Goal: Task Accomplishment & Management: Manage account settings

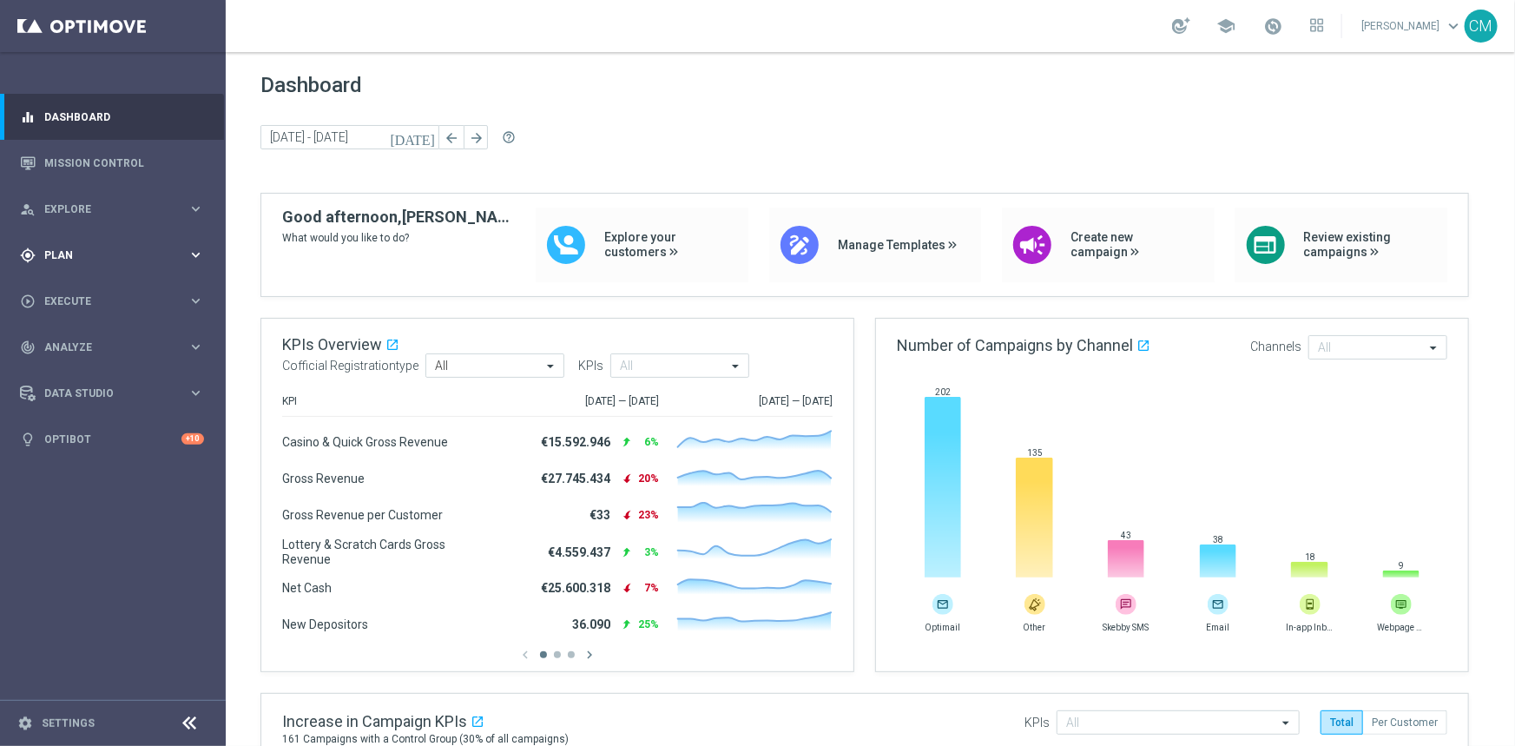
click at [114, 260] on span "Plan" at bounding box center [115, 255] width 143 height 10
click at [76, 289] on link "Target Groups" at bounding box center [112, 291] width 135 height 14
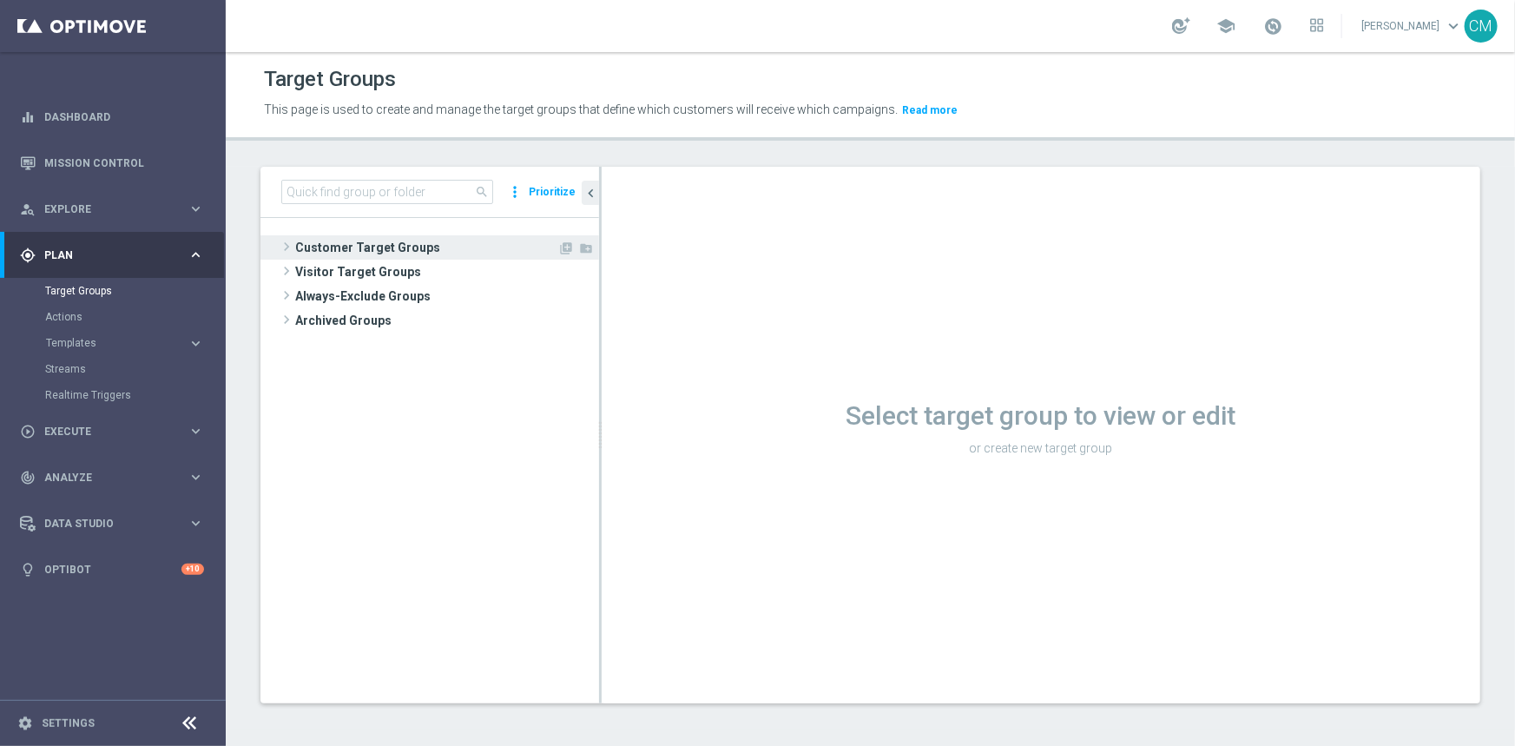
click at [393, 249] on span "Customer Target Groups" at bounding box center [426, 247] width 262 height 24
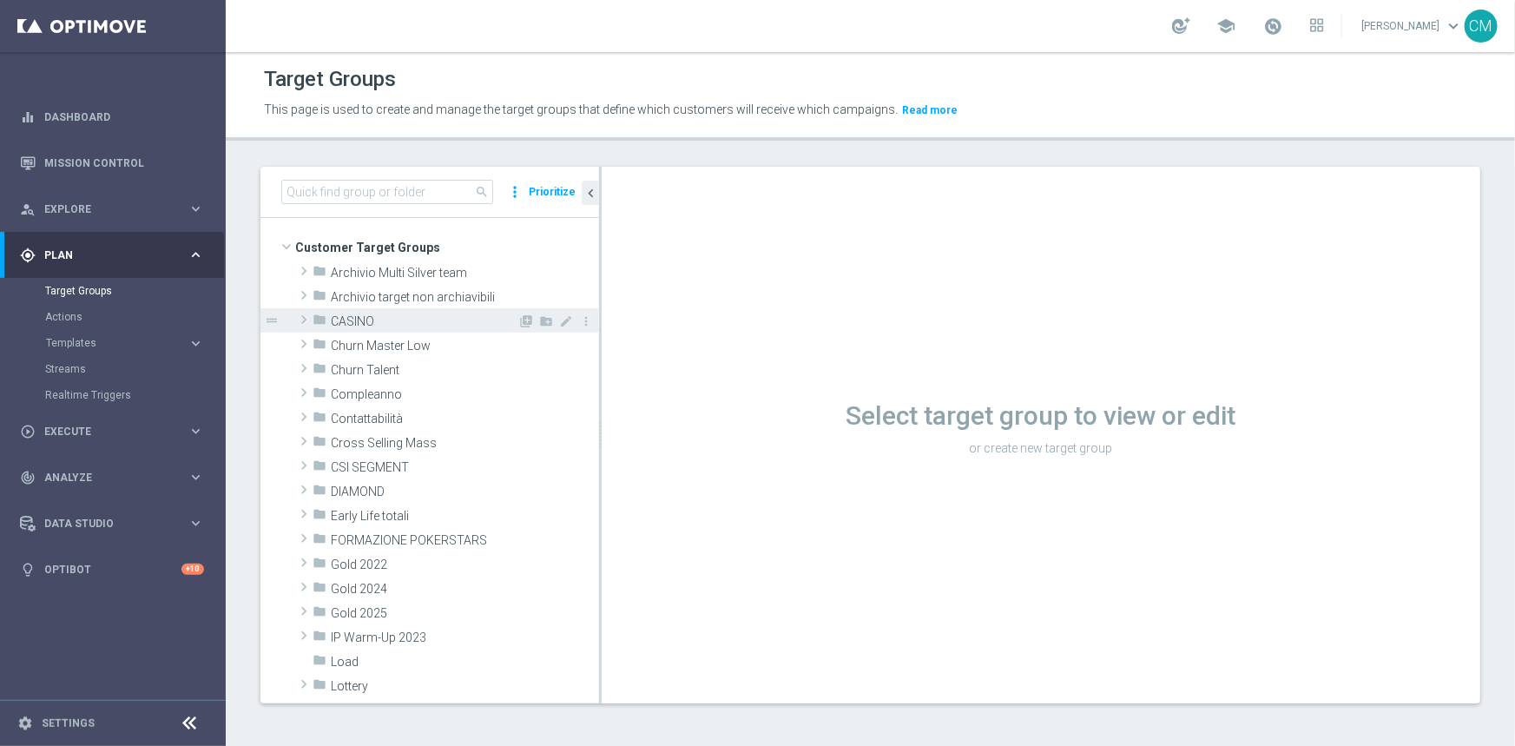
click at [371, 322] on span "CASINO" at bounding box center [424, 321] width 187 height 15
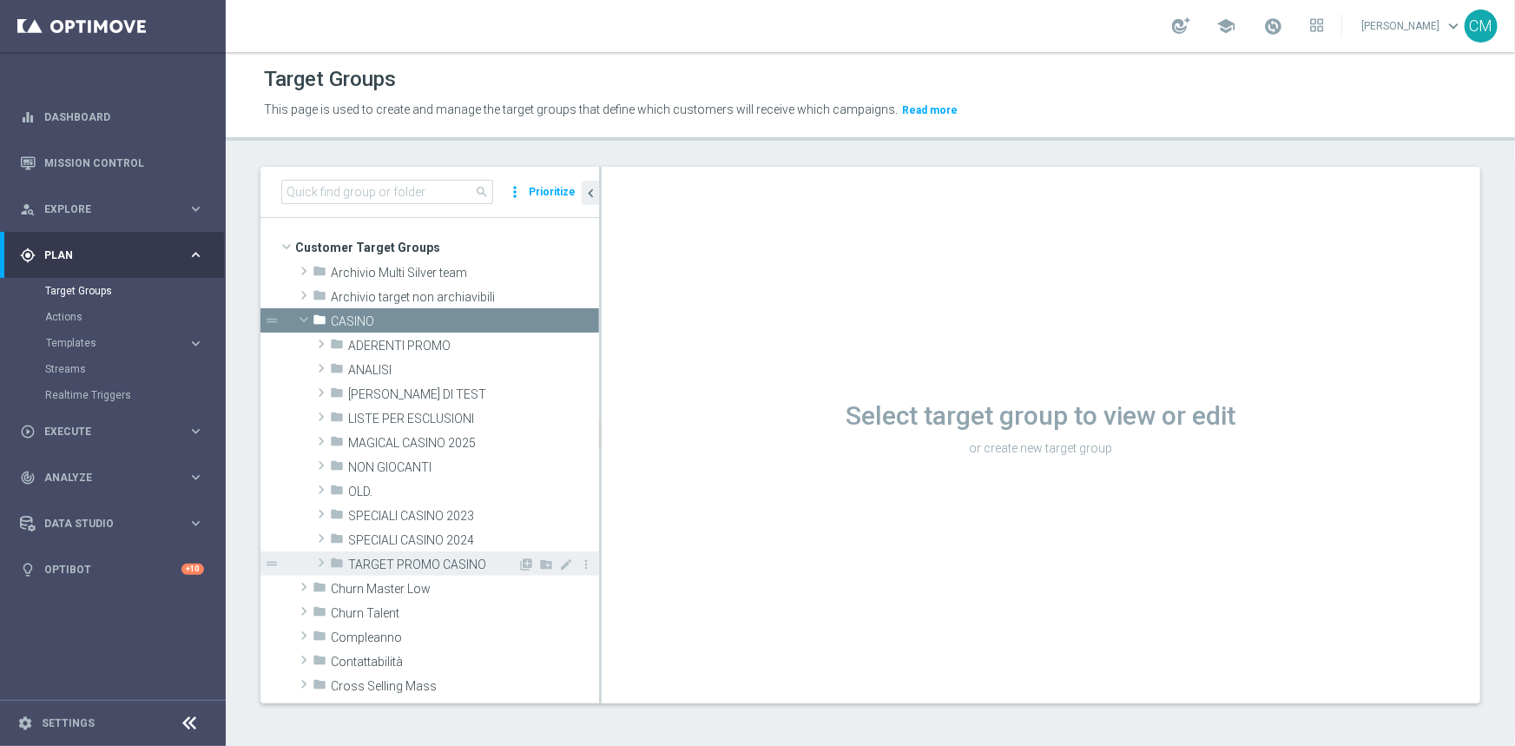
click at [460, 552] on div "folder TARGET PROMO CASINO" at bounding box center [424, 563] width 188 height 24
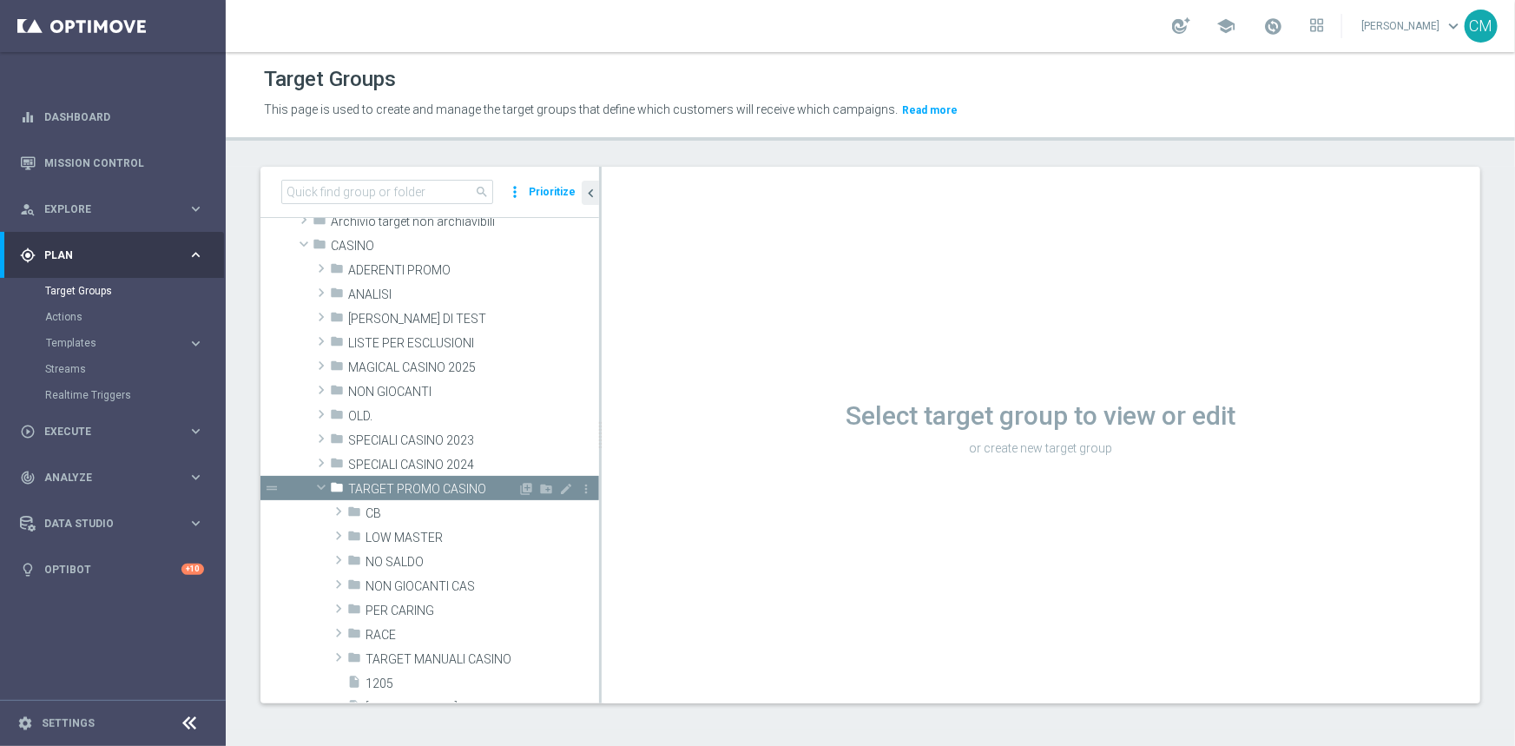
scroll to position [268, 0]
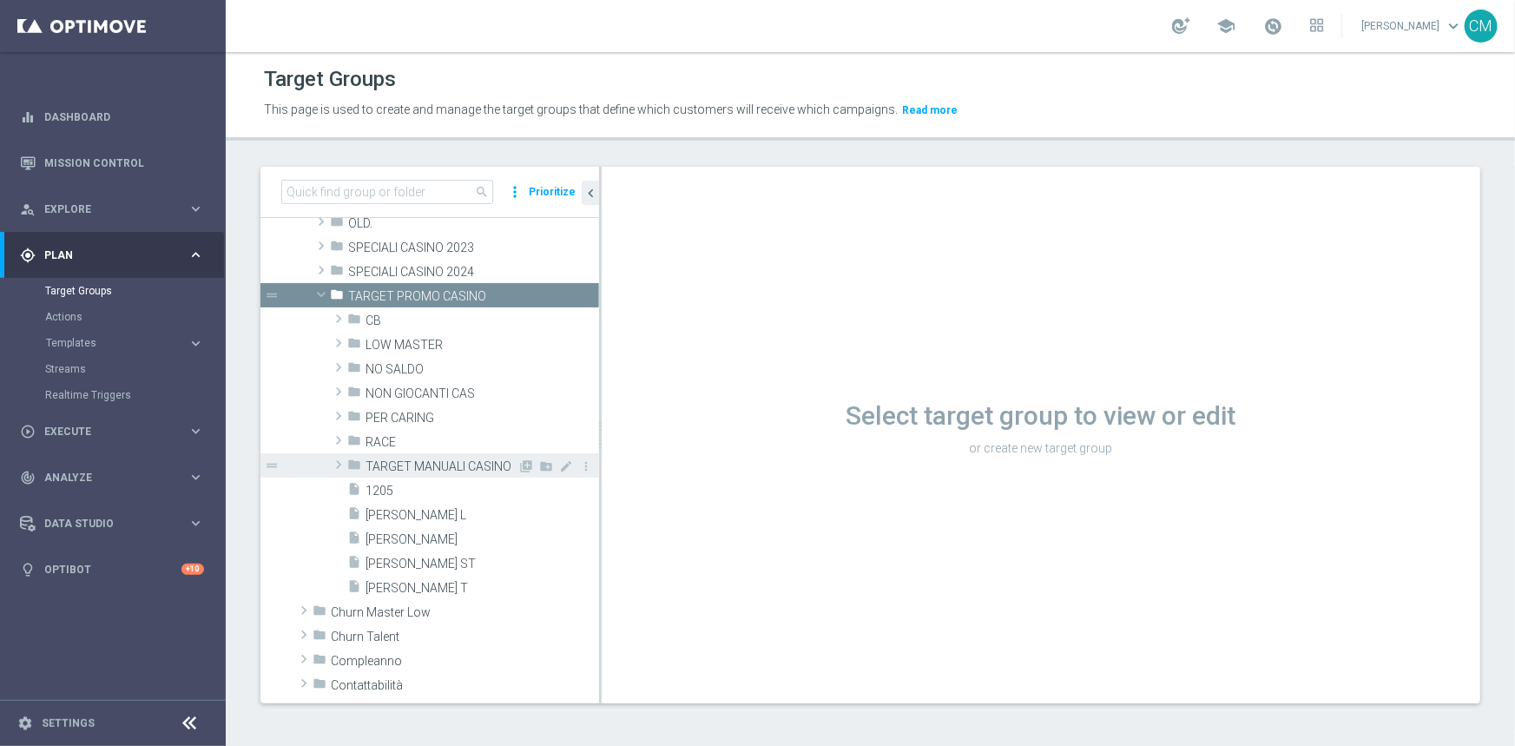
click at [448, 464] on span "TARGET MANUALI CASINO" at bounding box center [441, 466] width 152 height 15
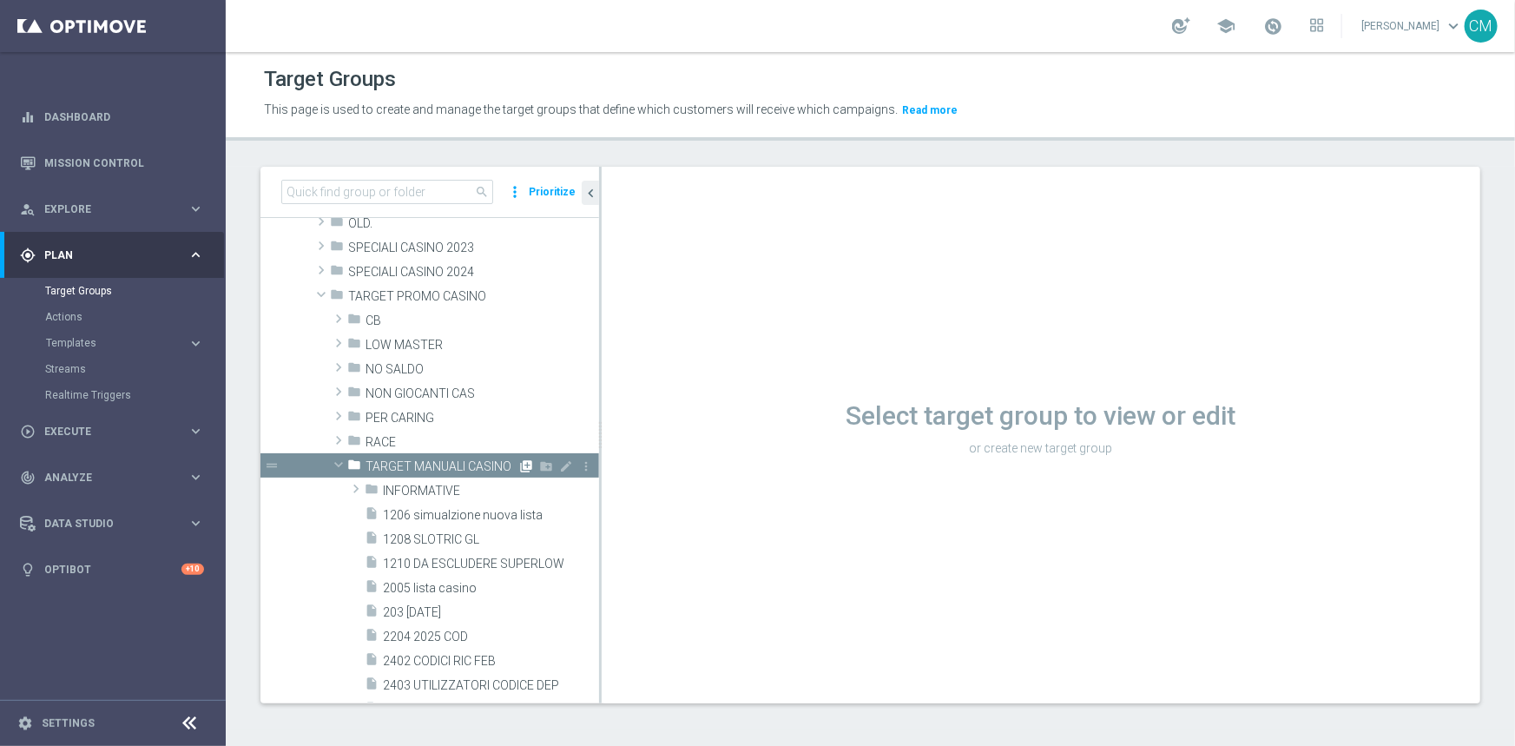
click at [519, 460] on icon "library_add" at bounding box center [526, 466] width 14 height 14
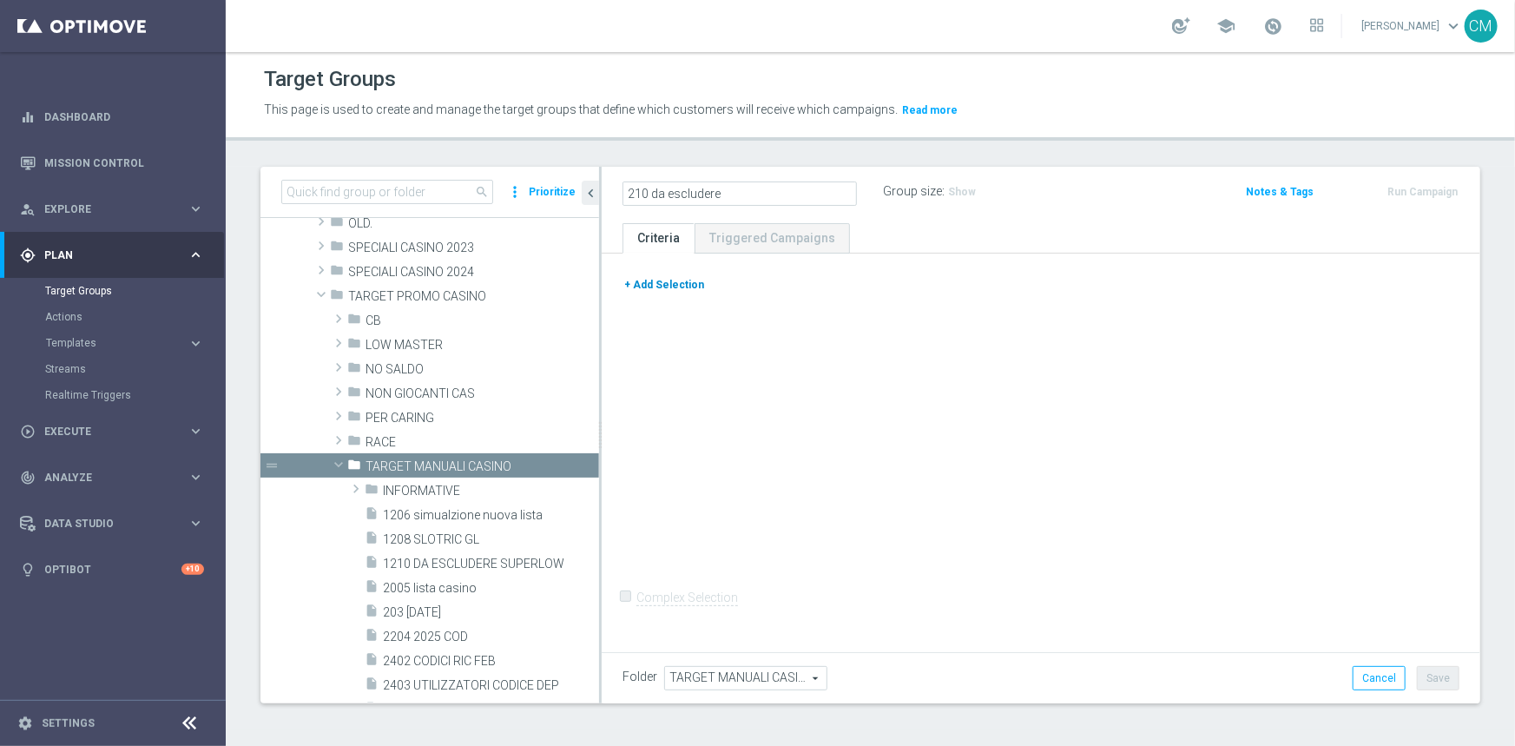
type input "210 da escludere"
click at [670, 275] on button "+ Add Selection" at bounding box center [663, 284] width 83 height 19
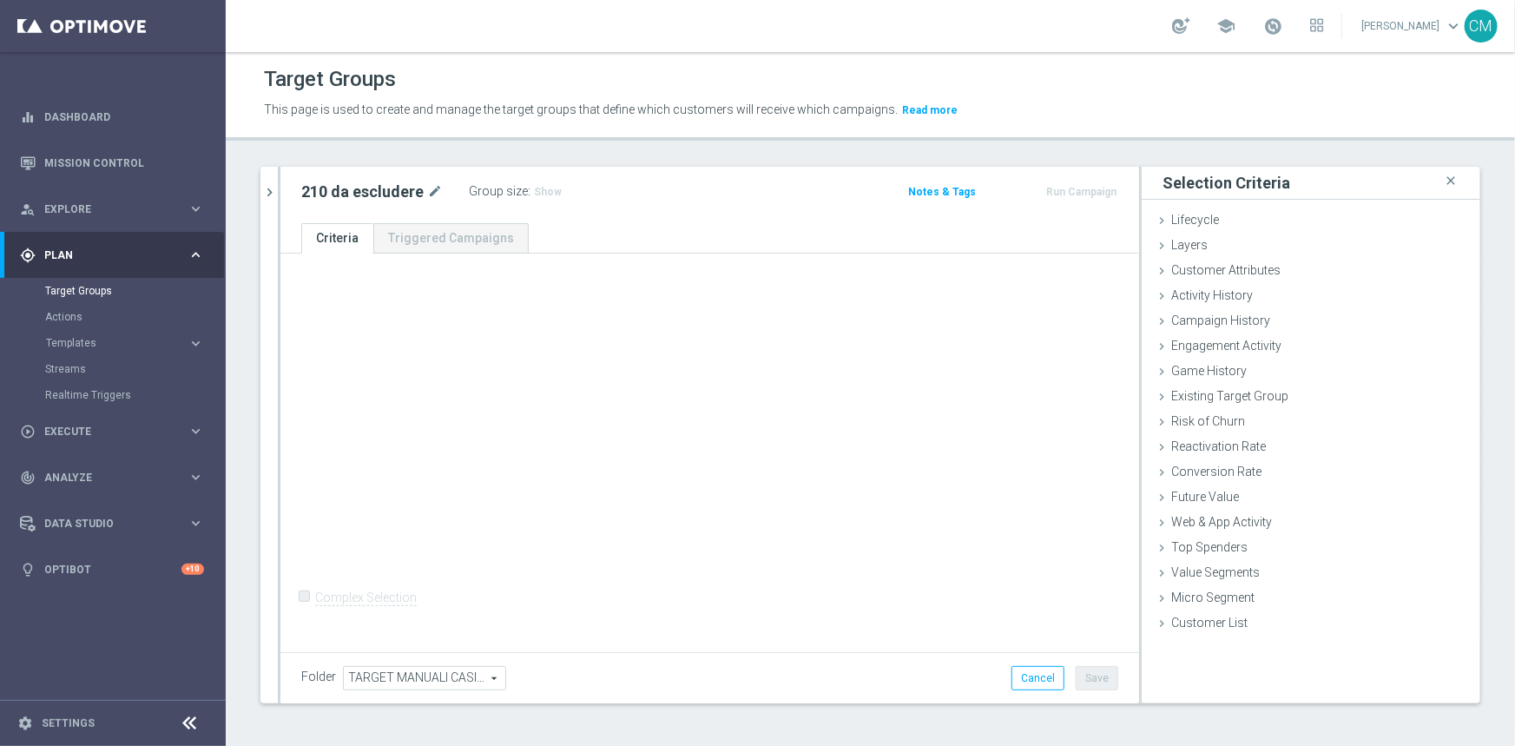
scroll to position [0, 0]
click at [1225, 616] on span "Customer List" at bounding box center [1209, 623] width 76 height 14
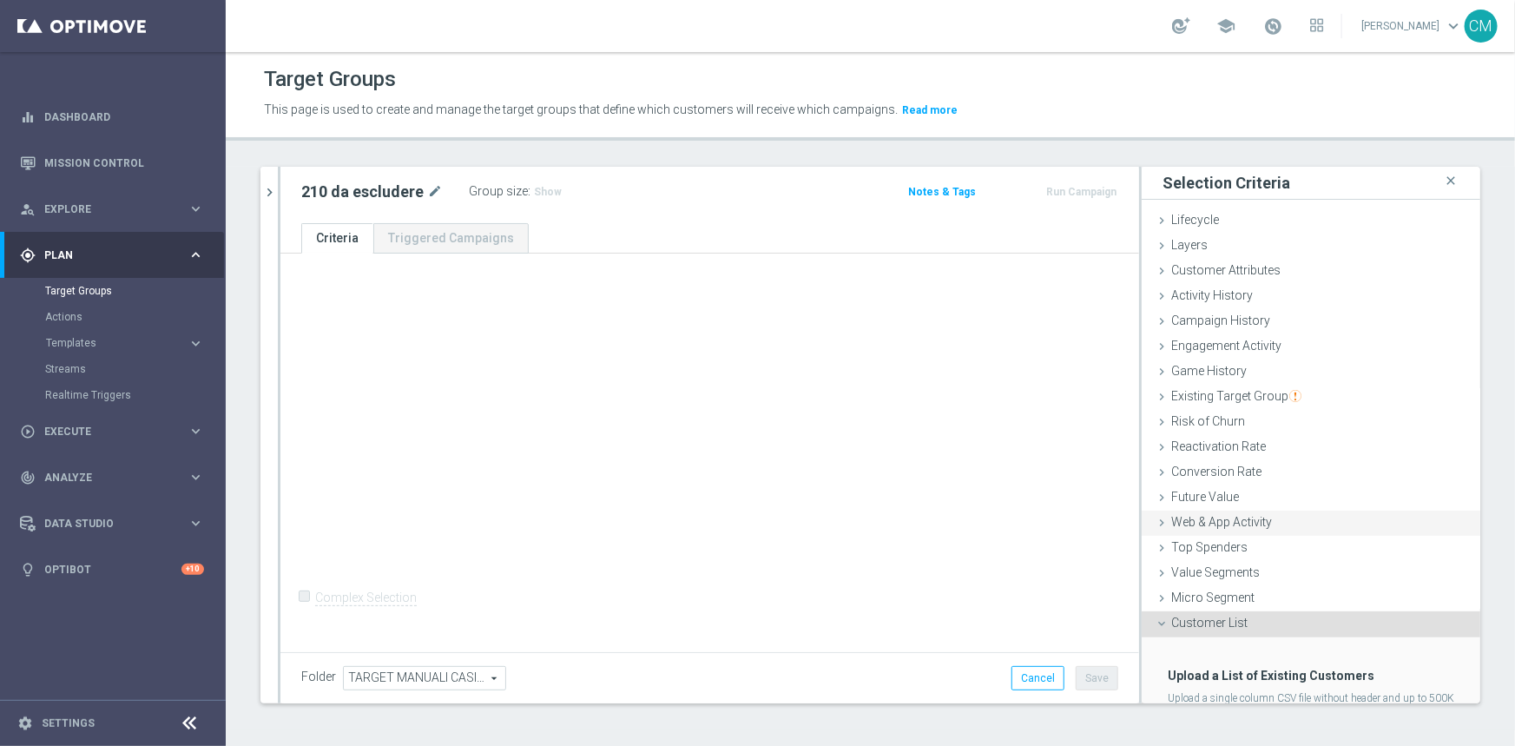
scroll to position [91, 0]
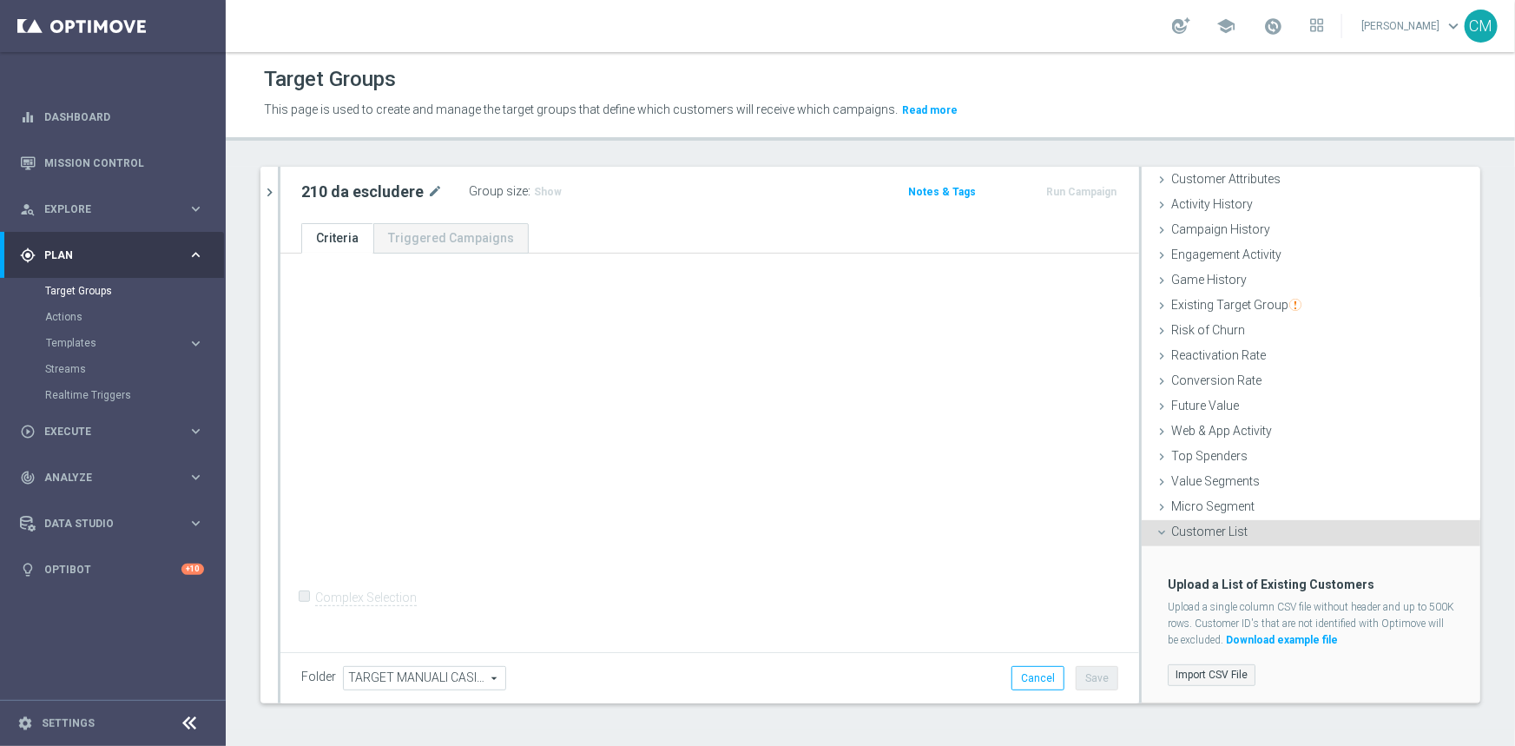
click at [1200, 674] on label "Import CSV File" at bounding box center [1212, 675] width 88 height 22
click at [0, 0] on input "Import CSV File" at bounding box center [0, 0] width 0 height 0
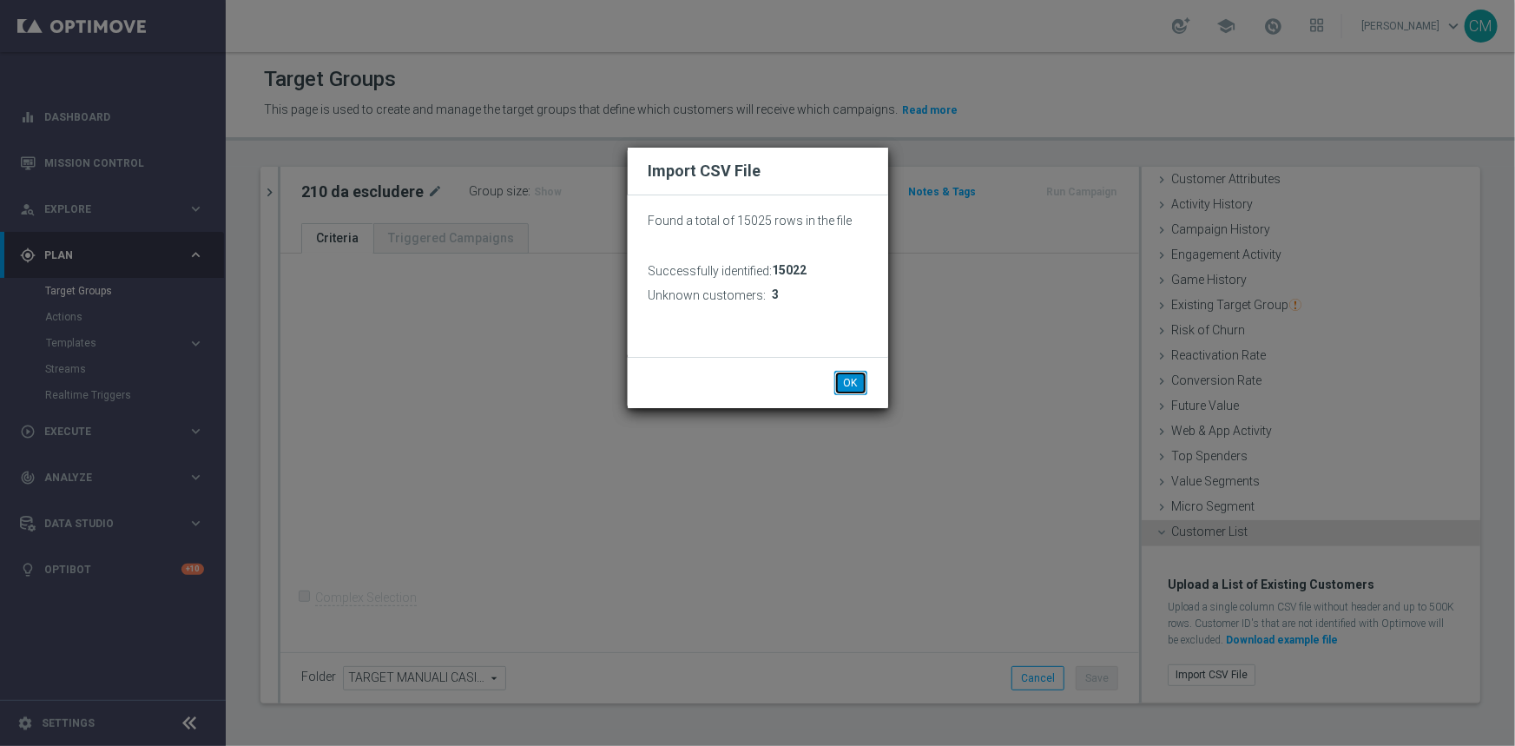
click at [858, 376] on button "OK" at bounding box center [850, 383] width 33 height 24
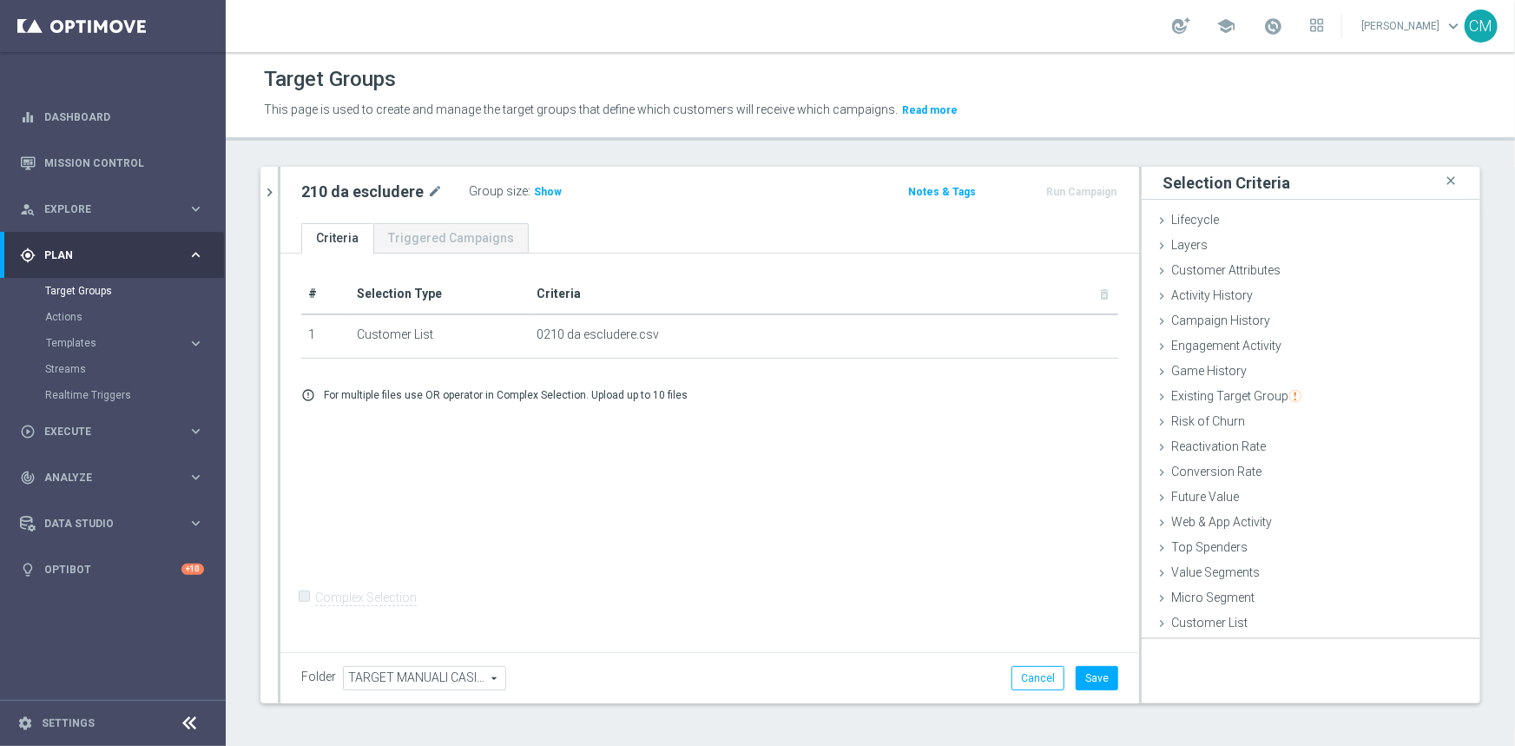
scroll to position [0, 0]
click at [1087, 668] on button "Save" at bounding box center [1097, 678] width 43 height 24
click at [440, 193] on icon "mode_edit" at bounding box center [435, 191] width 16 height 21
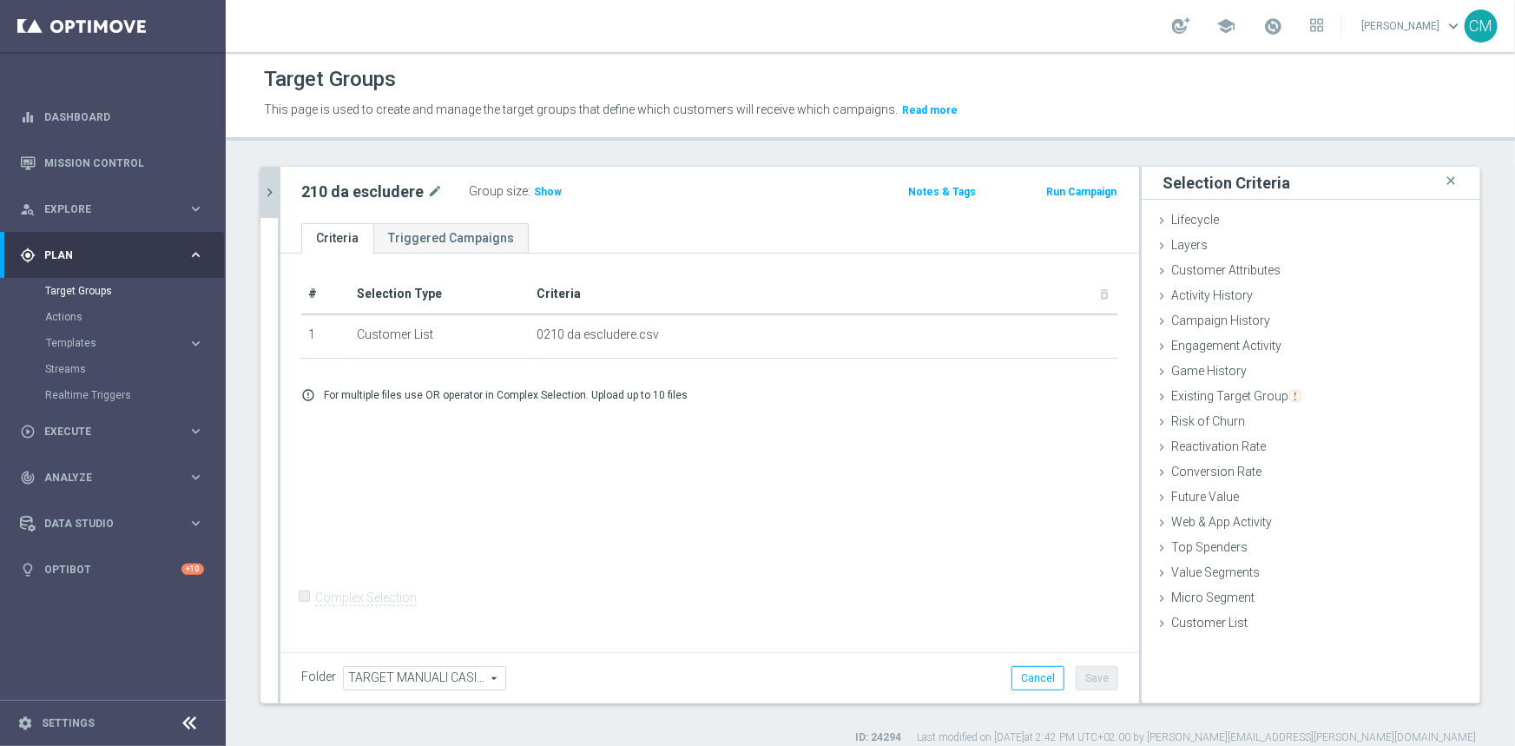
click at [263, 190] on icon "chevron_right" at bounding box center [269, 192] width 16 height 16
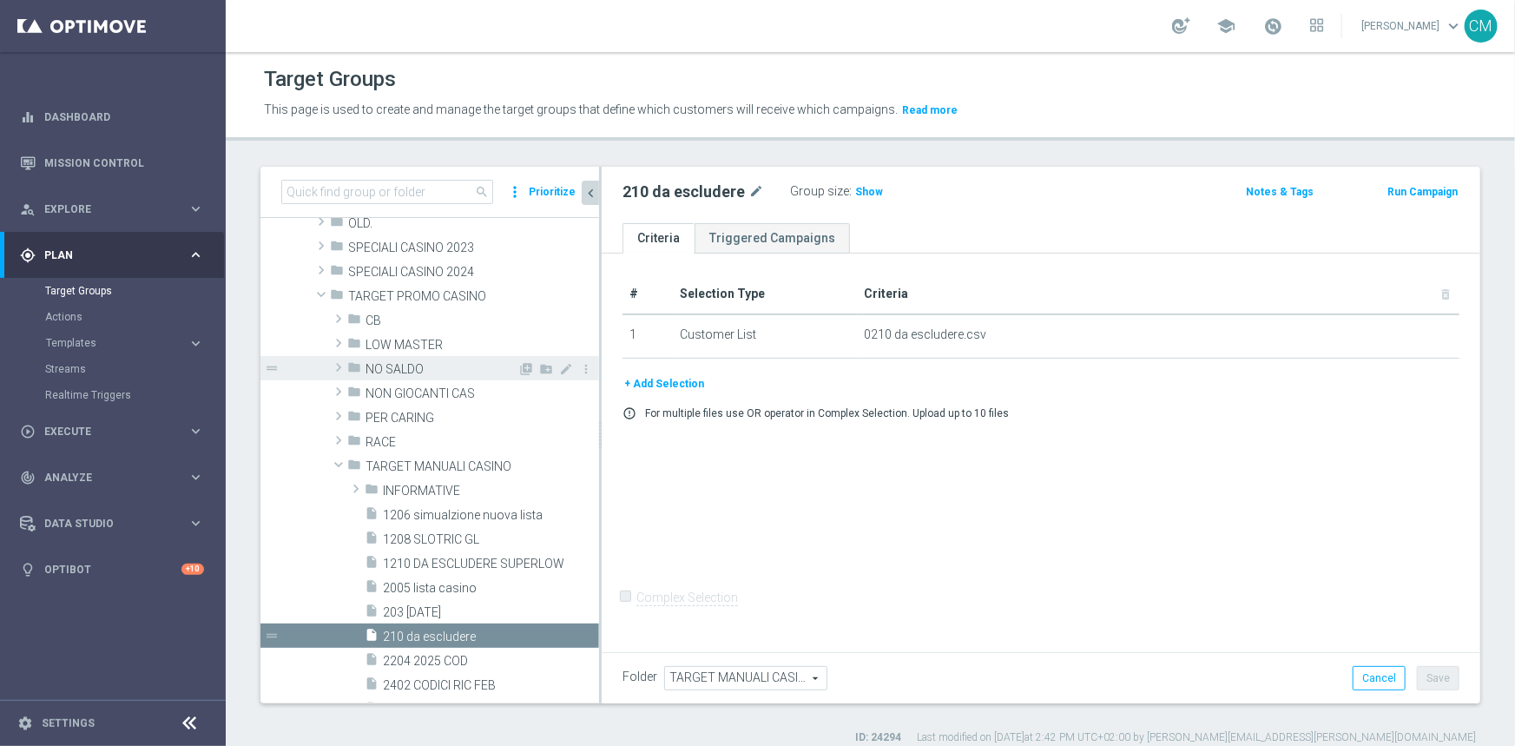
click at [421, 362] on span "NO SALDO" at bounding box center [441, 369] width 152 height 15
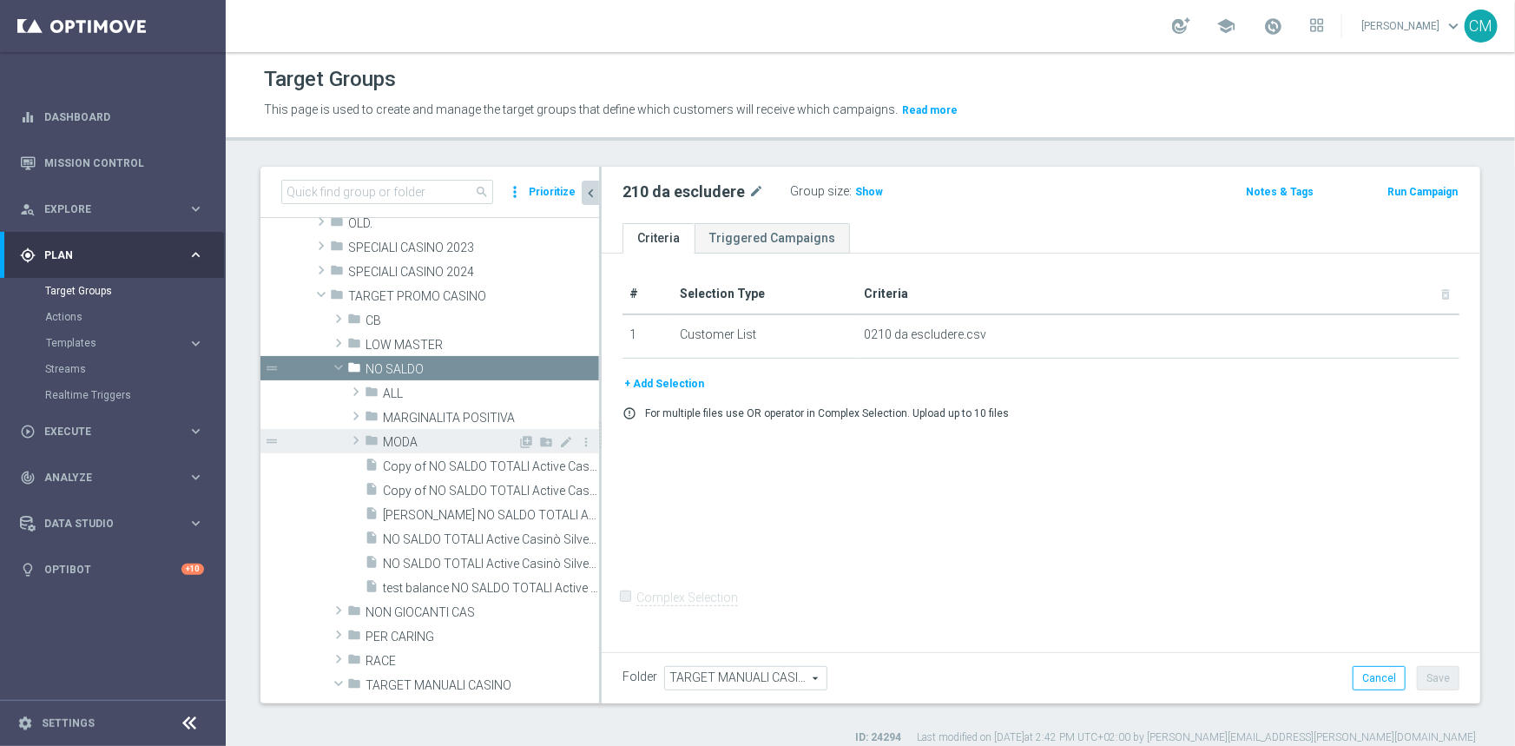
click at [450, 432] on div "folder MODA" at bounding box center [441, 441] width 153 height 24
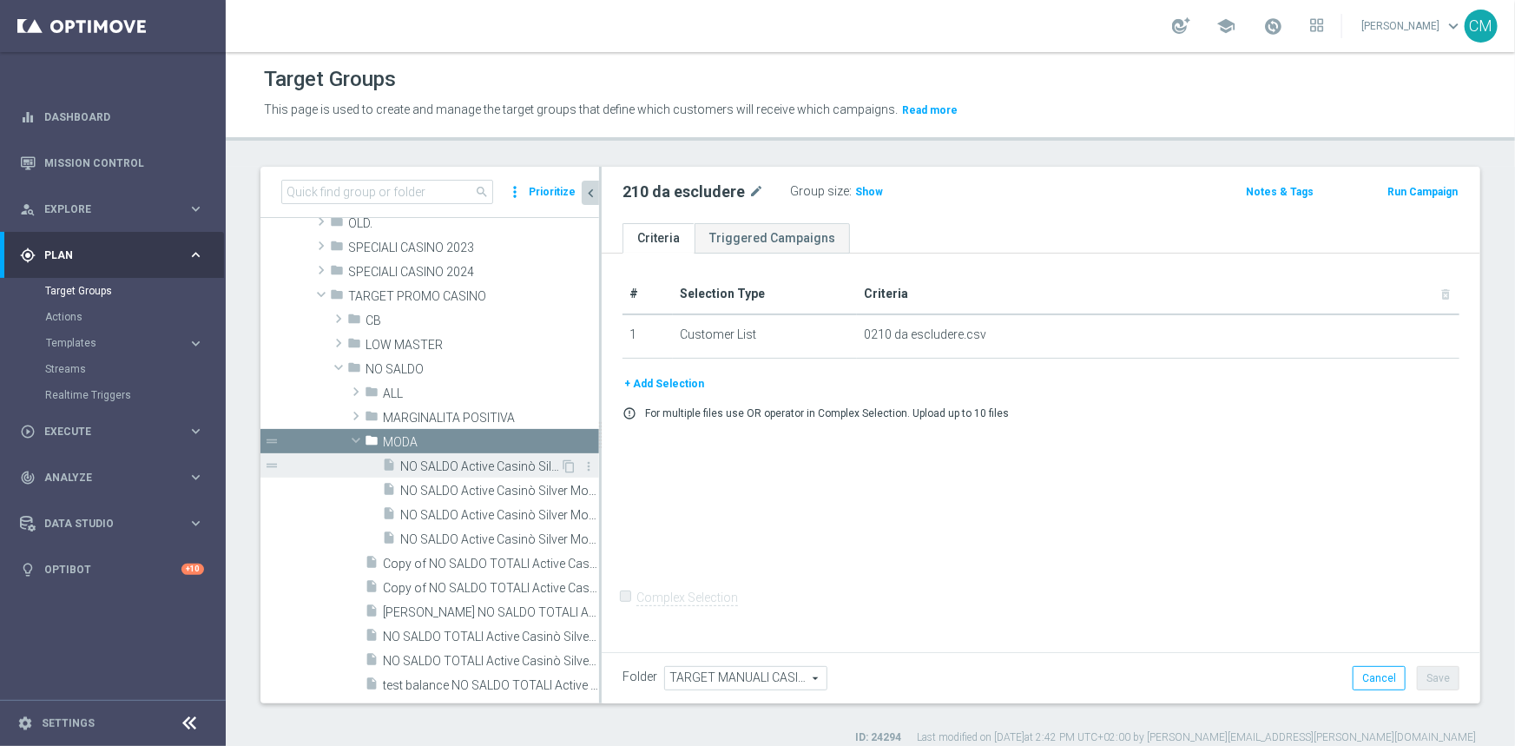
click at [467, 459] on span "NO SALDO Active Casinò Silver Moda >60" at bounding box center [480, 466] width 160 height 15
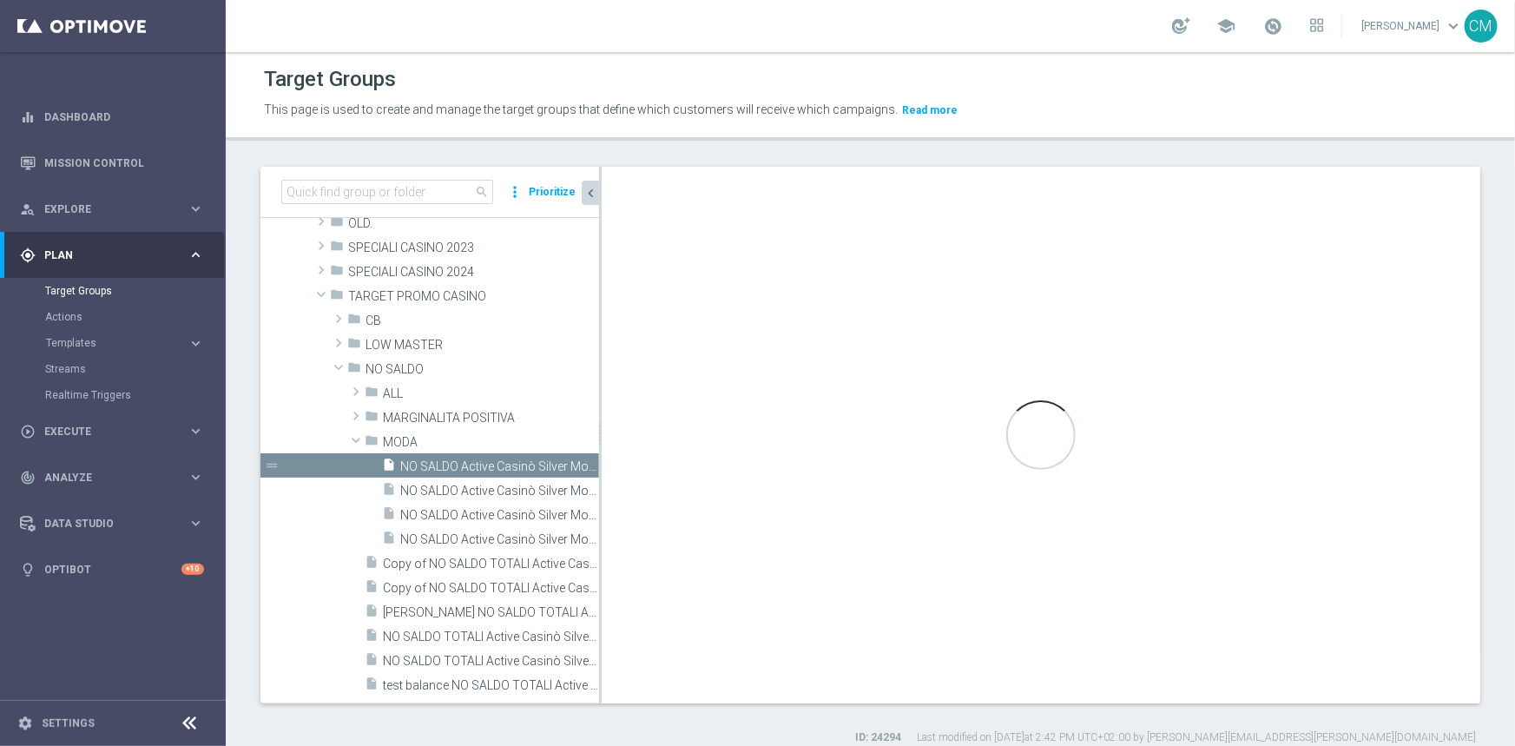
checkbox input "true"
type input "MODA"
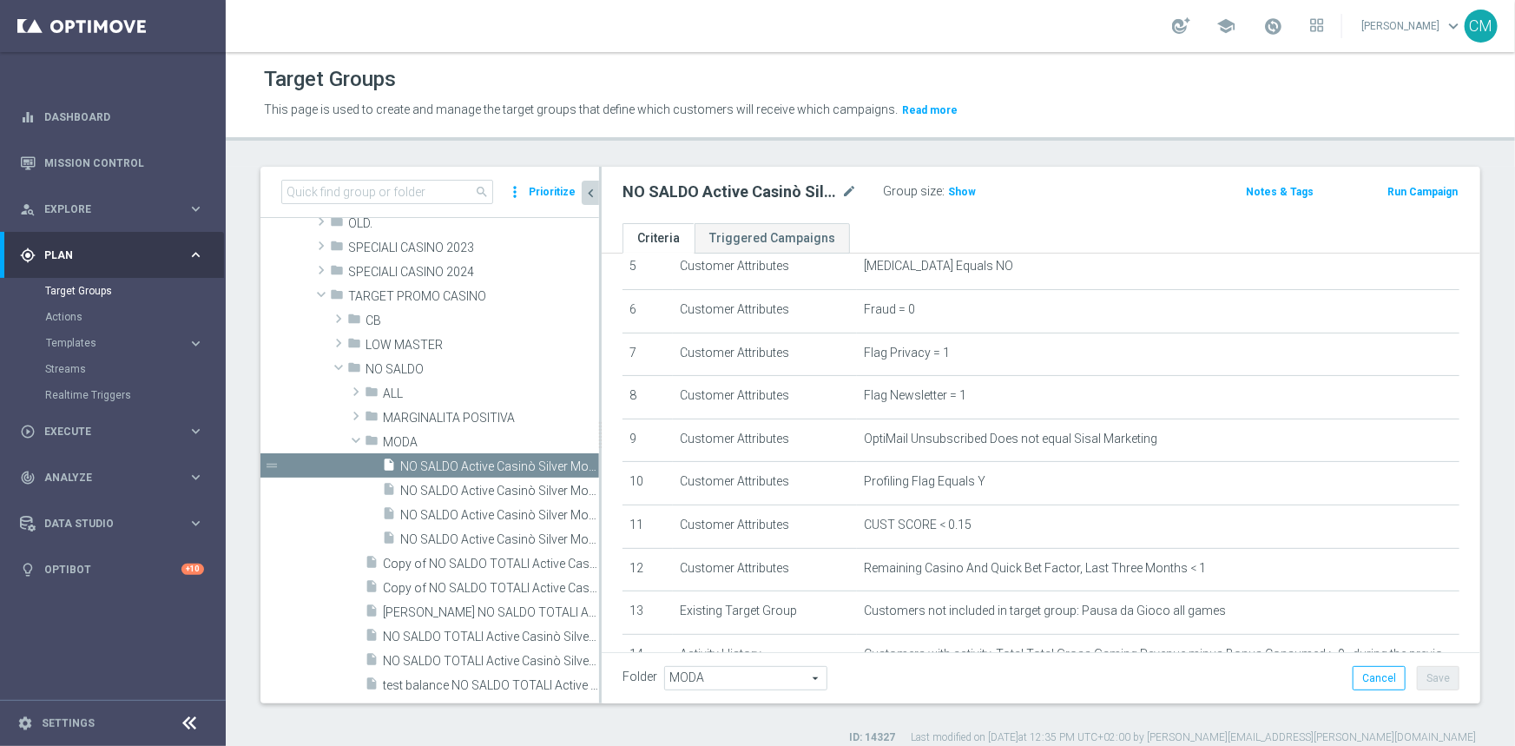
scroll to position [583, 0]
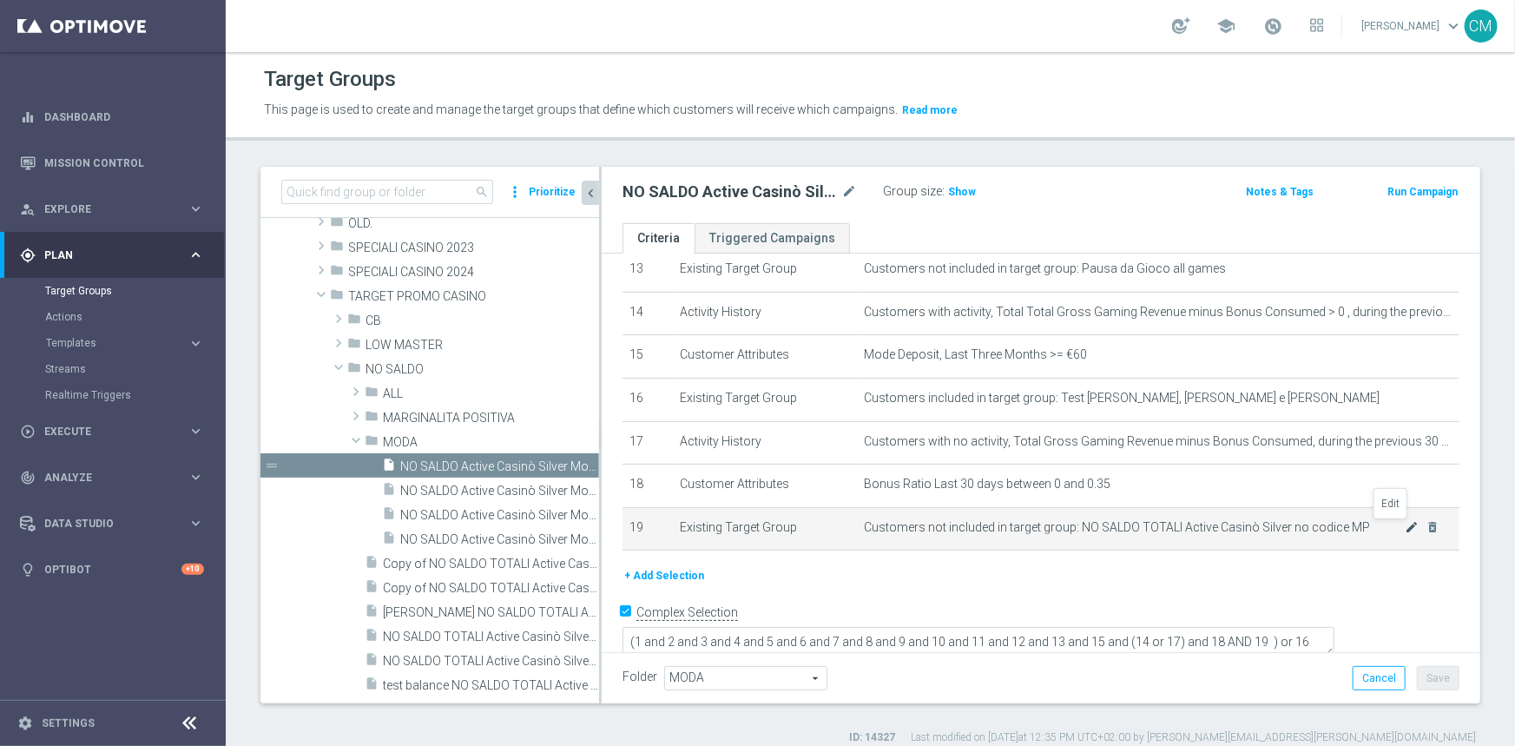
click at [1405, 527] on icon "mode_edit" at bounding box center [1412, 527] width 14 height 14
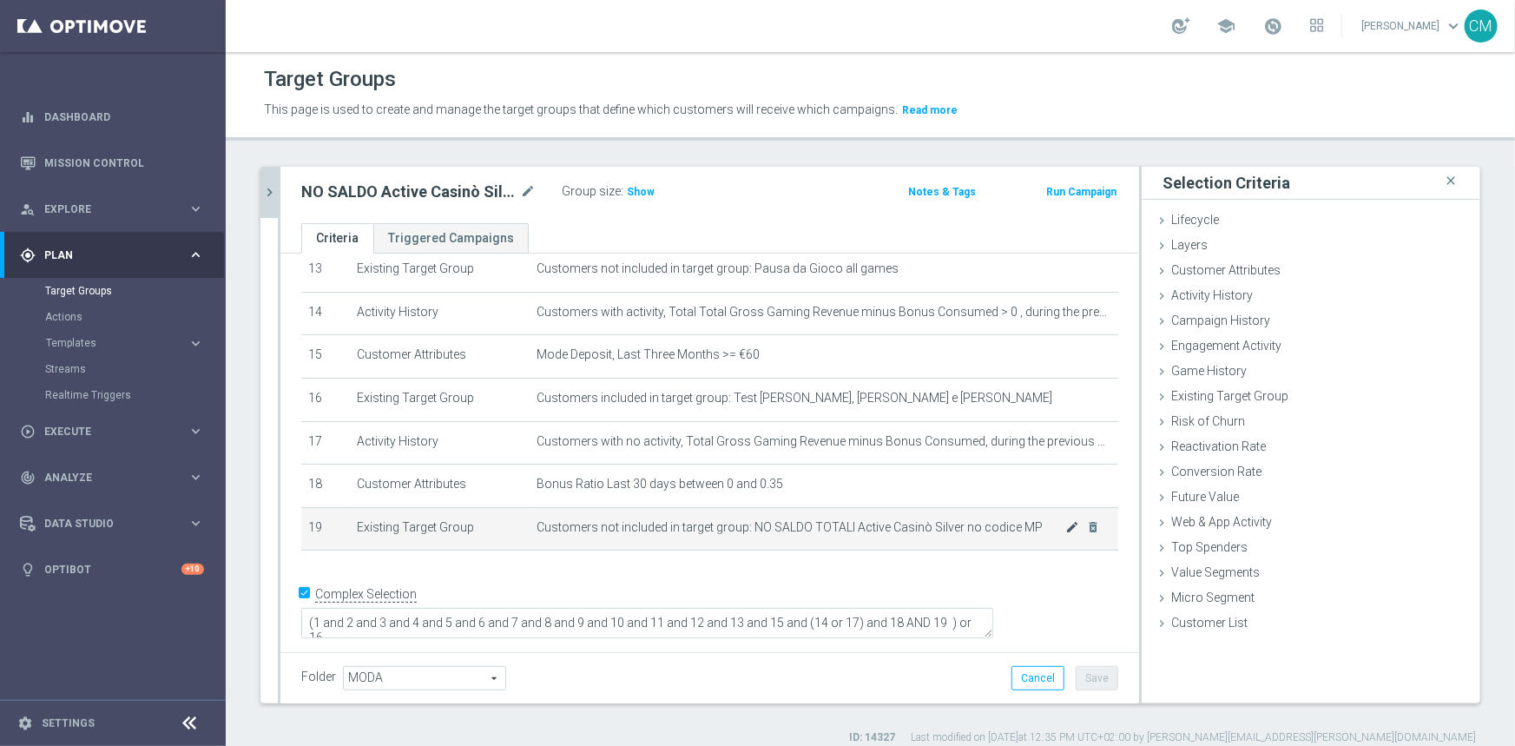
scroll to position [564, 0]
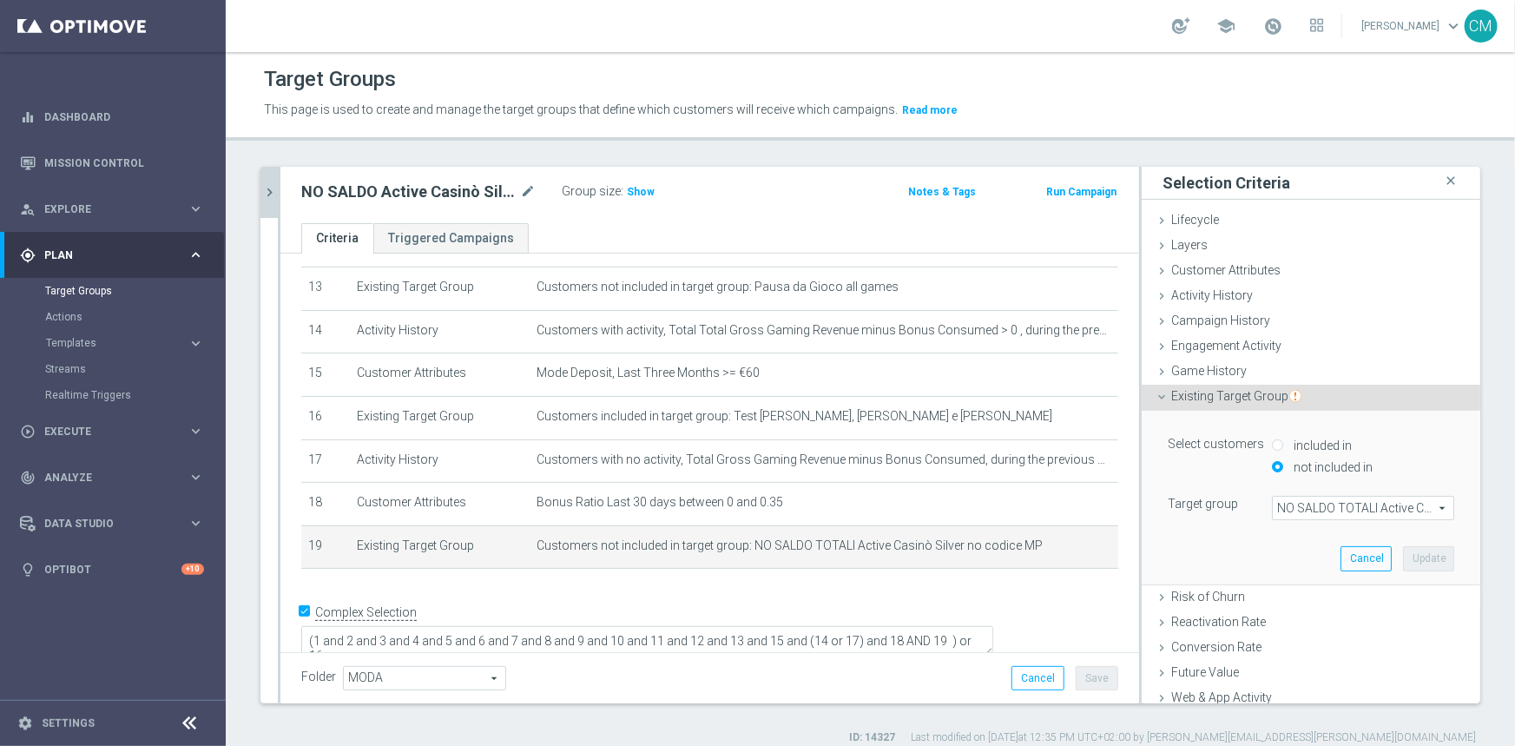
click at [1288, 516] on span "NO SALDO TOTALI Active Casinò Silver no codice MP" at bounding box center [1363, 508] width 181 height 23
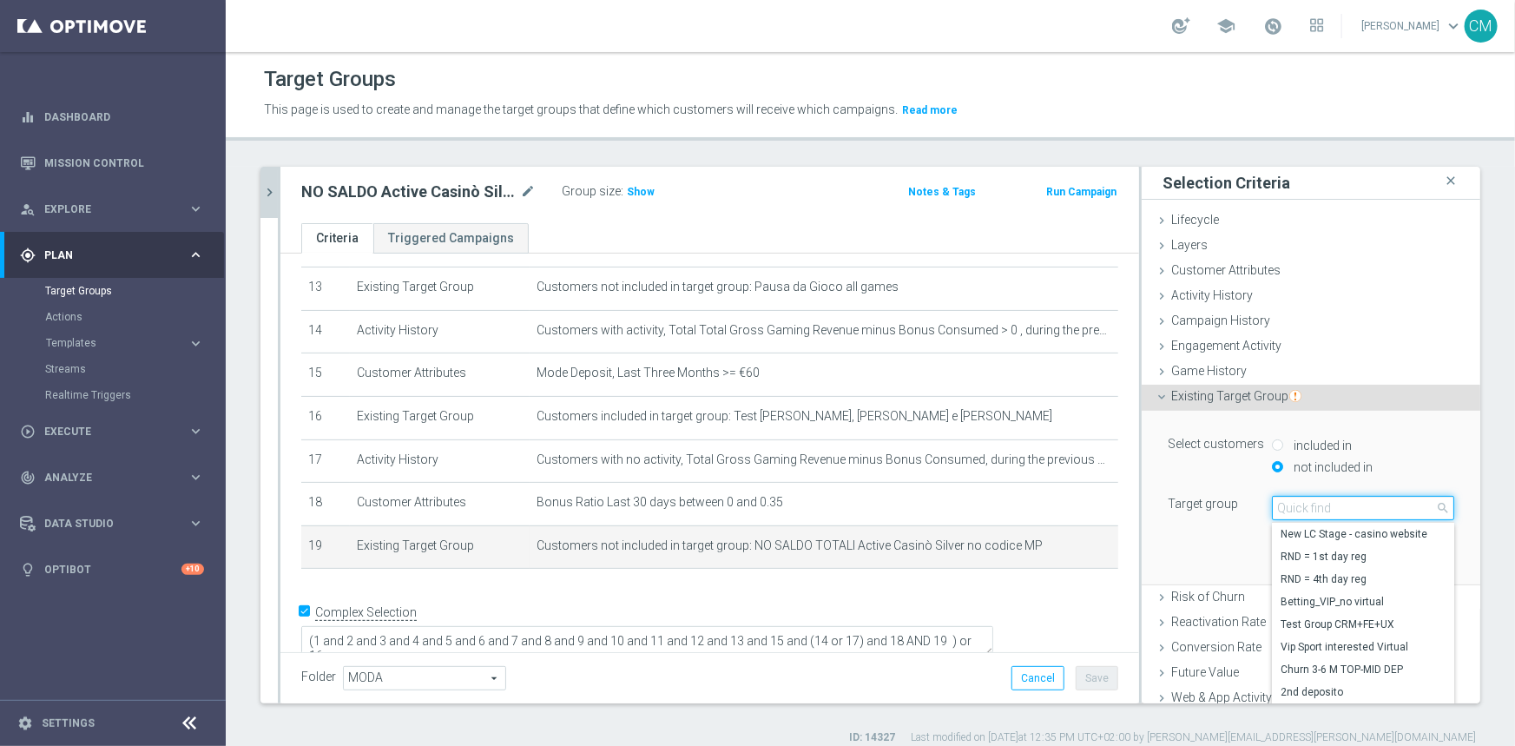
click at [1288, 516] on input "search" at bounding box center [1363, 508] width 182 height 24
paste input "210 da escludere"
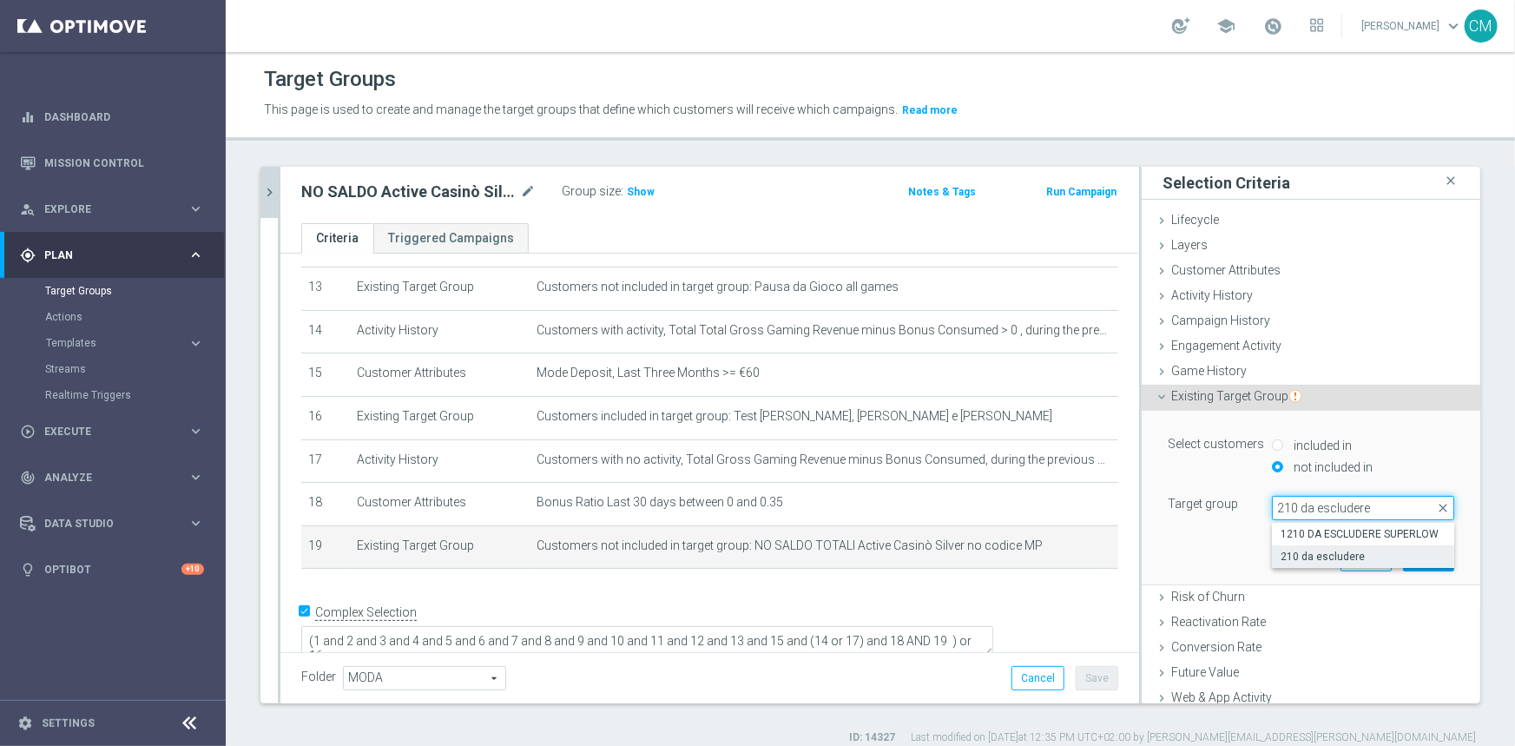
type input "210 da escludere"
click at [1309, 554] on span "210 da escludere" at bounding box center [1362, 557] width 165 height 14
type input "210 da escludere"
click at [1403, 557] on button "Update" at bounding box center [1428, 558] width 51 height 24
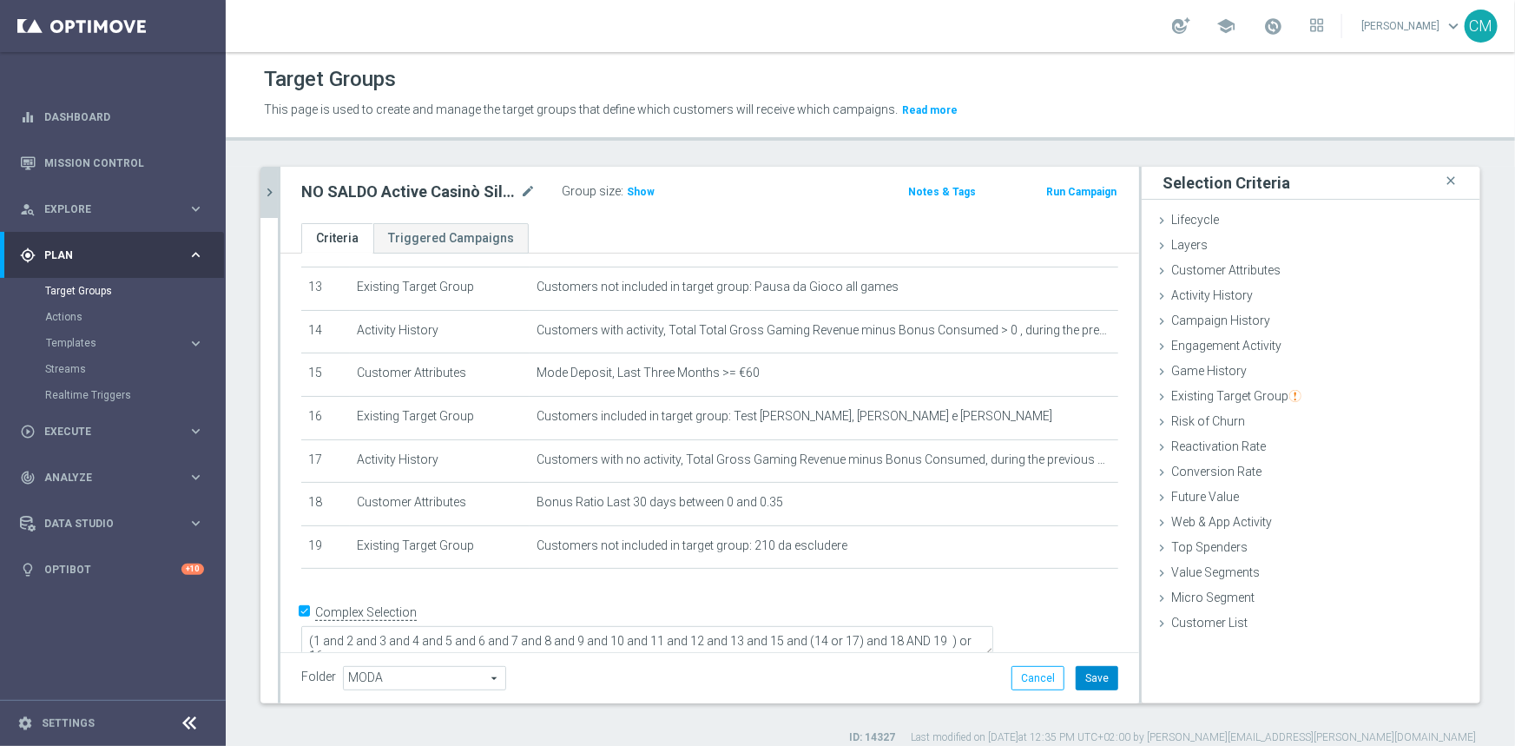
click at [1098, 675] on button "Save" at bounding box center [1097, 678] width 43 height 24
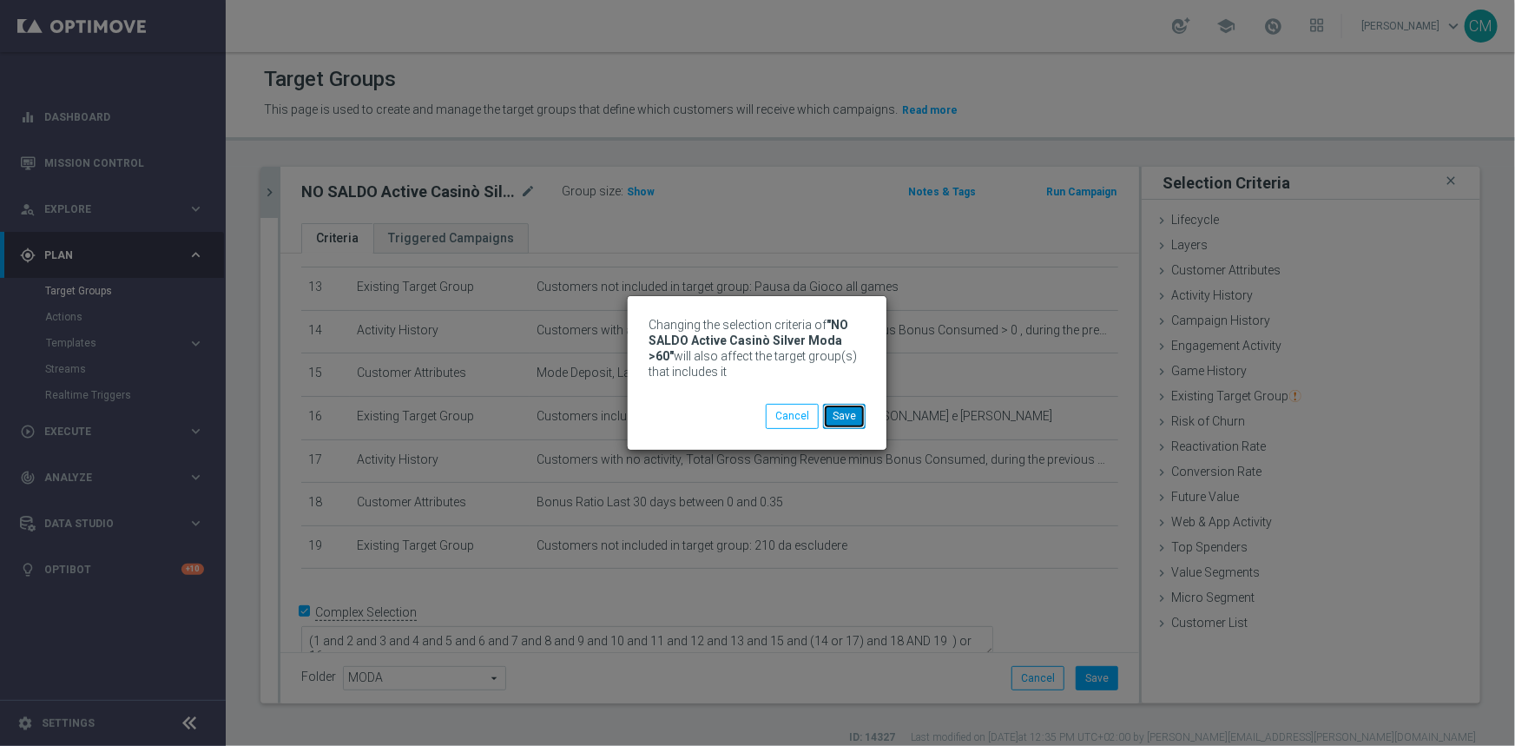
click at [854, 415] on button "Save" at bounding box center [844, 416] width 43 height 24
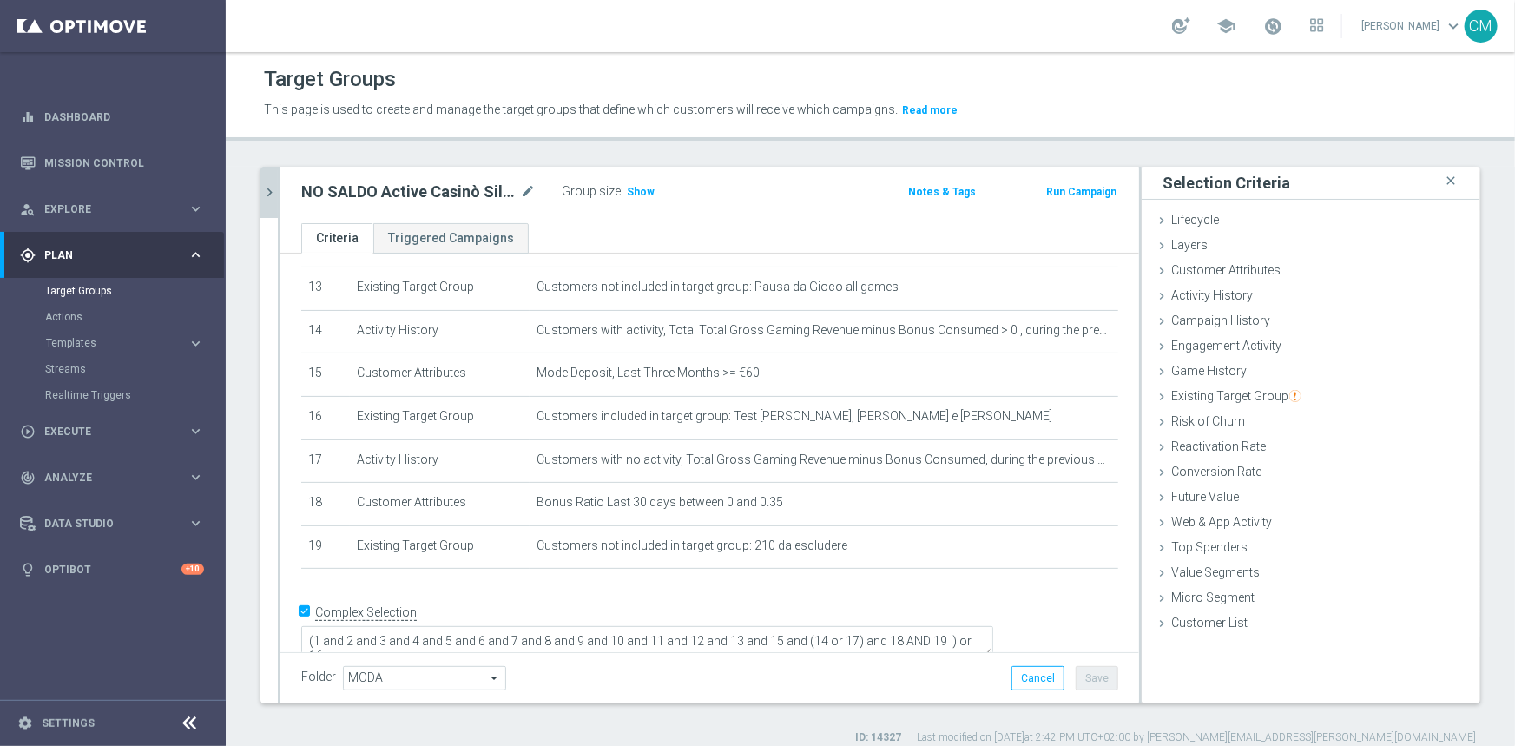
click at [652, 199] on div "Group size : Show" at bounding box center [649, 190] width 174 height 21
click at [651, 199] on h3 "Show" at bounding box center [640, 191] width 31 height 19
click at [522, 193] on icon "mode_edit" at bounding box center [528, 191] width 16 height 21
click at [273, 190] on icon "chevron_right" at bounding box center [269, 192] width 16 height 16
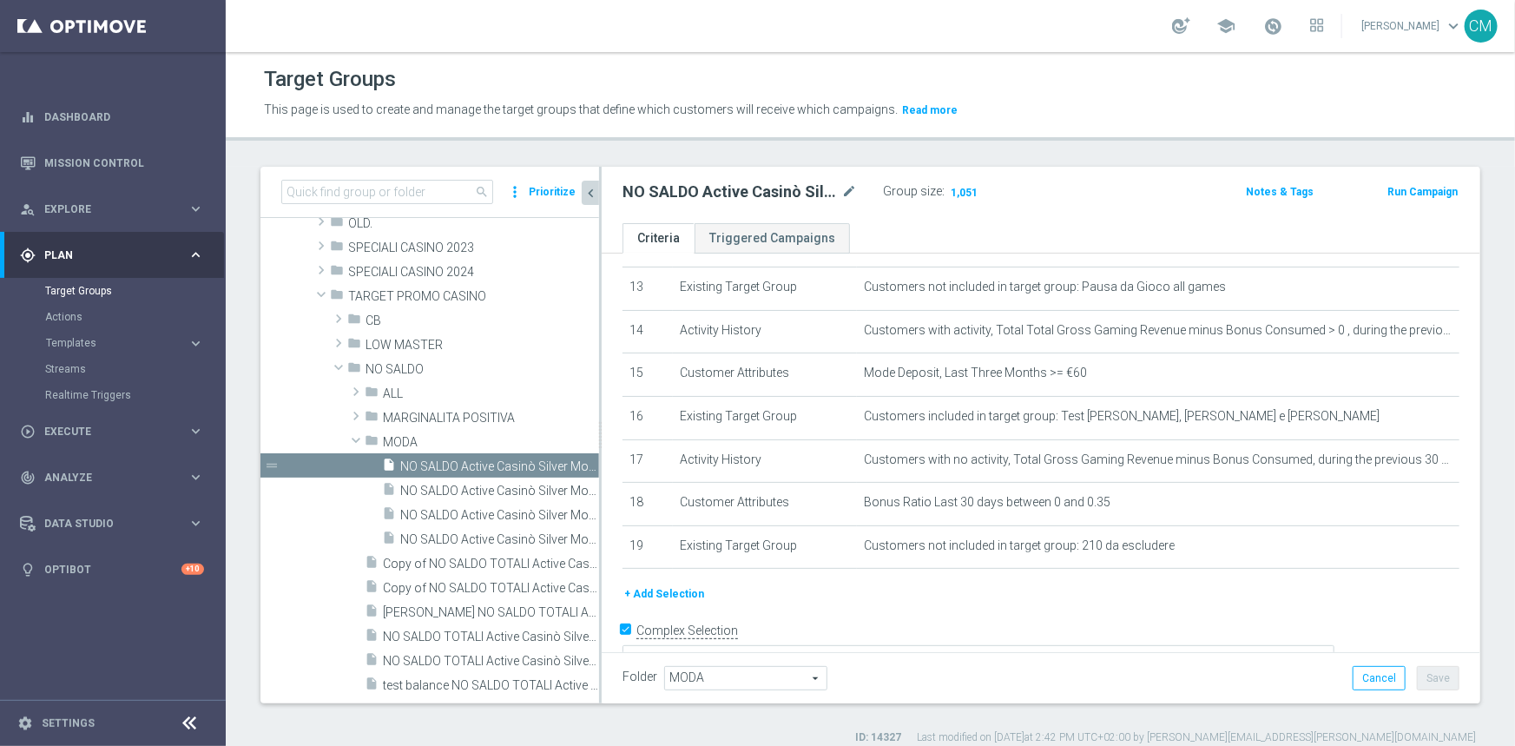
scroll to position [583, 0]
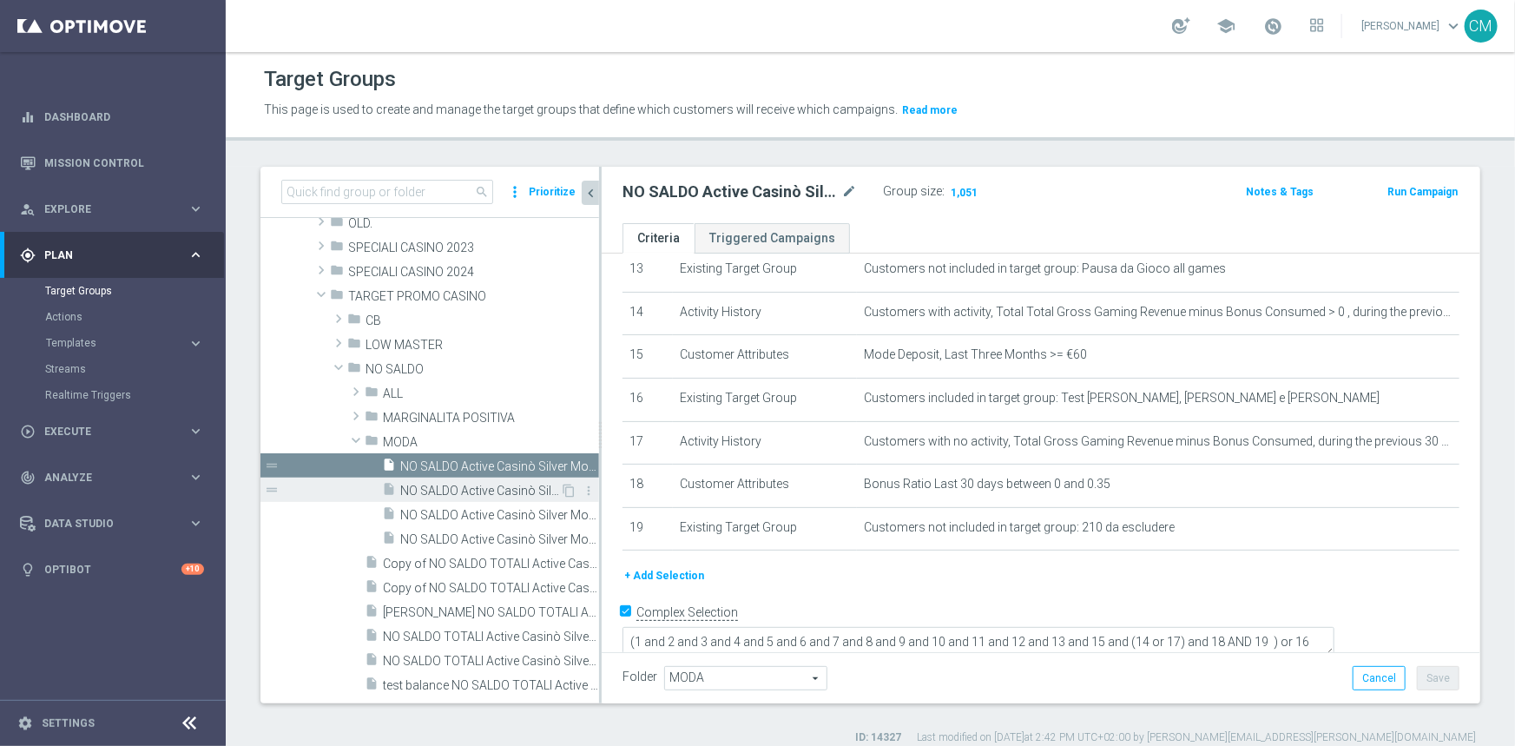
click at [451, 496] on span "NO SALDO Active Casinò Silver Moda 0-15€" at bounding box center [480, 491] width 160 height 15
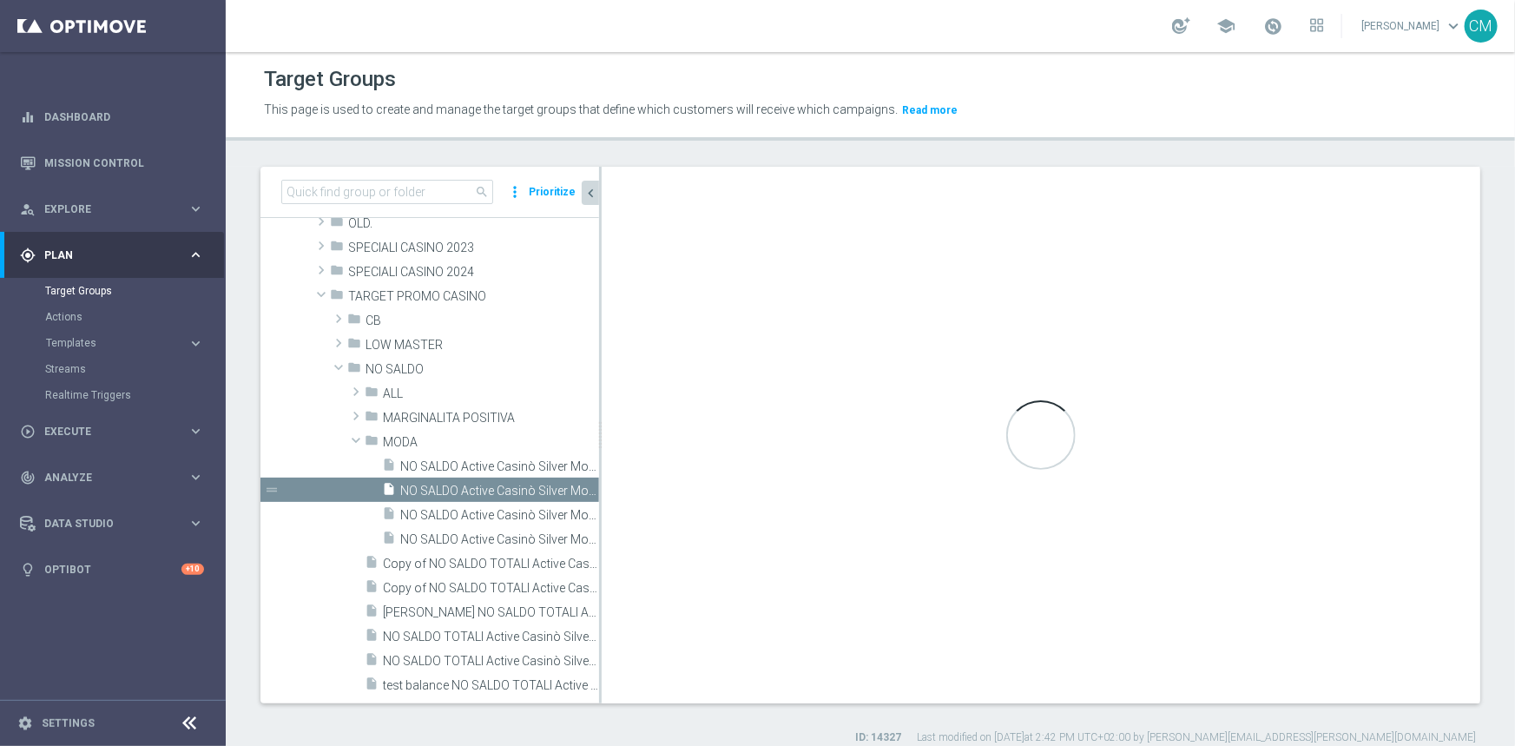
type textarea "(1 and 2 and 3 and 4 and 5 and 6 and 7 and 8 and 9 and 10 and 11 and 12 and 13 …"
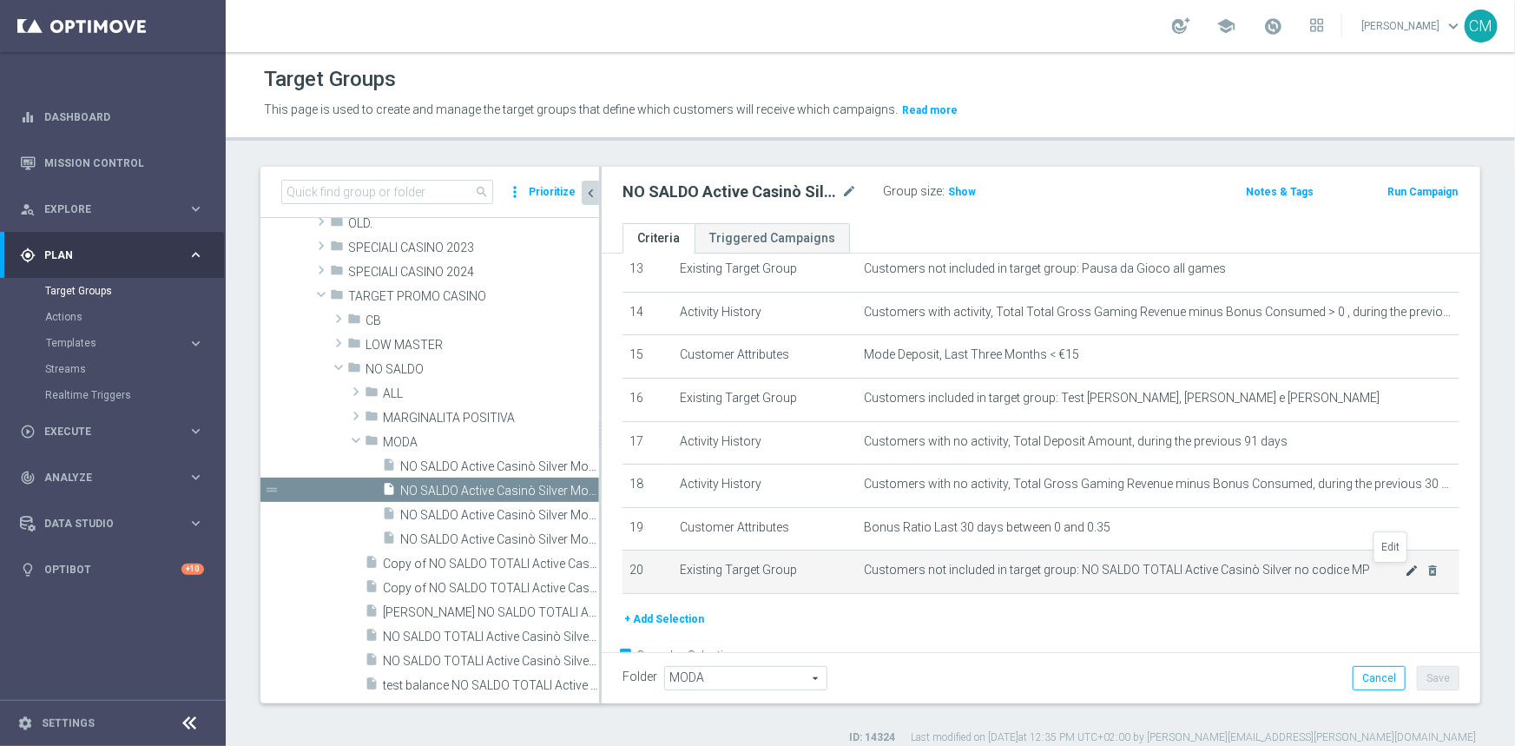
click at [1405, 571] on icon "mode_edit" at bounding box center [1412, 570] width 14 height 14
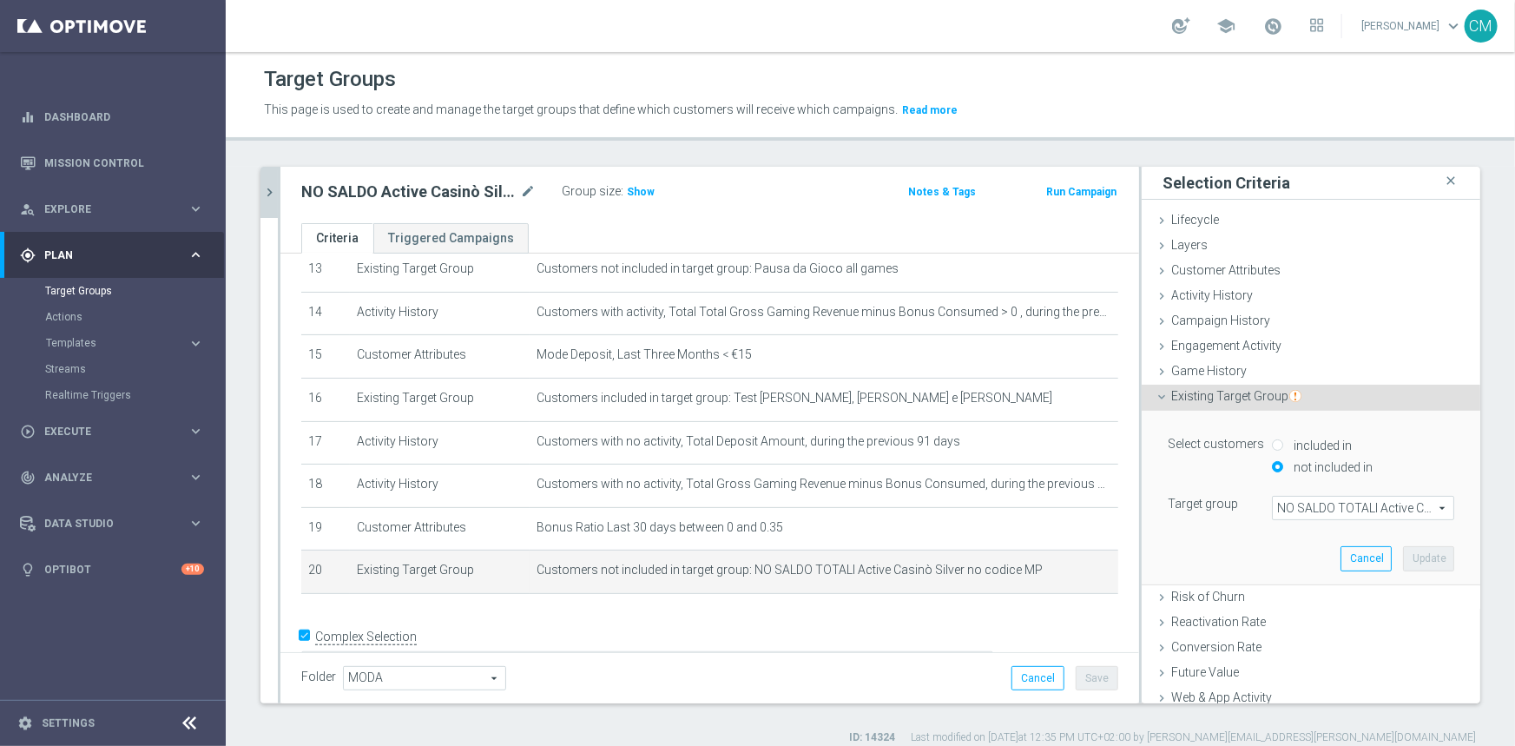
click at [1273, 504] on span "NO SALDO TOTALI Active Casinò Silver no codice MP" at bounding box center [1363, 508] width 181 height 23
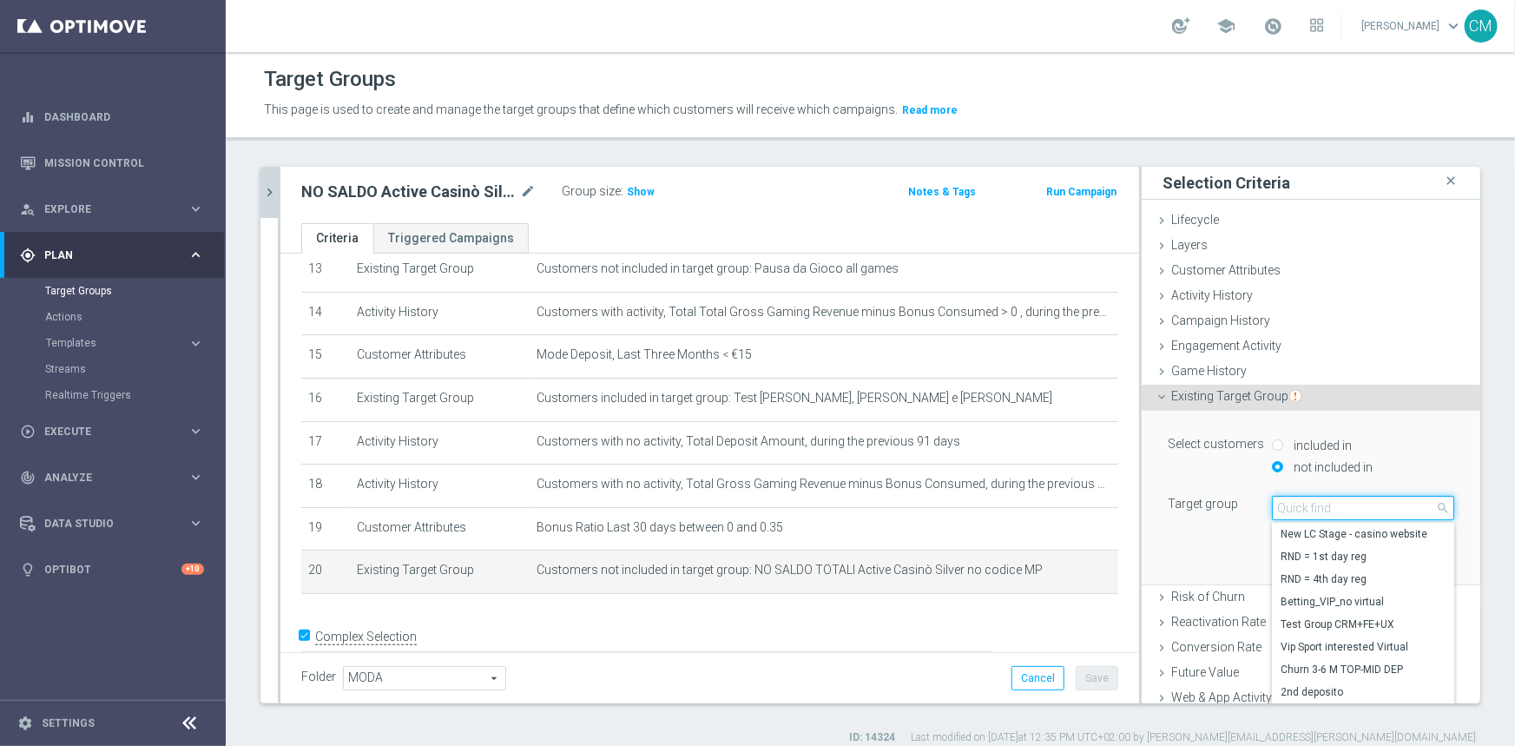
click at [1272, 504] on input "search" at bounding box center [1363, 508] width 182 height 24
paste input "210 da escludere"
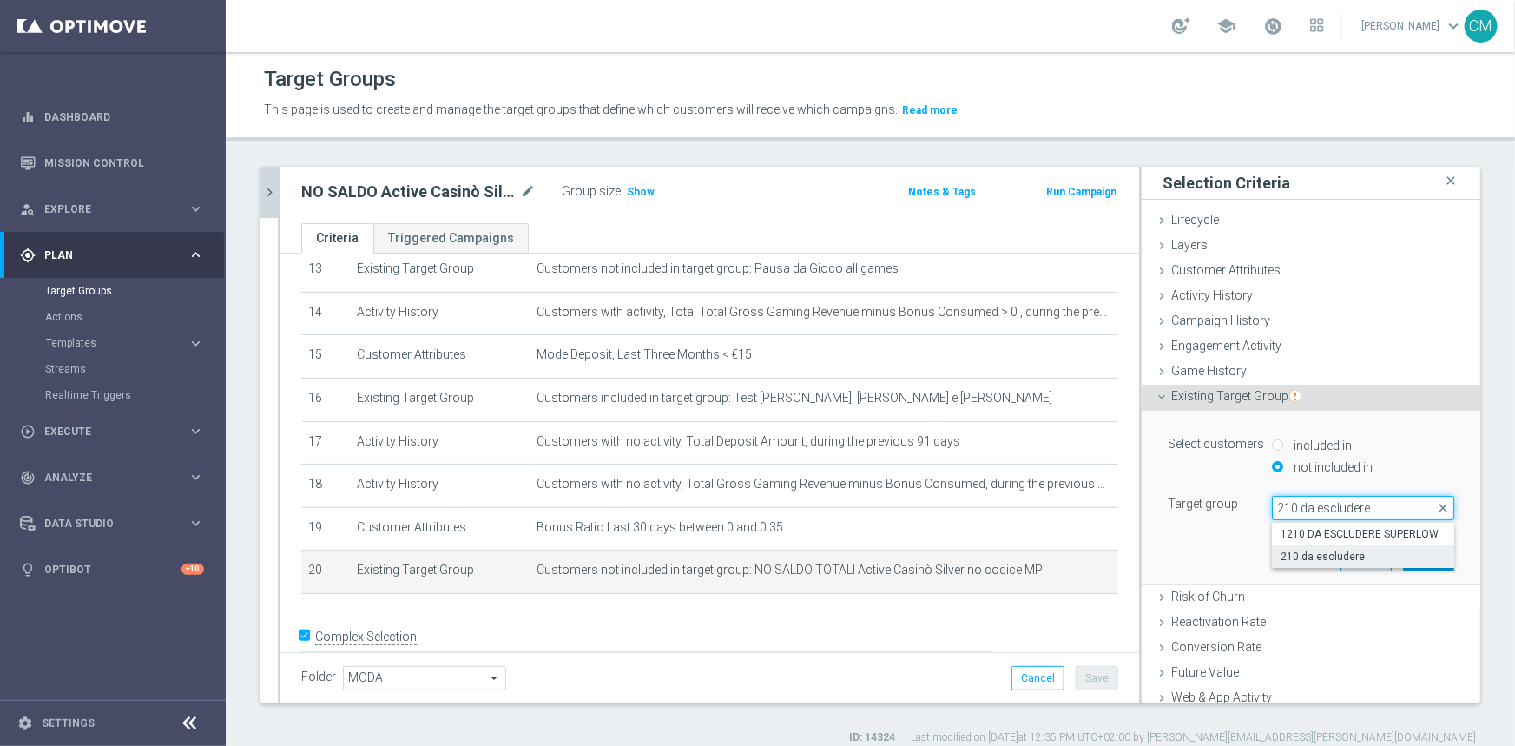
type input "210 da escludere"
click at [1311, 550] on span "210 da escludere" at bounding box center [1362, 557] width 165 height 14
type input "210 da escludere"
click at [1407, 564] on button "Update" at bounding box center [1428, 558] width 51 height 24
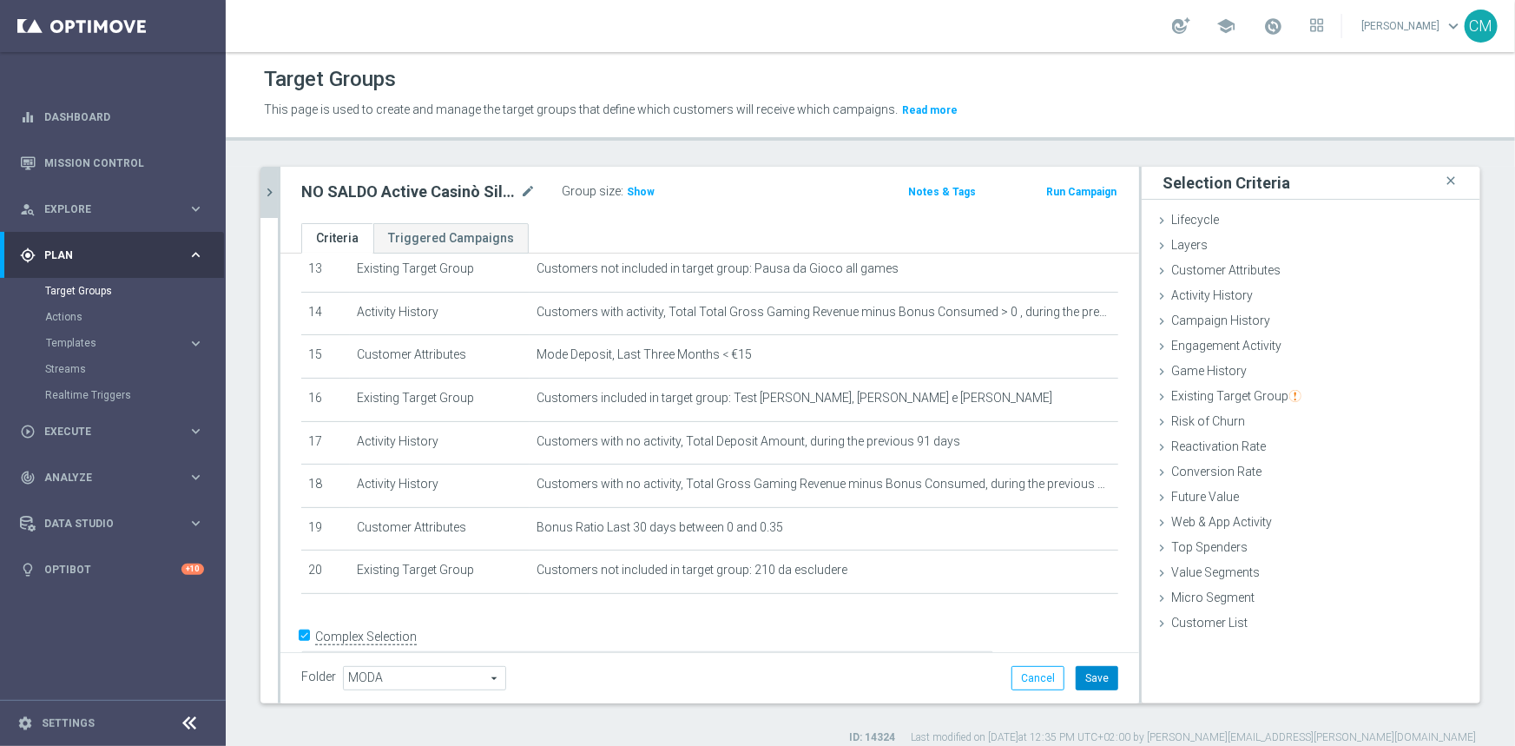
click at [1093, 681] on button "Save" at bounding box center [1097, 678] width 43 height 24
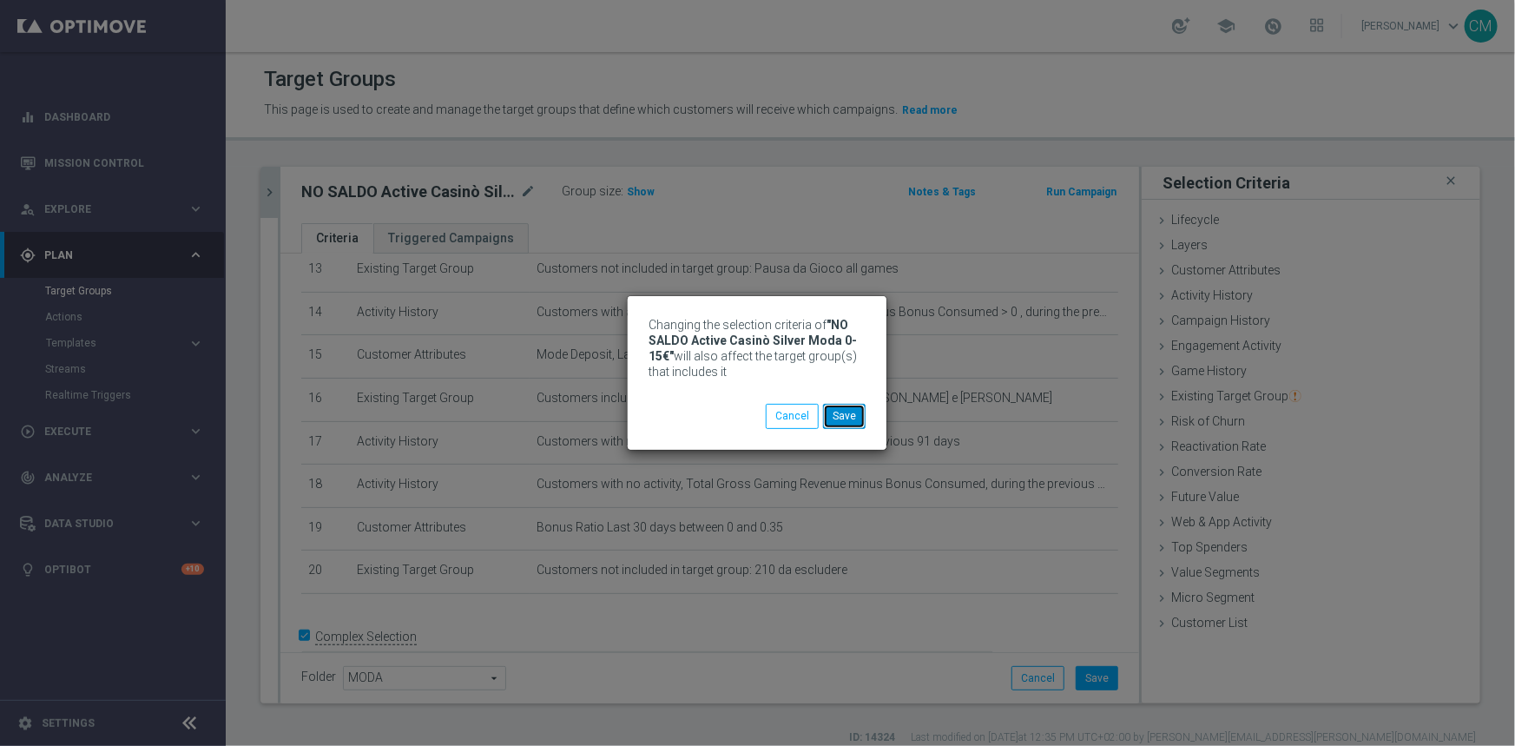
click at [840, 406] on button "Save" at bounding box center [844, 416] width 43 height 24
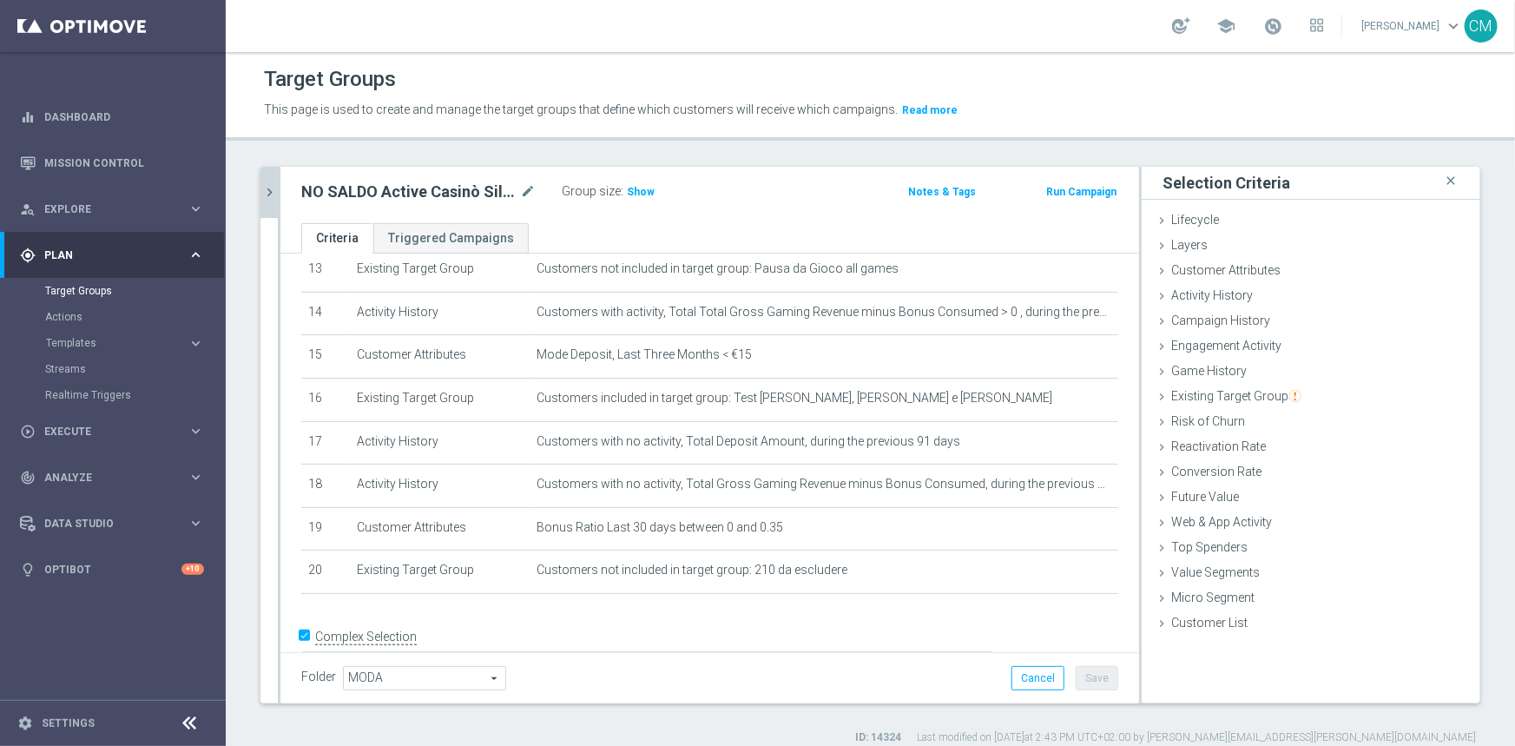
click at [265, 185] on icon "chevron_right" at bounding box center [269, 192] width 16 height 16
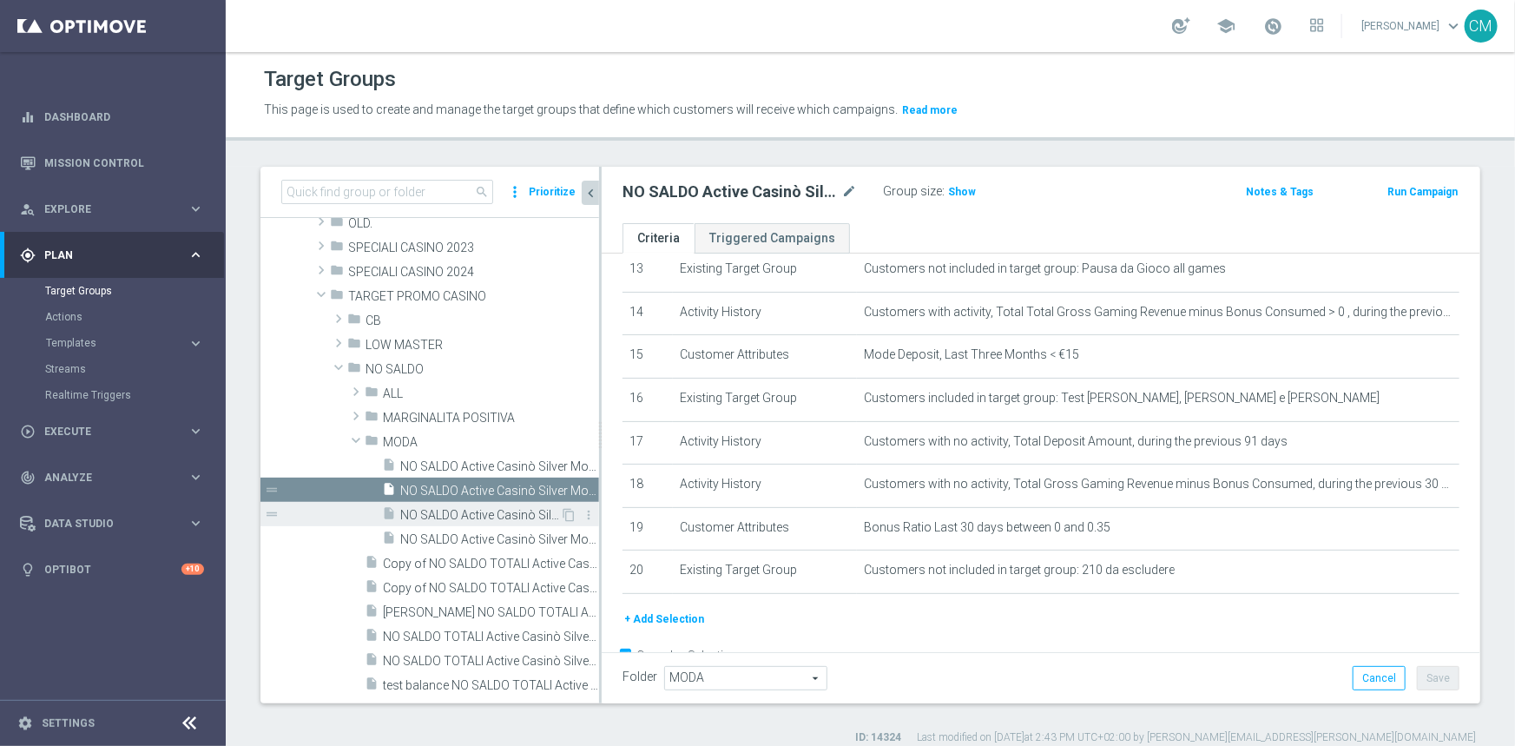
click at [468, 510] on span "NO SALDO Active Casinò Silver Moda 15-29,99" at bounding box center [480, 515] width 160 height 15
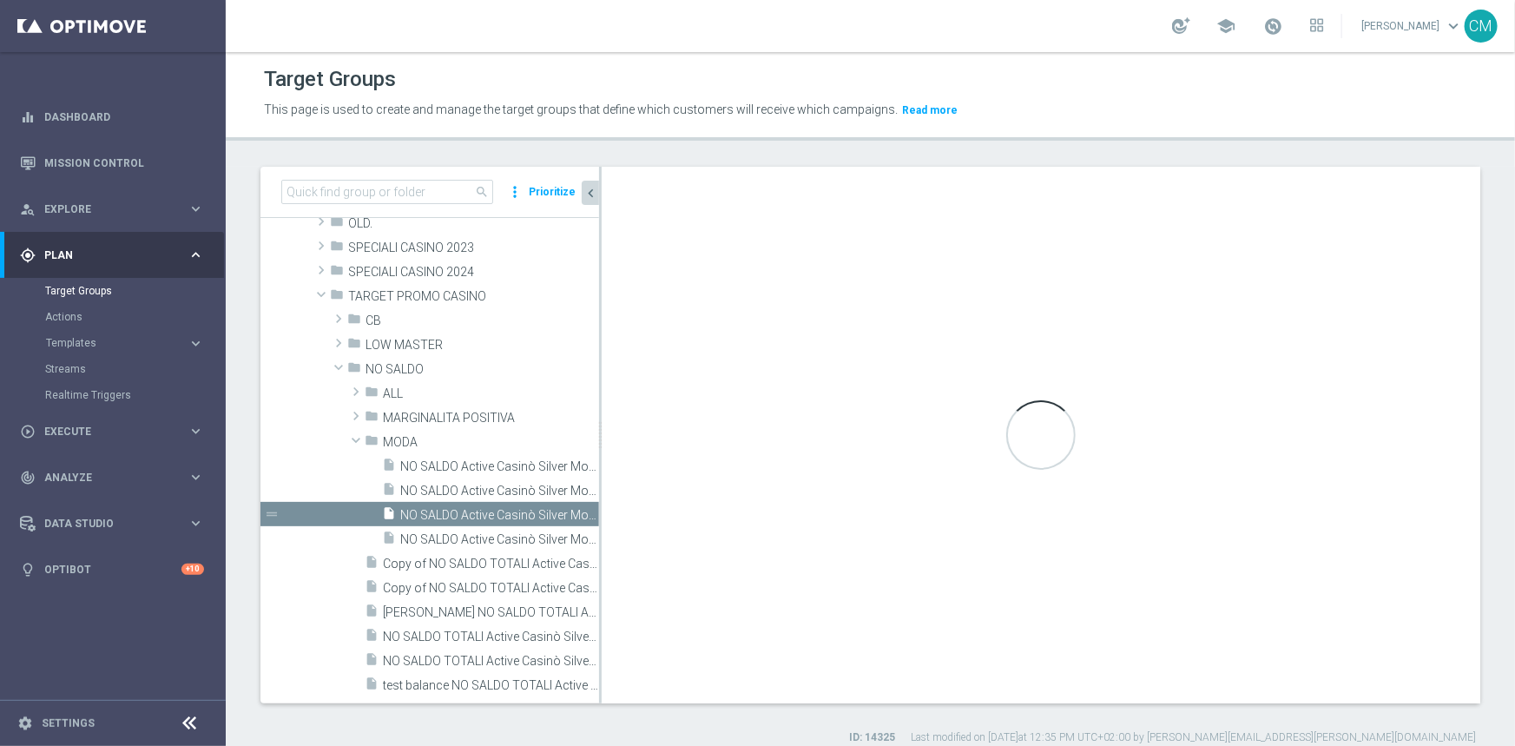
type textarea "(1 and 2 and 3 and 4 and 5 and 6 and 7 and 8 and 9 and 10 and 11 and 12 and 13 …"
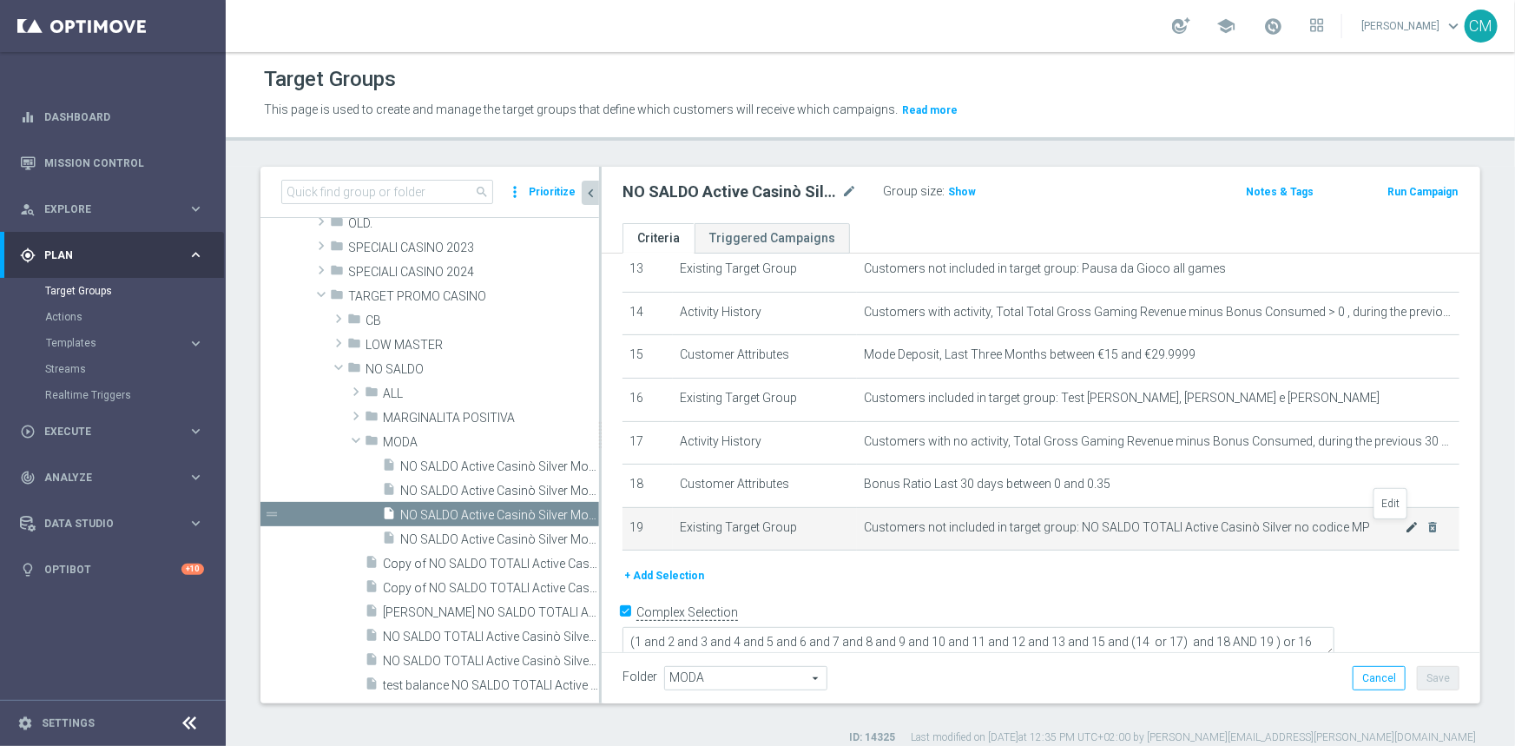
click at [1405, 530] on icon "mode_edit" at bounding box center [1412, 527] width 14 height 14
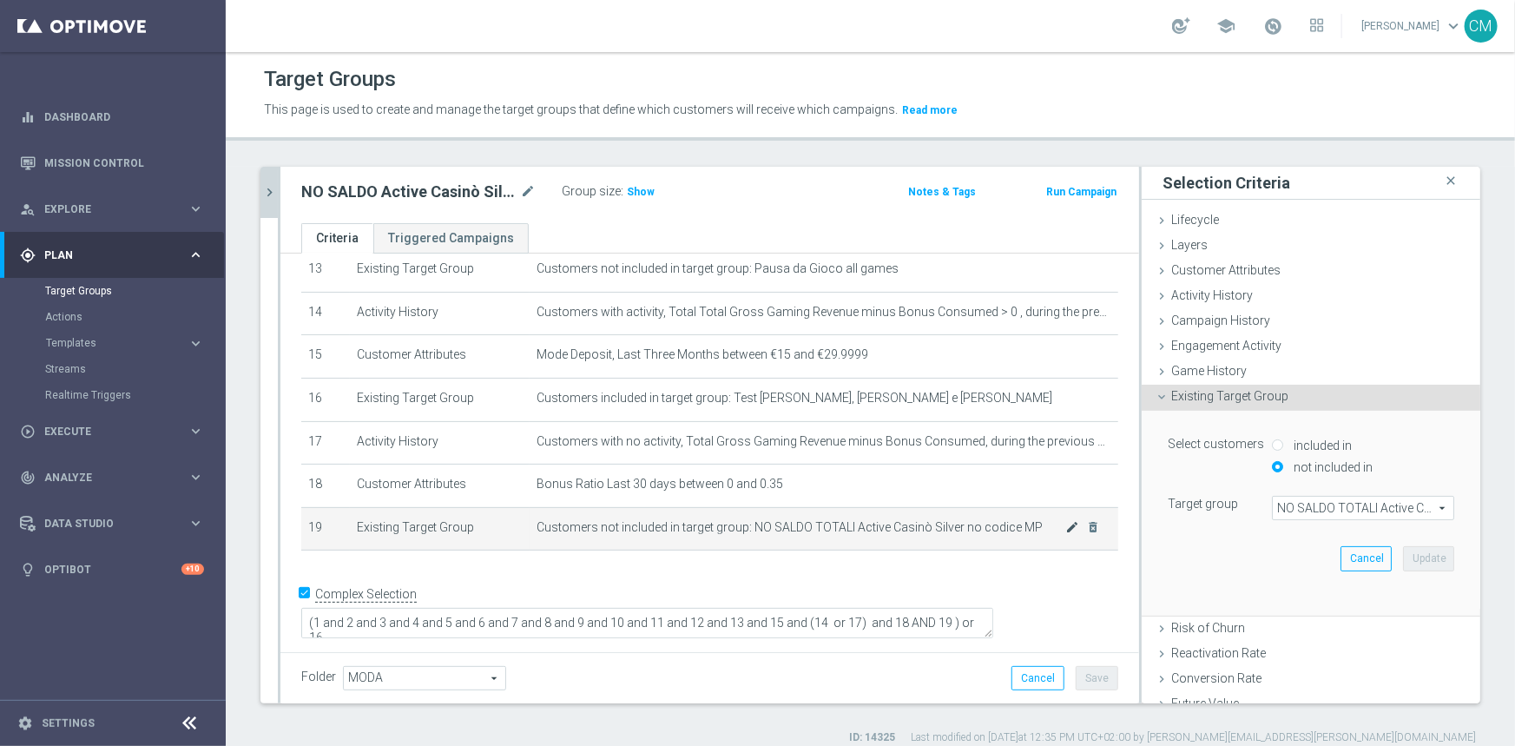
scroll to position [564, 0]
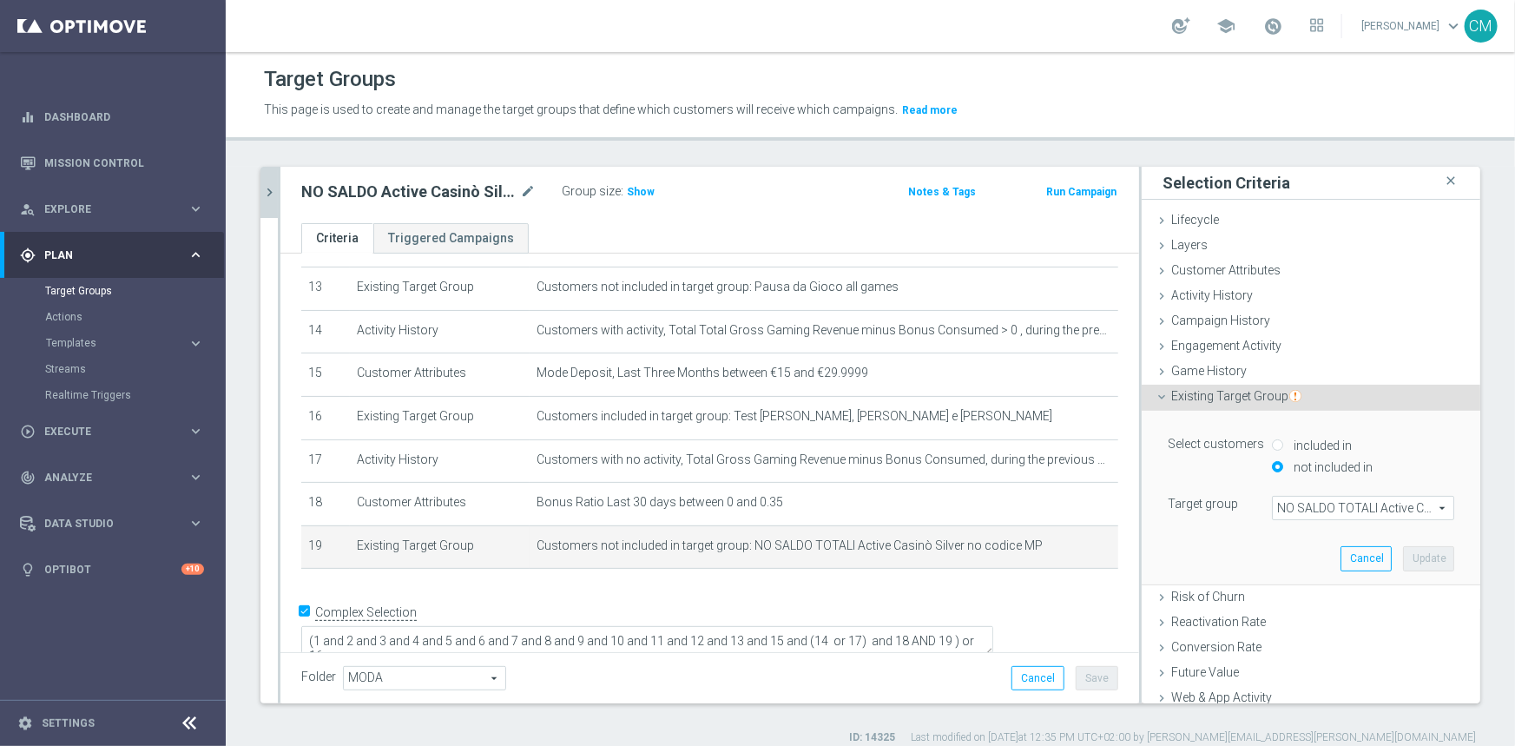
click at [1281, 513] on span "NO SALDO TOTALI Active Casinò Silver no codice MP" at bounding box center [1363, 508] width 181 height 23
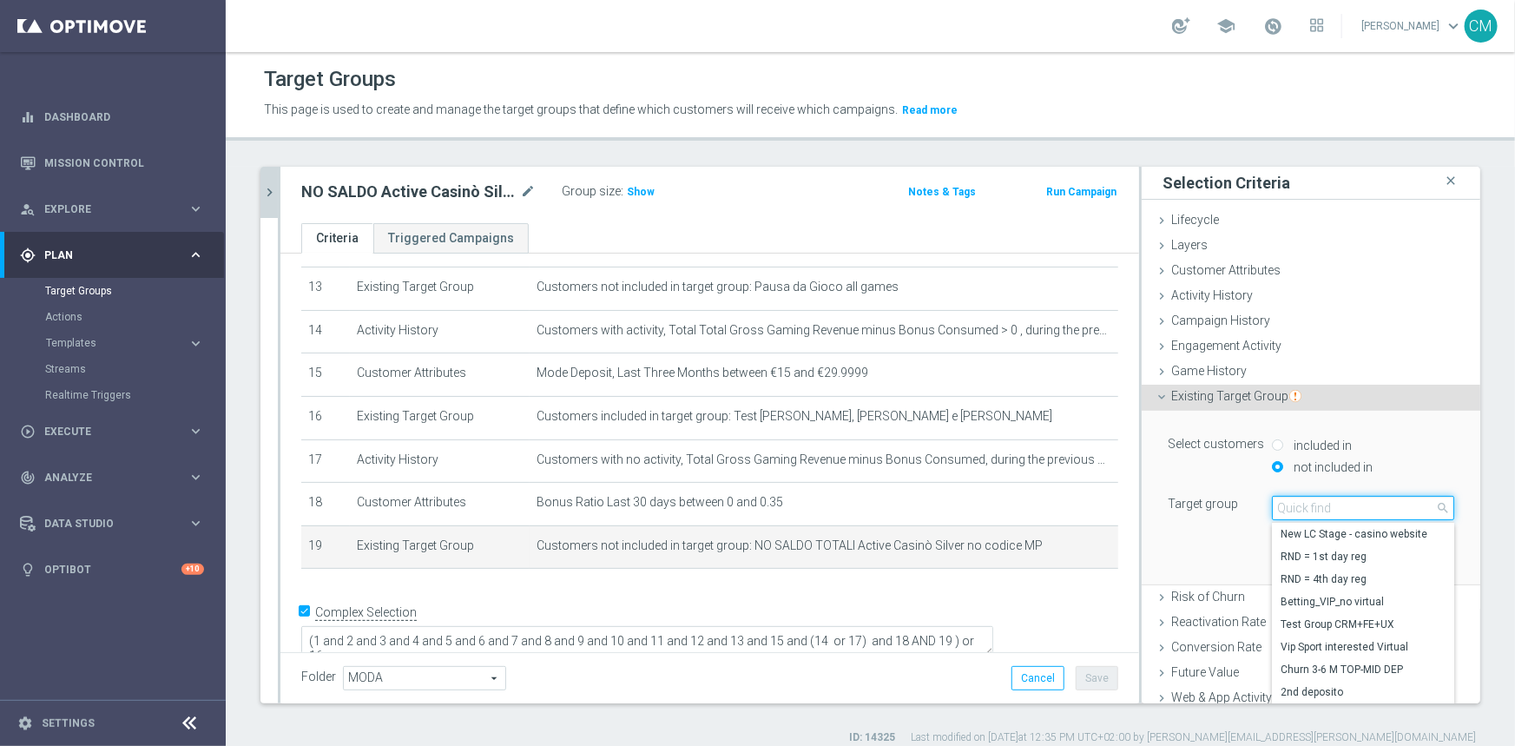
click at [1281, 513] on input "search" at bounding box center [1363, 508] width 182 height 24
paste input "210 da escludere"
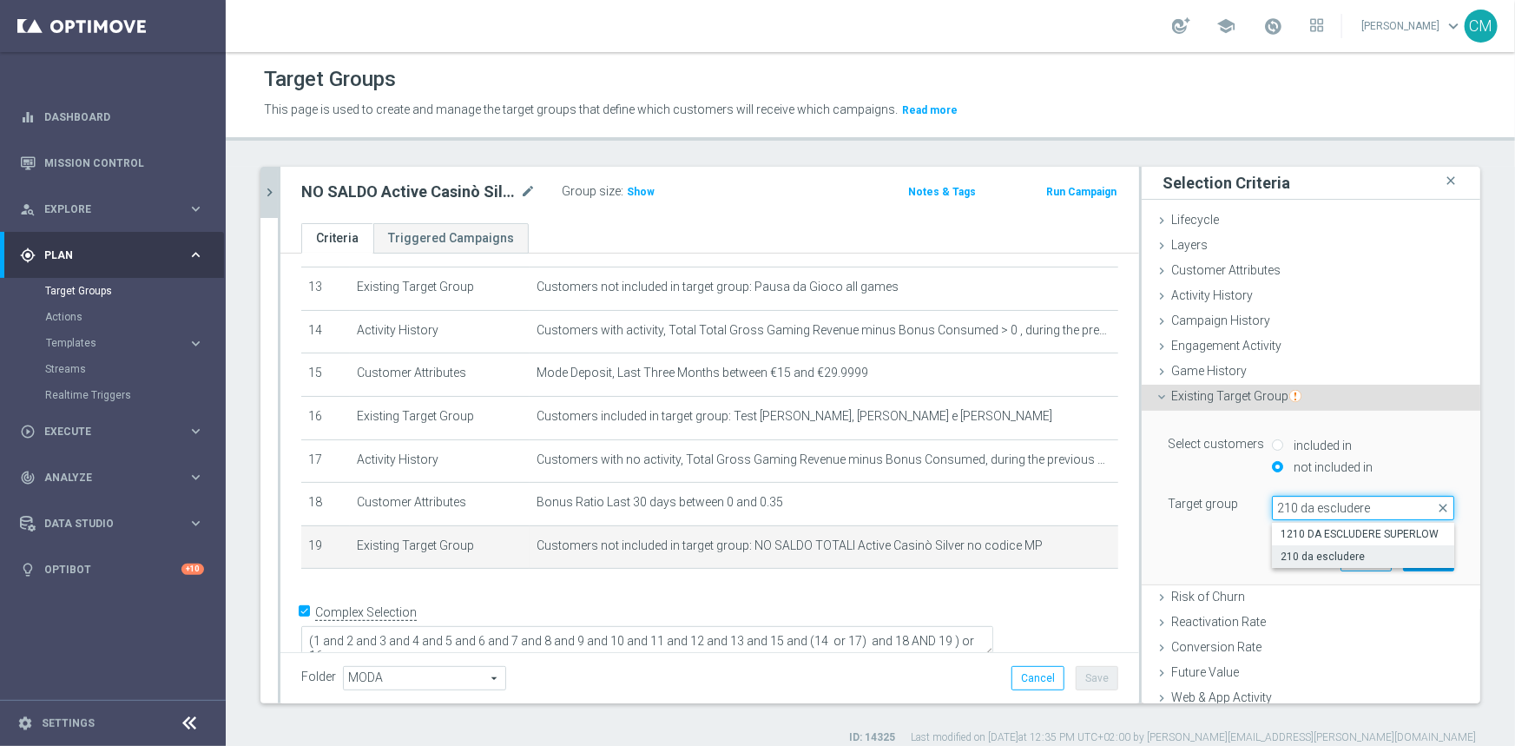
type input "210 da escludere"
click at [1312, 547] on label "210 da escludere" at bounding box center [1363, 556] width 182 height 23
type input "210 da escludere"
click at [1403, 557] on button "Update" at bounding box center [1428, 558] width 51 height 24
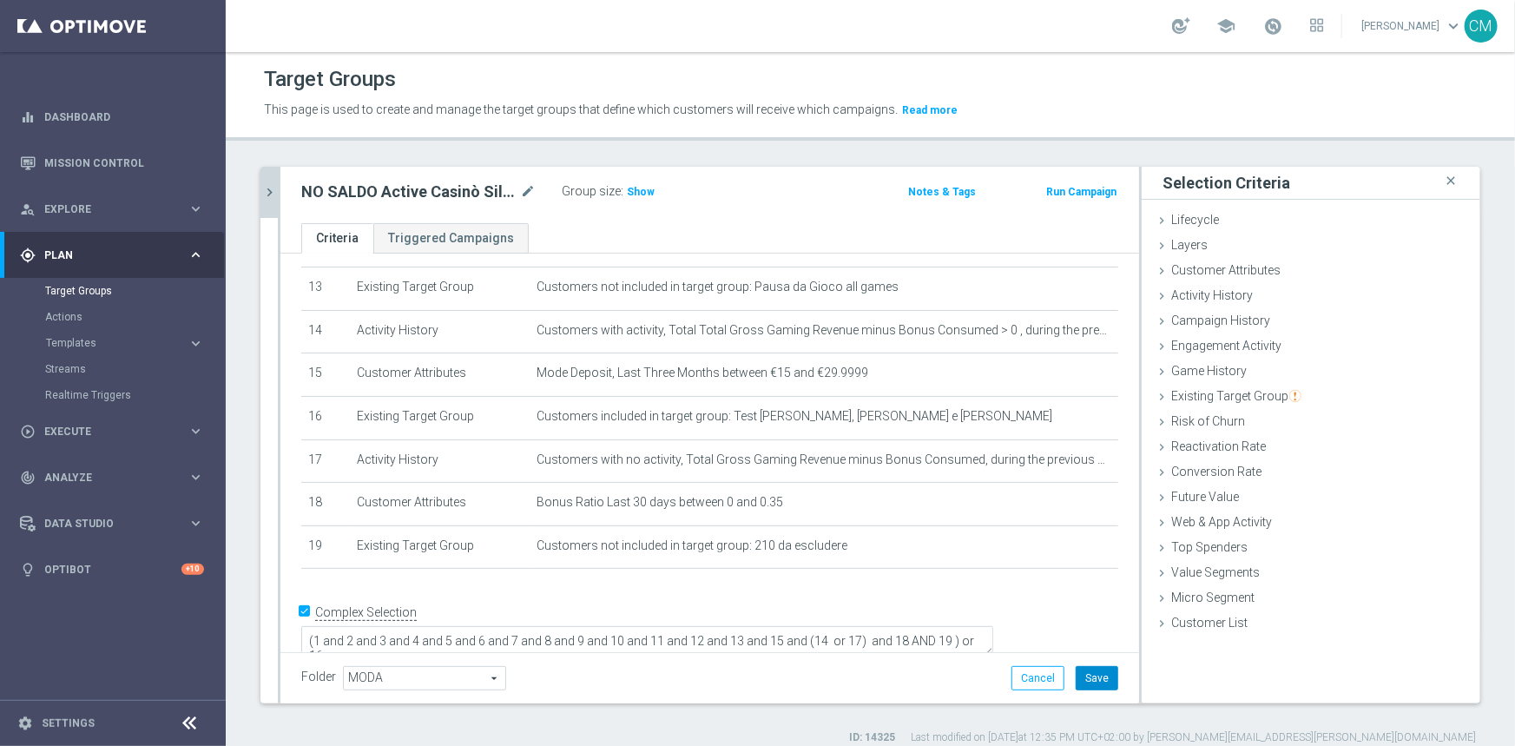
click at [1095, 668] on button "Save" at bounding box center [1097, 678] width 43 height 24
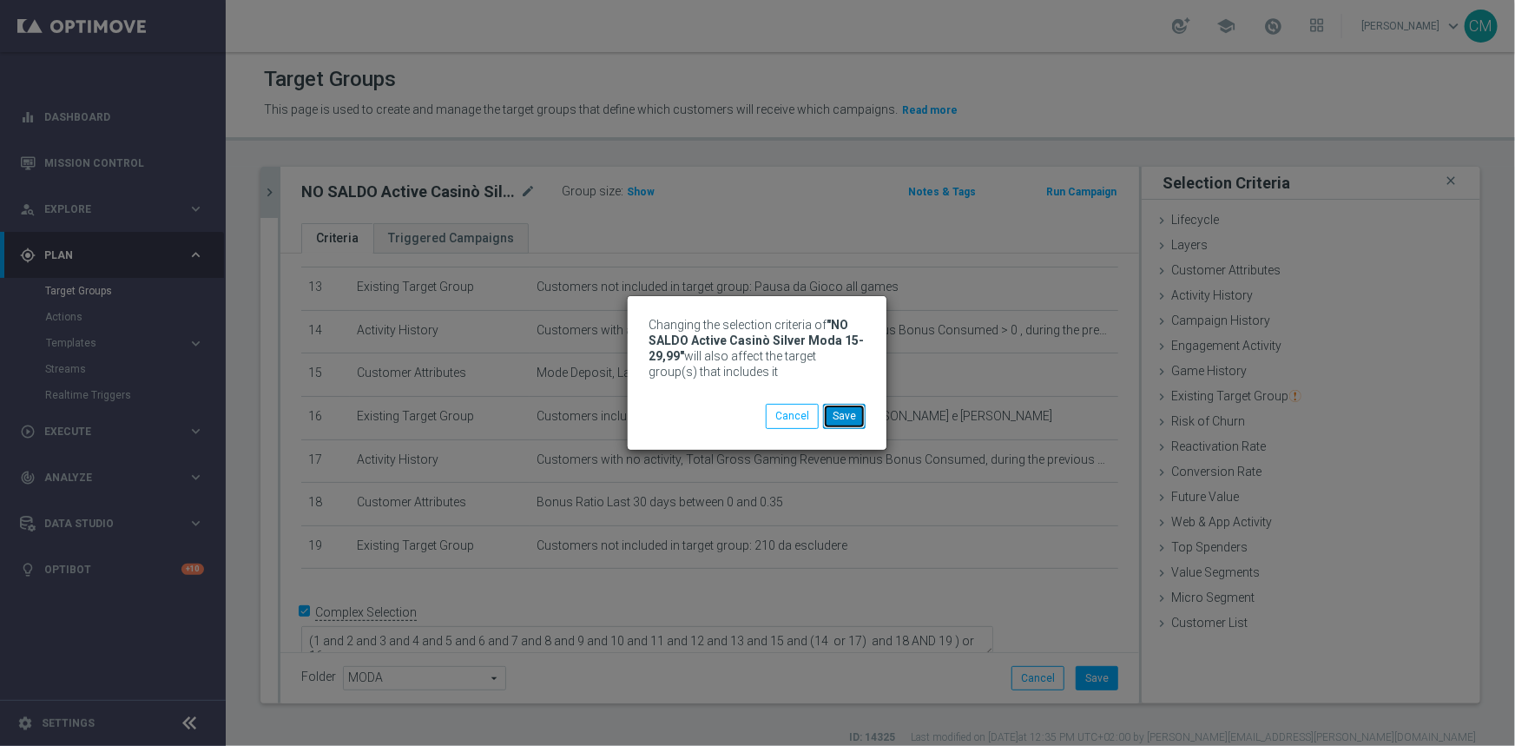
click at [840, 416] on button "Save" at bounding box center [844, 416] width 43 height 24
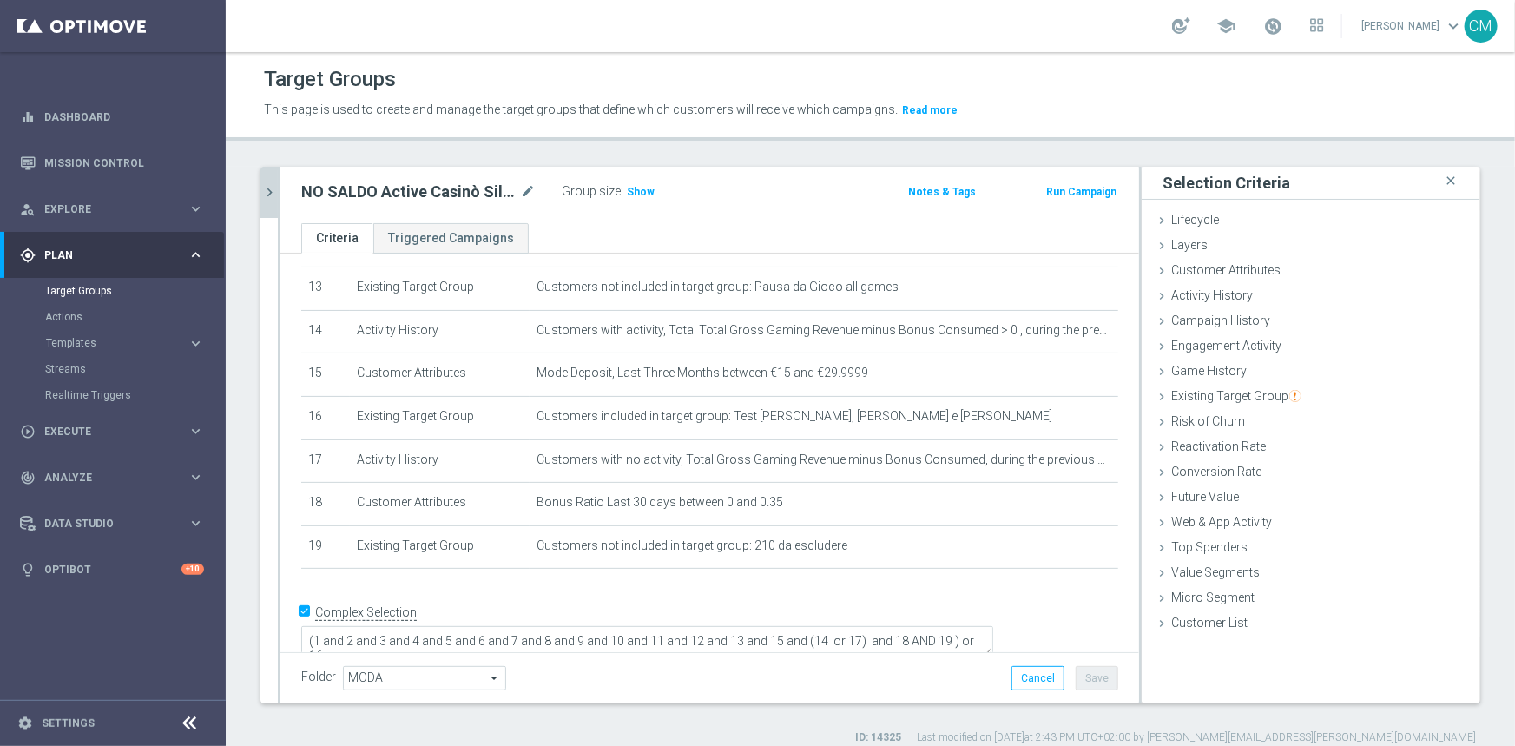
click at [267, 193] on icon "chevron_right" at bounding box center [269, 192] width 16 height 16
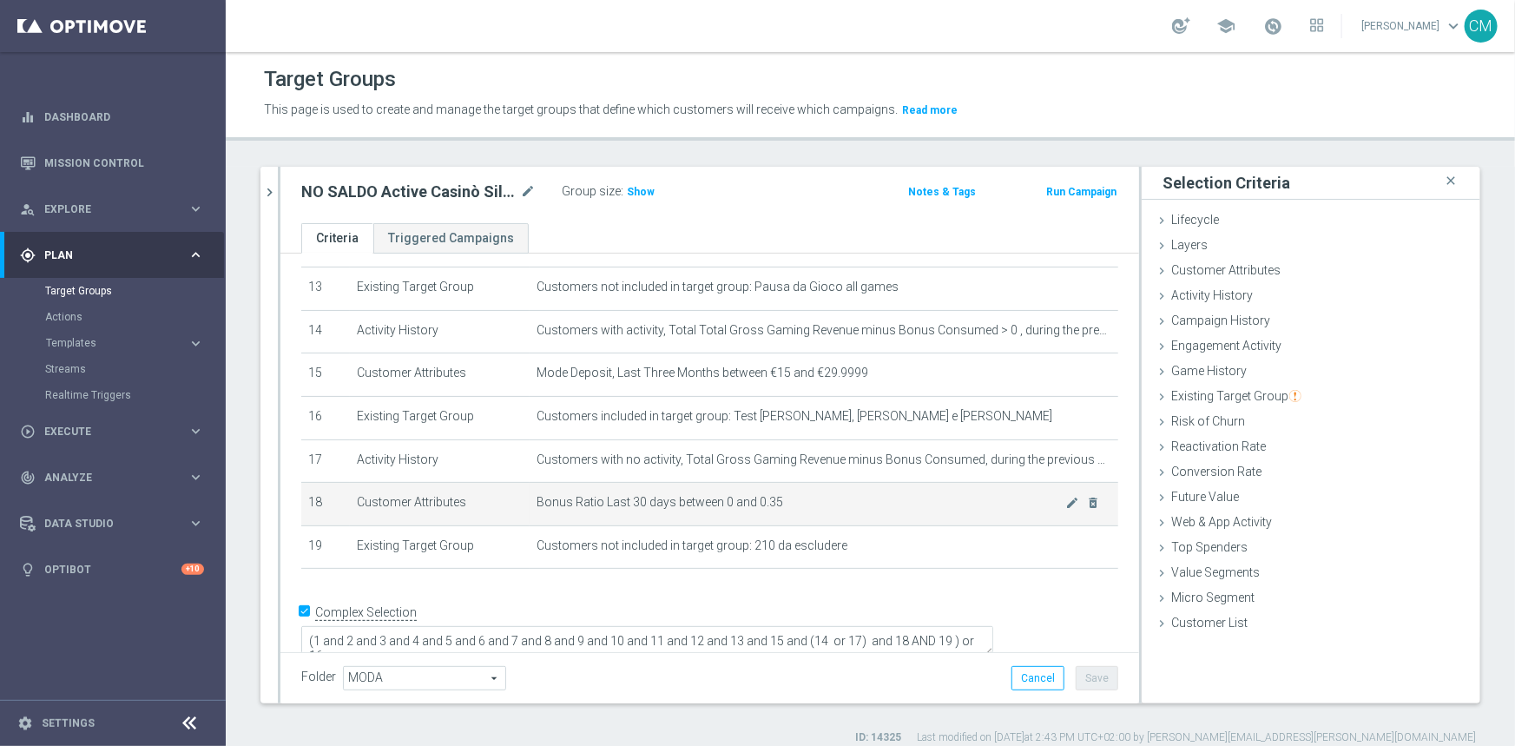
scroll to position [583, 0]
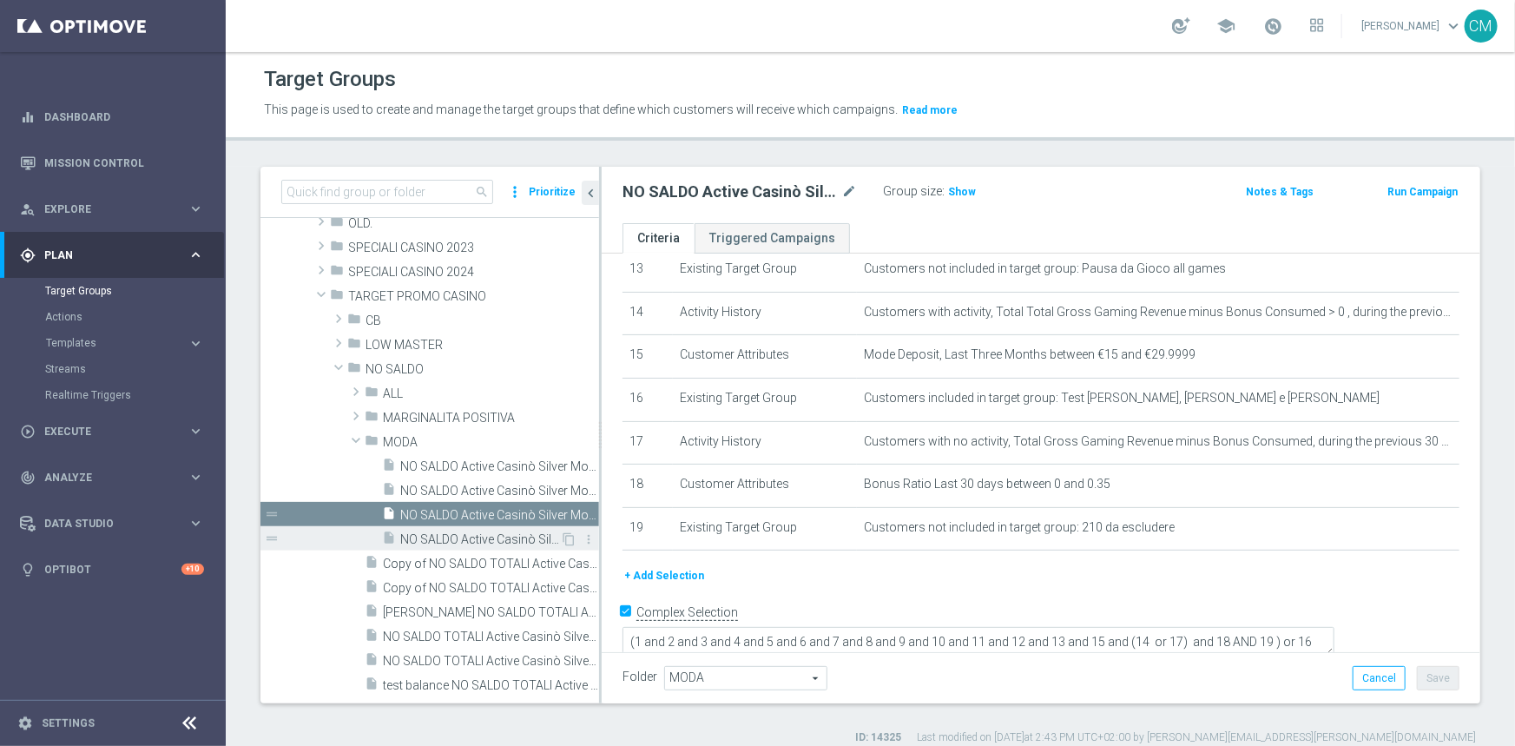
click at [465, 539] on span "NO SALDO Active Casinò Silver Moda 30-59,99" at bounding box center [480, 539] width 160 height 15
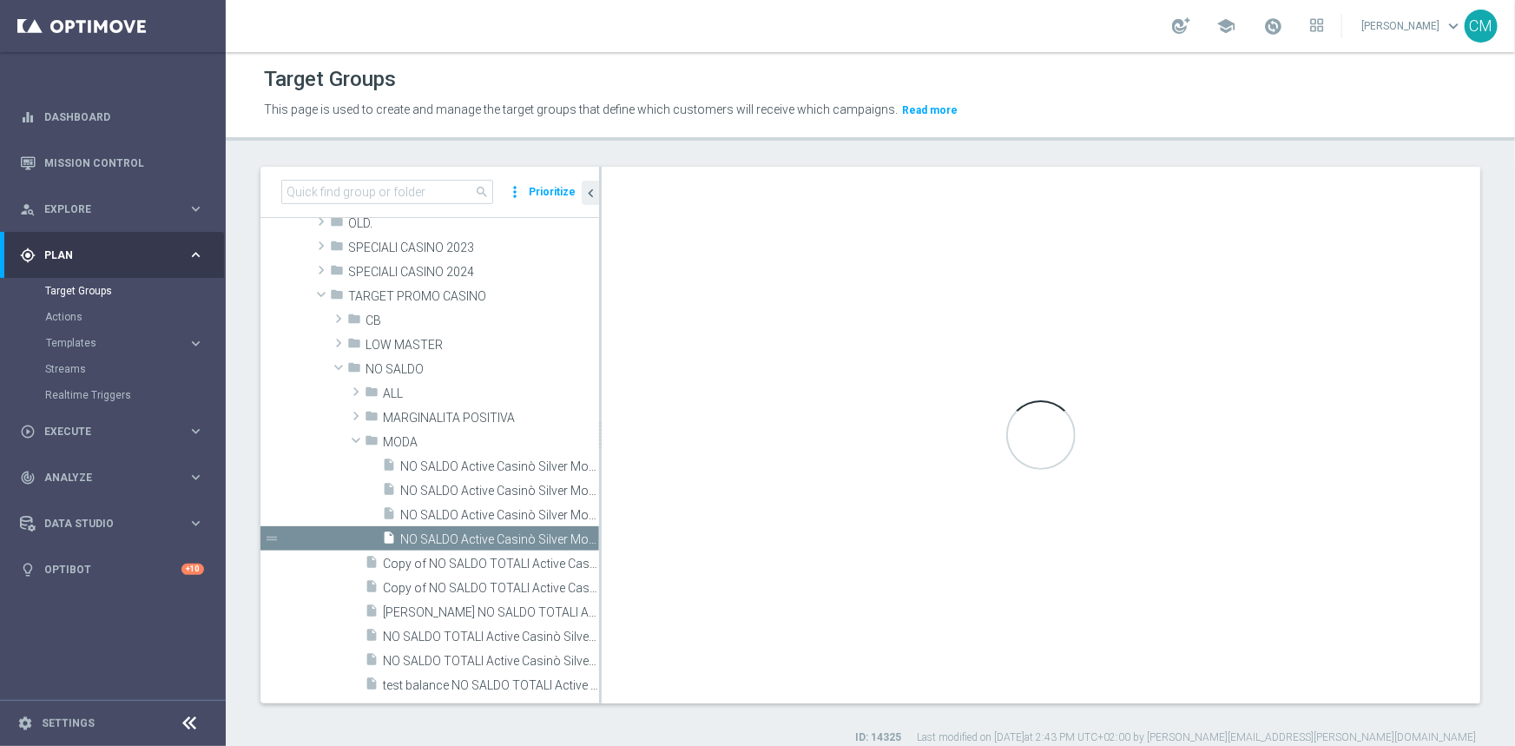
type textarea "(1 and 2 and 3 and 4 and 5 and 6 and 7 and 8 and 9 and 10 and 11 and 12 and 13 …"
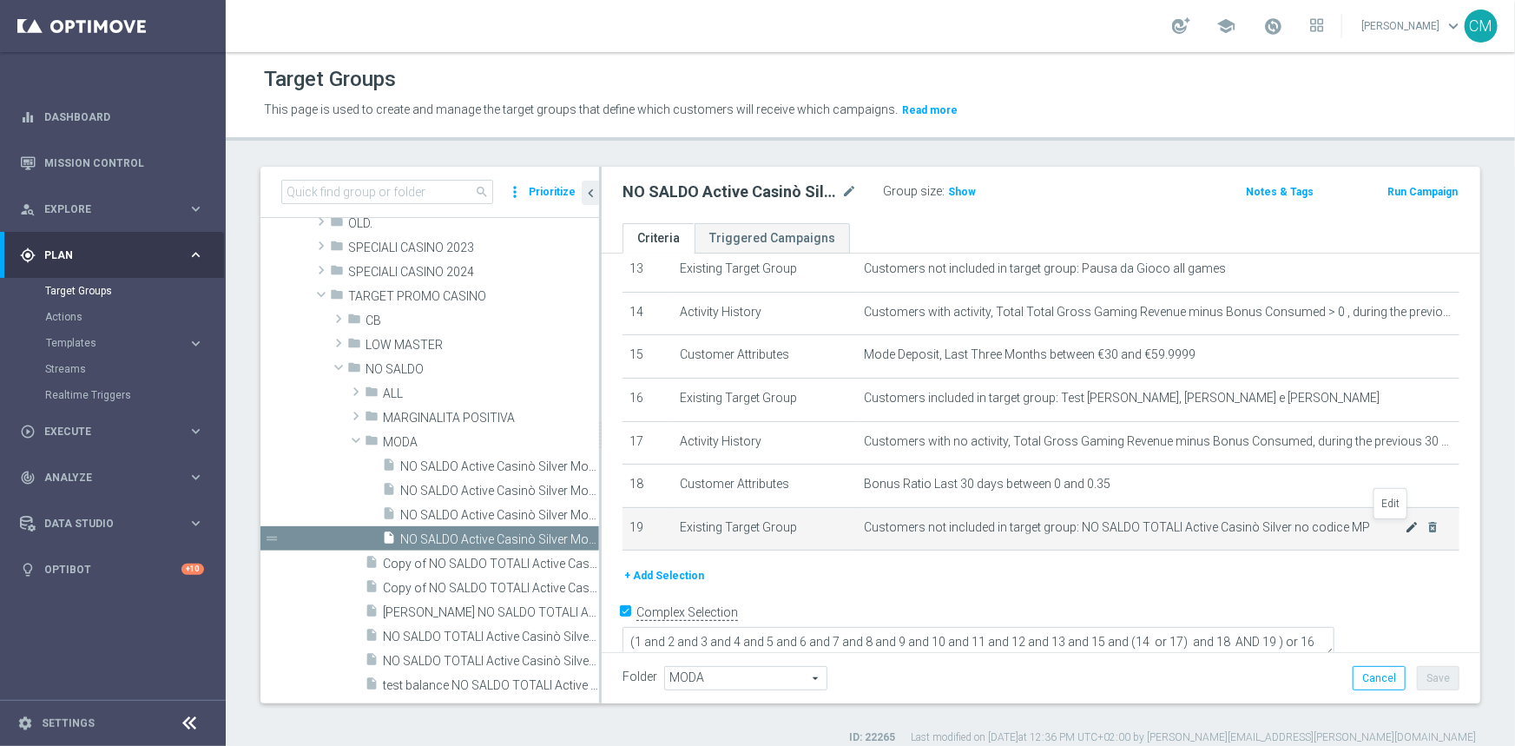
scroll to position [15, 0]
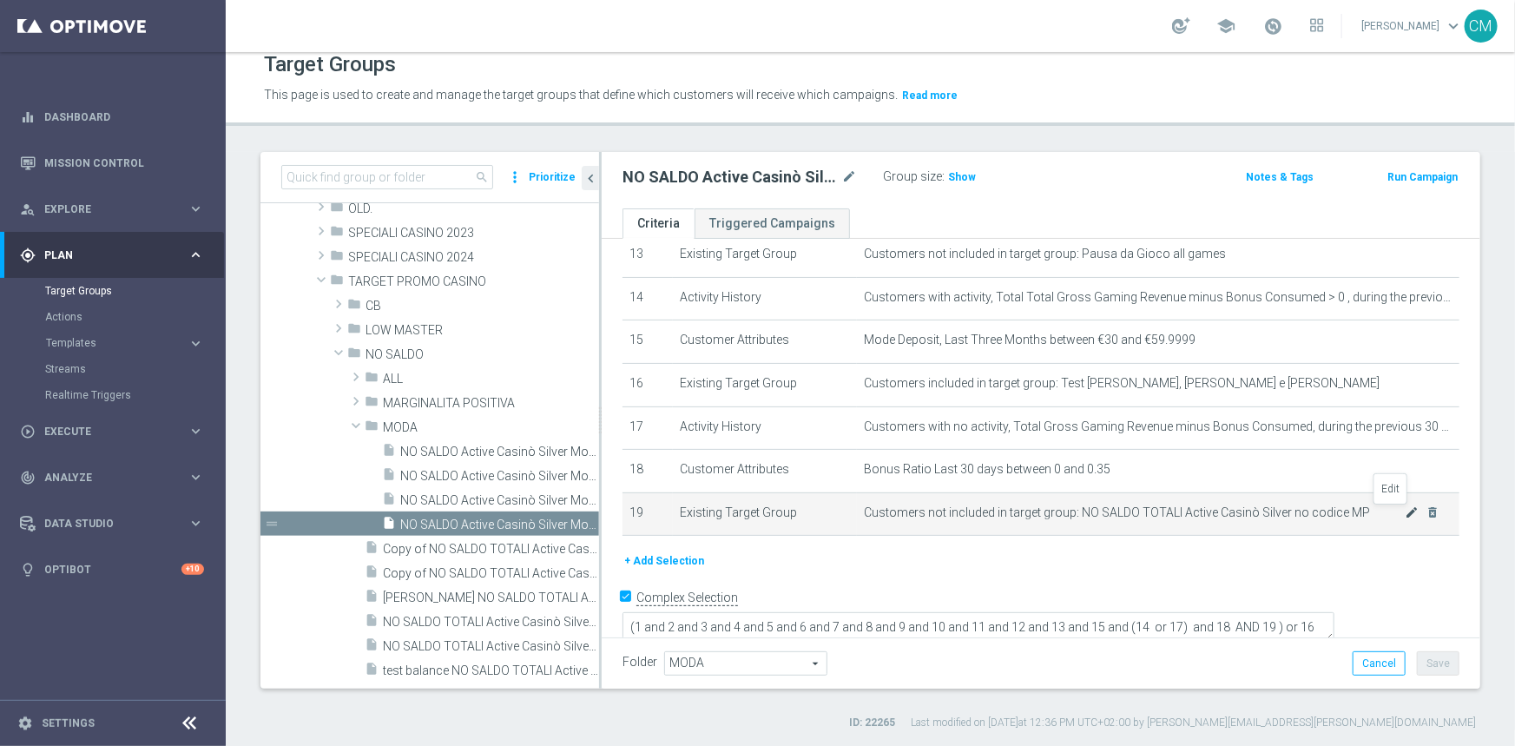
click at [1405, 515] on icon "mode_edit" at bounding box center [1412, 512] width 14 height 14
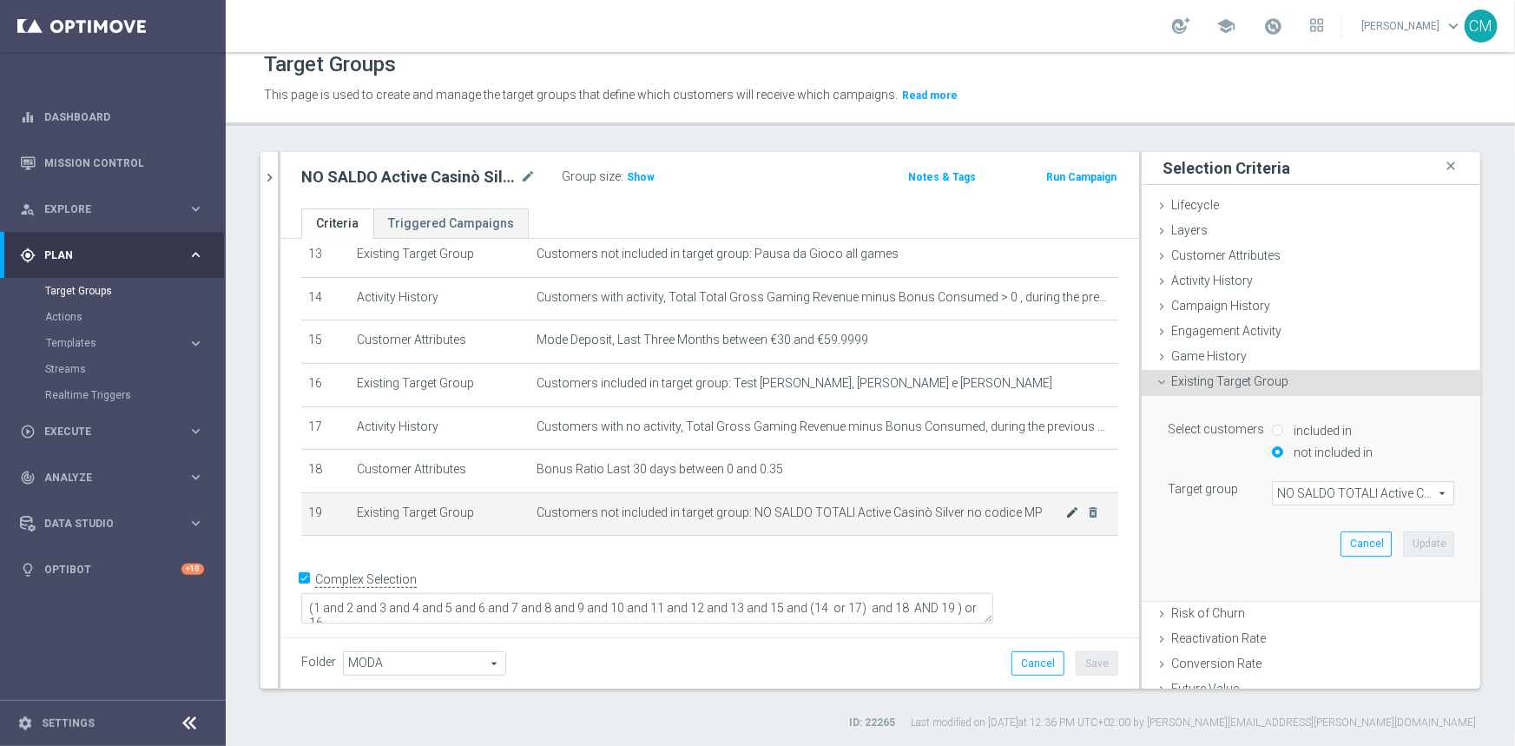
scroll to position [564, 0]
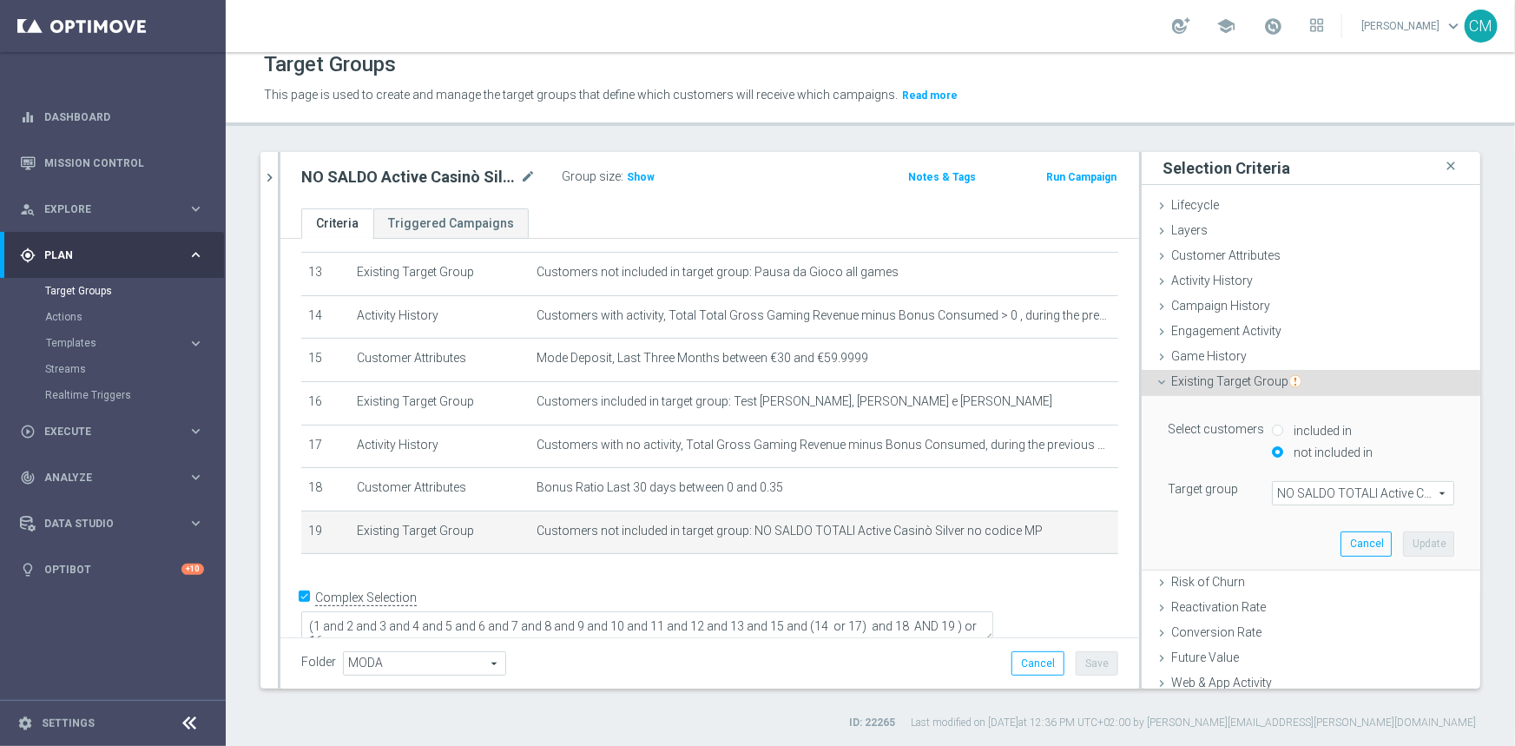
click at [1316, 485] on span "NO SALDO TOTALI Active Casinò Silver no codice MP" at bounding box center [1363, 493] width 181 height 23
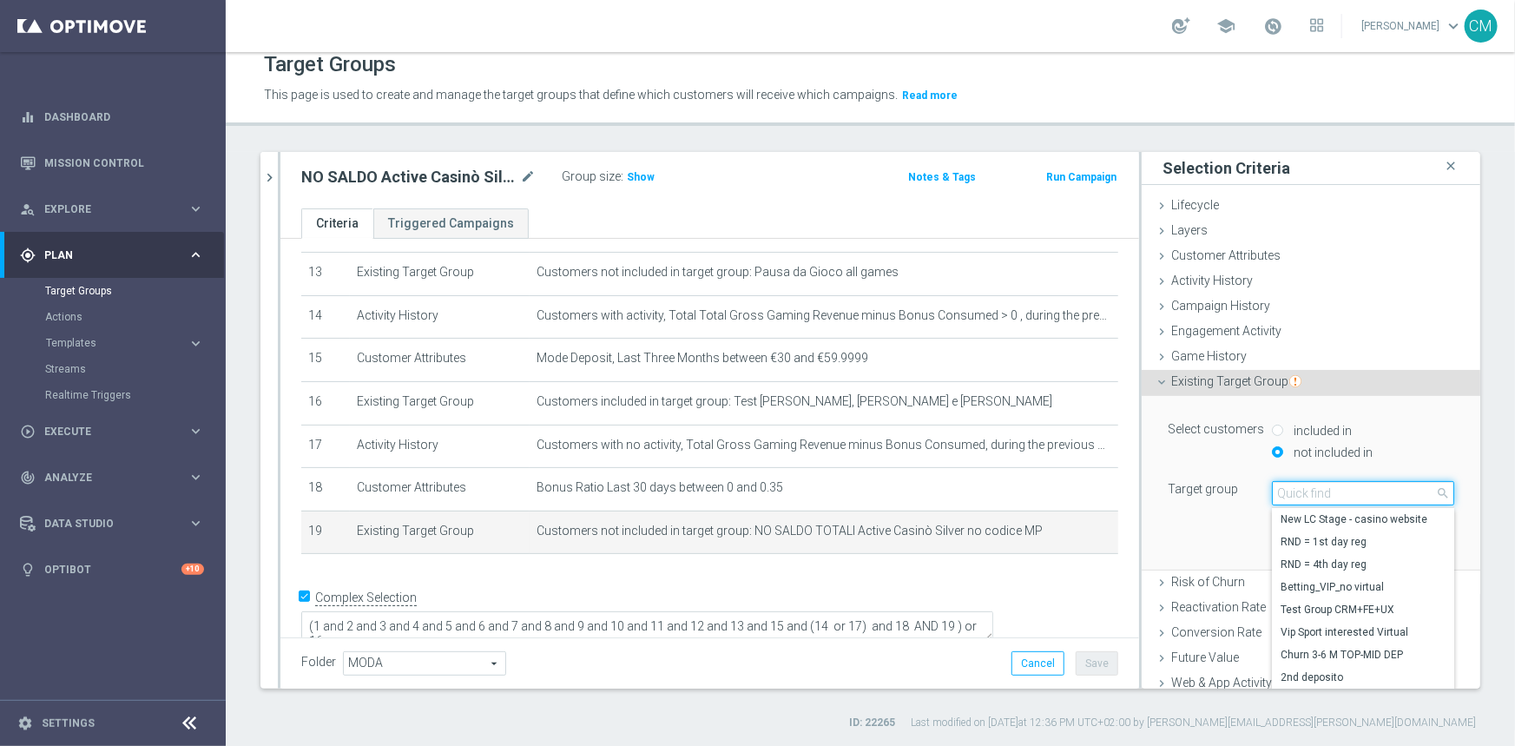
click at [1316, 485] on input "search" at bounding box center [1363, 493] width 182 height 24
paste input "210 da escludere"
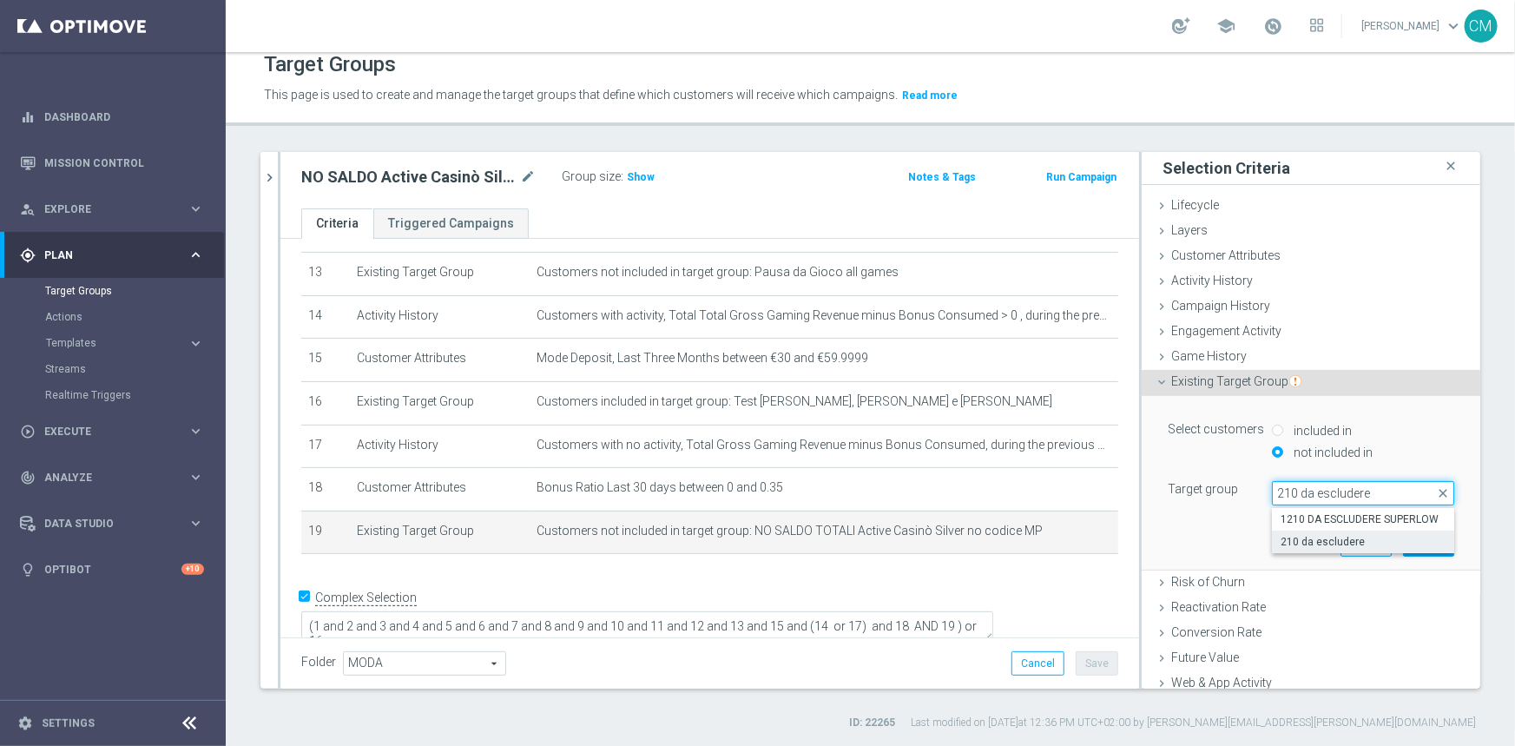
type input "210 da escludere"
click at [1336, 532] on label "210 da escludere" at bounding box center [1363, 541] width 182 height 23
type input "210 da escludere"
click at [1406, 545] on button "Update" at bounding box center [1428, 543] width 51 height 24
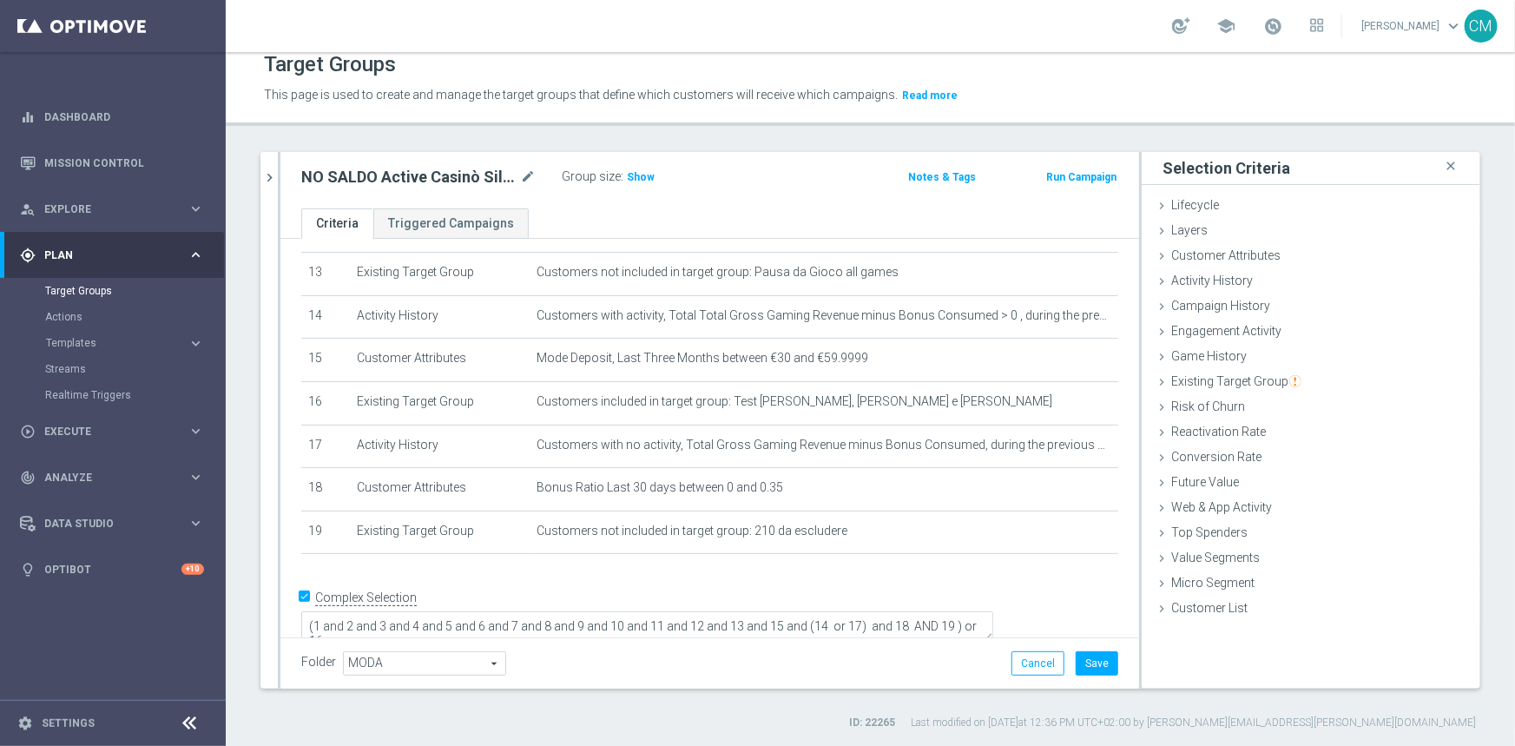
click at [1083, 649] on div "Folder MODA MODA arrow_drop_down search Cancel Save Saving..." at bounding box center [709, 662] width 859 height 51
click at [1083, 651] on button "Save" at bounding box center [1097, 663] width 43 height 24
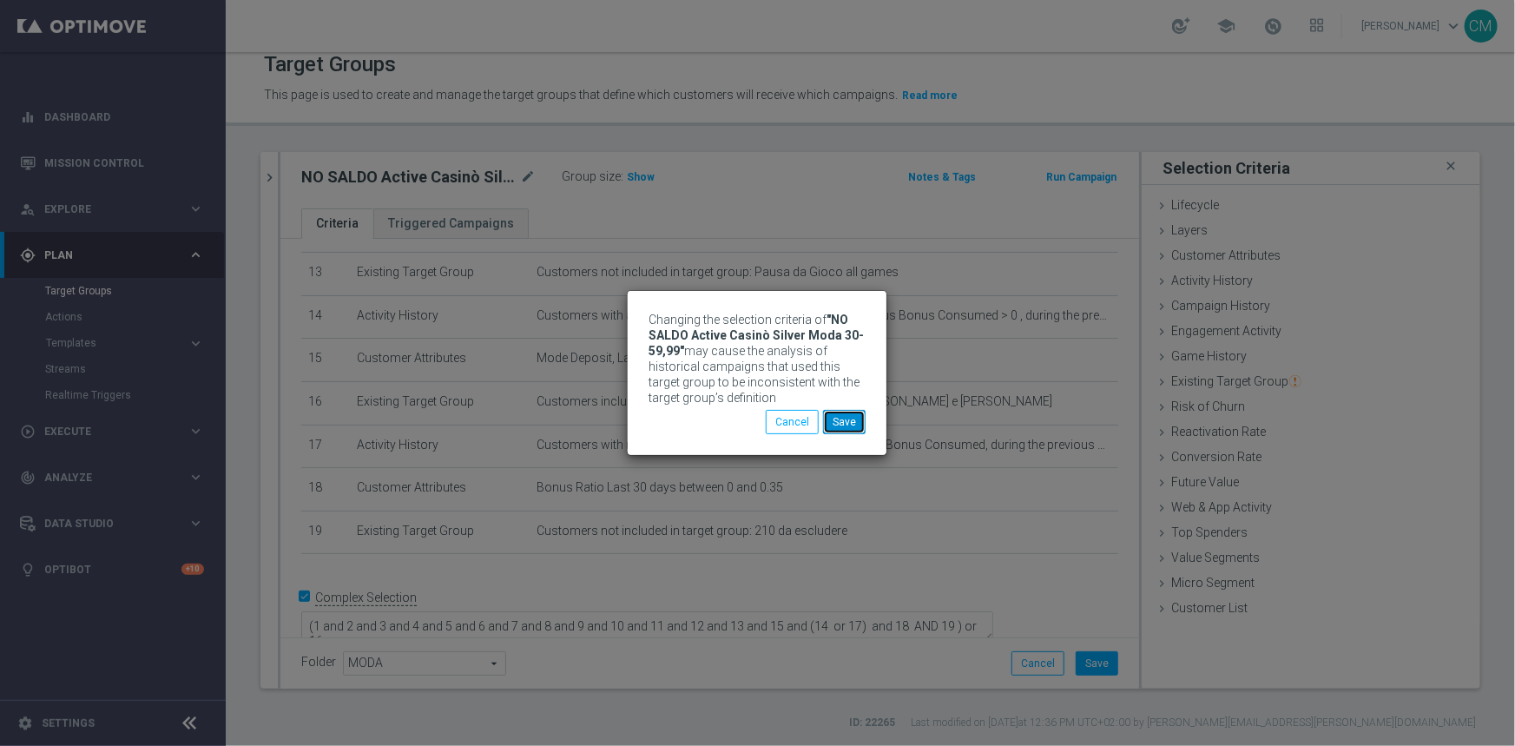
click at [848, 417] on button "Save" at bounding box center [844, 422] width 43 height 24
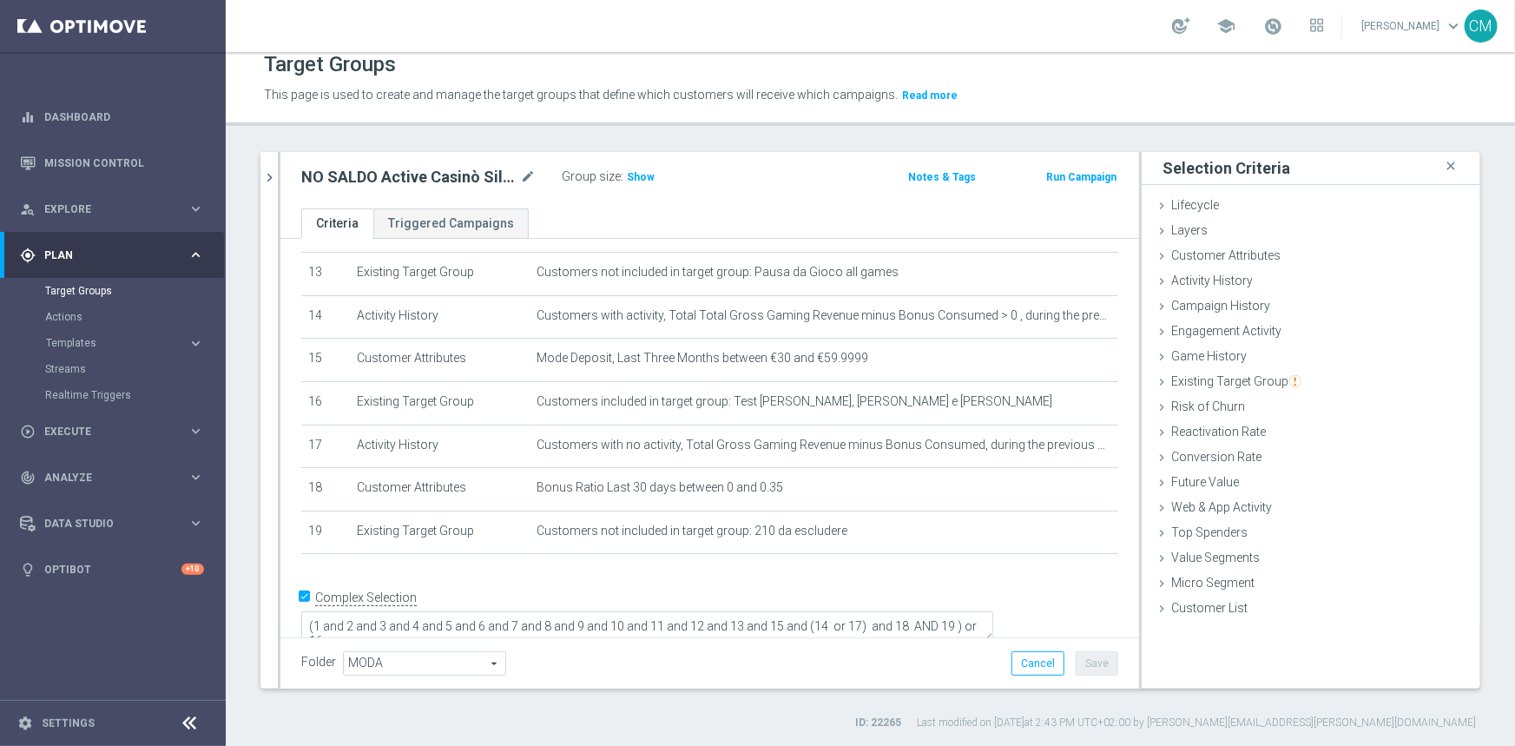
click at [288, 179] on div "NO SALDO Active Casinò Silver Moda 30-59,99 mode_edit Group size : Show" at bounding box center [569, 177] width 562 height 24
click at [273, 174] on icon "chevron_right" at bounding box center [269, 177] width 16 height 16
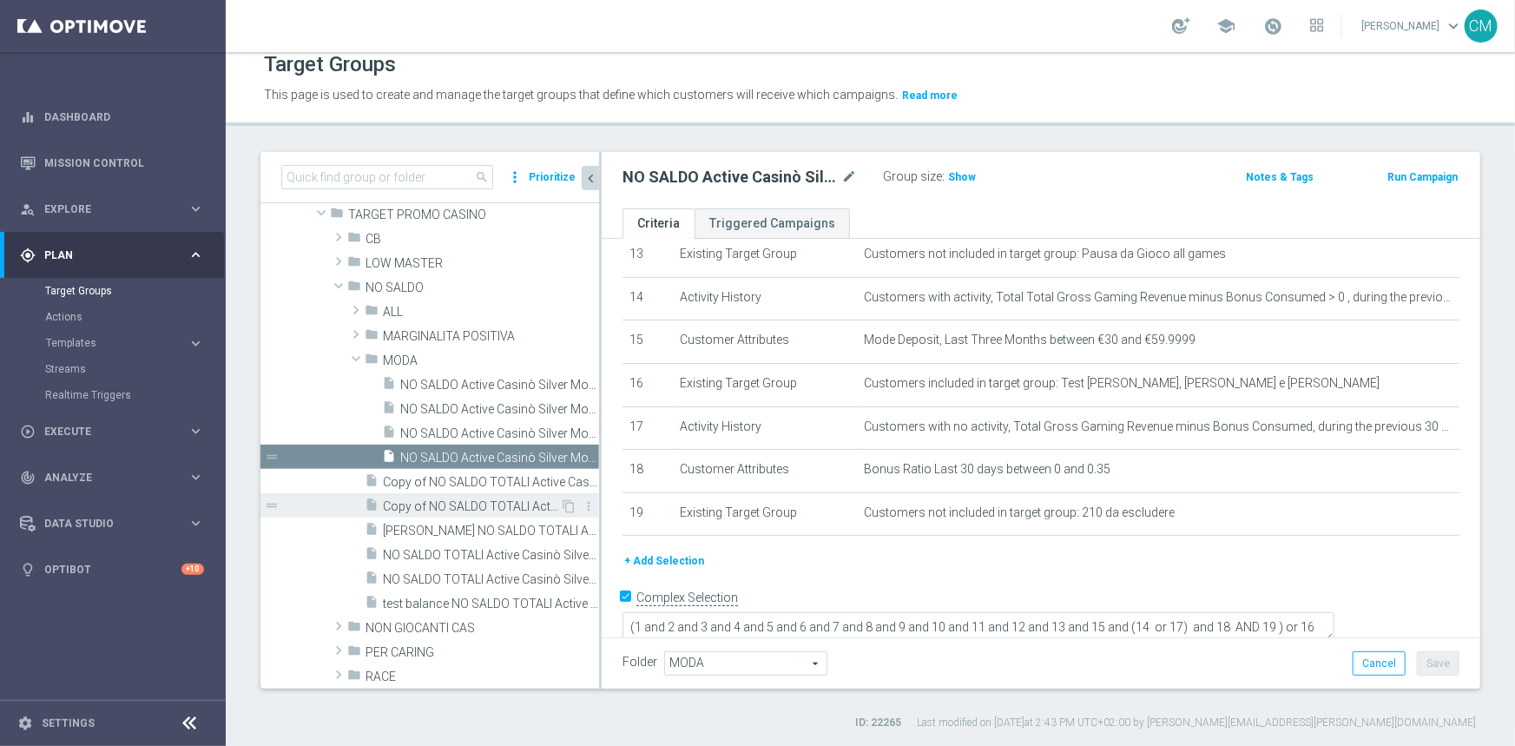
scroll to position [306, 0]
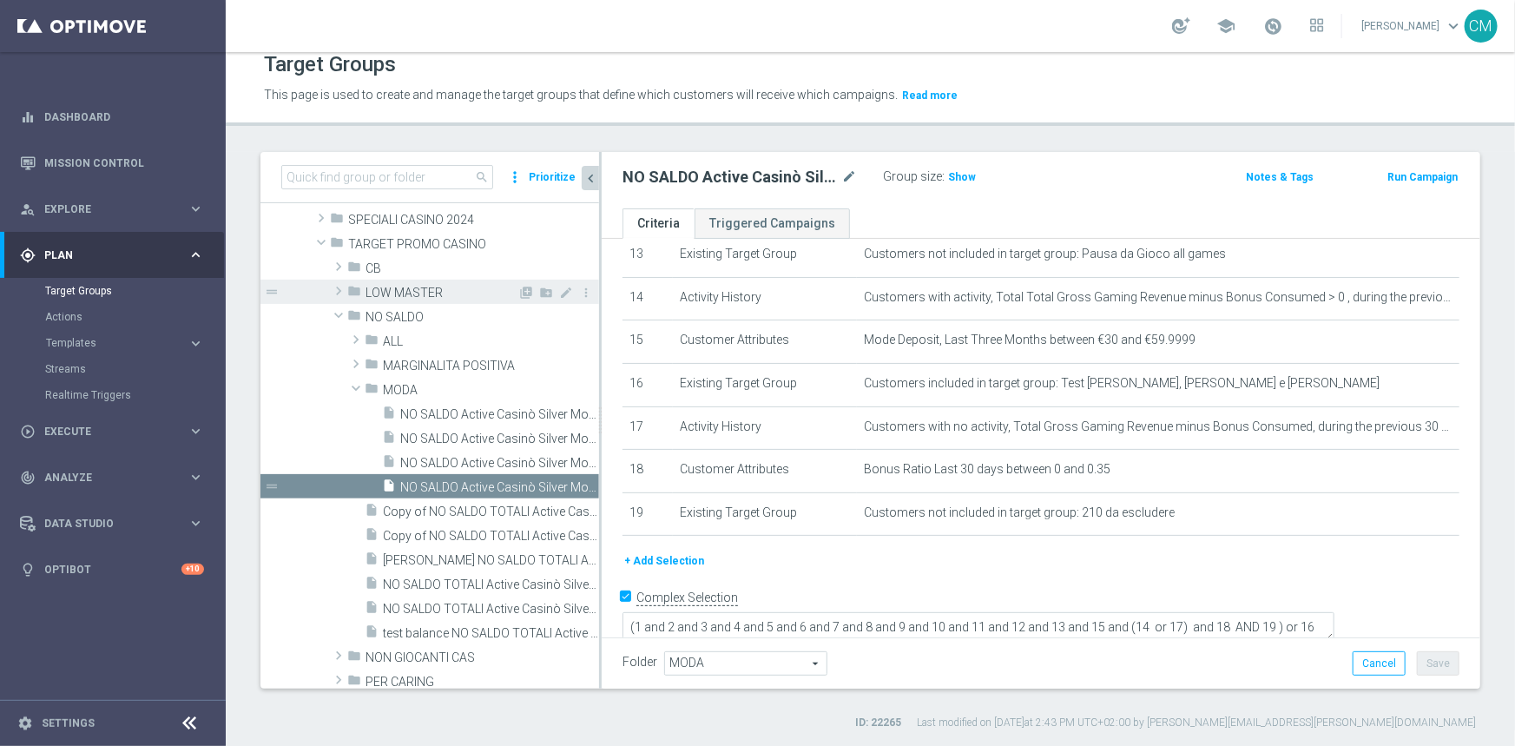
click at [403, 286] on span "LOW MASTER" at bounding box center [441, 293] width 152 height 15
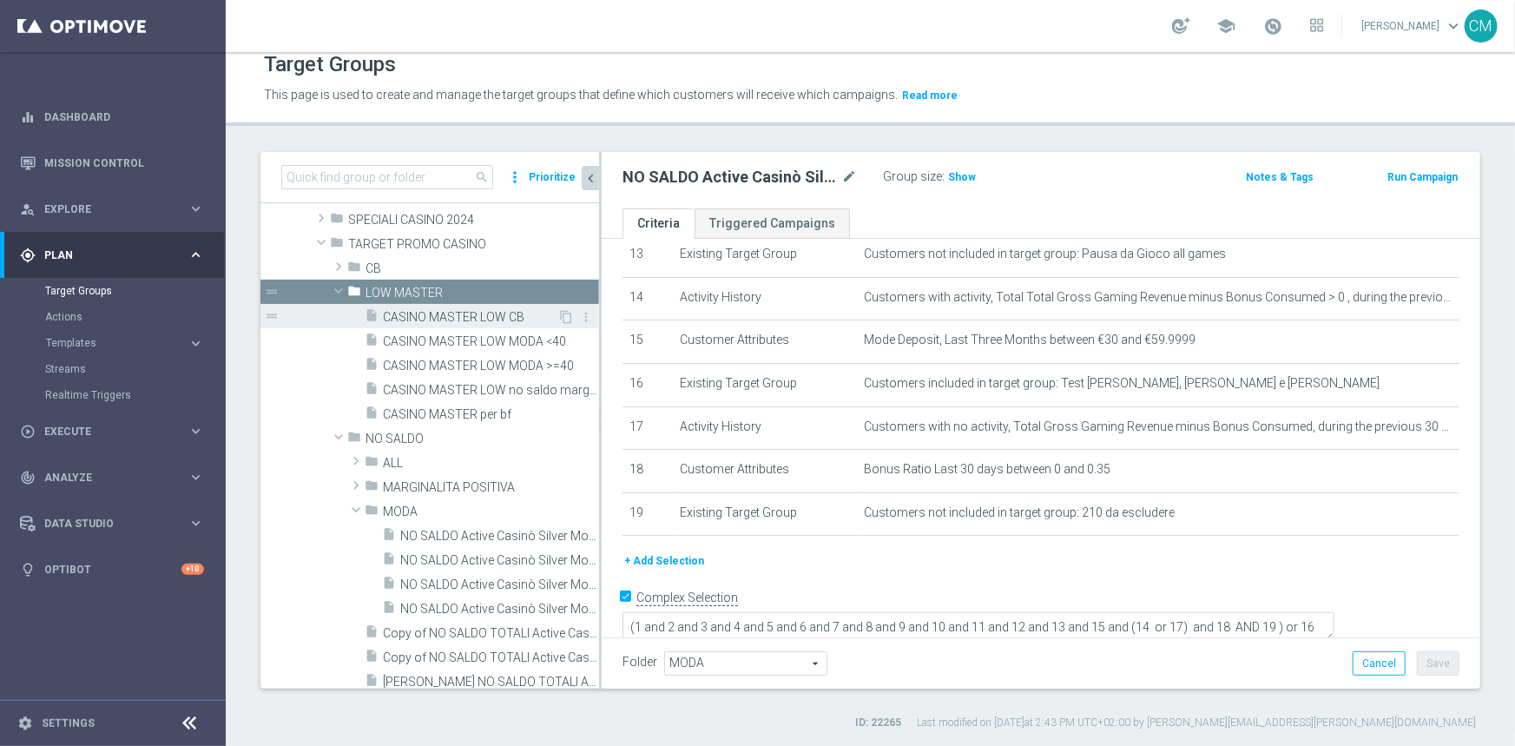
click at [460, 319] on span "CASINO MASTER LOW CB" at bounding box center [470, 317] width 174 height 15
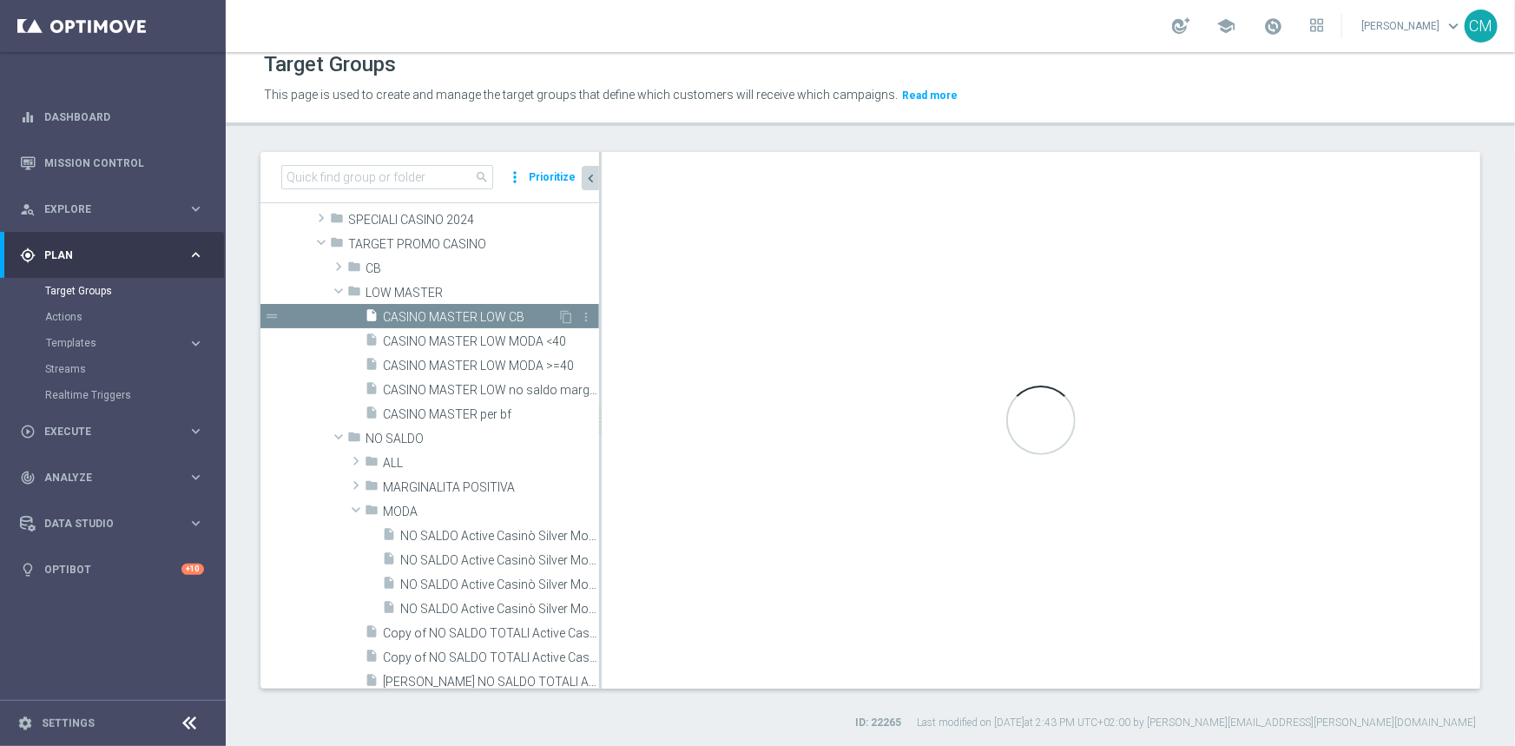
type input "LOW MASTER"
type textarea "(1 and 2 and 3 and 4 and 5 and 6 and 7 and 8 and 9 and 10 and 12 and 11 and 14)…"
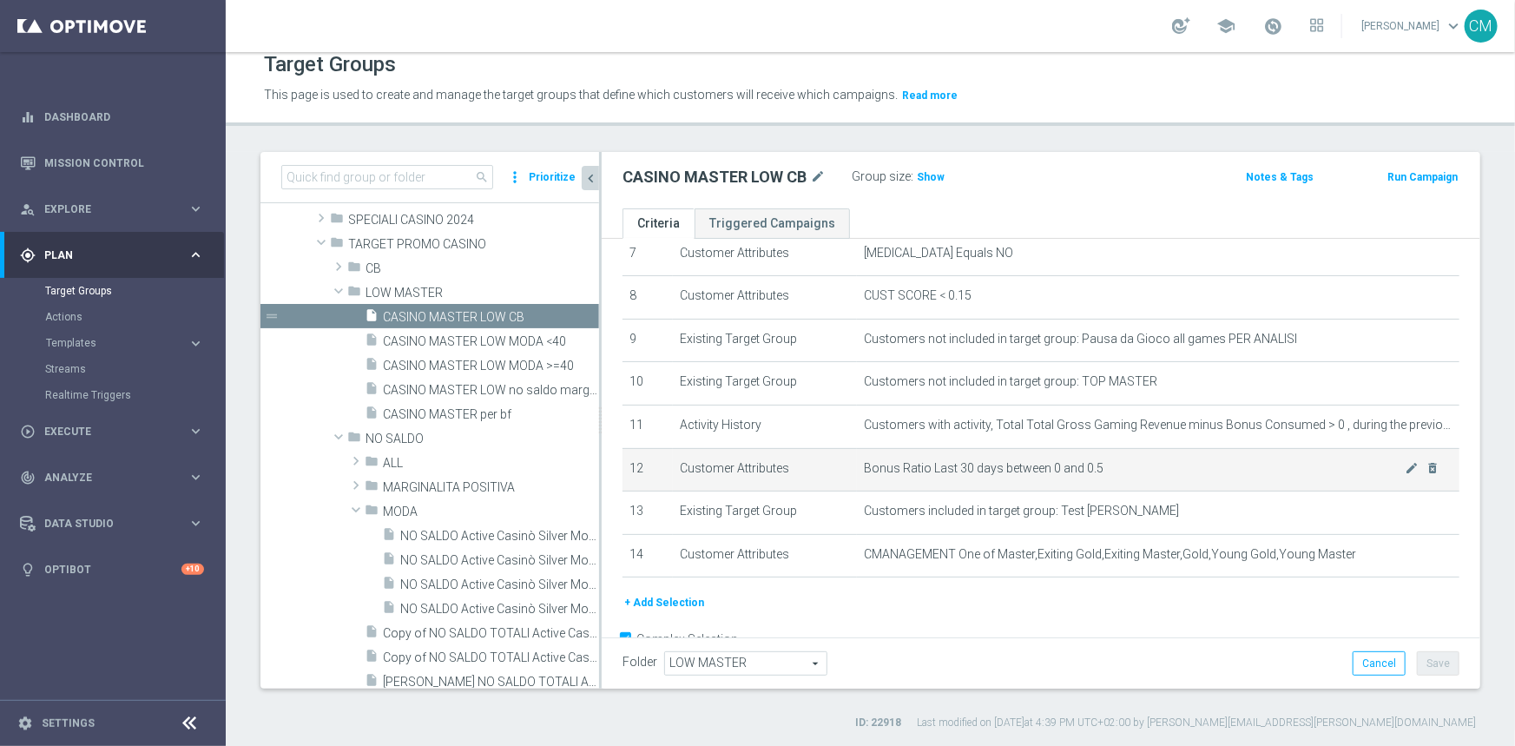
scroll to position [366, 0]
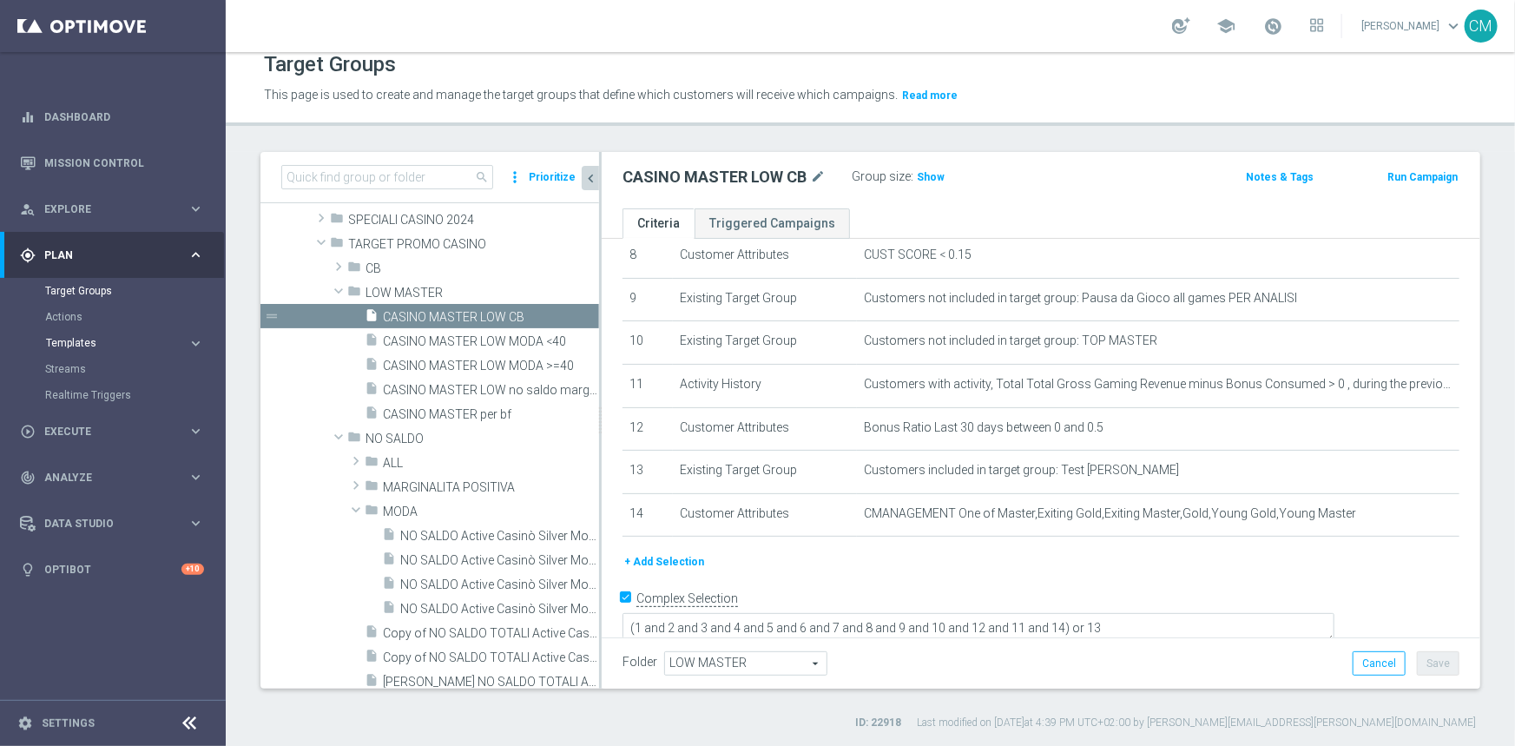
click at [78, 345] on span "Templates" at bounding box center [108, 343] width 124 height 10
click at [82, 368] on link "Optimail" at bounding box center [117, 369] width 127 height 14
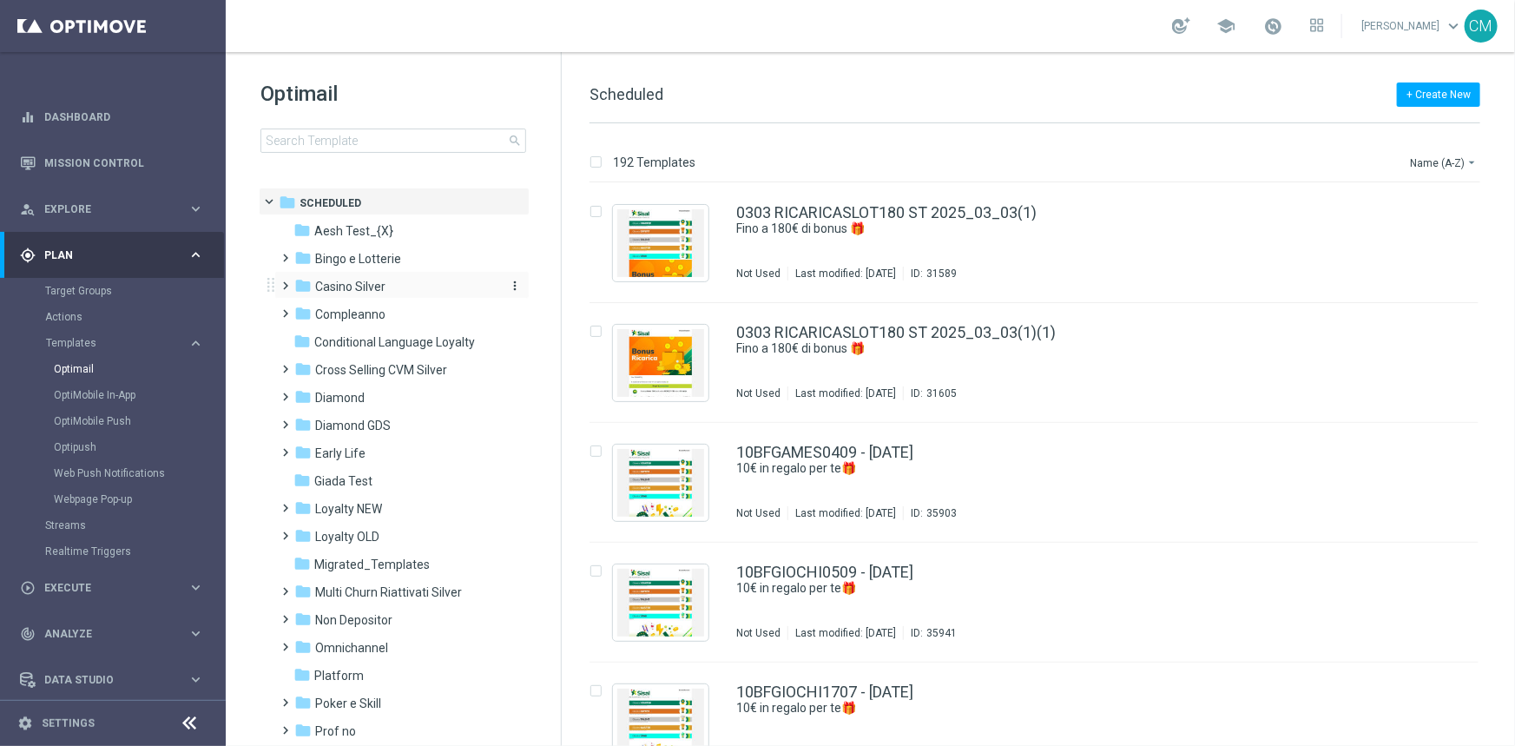
click at [372, 292] on span "Casino Silver" at bounding box center [350, 287] width 70 height 16
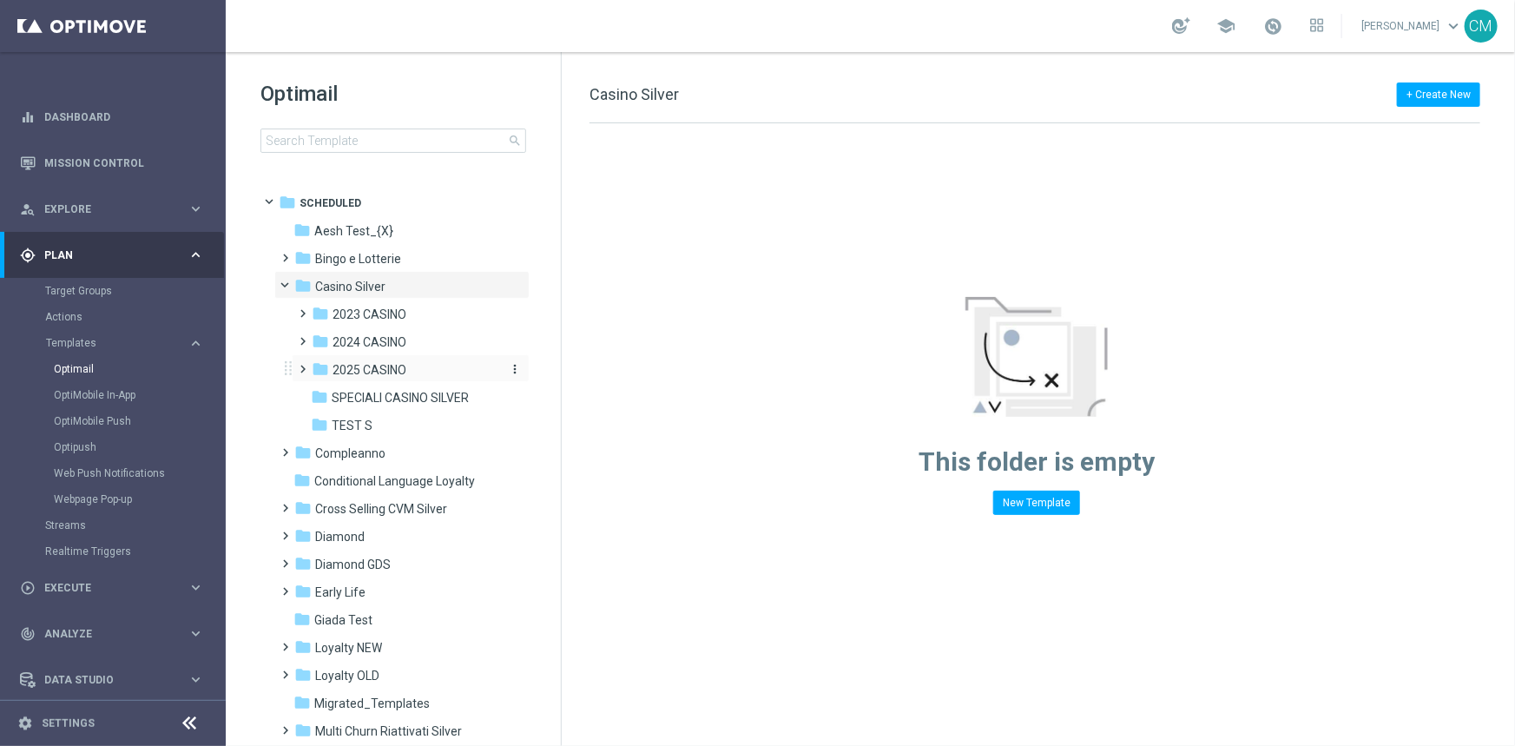
click at [369, 366] on span "2025 CASINO" at bounding box center [369, 370] width 74 height 16
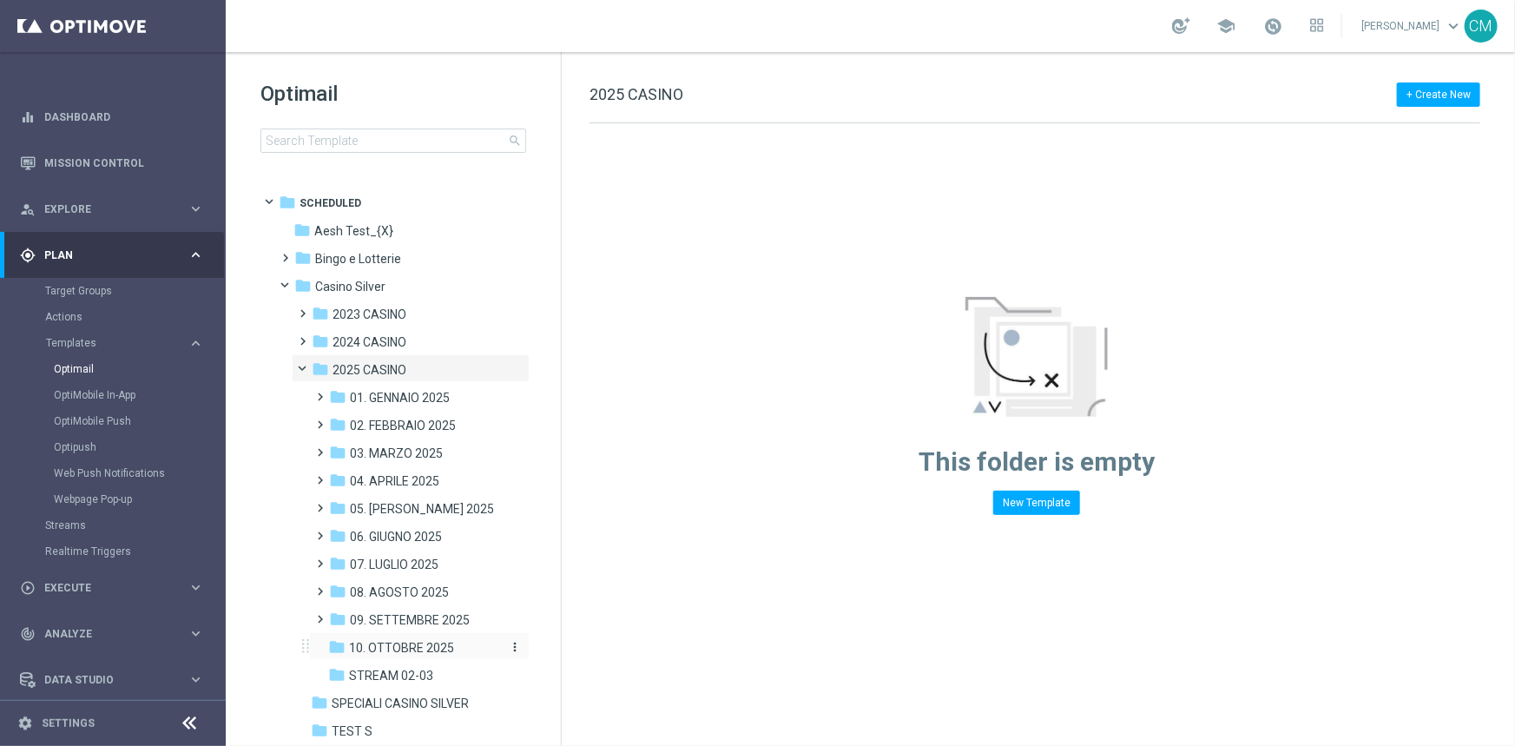
click at [403, 642] on span "10. OTTOBRE 2025" at bounding box center [401, 648] width 105 height 16
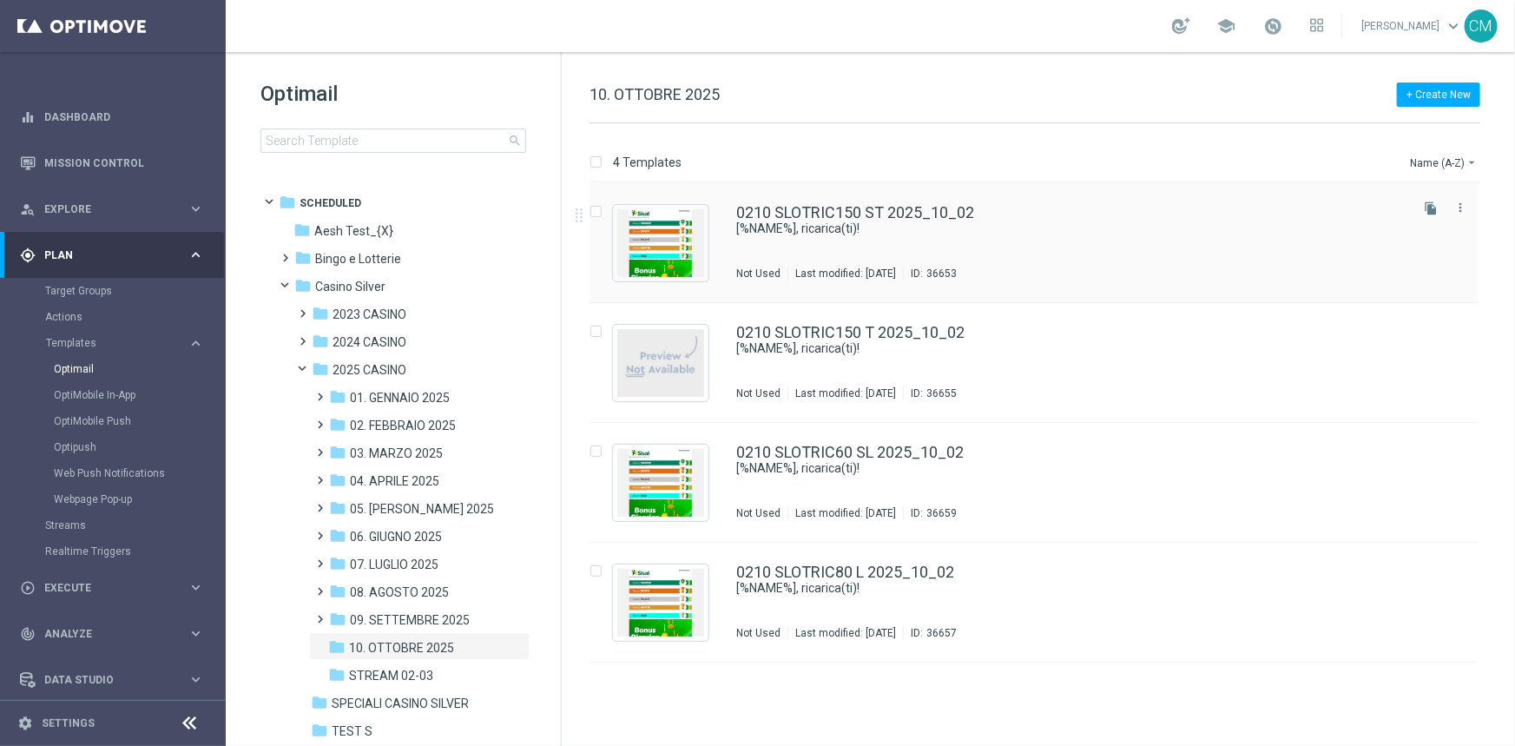
click at [965, 260] on div "0210 SLOTRIC150 ST 2025_10_02 [%NAME%], ricarica(ti)! Not Used Last modified: T…" at bounding box center [1070, 243] width 669 height 76
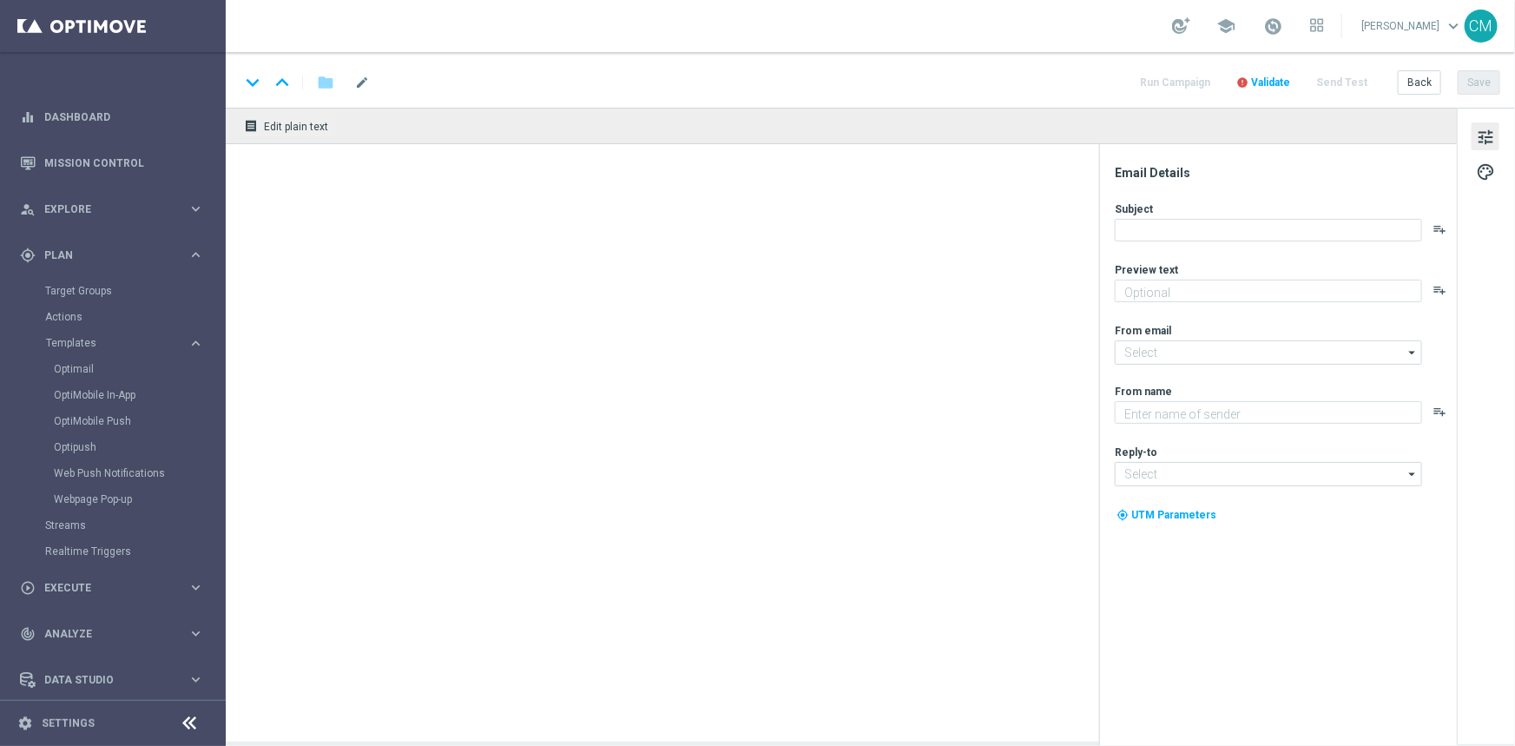
type textarea "Un bonus incredibile ti aspetta"
type textarea "Sisal"
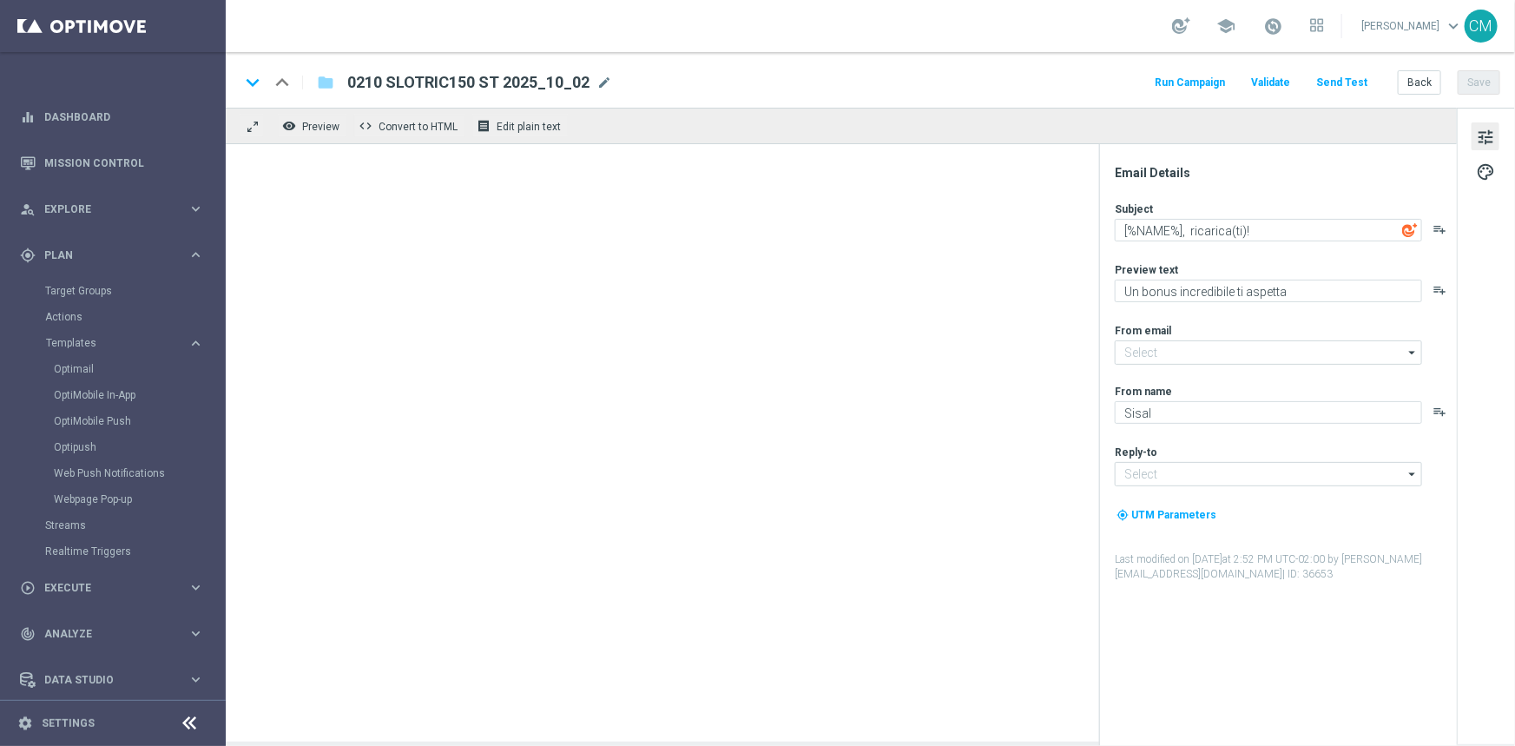
type input "newsletter@comunicazioni.sisal.it"
type input "info@sisal.it"
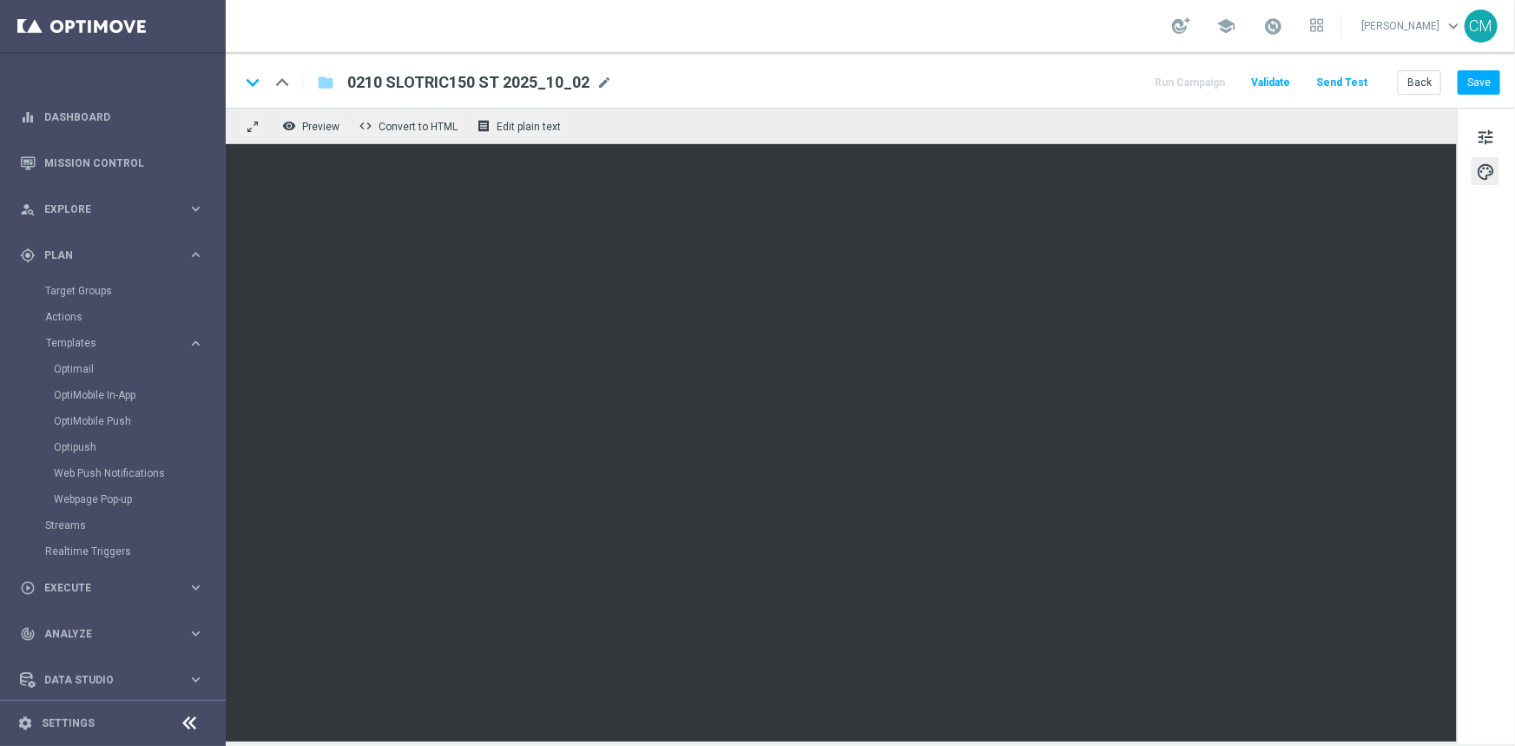
click at [1284, 19] on link at bounding box center [1272, 27] width 23 height 28
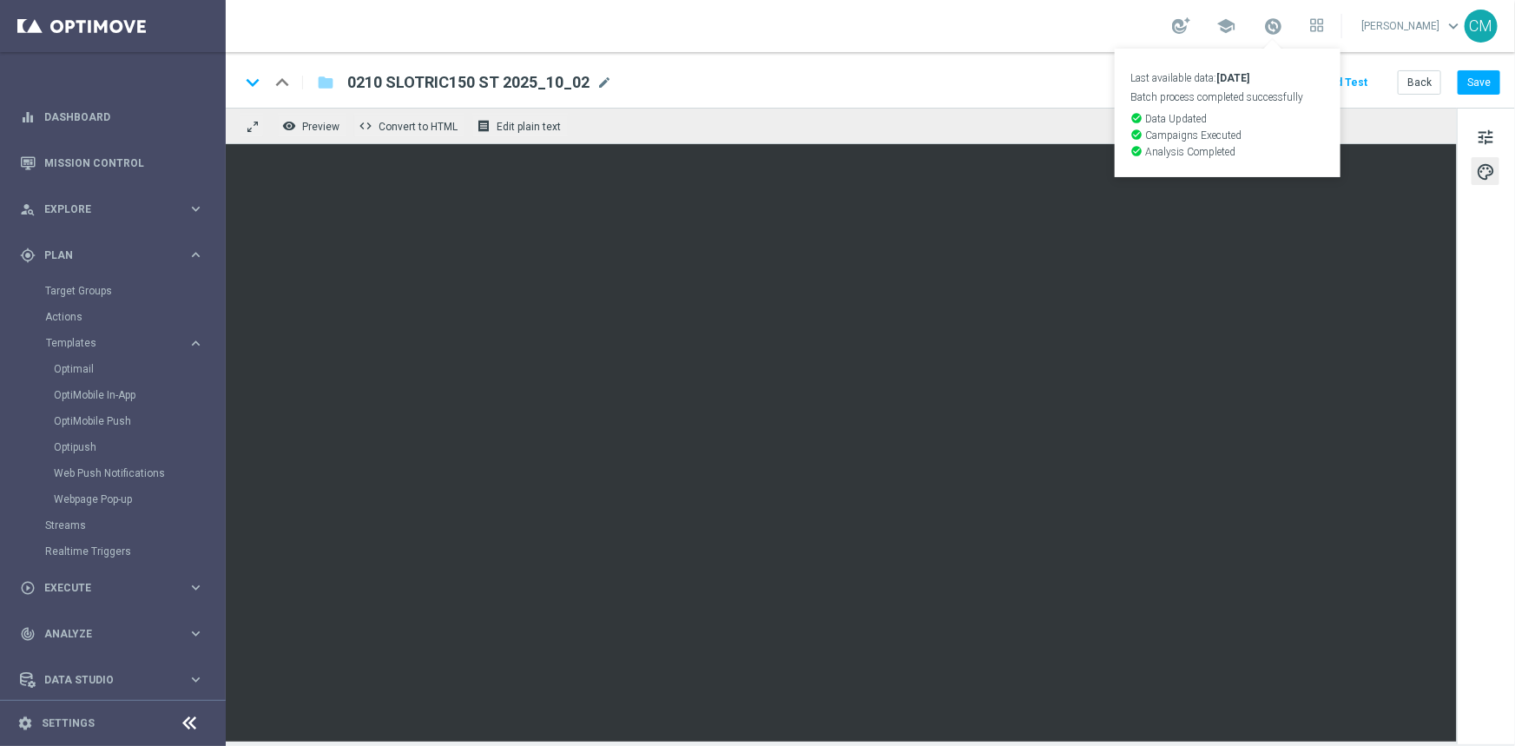
click at [1284, 19] on link "Last available data: 1 Oct 2025 Batch process completed successfully check_circ…" at bounding box center [1272, 27] width 23 height 28
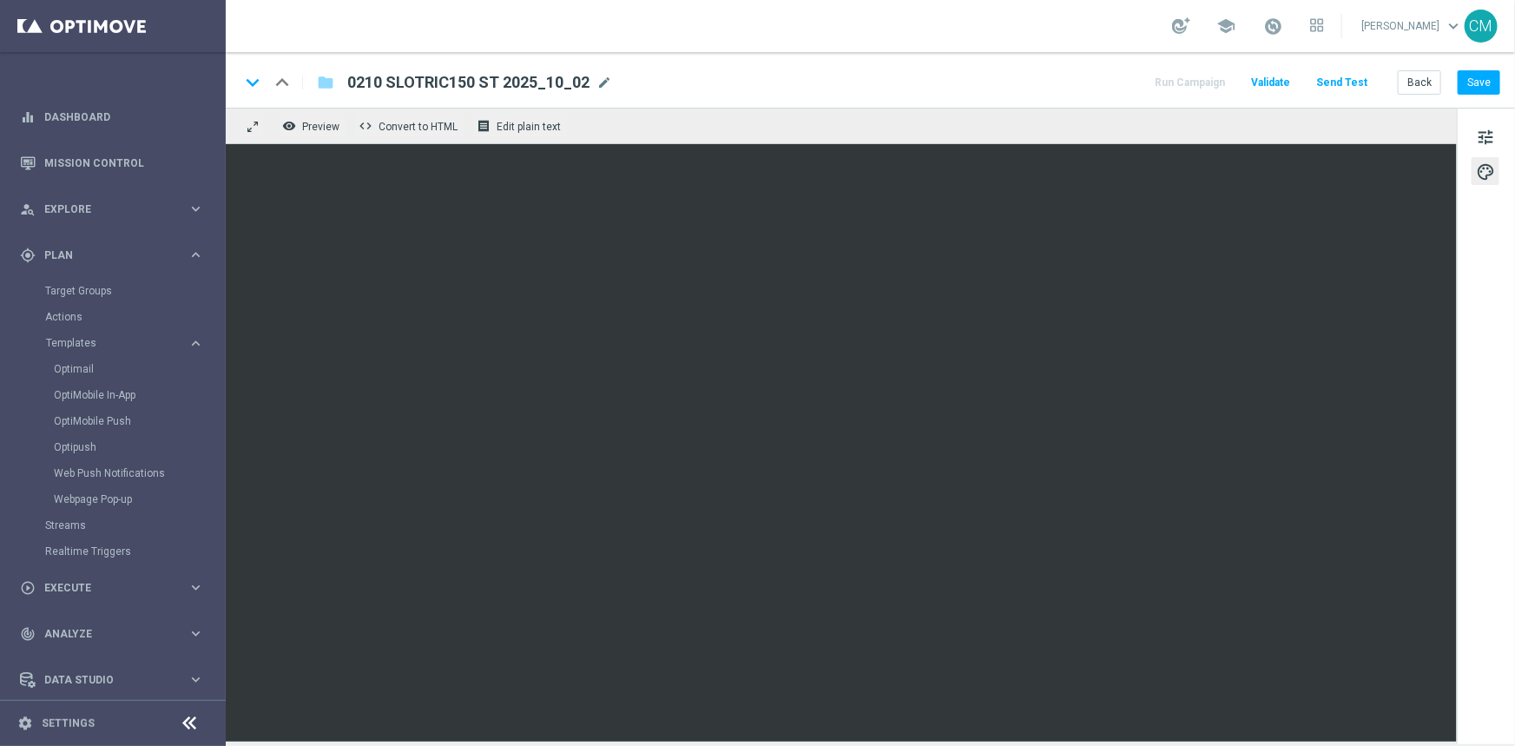
click at [1474, 95] on div "keyboard_arrow_down keyboard_arrow_up folder 0210 SLOTRIC150 ST 2025_10_02 0210…" at bounding box center [870, 80] width 1289 height 56
click at [1474, 91] on button "Save" at bounding box center [1479, 82] width 43 height 24
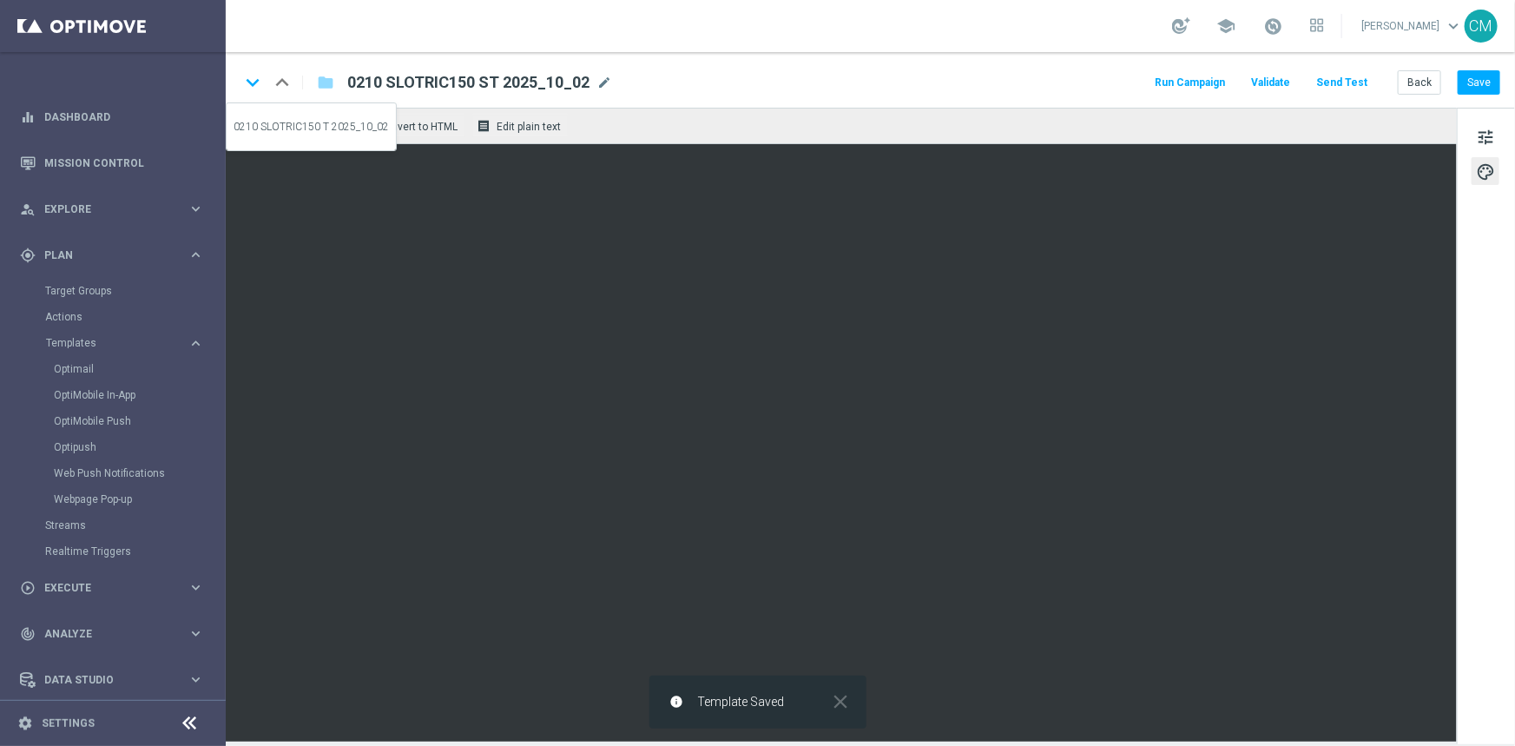
click at [256, 88] on icon "keyboard_arrow_down" at bounding box center [253, 82] width 26 height 26
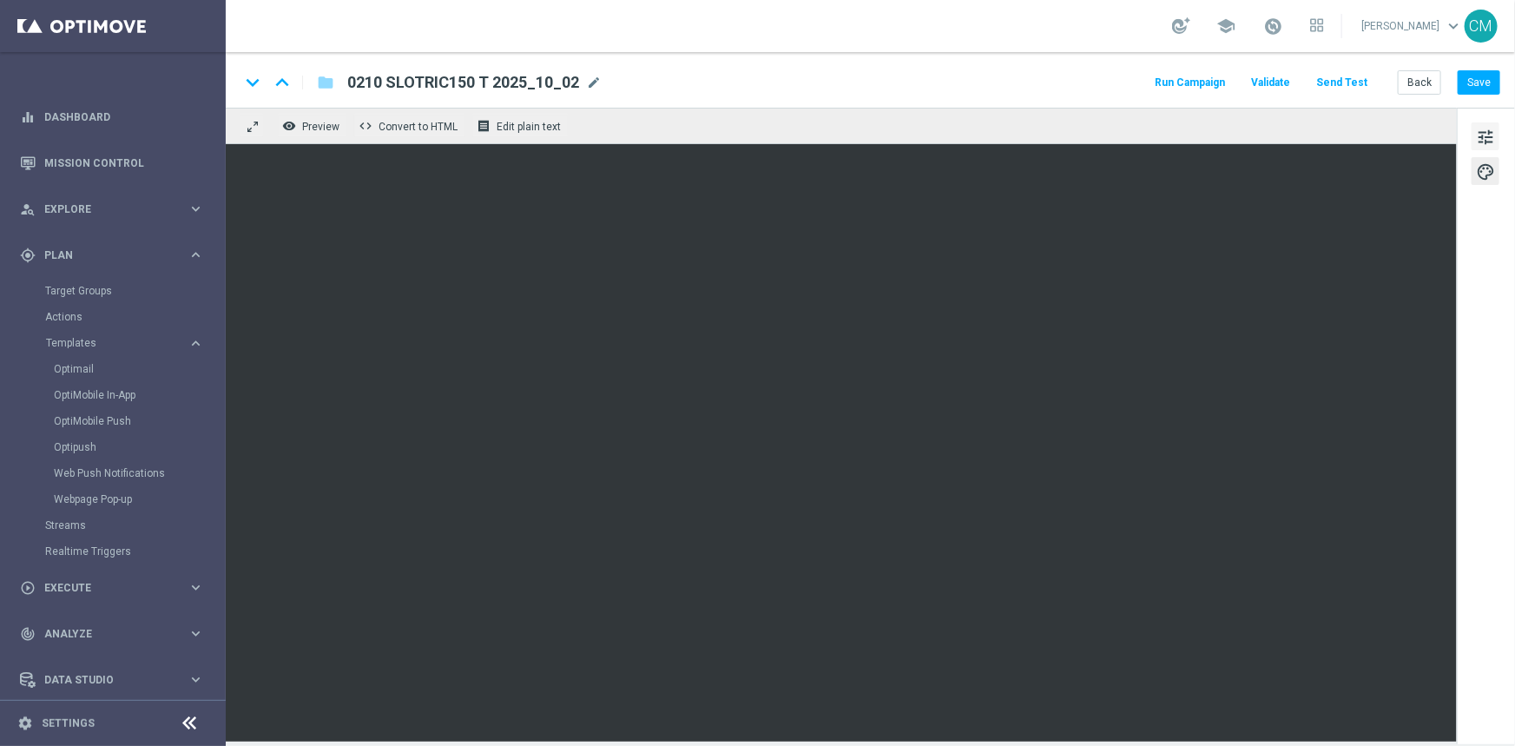
click at [1488, 132] on span "tune" at bounding box center [1485, 137] width 19 height 23
click at [1472, 76] on button "Save" at bounding box center [1479, 82] width 43 height 24
click at [1486, 85] on button "Save" at bounding box center [1479, 82] width 43 height 24
click at [1411, 78] on button "Back" at bounding box center [1419, 82] width 43 height 24
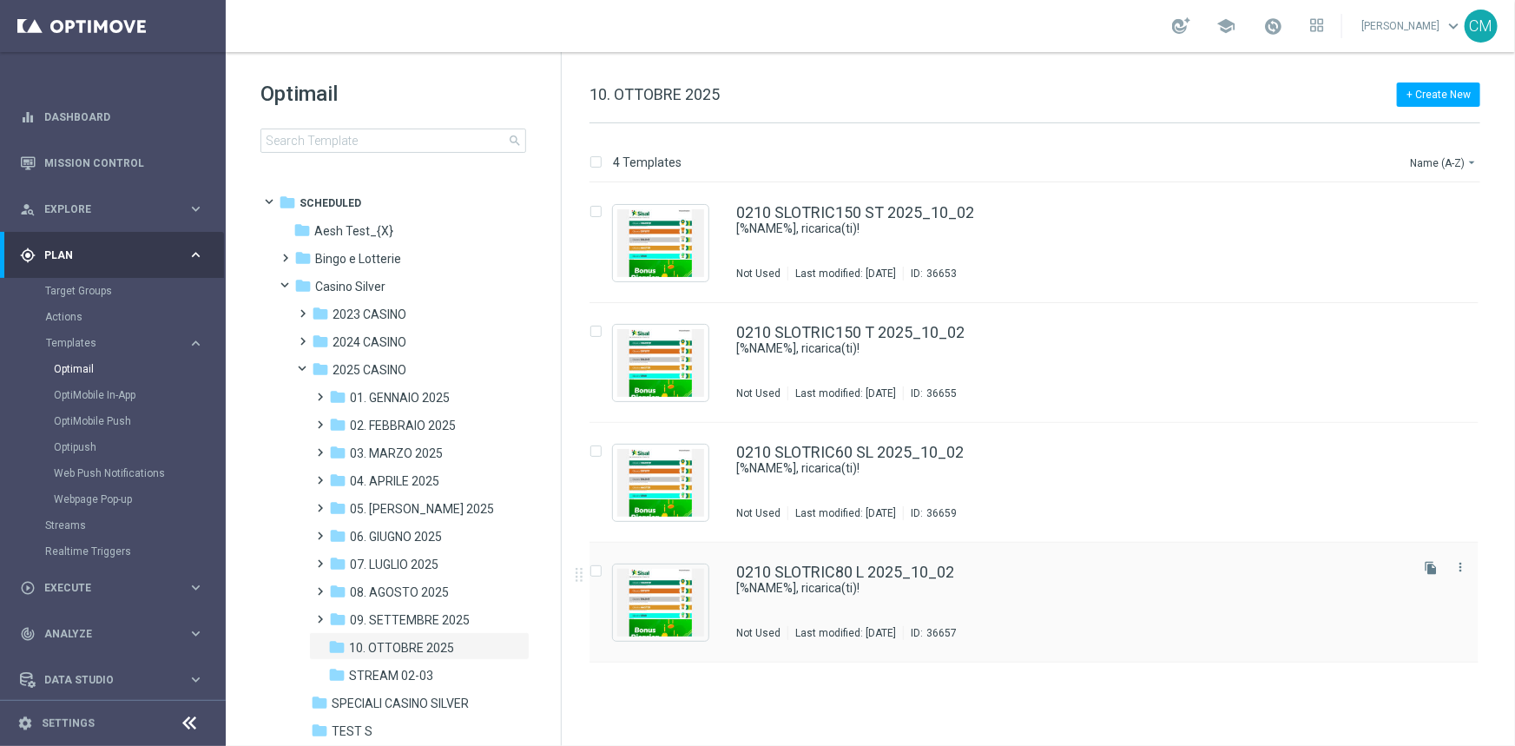
click at [977, 574] on div "0210 SLOTRIC80 L 2025_10_02" at bounding box center [1070, 572] width 669 height 16
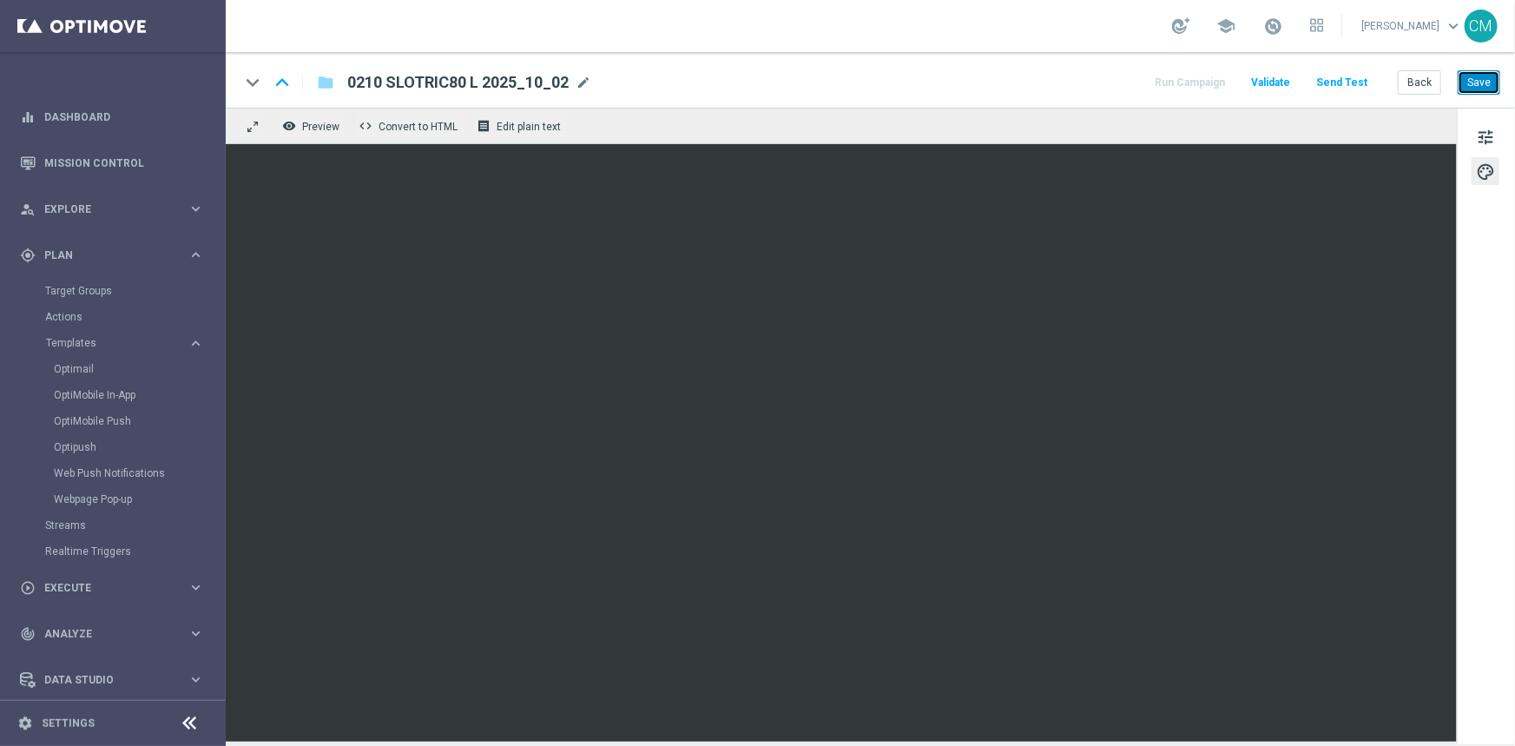
click at [1486, 81] on button "Save" at bounding box center [1479, 82] width 43 height 24
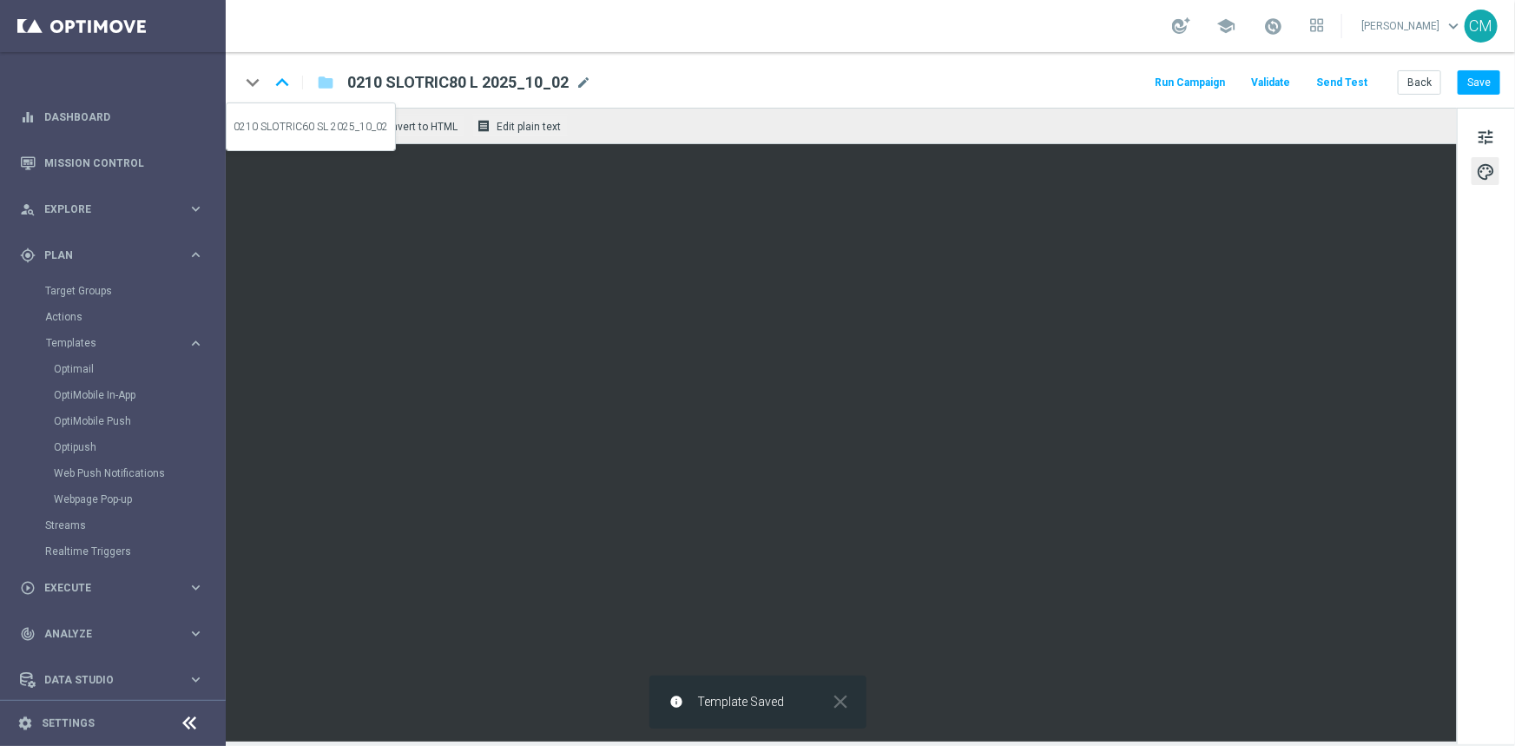
click at [278, 86] on icon "keyboard_arrow_up" at bounding box center [282, 82] width 26 height 26
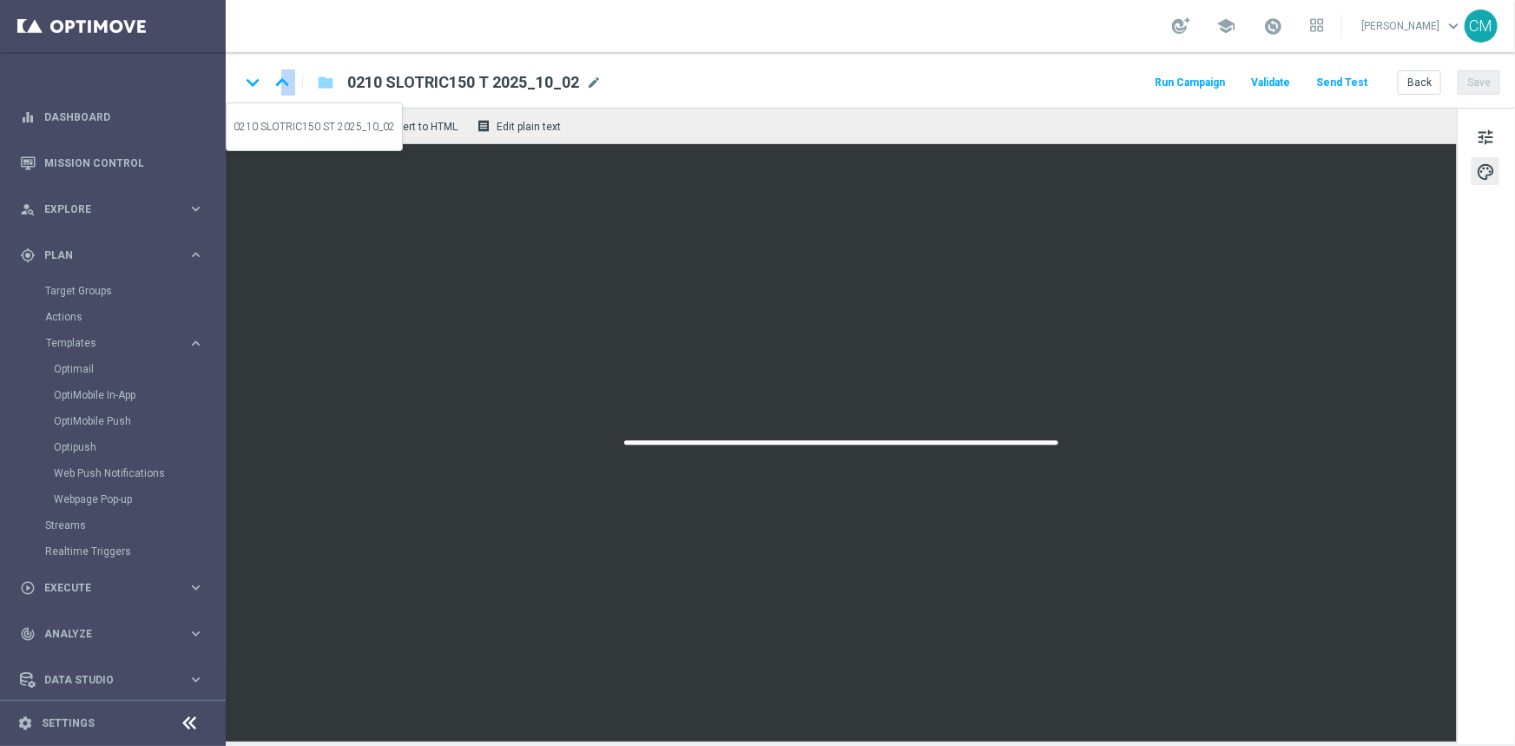
click at [278, 86] on icon "keyboard_arrow_up" at bounding box center [282, 82] width 26 height 26
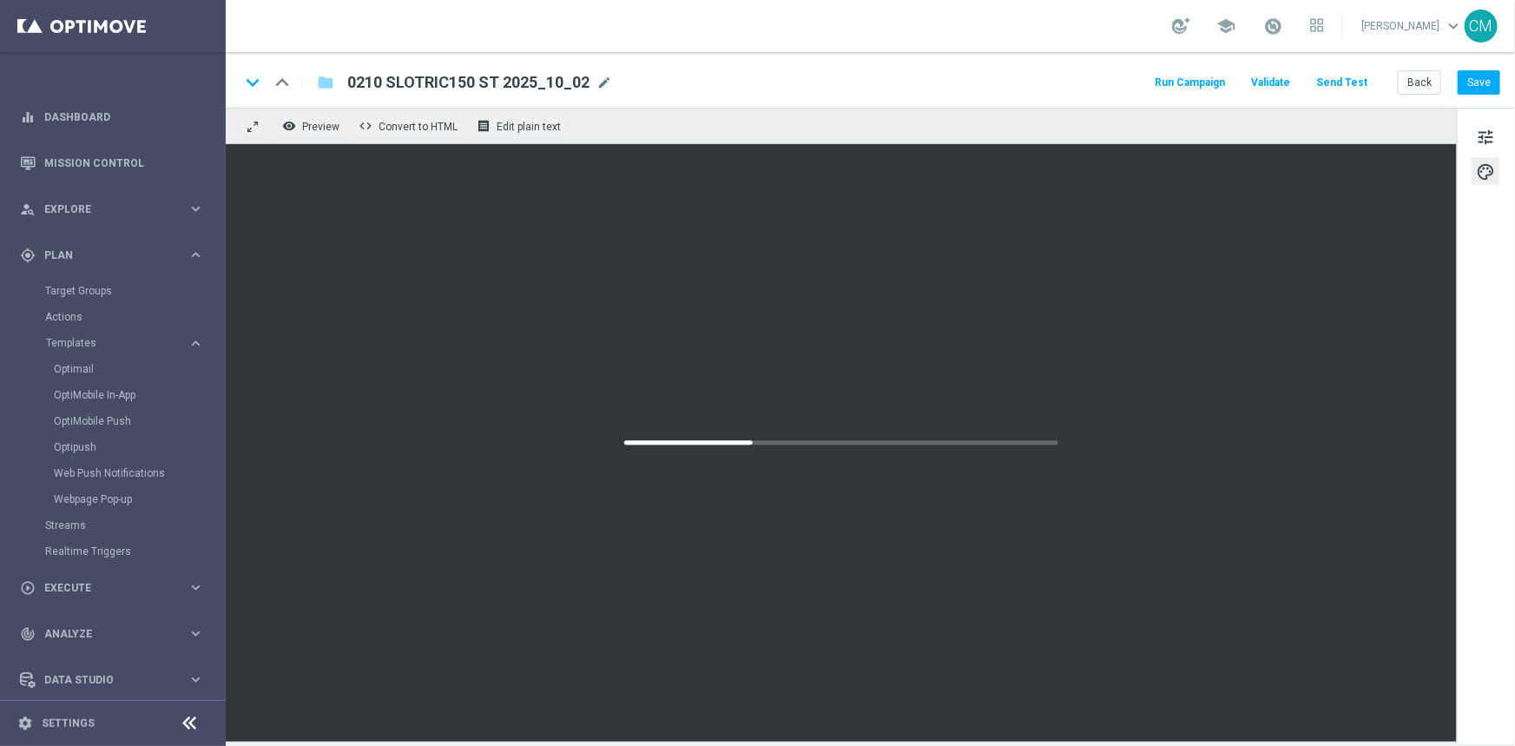
click at [278, 86] on div "keyboard_arrow_up" at bounding box center [282, 82] width 26 height 26
click at [1479, 136] on span "tune" at bounding box center [1485, 137] width 19 height 23
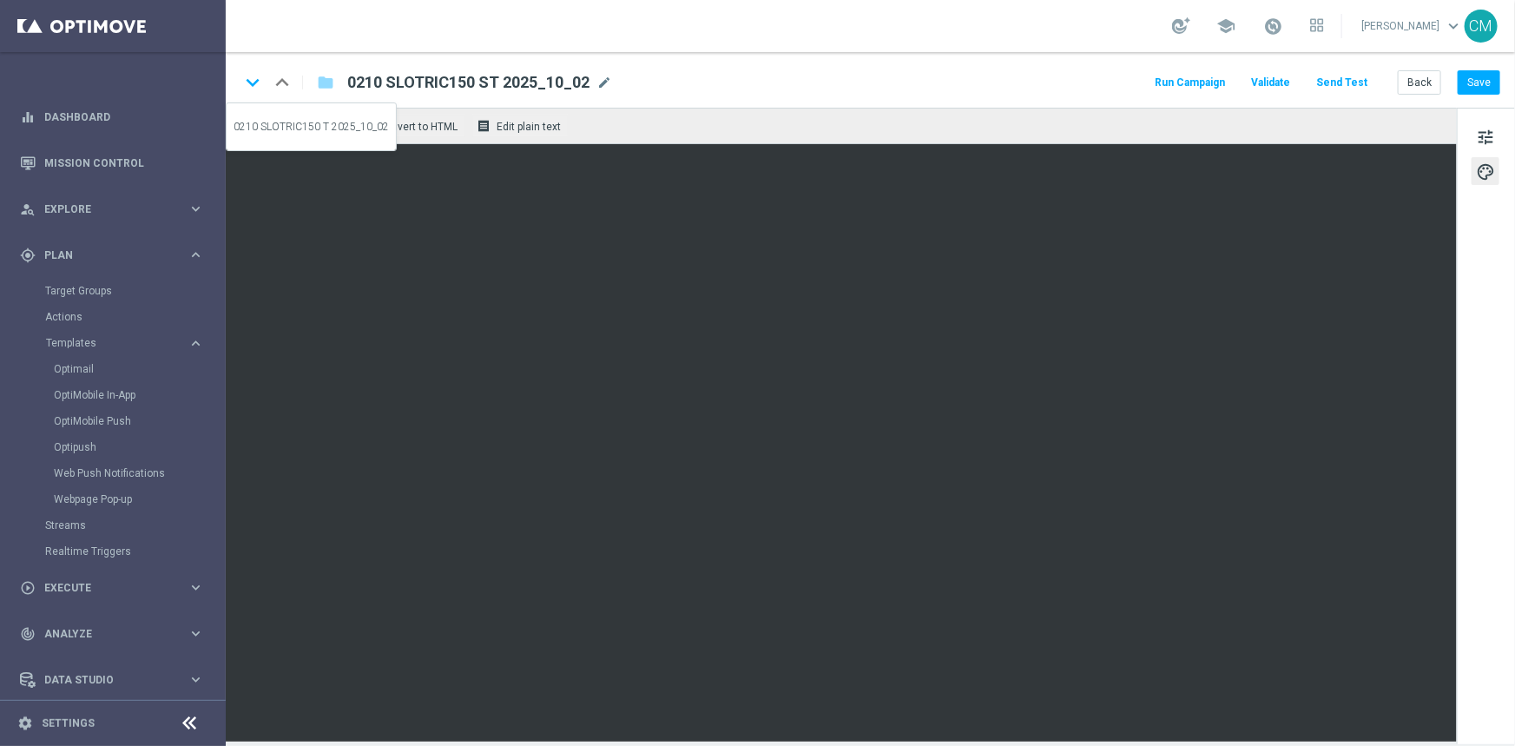
click at [248, 90] on icon "keyboard_arrow_down" at bounding box center [253, 82] width 26 height 26
click at [1418, 80] on button "Back" at bounding box center [1419, 82] width 43 height 24
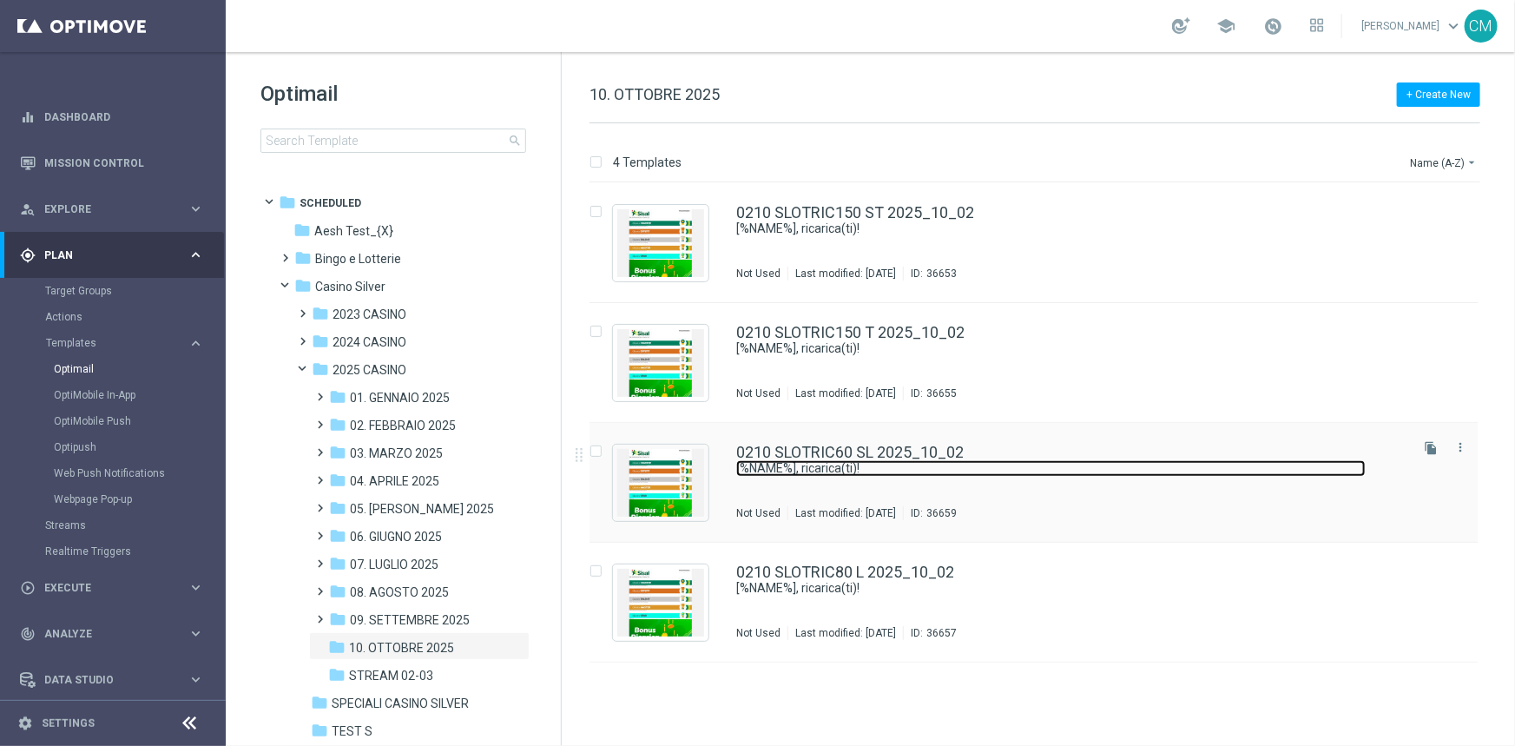
click at [858, 468] on link "[%NAME%], ricarica(ti)!" at bounding box center [1050, 468] width 629 height 16
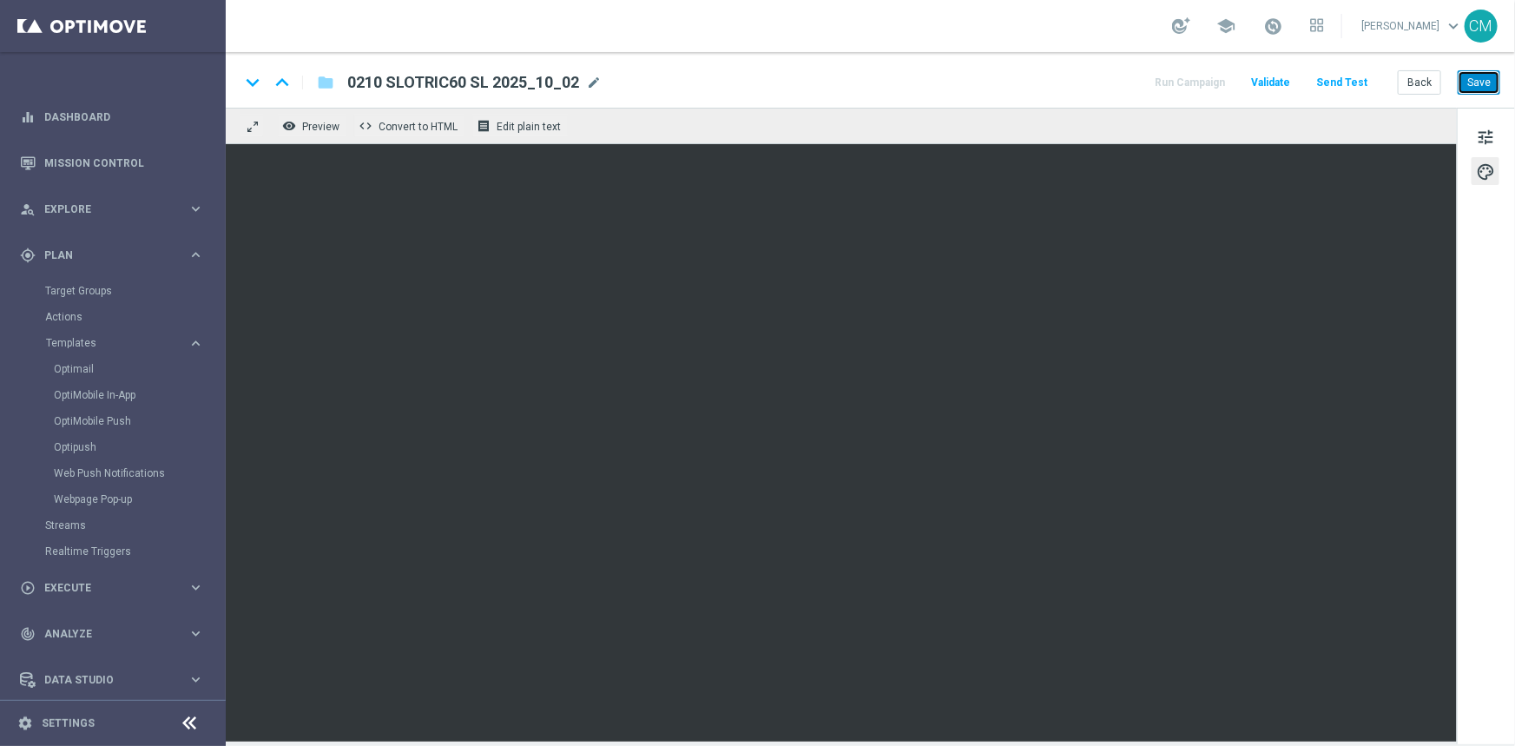
click at [1467, 88] on button "Save" at bounding box center [1479, 82] width 43 height 24
click at [1483, 85] on button "Save" at bounding box center [1479, 82] width 43 height 24
click at [1445, 83] on div "Back Save" at bounding box center [1449, 82] width 102 height 24
click at [1399, 81] on div "Run Campaign Validate Send Test Back Save" at bounding box center [1326, 82] width 348 height 23
click at [1412, 82] on button "Back" at bounding box center [1419, 82] width 43 height 24
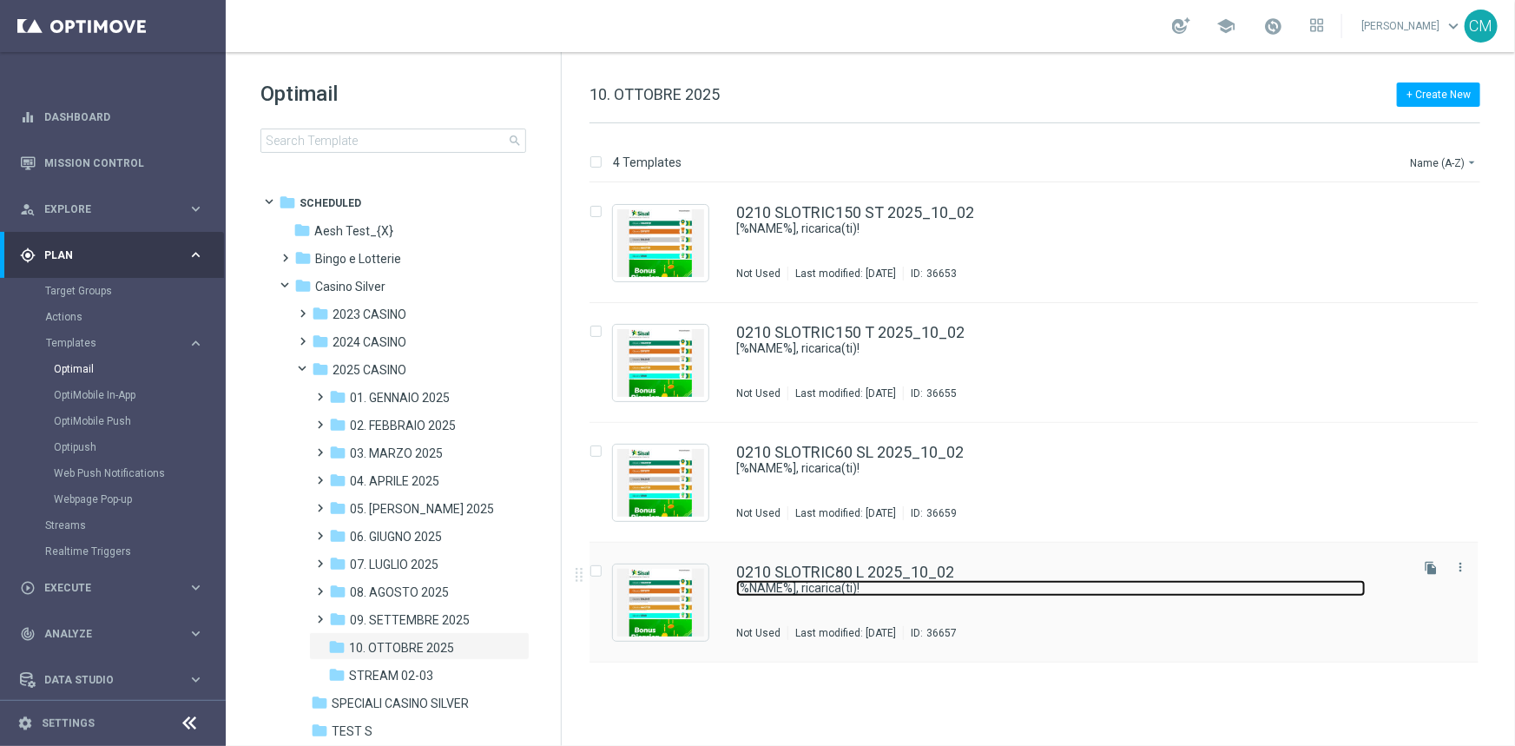
click at [814, 585] on link "[%NAME%], ricarica(ti)!" at bounding box center [1050, 588] width 629 height 16
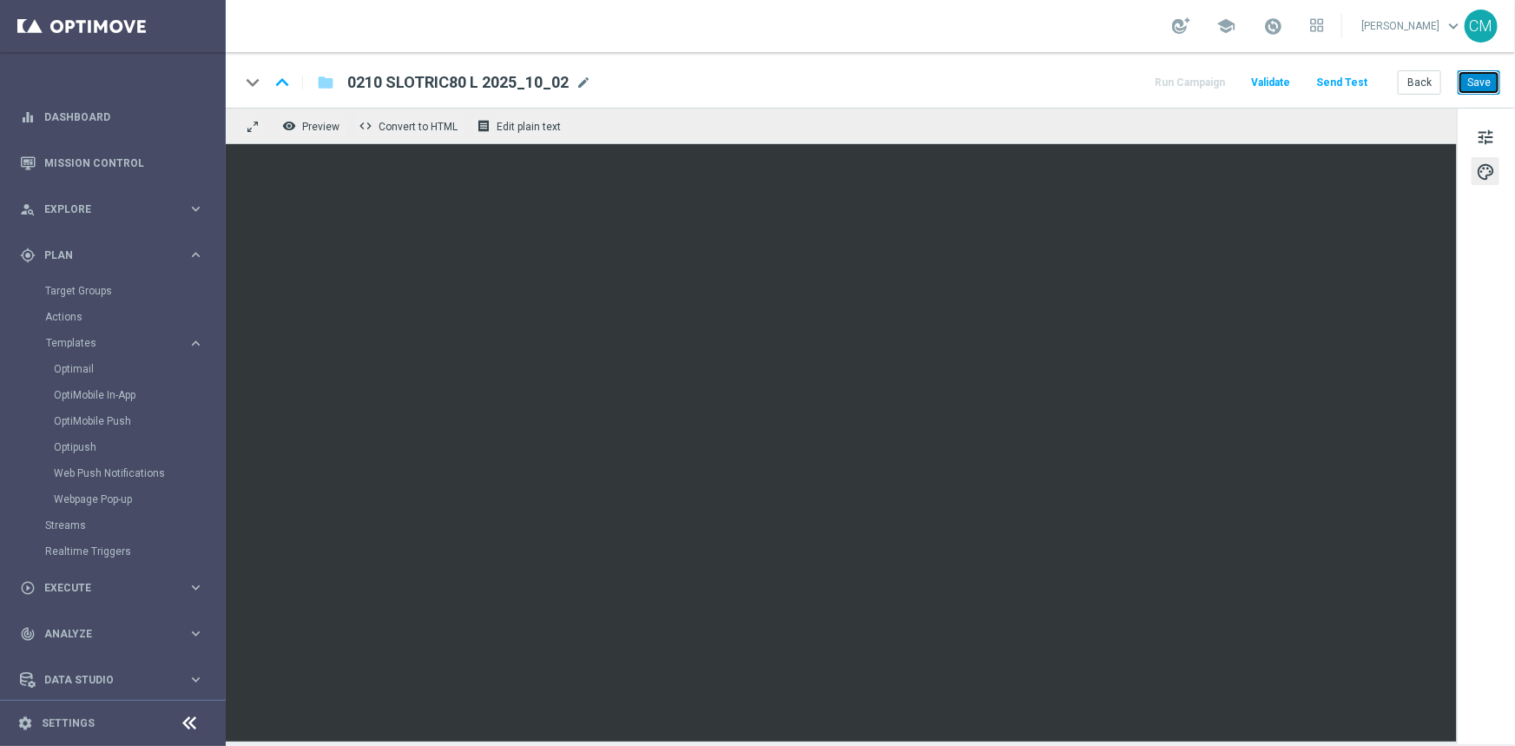
click at [1492, 78] on button "Save" at bounding box center [1479, 82] width 43 height 24
click at [282, 82] on icon "keyboard_arrow_up" at bounding box center [282, 82] width 26 height 26
click at [279, 86] on icon "keyboard_arrow_up" at bounding box center [282, 82] width 26 height 26
click at [282, 87] on icon "keyboard_arrow_up" at bounding box center [282, 82] width 26 height 26
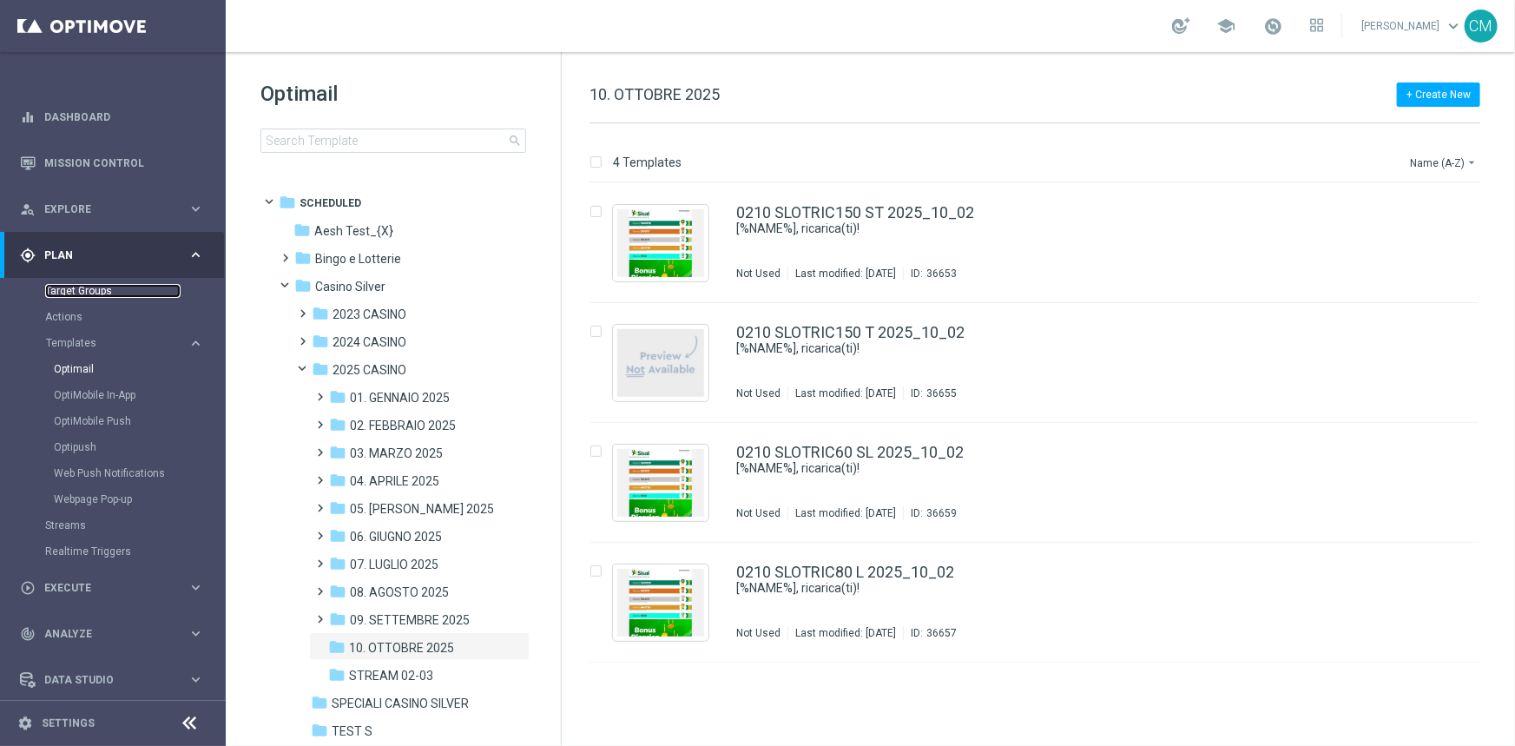
click at [68, 297] on link "Target Groups" at bounding box center [112, 291] width 135 height 14
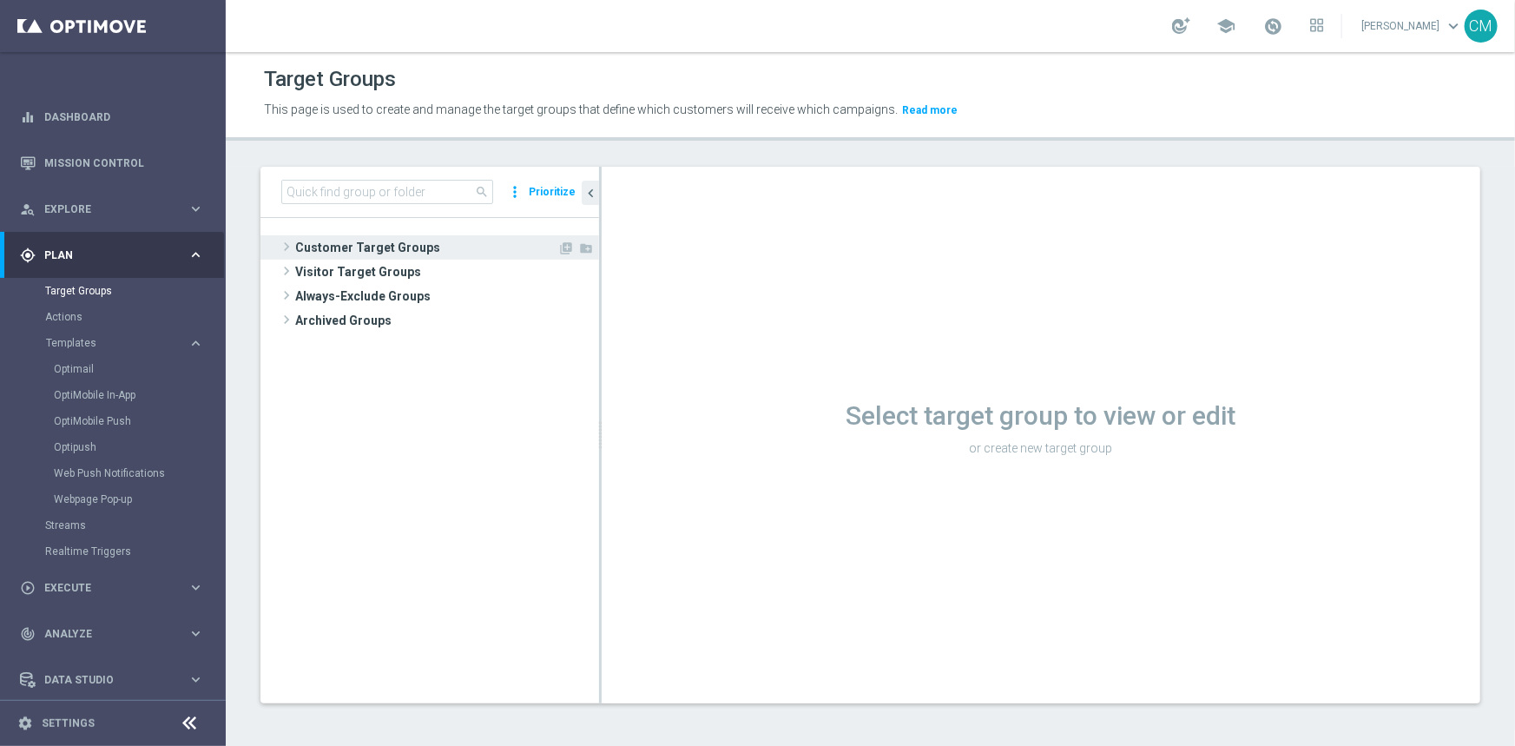
click at [348, 252] on span "Customer Target Groups" at bounding box center [426, 247] width 262 height 24
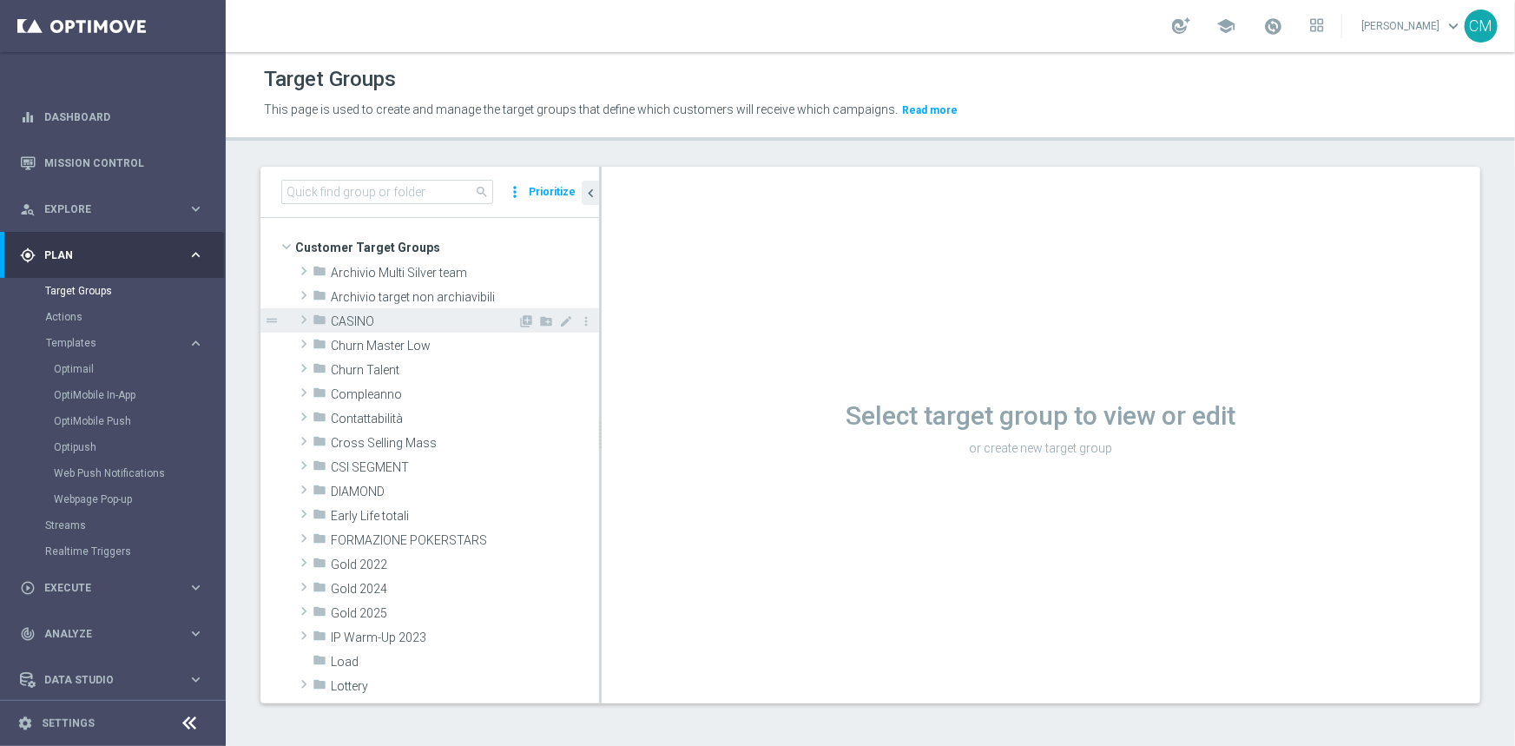
click at [351, 319] on span "CASINO" at bounding box center [424, 321] width 187 height 15
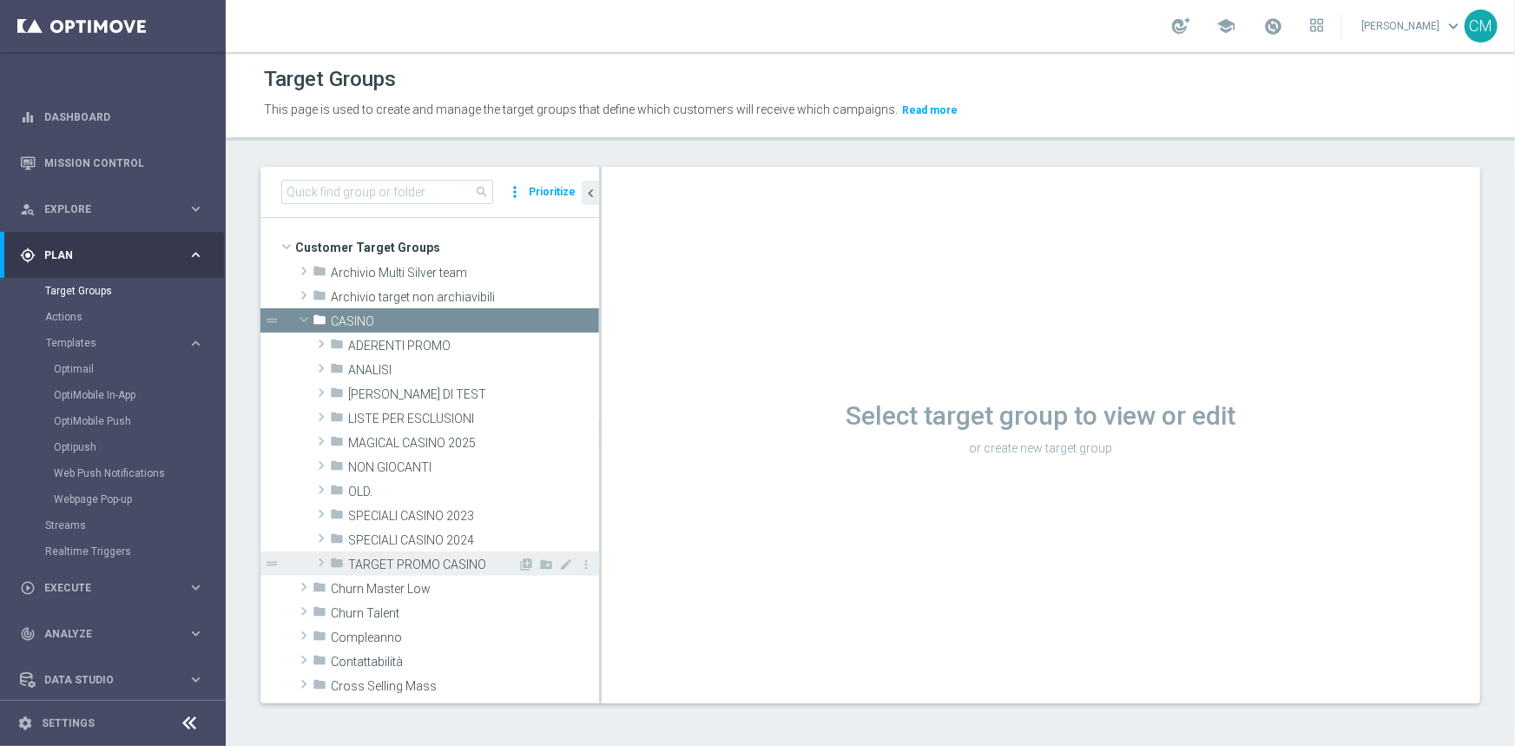
click at [411, 554] on div "folder TARGET PROMO CASINO" at bounding box center [424, 563] width 188 height 24
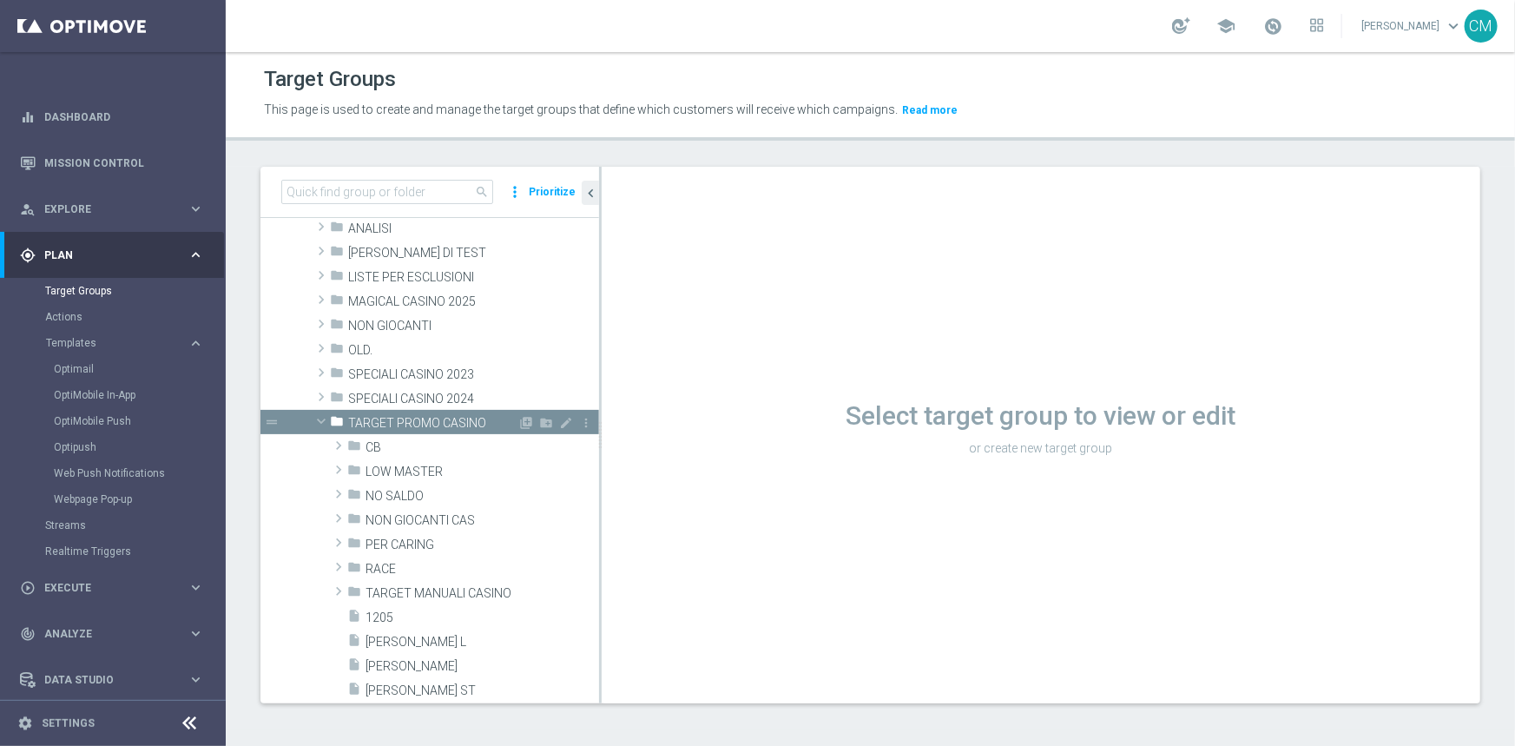
scroll to position [142, 0]
click at [387, 467] on span "LOW MASTER" at bounding box center [441, 471] width 152 height 15
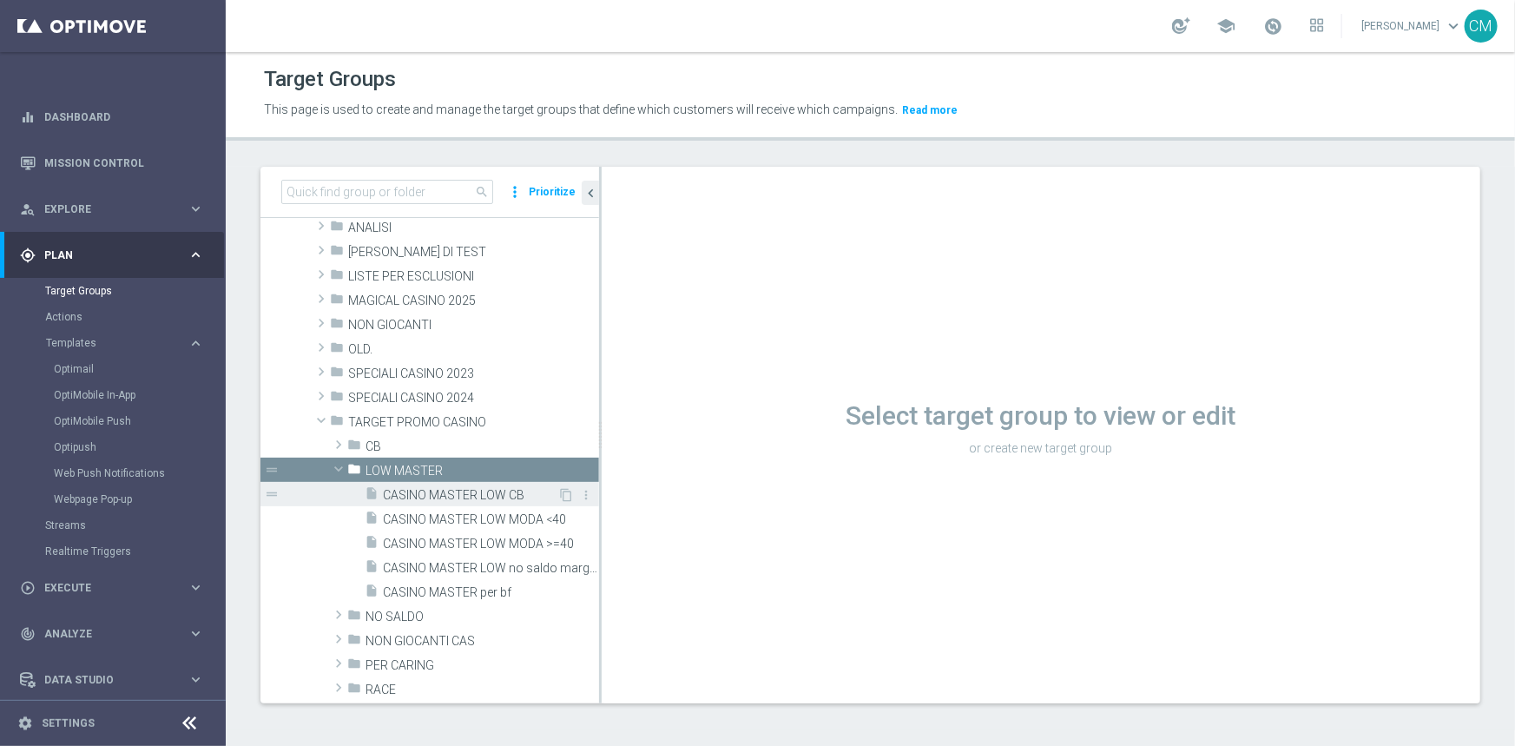
click at [439, 488] on span "CASINO MASTER LOW CB" at bounding box center [470, 495] width 174 height 15
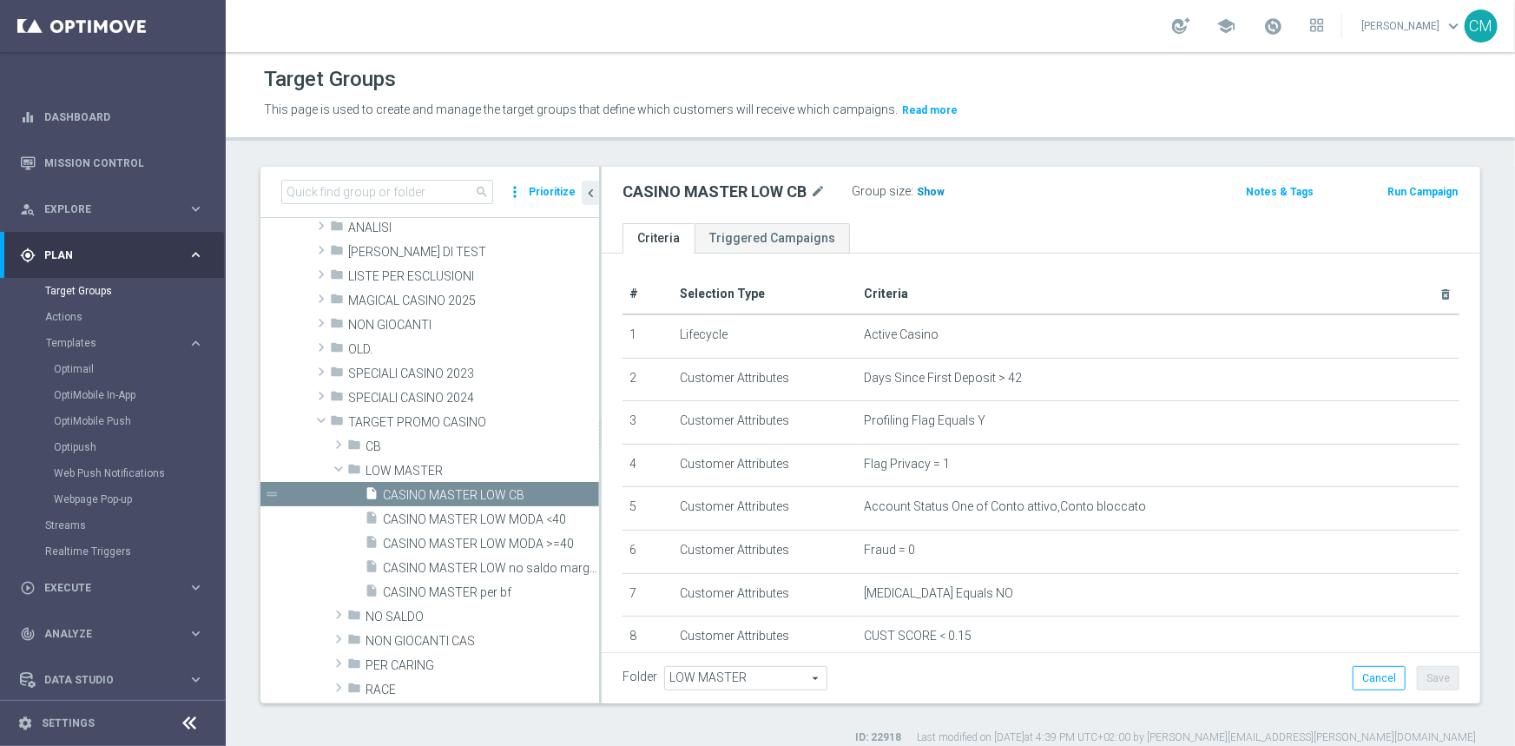
click at [928, 186] on span "Show" at bounding box center [931, 192] width 28 height 12
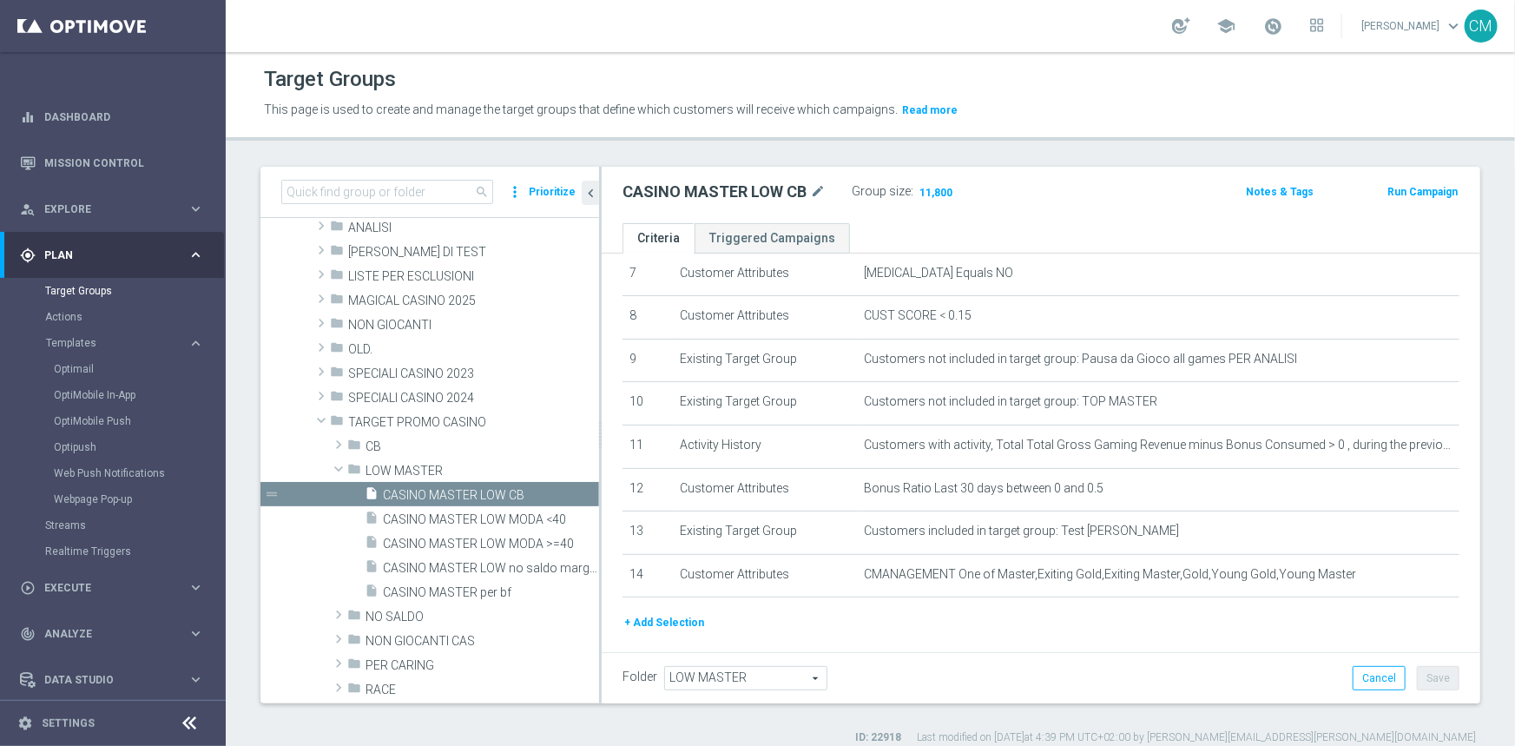
scroll to position [366, 0]
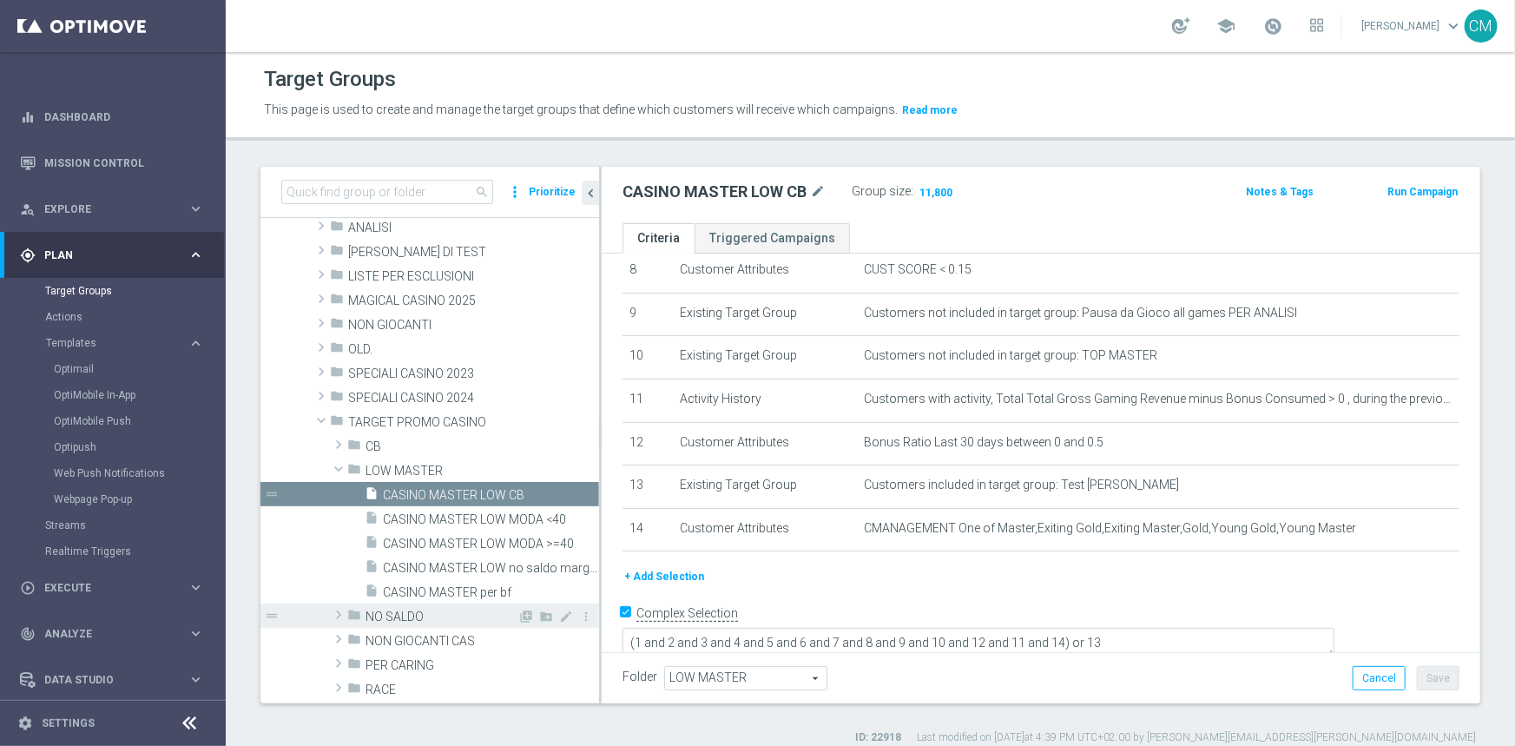
click at [411, 625] on div "folder NO SALDO" at bounding box center [432, 615] width 170 height 24
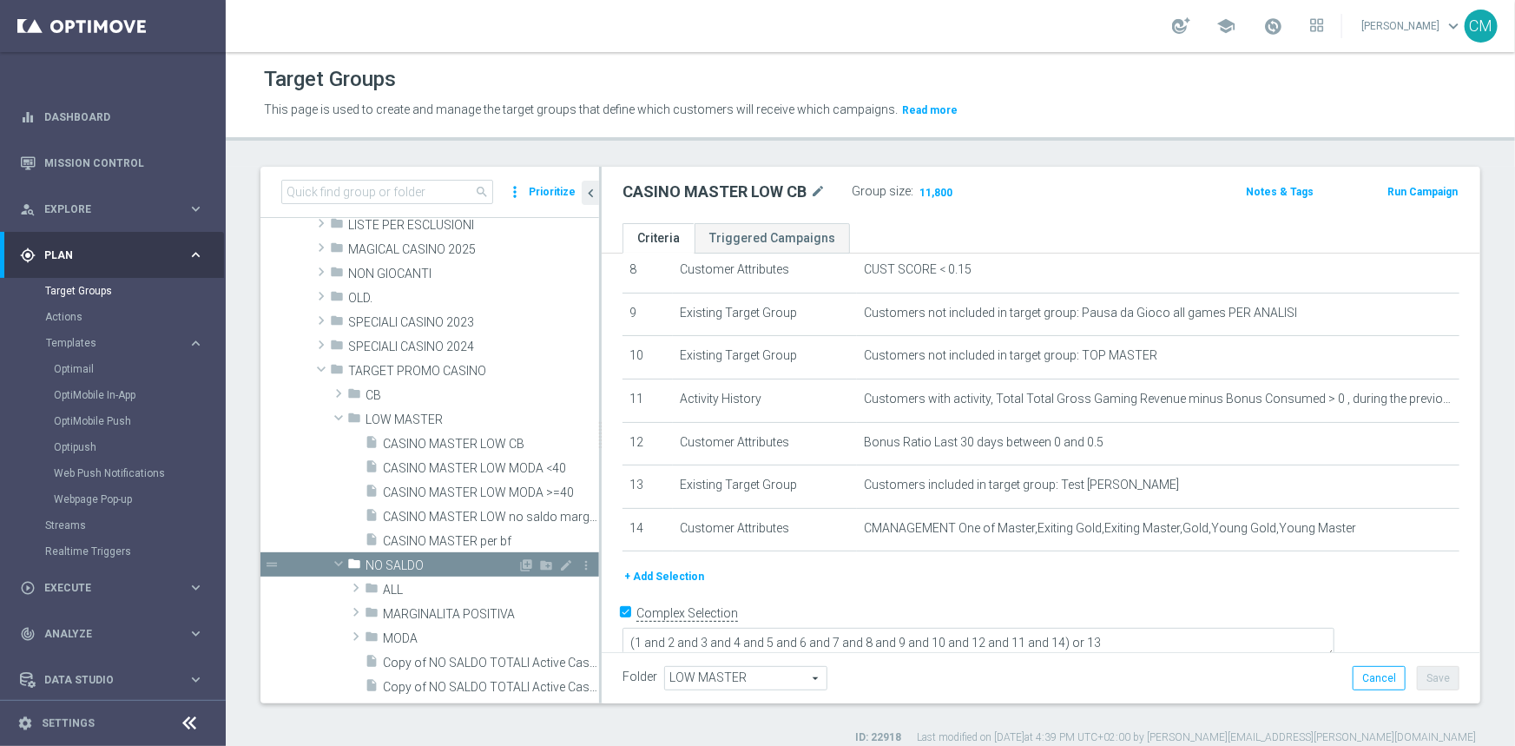
scroll to position [197, 0]
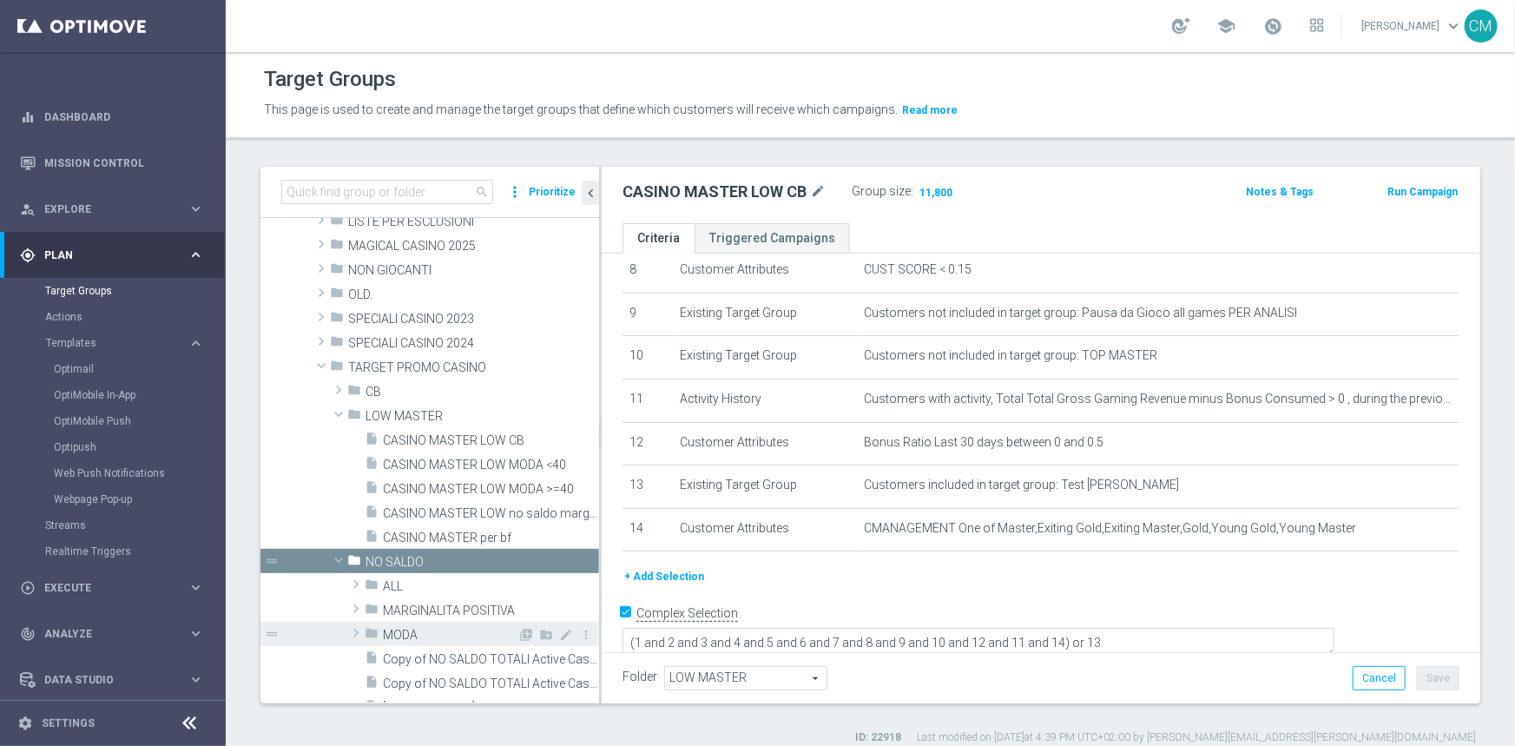
click at [412, 624] on div "folder MODA" at bounding box center [441, 634] width 153 height 24
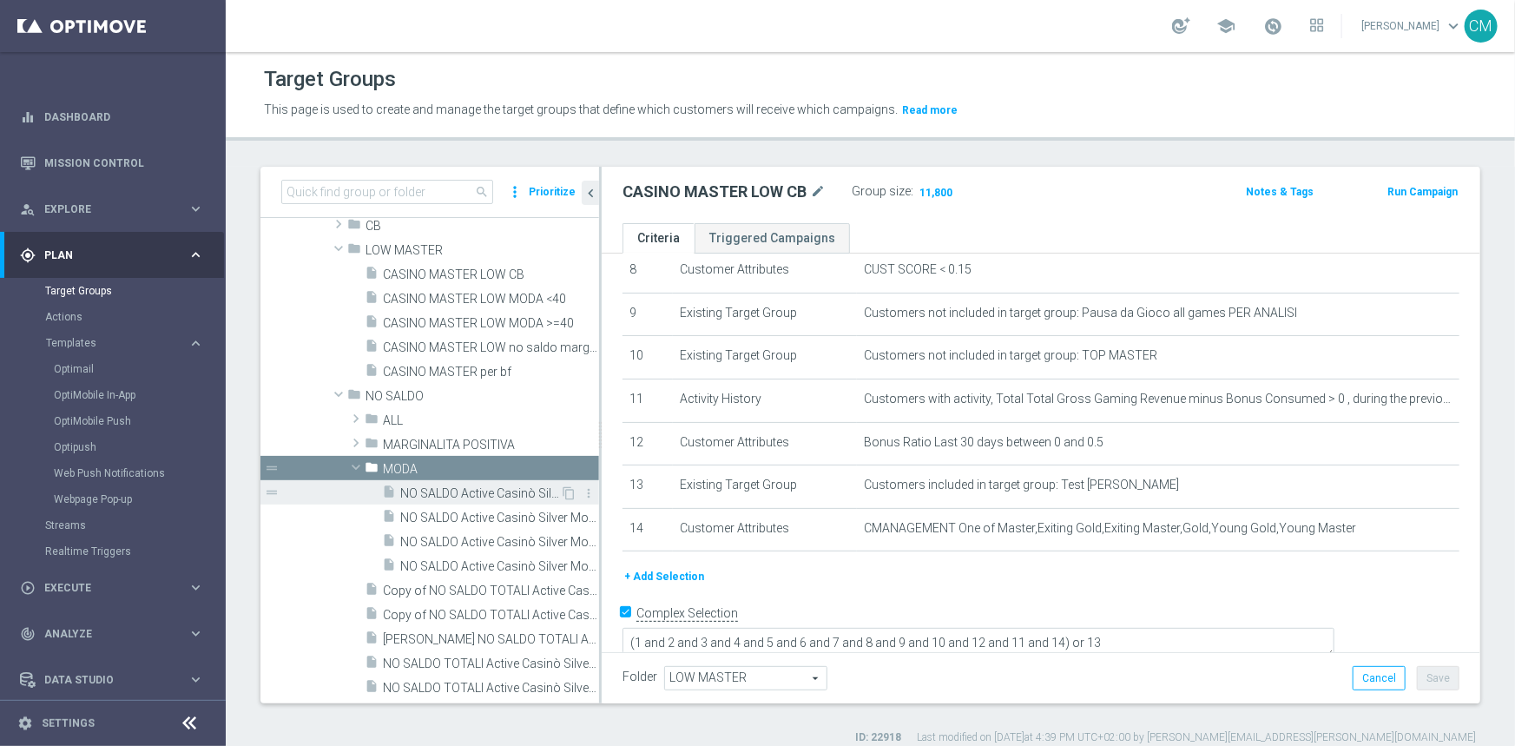
scroll to position [364, 0]
click at [446, 486] on span "NO SALDO Active Casinò Silver Moda >60" at bounding box center [480, 492] width 160 height 15
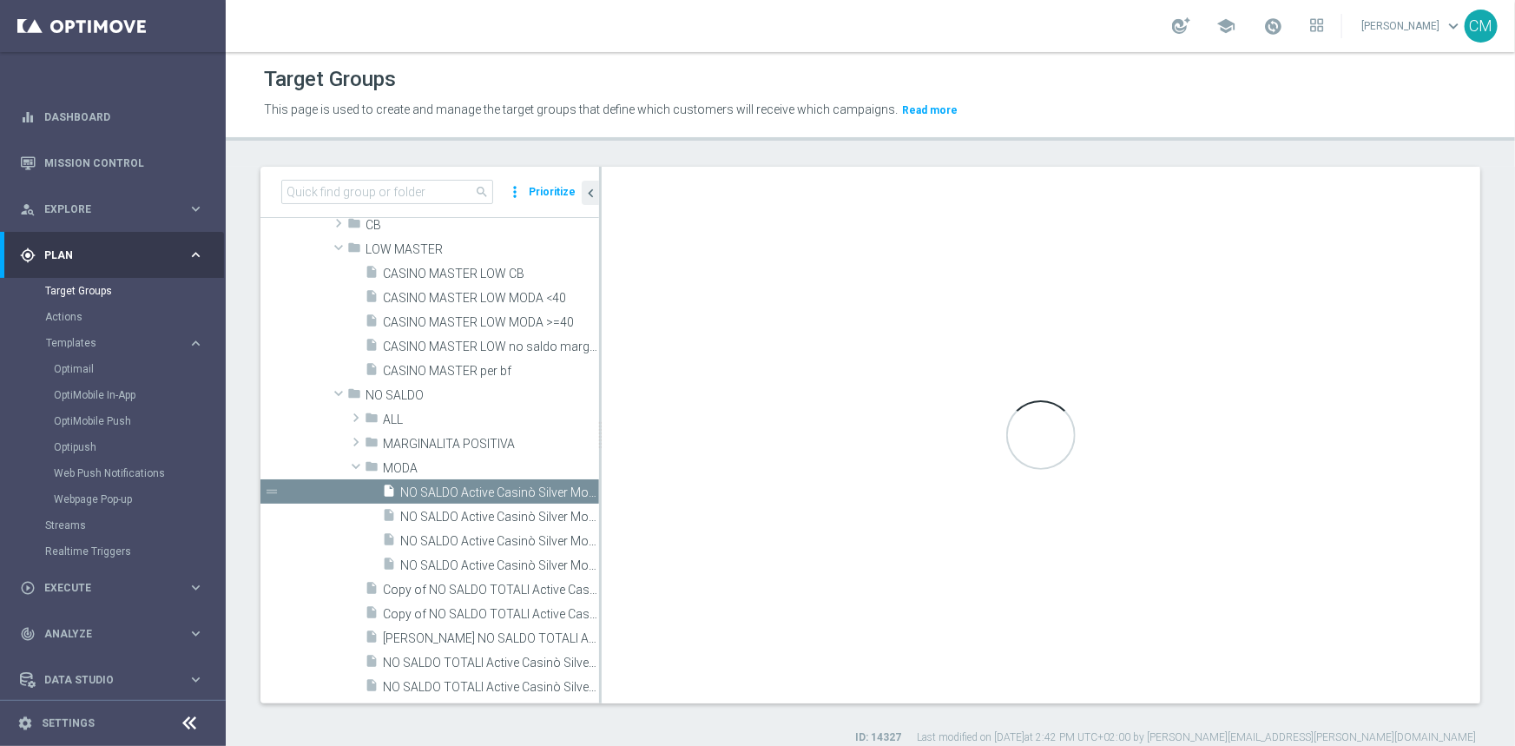
type textarea "(1 and 2 and 3 and 4 and 5 and 6 and 7 and 8 and 9 and 10 and 11 and 12 and 13 …"
type input "MODA"
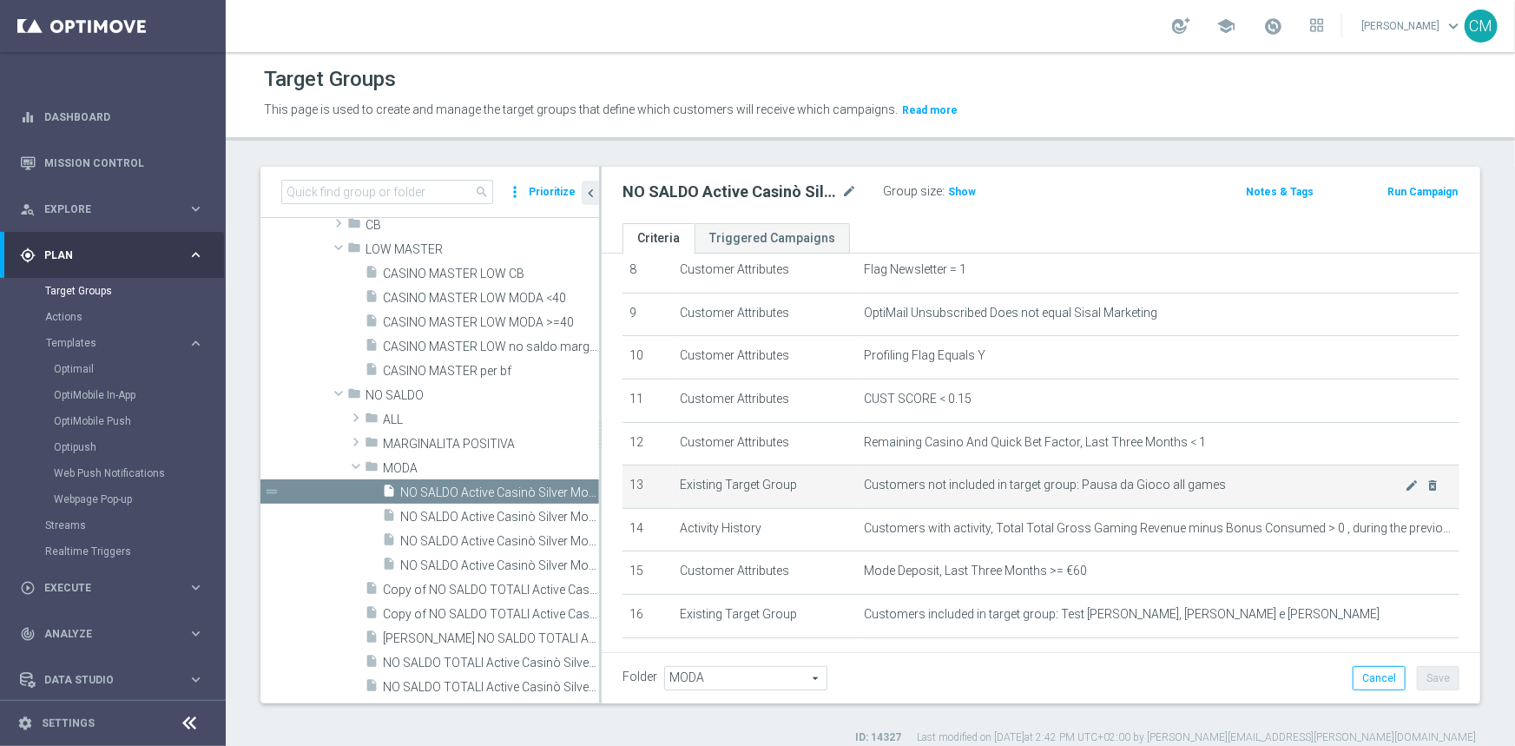
scroll to position [583, 0]
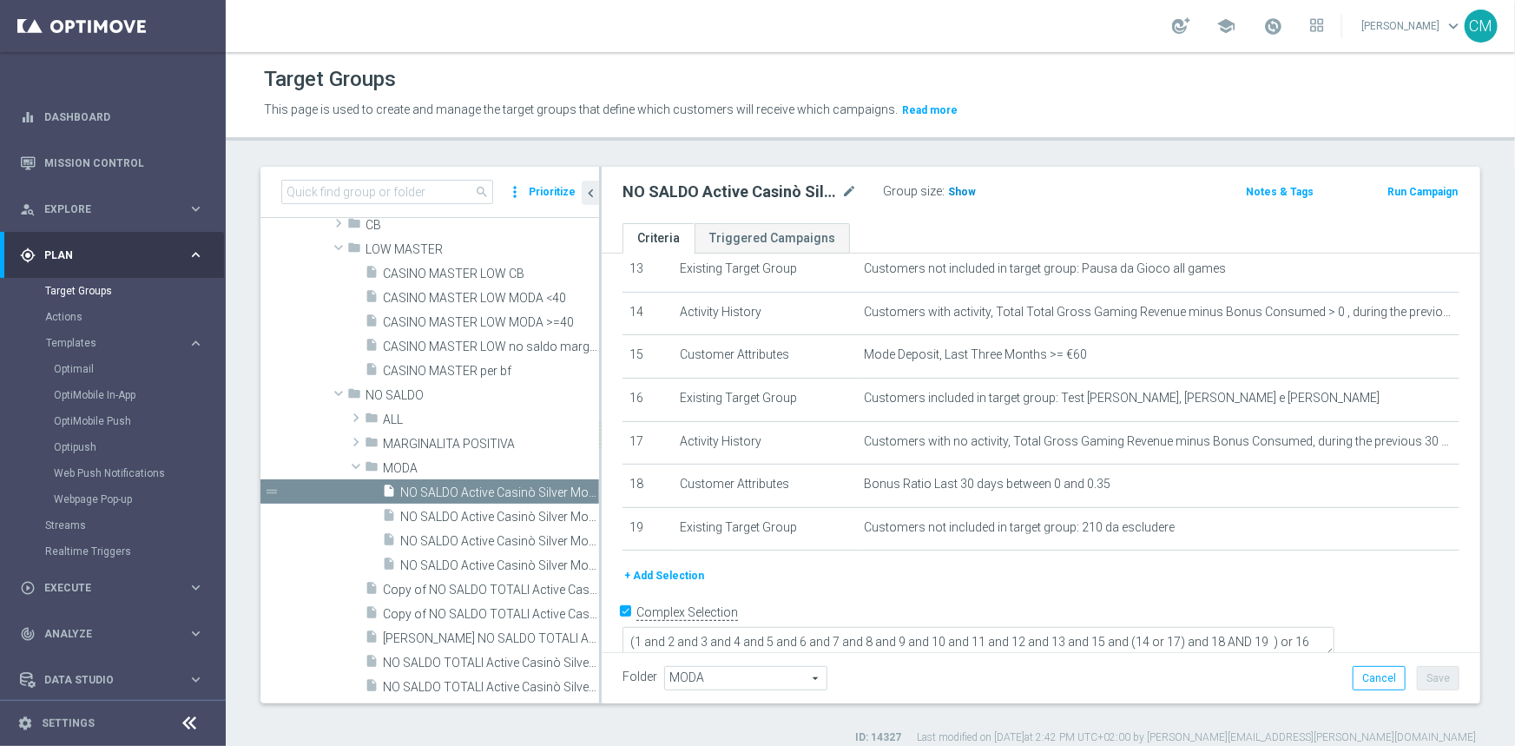
click at [952, 191] on span "Show" at bounding box center [962, 192] width 28 height 12
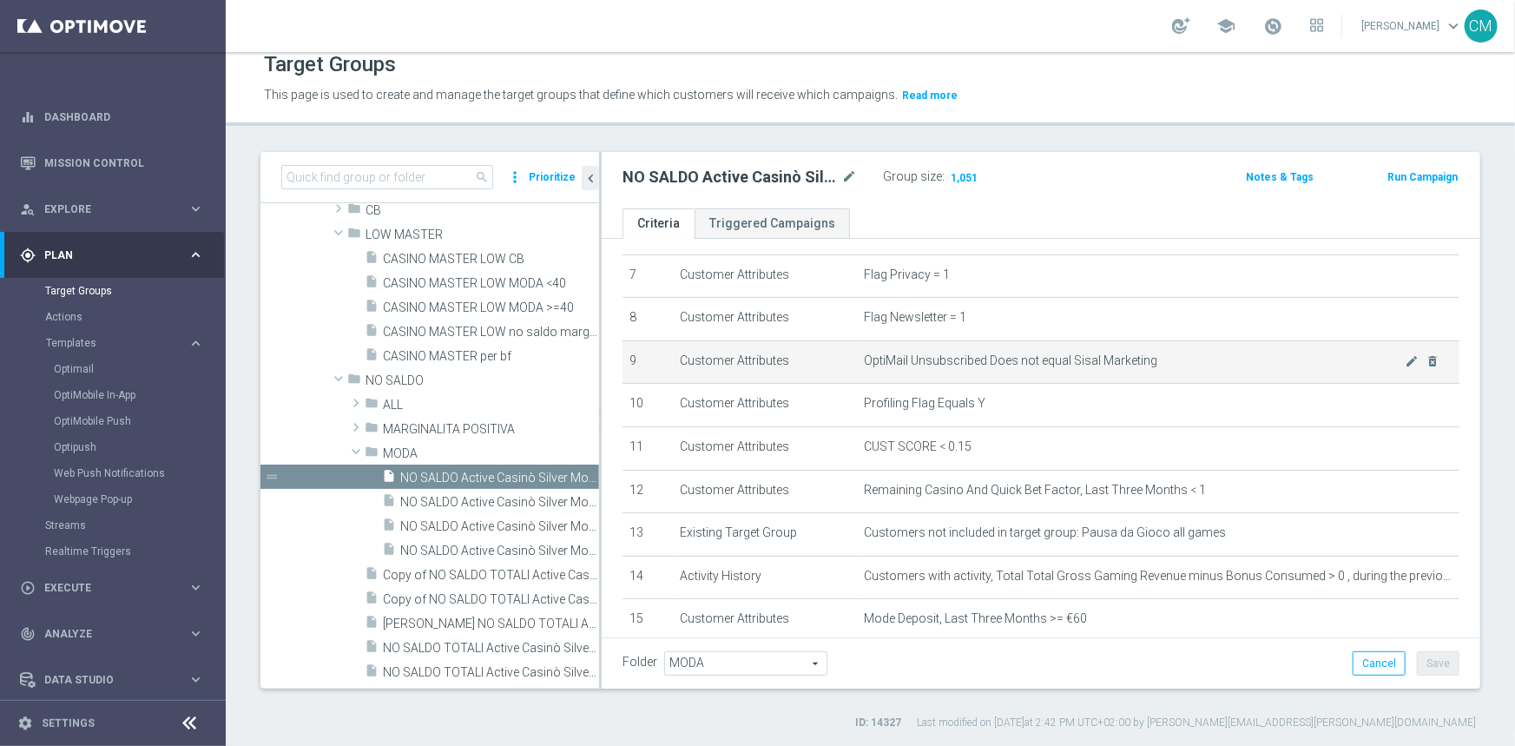
scroll to position [304, 0]
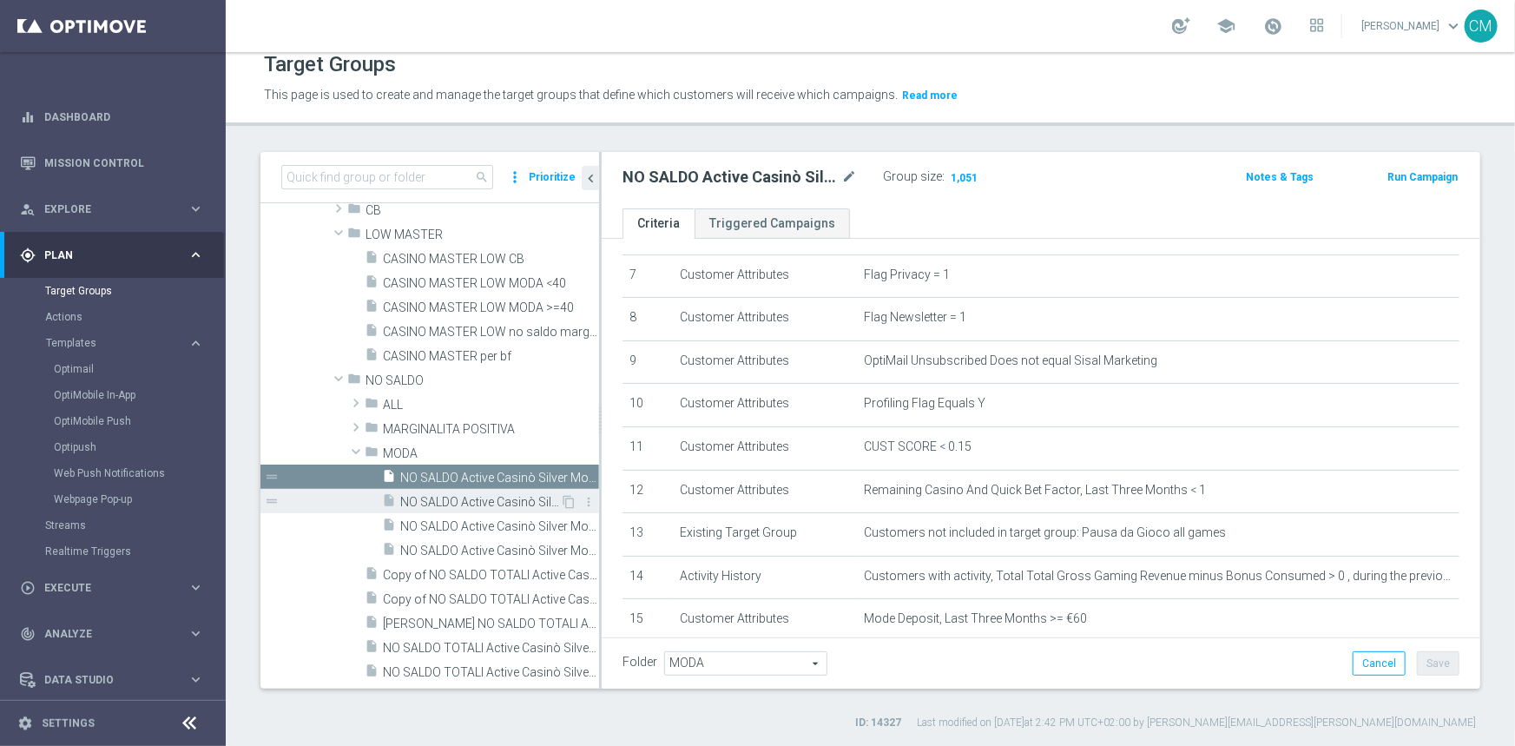
click at [438, 489] on div "insert_drive_file NO SALDO Active Casinò Silver Moda 0-15€" at bounding box center [471, 501] width 178 height 24
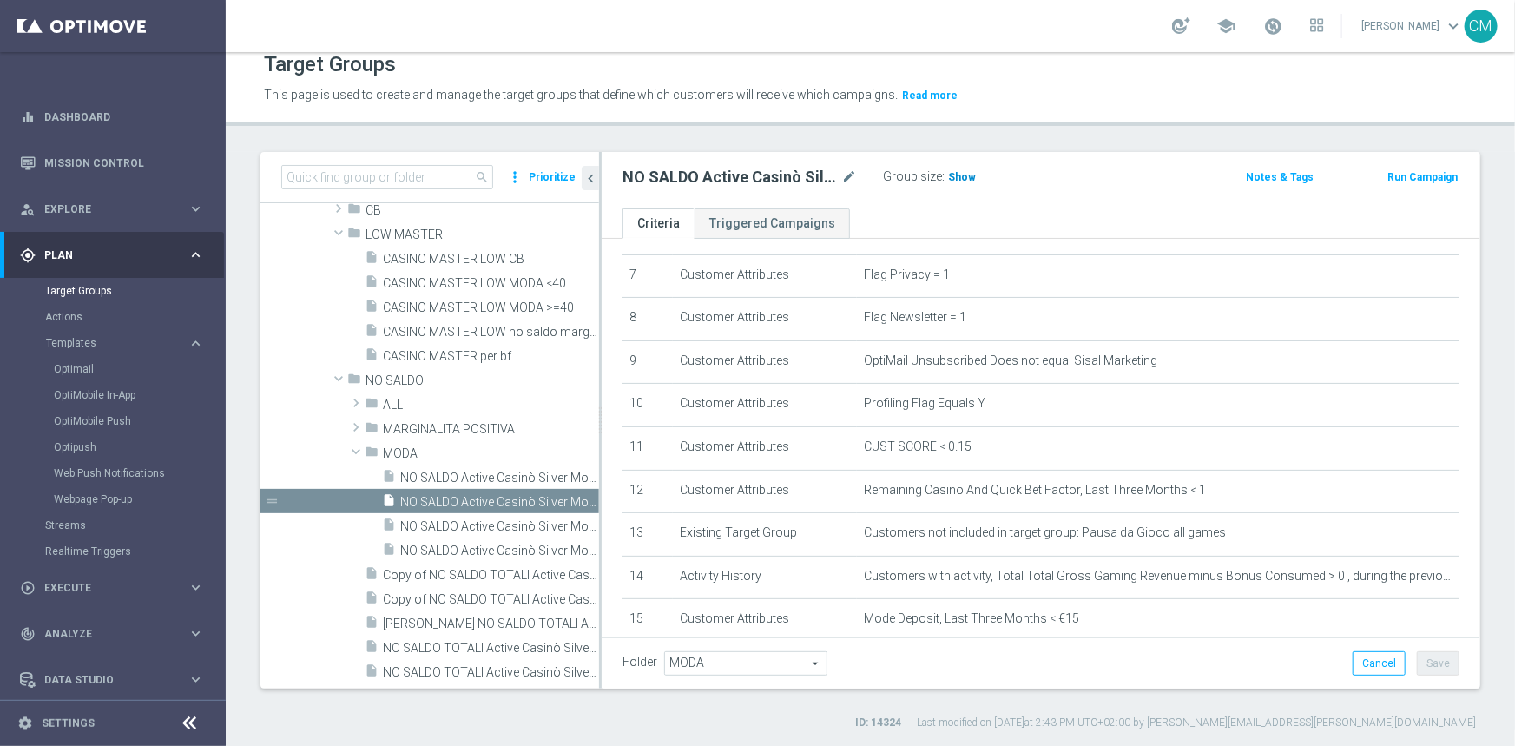
click at [968, 174] on span "Show" at bounding box center [962, 177] width 28 height 12
click at [852, 173] on icon "mode_edit" at bounding box center [849, 177] width 16 height 21
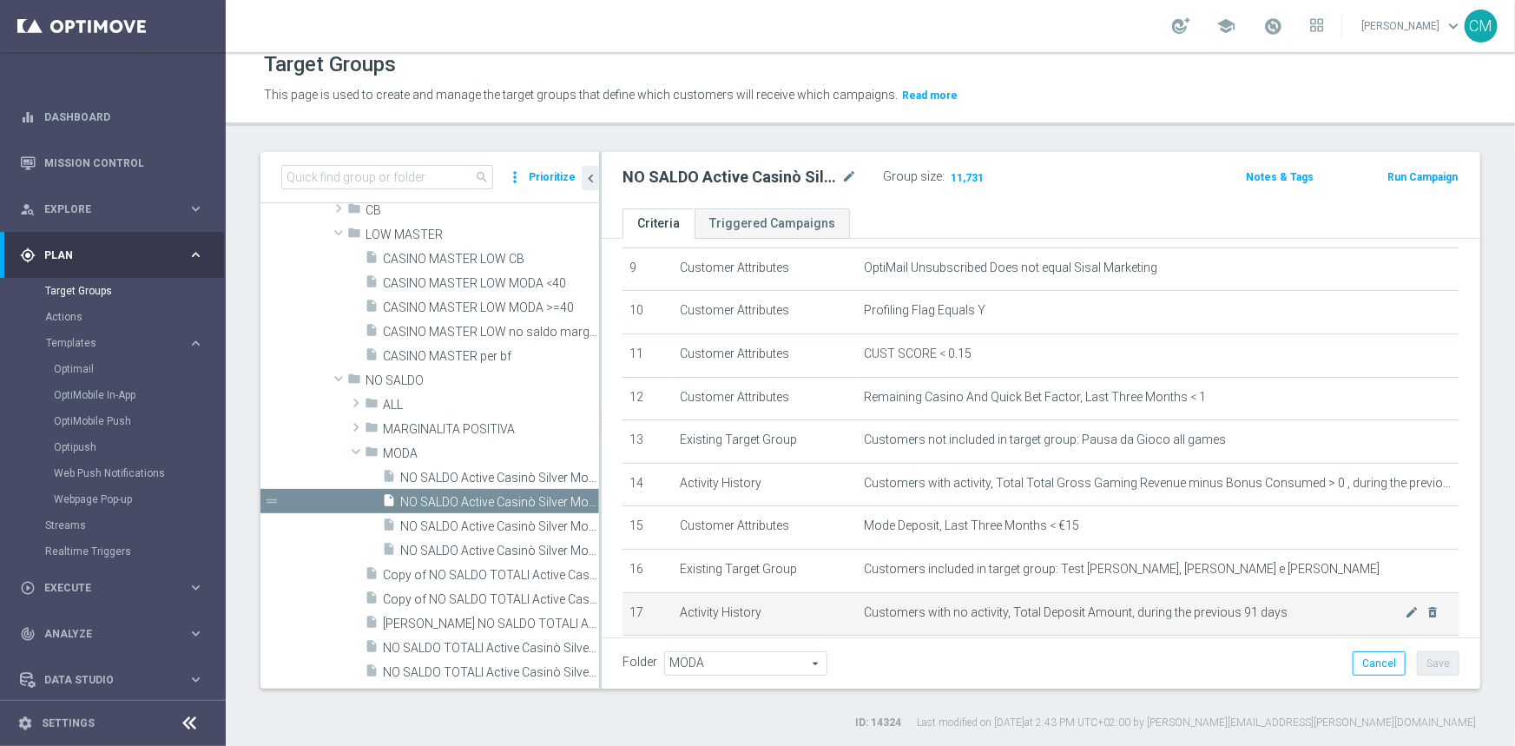
scroll to position [396, 0]
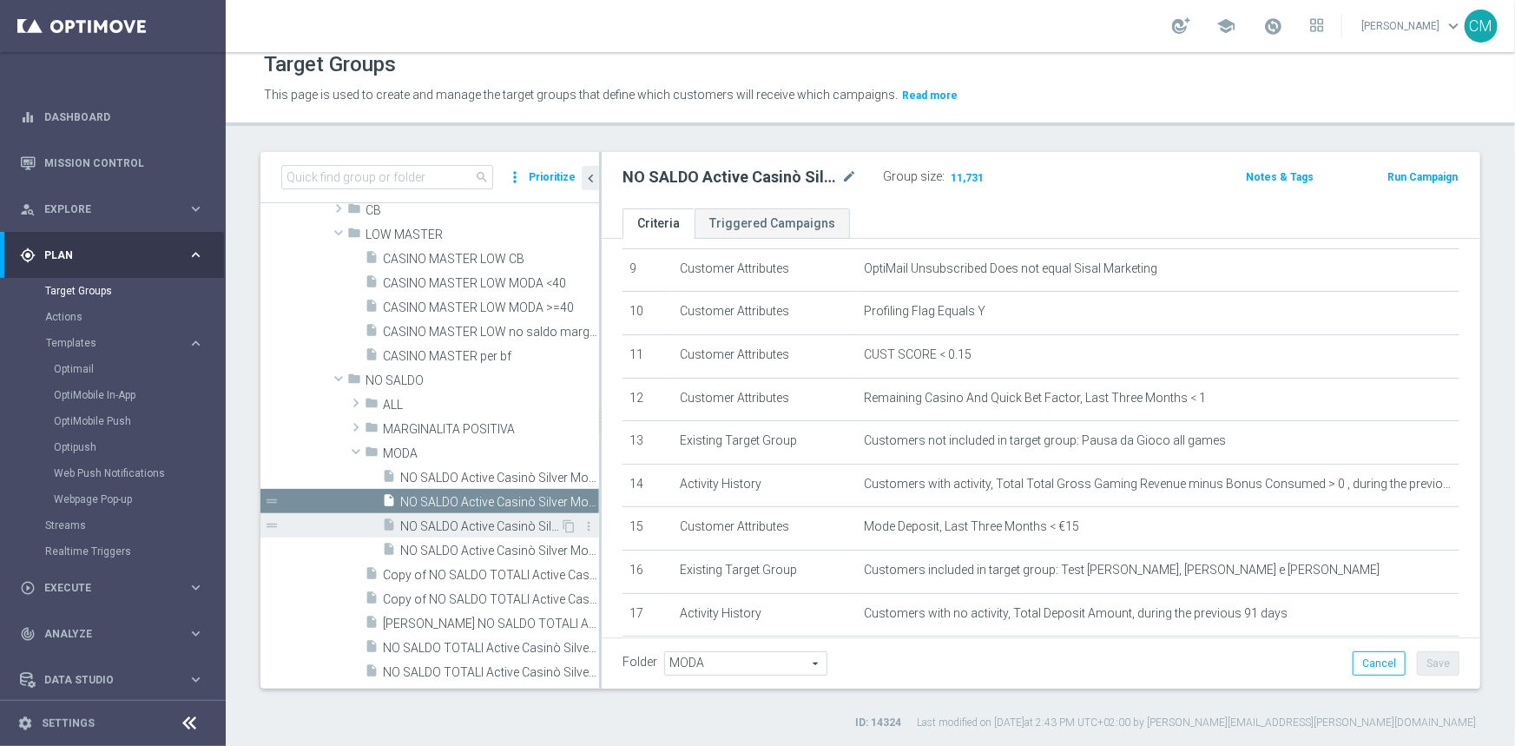
click at [486, 528] on span "NO SALDO Active Casinò Silver Moda 15-29,99" at bounding box center [480, 526] width 160 height 15
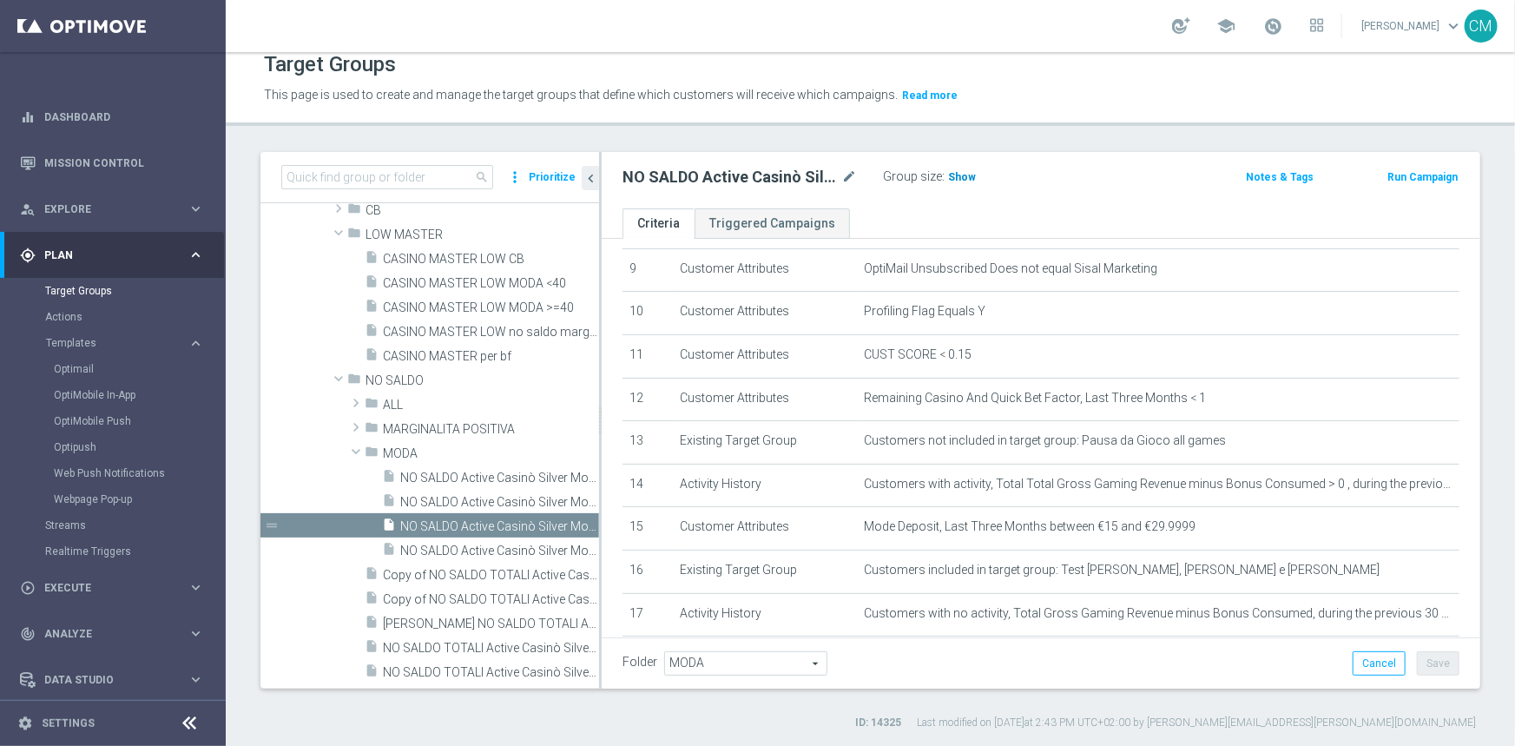
click at [969, 174] on span "Show" at bounding box center [962, 177] width 28 height 12
click at [852, 178] on icon "mode_edit" at bounding box center [849, 177] width 16 height 21
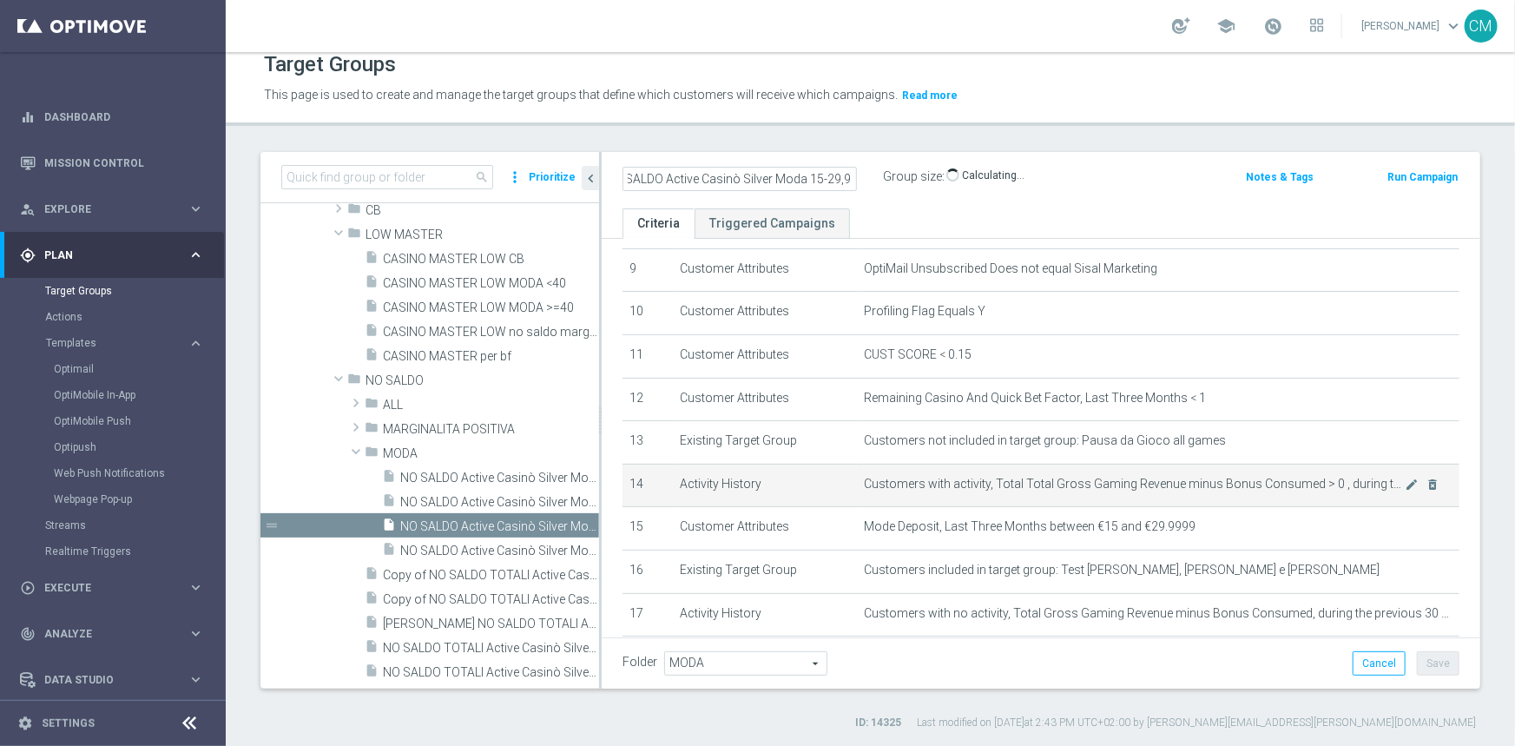
scroll to position [583, 0]
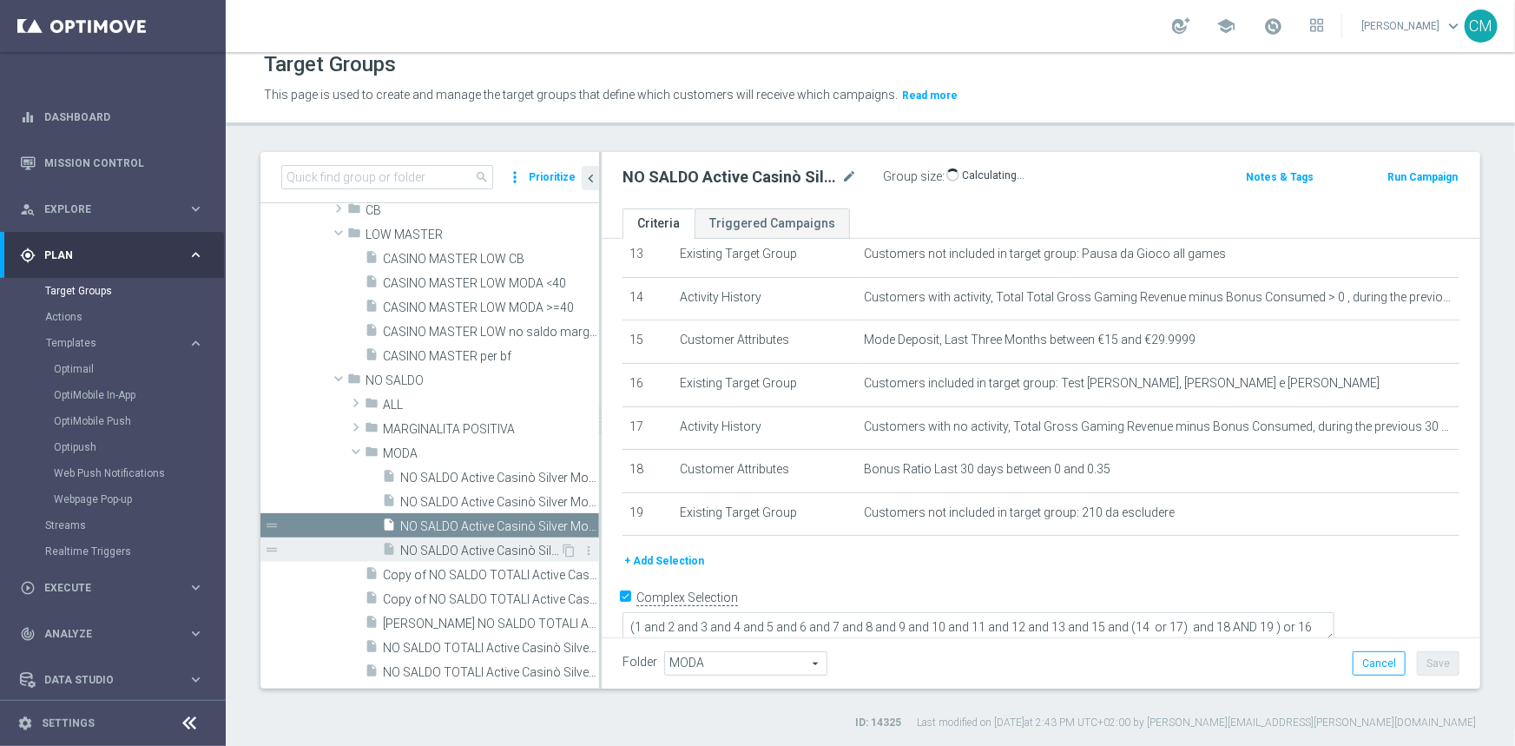
click at [472, 539] on div "insert_drive_file NO SALDO Active Casinò Silver Moda 30-59,99" at bounding box center [471, 549] width 178 height 24
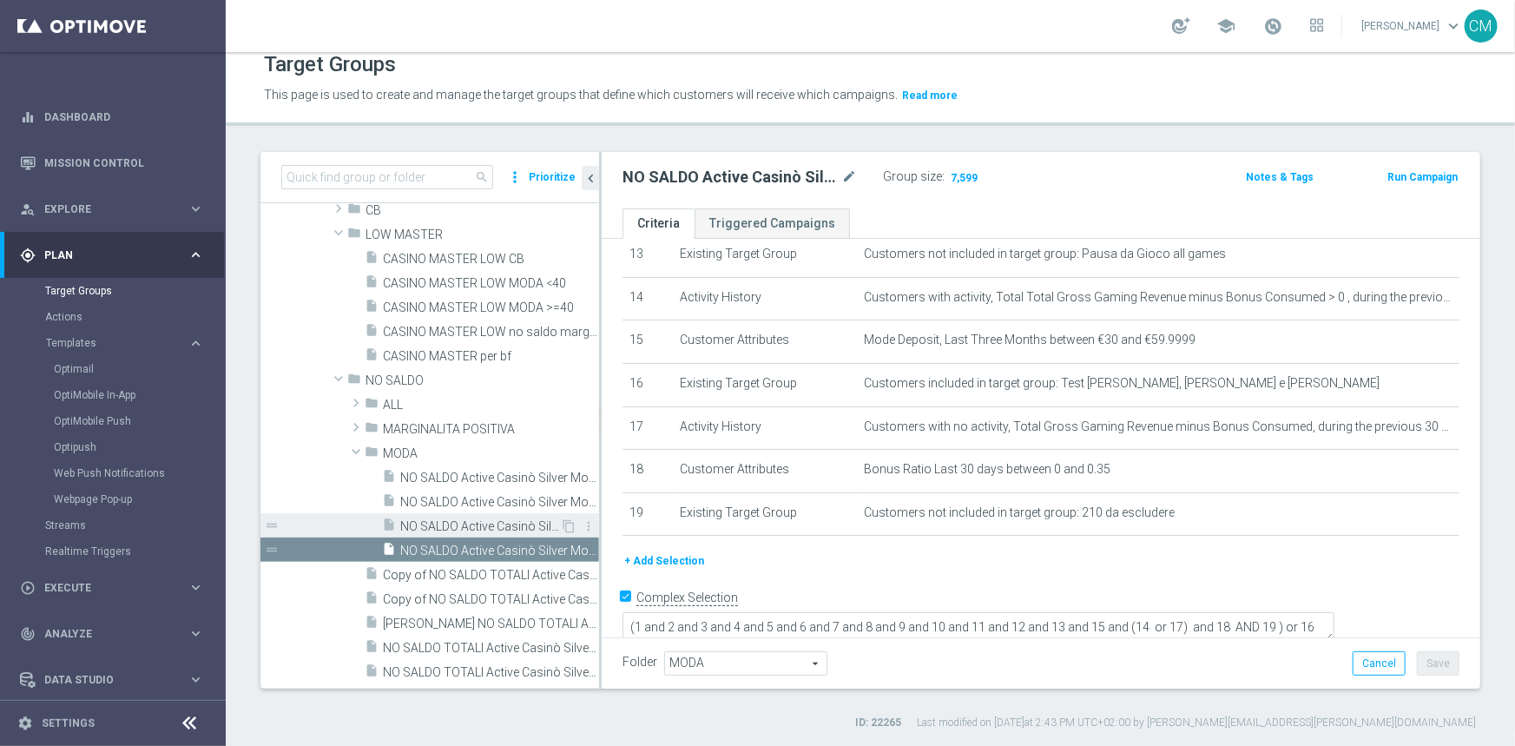
click at [486, 523] on span "NO SALDO Active Casinò Silver Moda 15-29,99" at bounding box center [480, 526] width 160 height 15
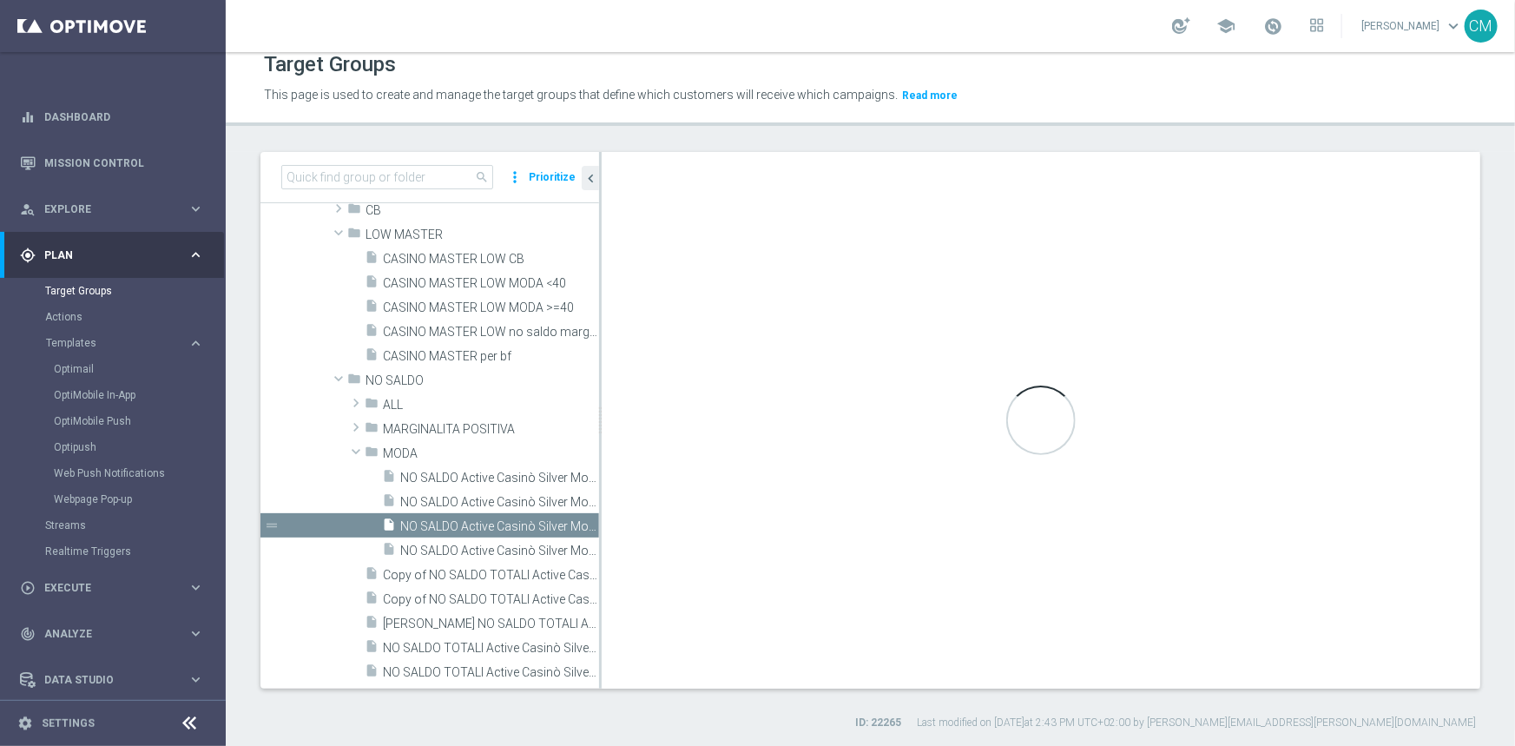
type textarea "(1 and 2 and 3 and 4 and 5 and 6 and 7 and 8 and 9 and 10 and 11 and 12 and 13 …"
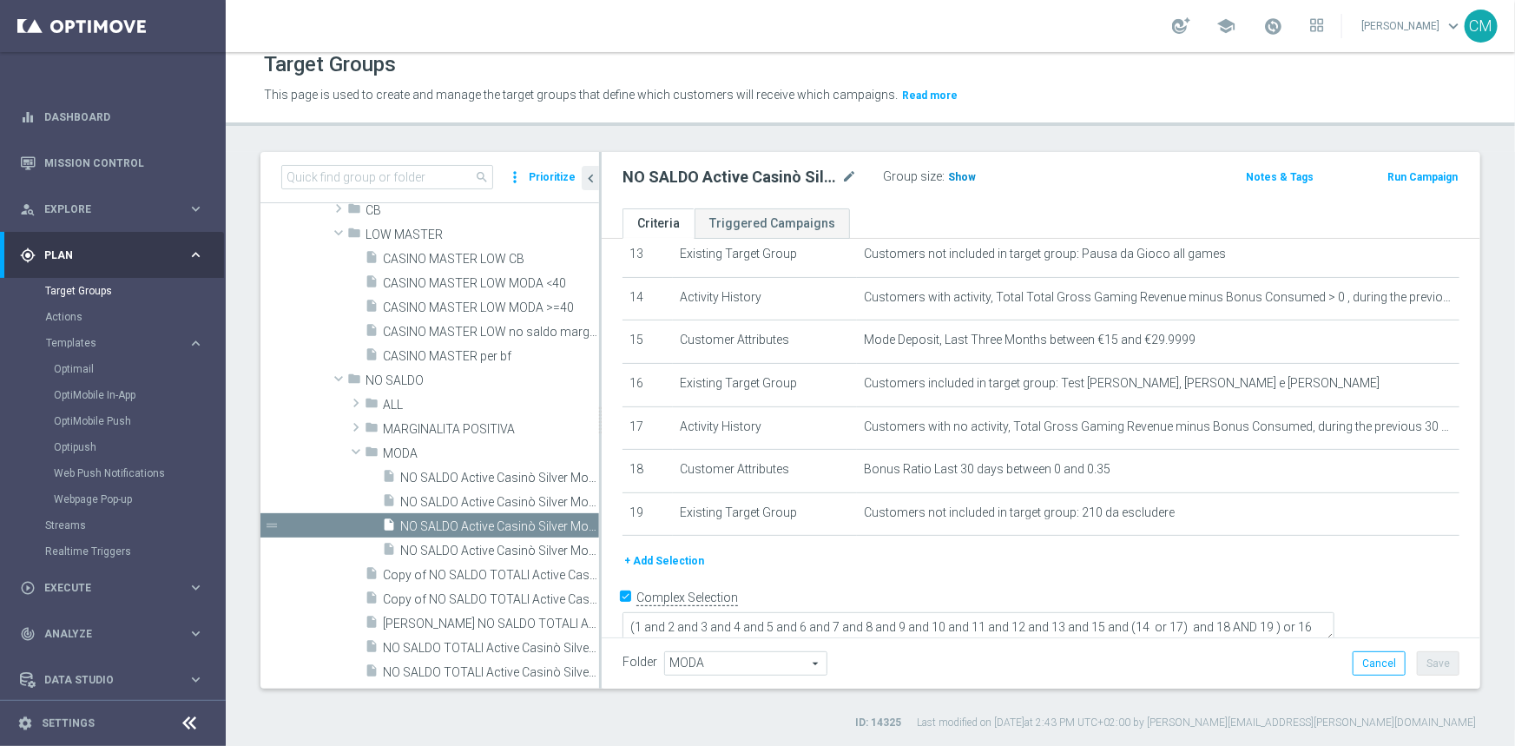
click at [969, 179] on span "Show" at bounding box center [962, 177] width 28 height 12
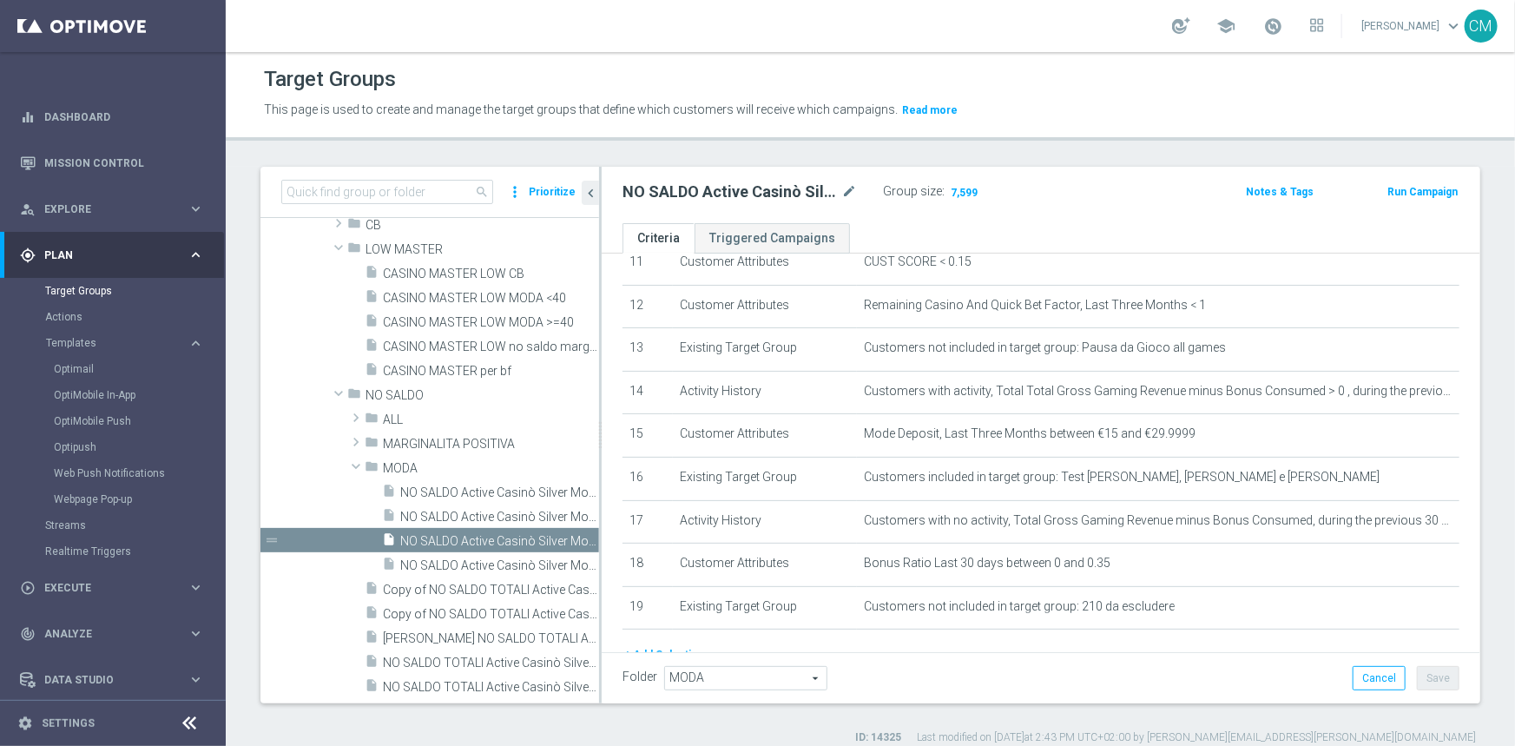
scroll to position [504, 0]
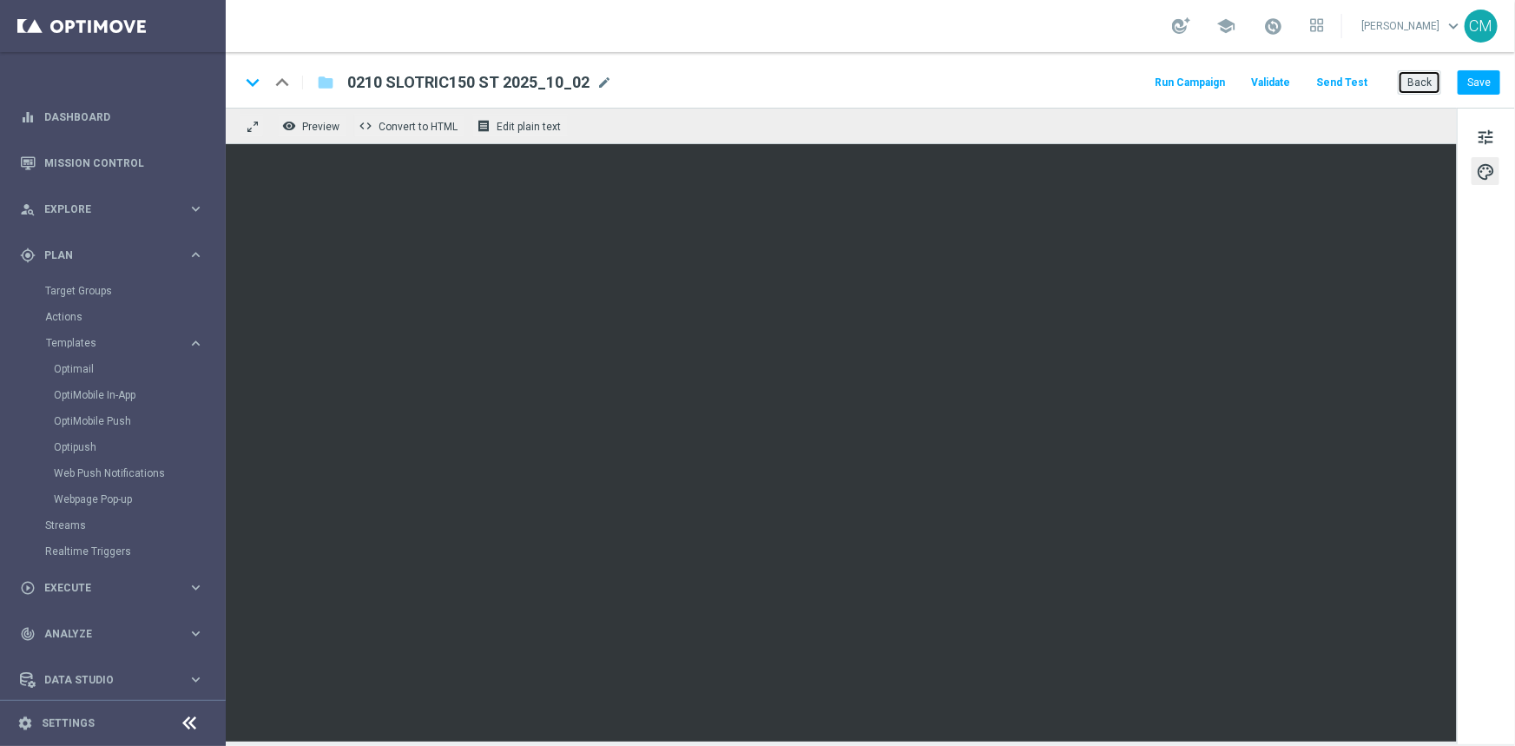
click at [1420, 85] on button "Back" at bounding box center [1419, 82] width 43 height 24
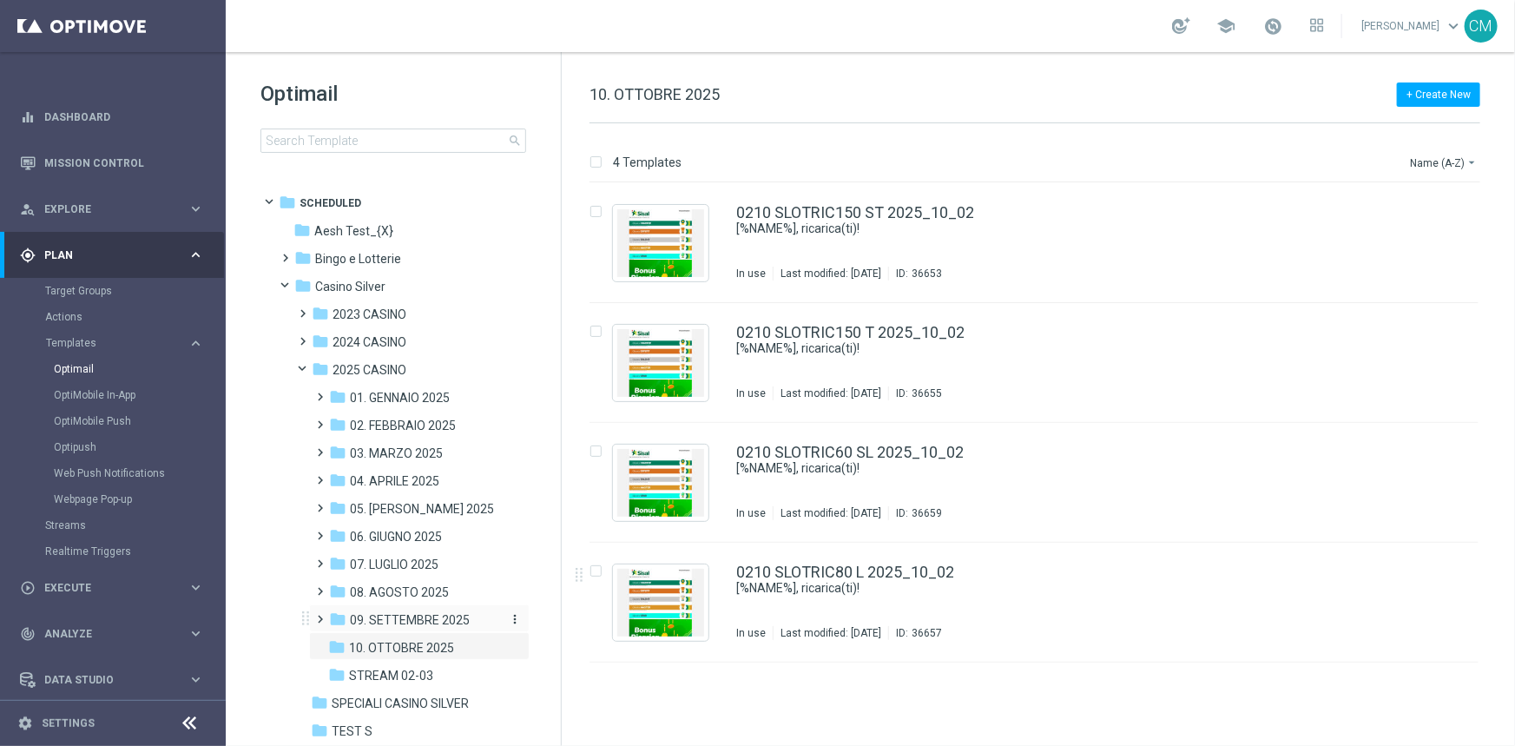
click at [411, 621] on span "09. SETTEMBRE 2025" at bounding box center [410, 620] width 120 height 16
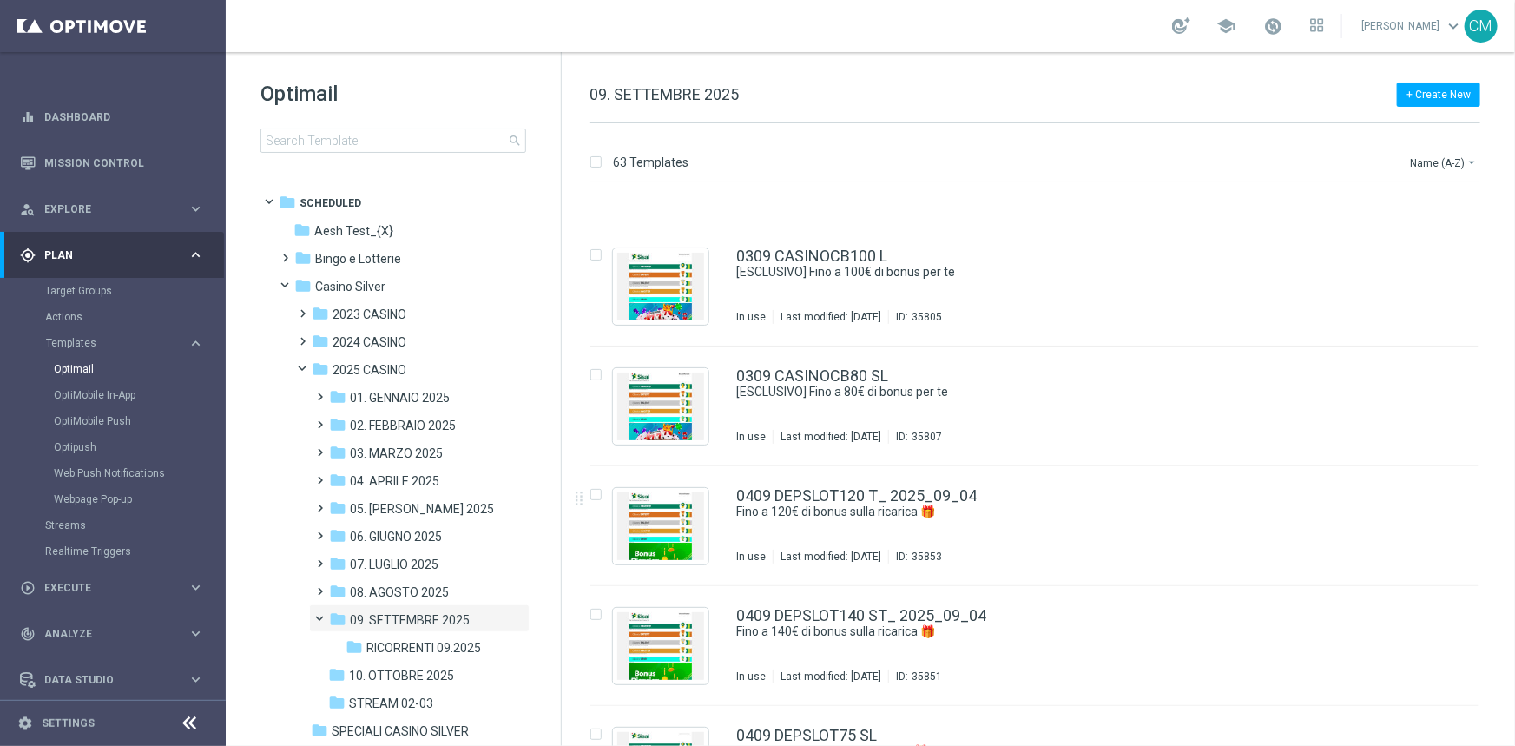
scroll to position [1045, 0]
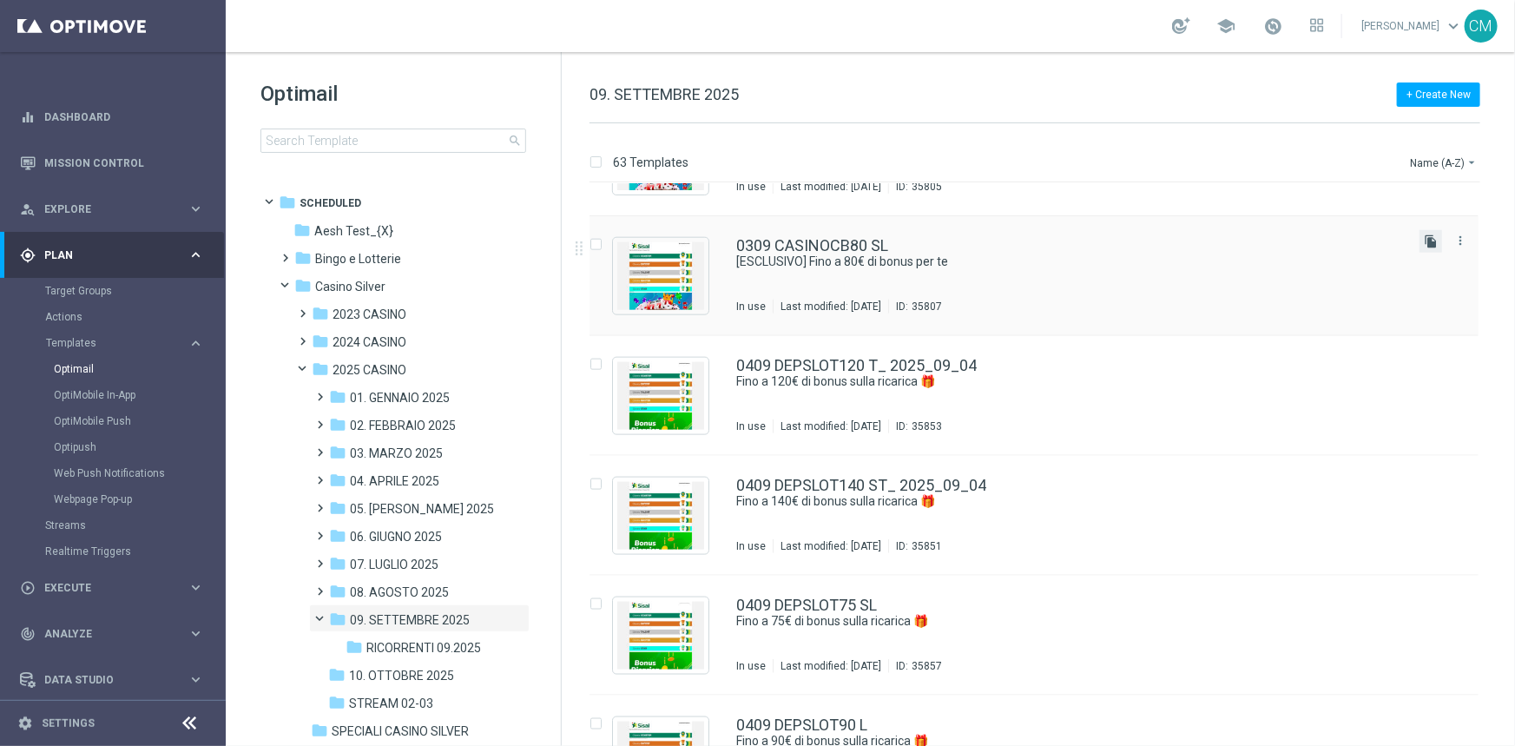
click at [1424, 246] on icon "file_copy" at bounding box center [1431, 241] width 14 height 14
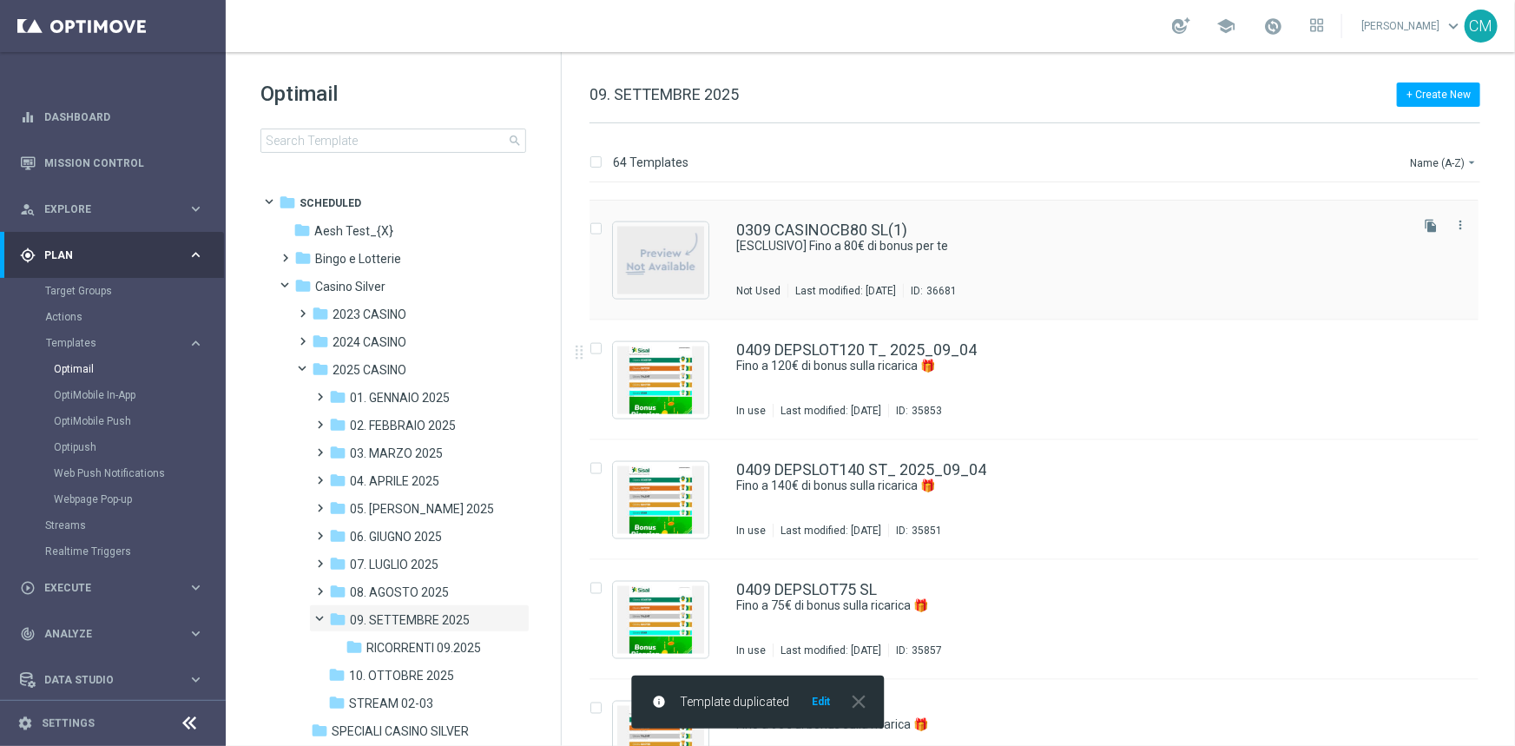
scroll to position [1181, 0]
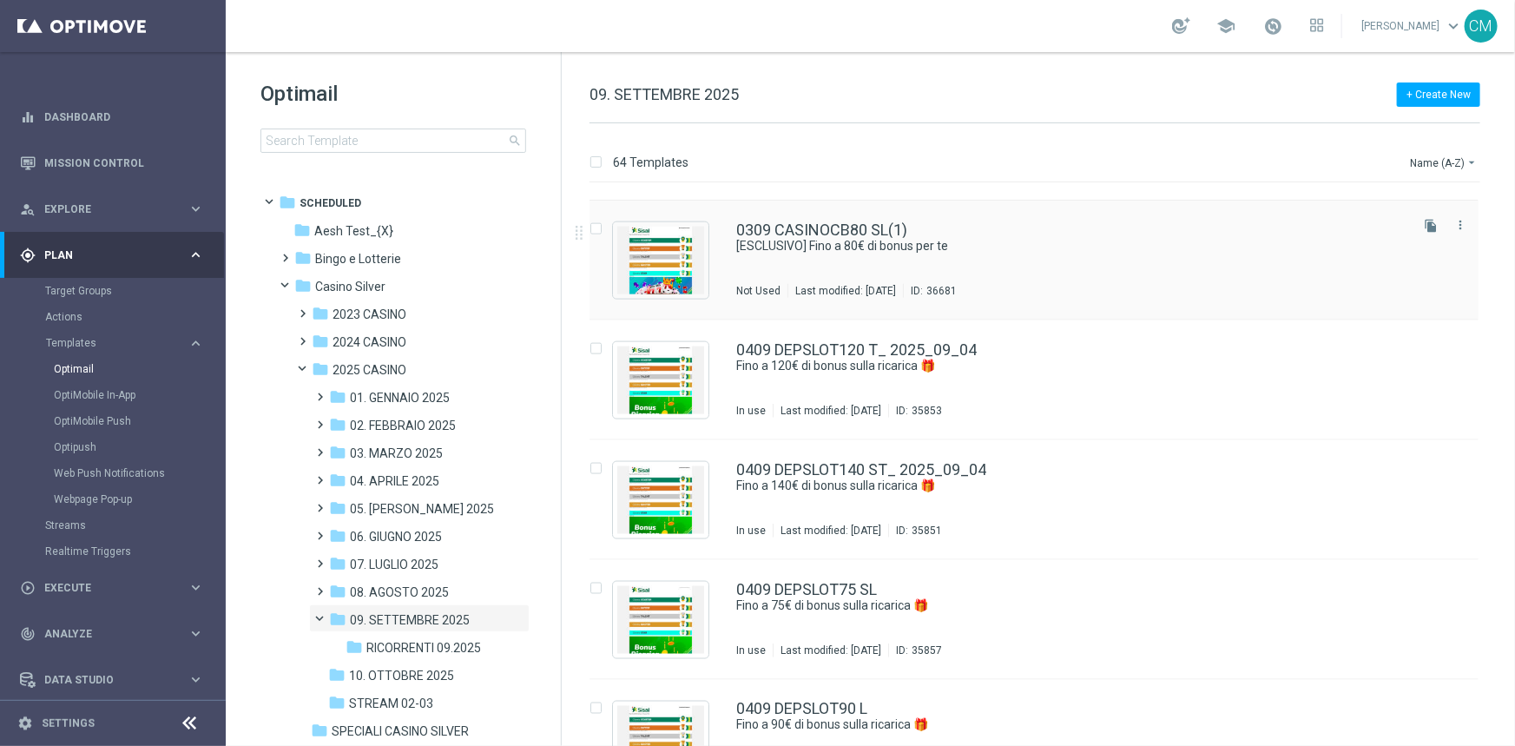
click at [928, 227] on div "0309 CASINOCB80 SL(1)" at bounding box center [1070, 230] width 669 height 16
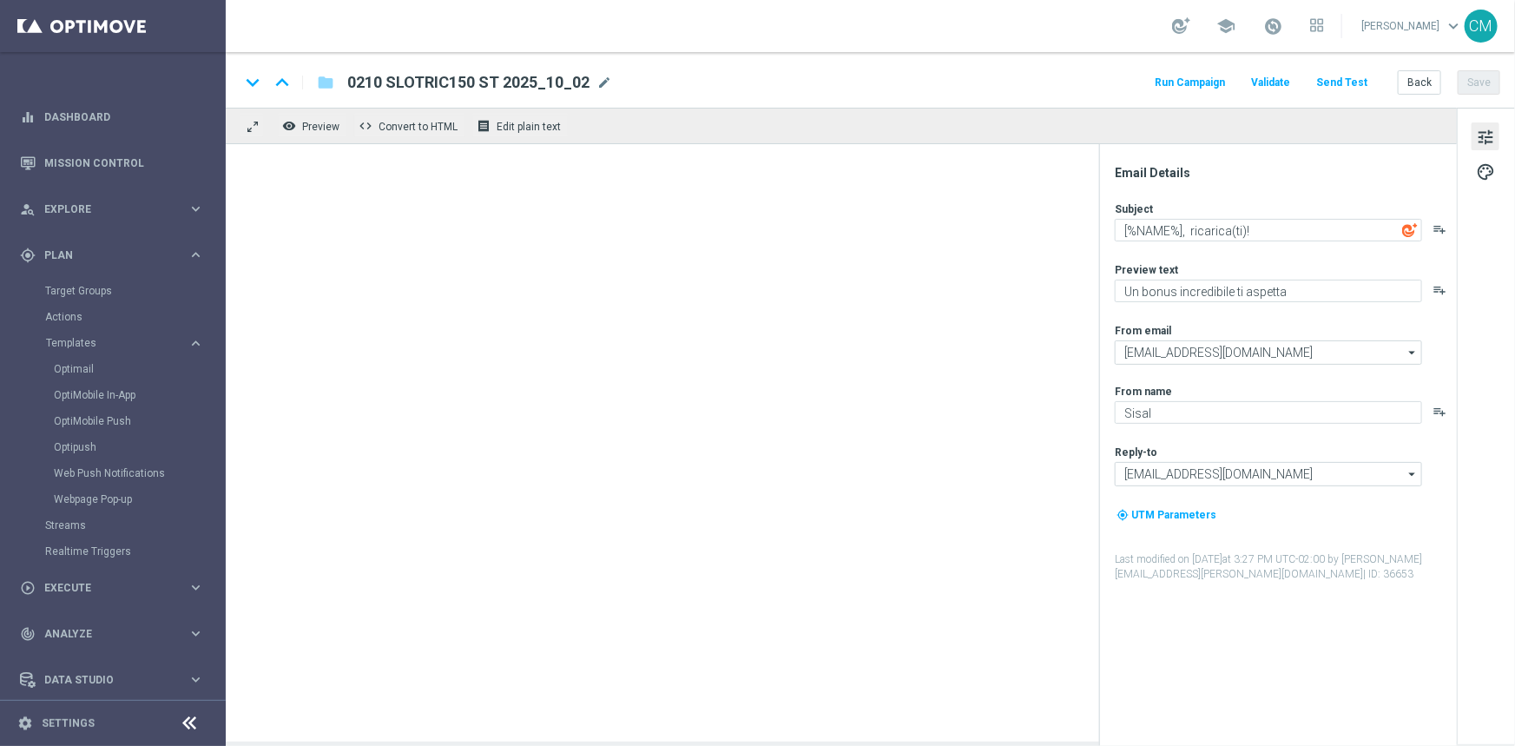
type input "0309 CASINOCB80 SL(1)"
type textarea "[ESCLUSIVO] Fino a 80€ di bonus per te"
type textarea "Scopri la promozione che ti abbiamo riservato"
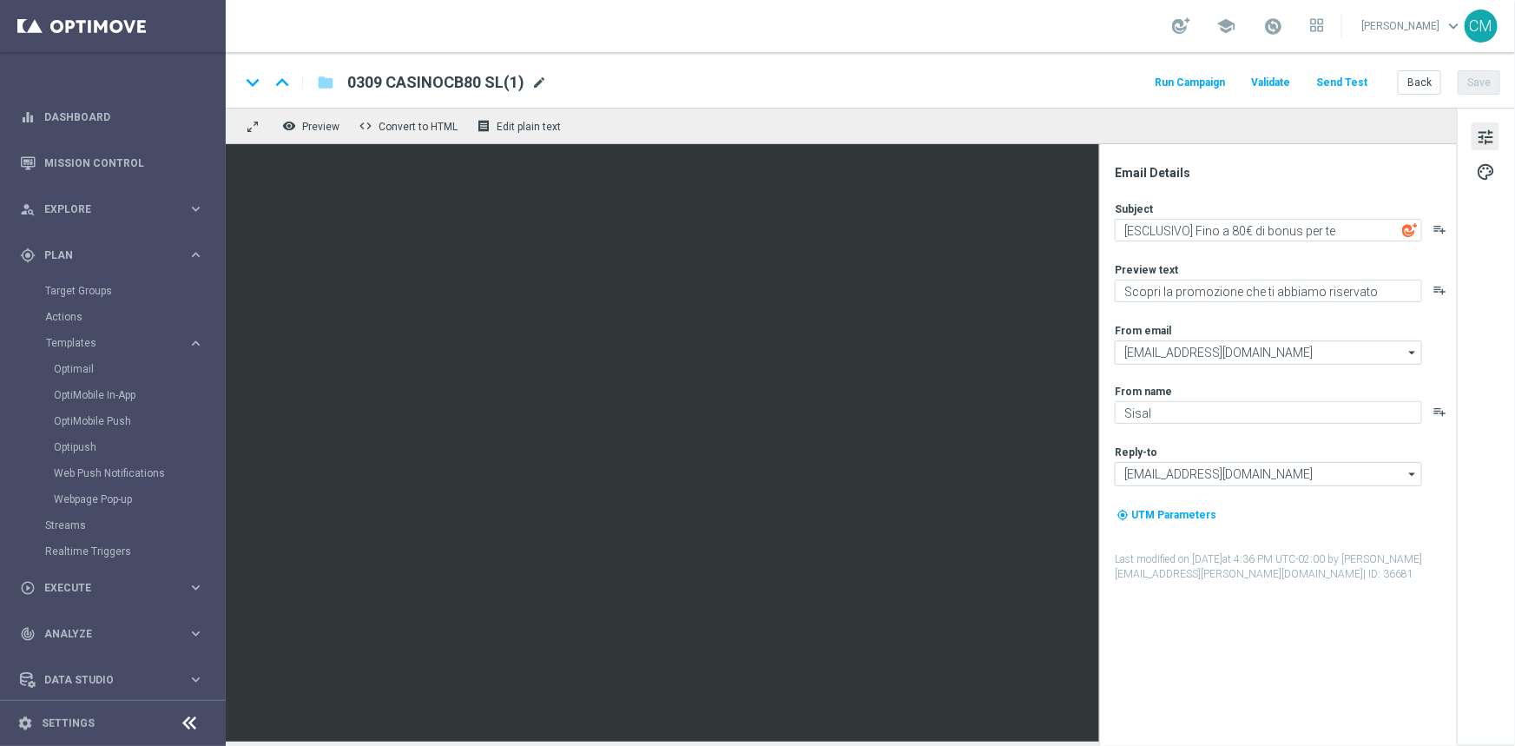
click at [543, 77] on span "mode_edit" at bounding box center [539, 83] width 16 height 16
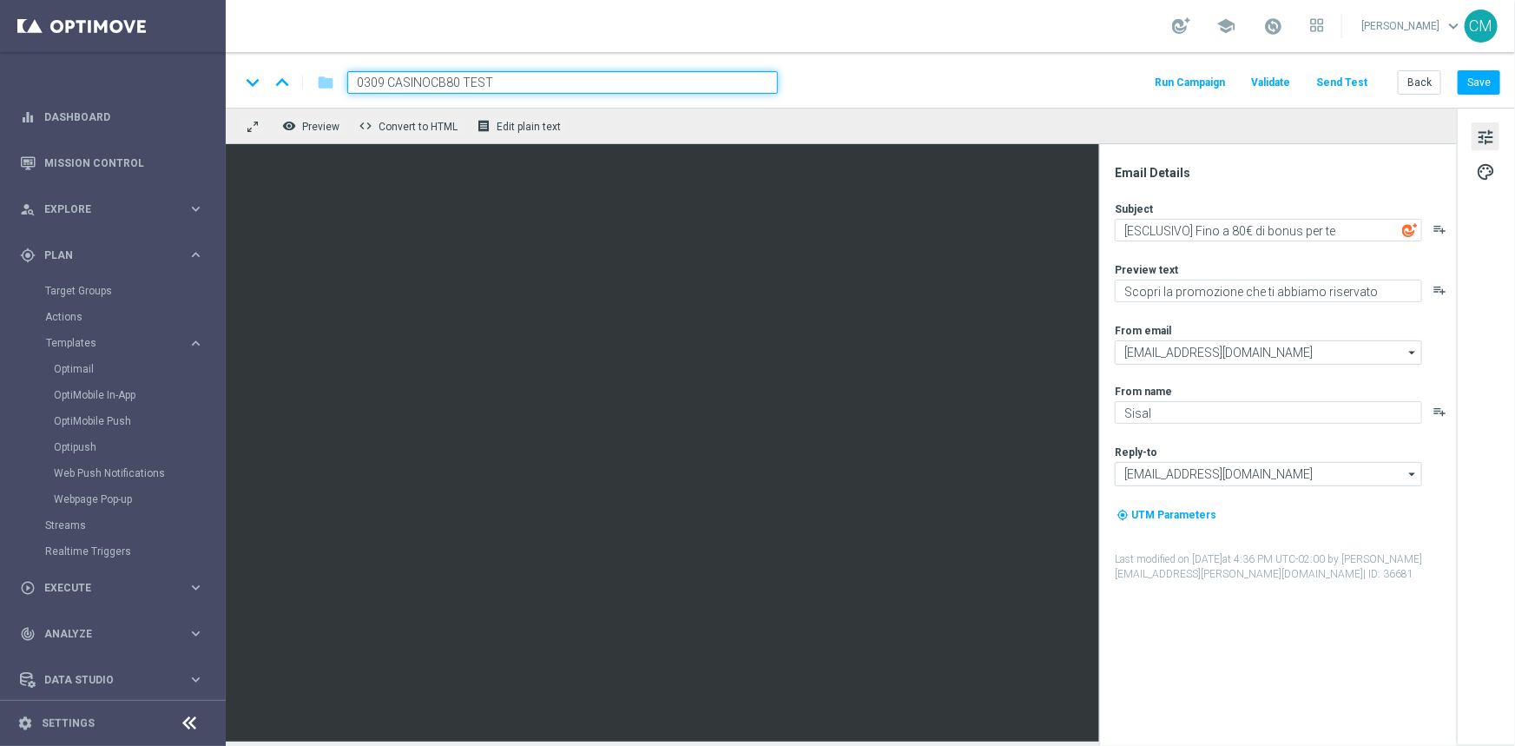
type input "0309 CASINOCB80 TEST"
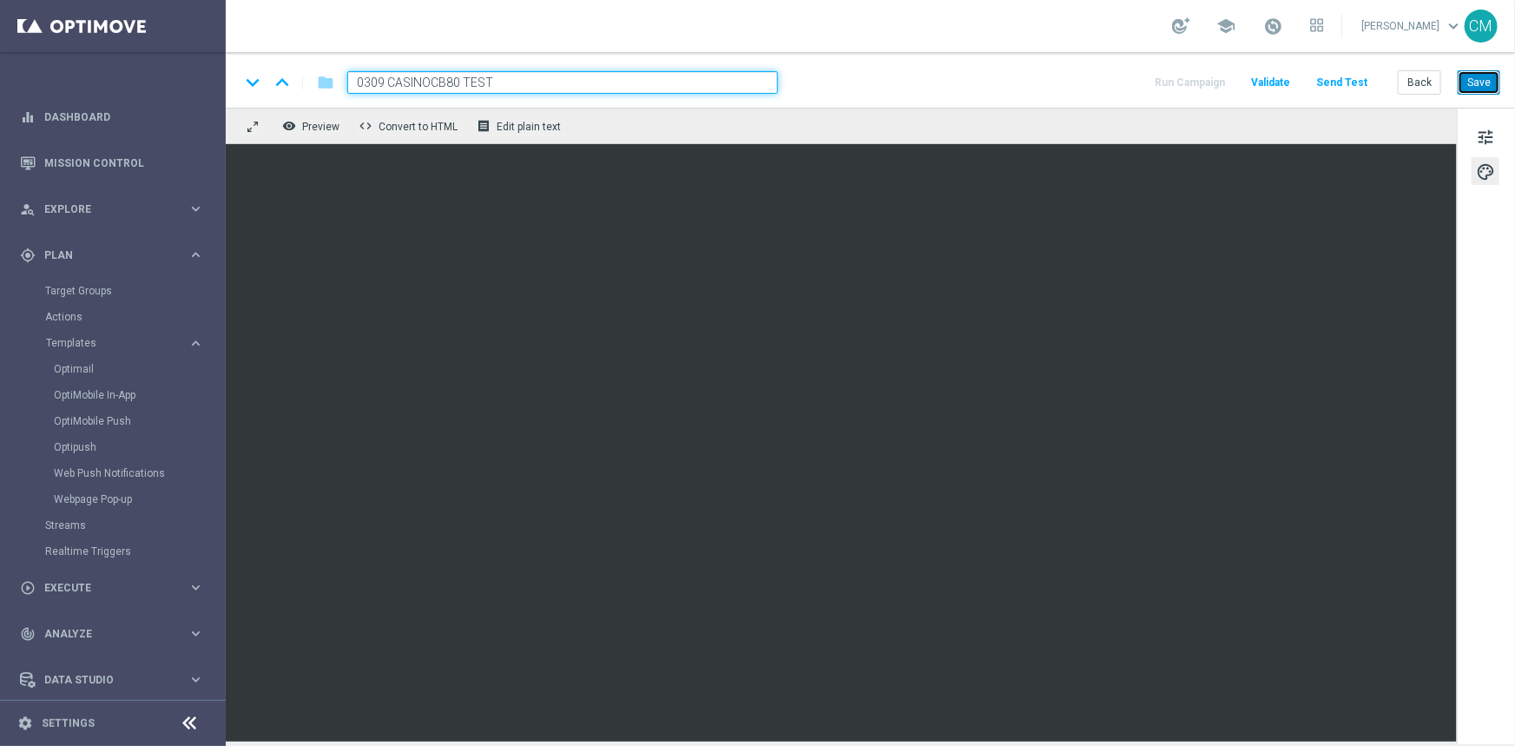
click at [1480, 93] on button "Save" at bounding box center [1479, 82] width 43 height 24
click at [1331, 82] on button "Send Test" at bounding box center [1341, 82] width 56 height 23
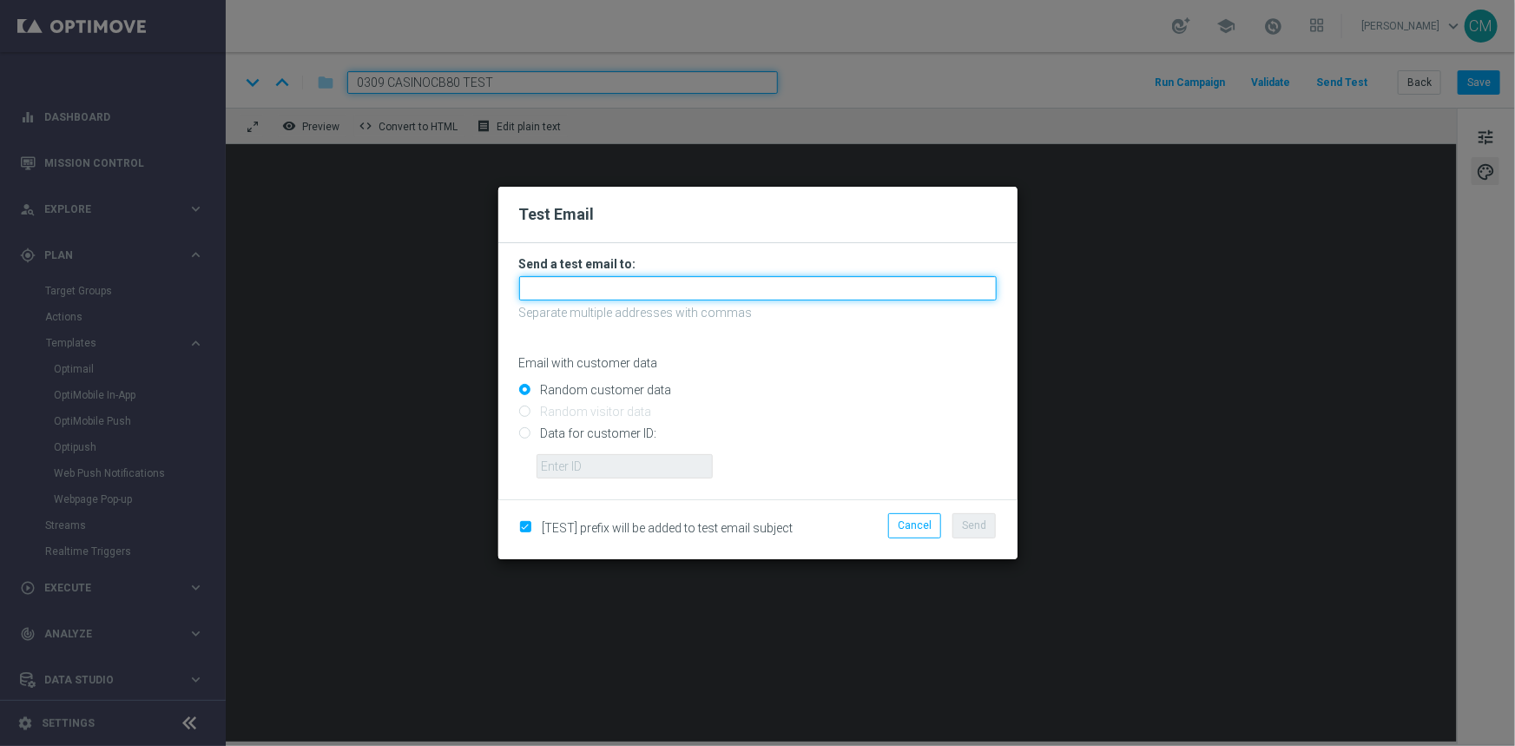
click at [590, 293] on input "text" at bounding box center [757, 288] width 477 height 24
type input "mascelli.cecilia@gmail.com"
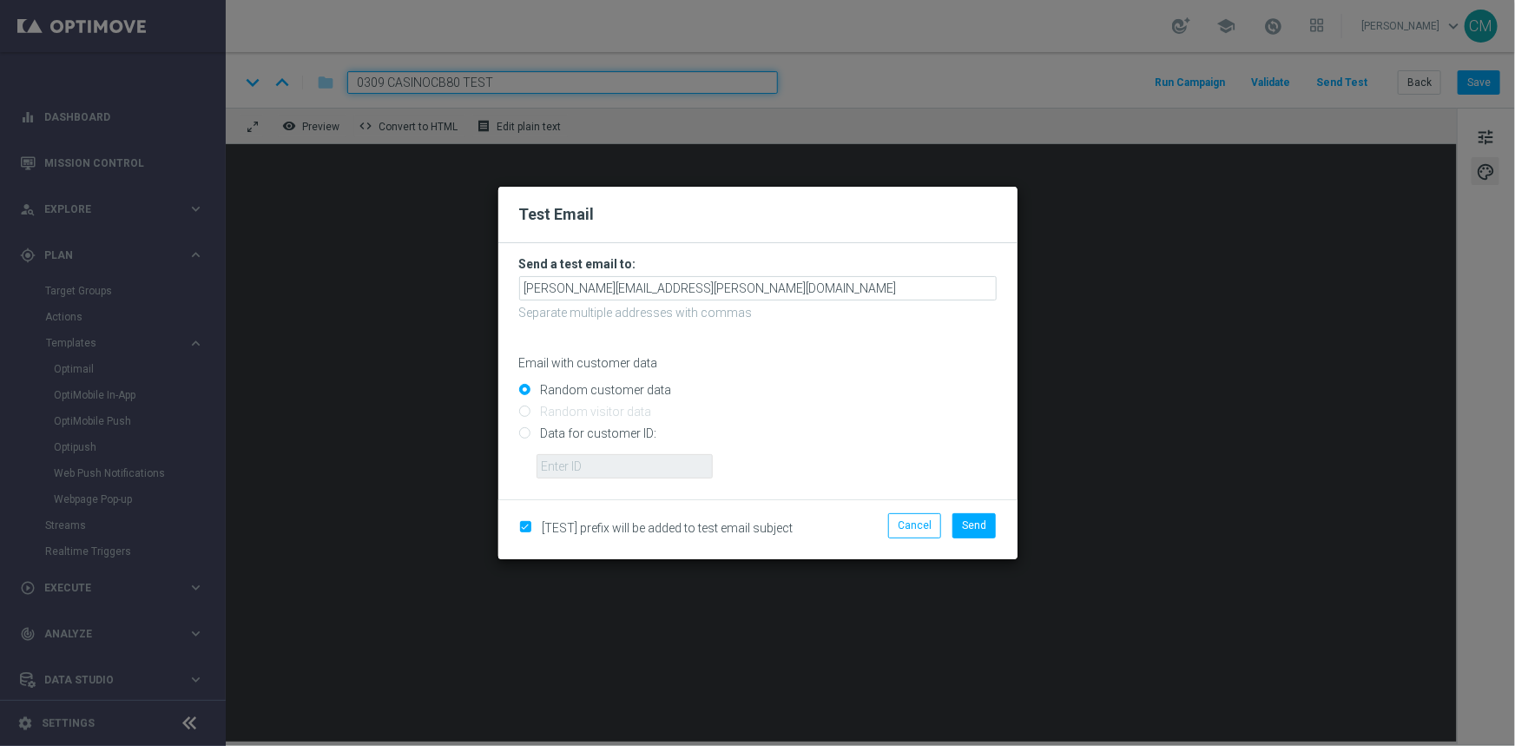
click at [529, 524] on input "checkbox" at bounding box center [524, 528] width 11 height 11
checkbox input "false"
click at [994, 530] on button "Send" at bounding box center [973, 525] width 43 height 24
click at [963, 521] on button "Send" at bounding box center [973, 525] width 43 height 24
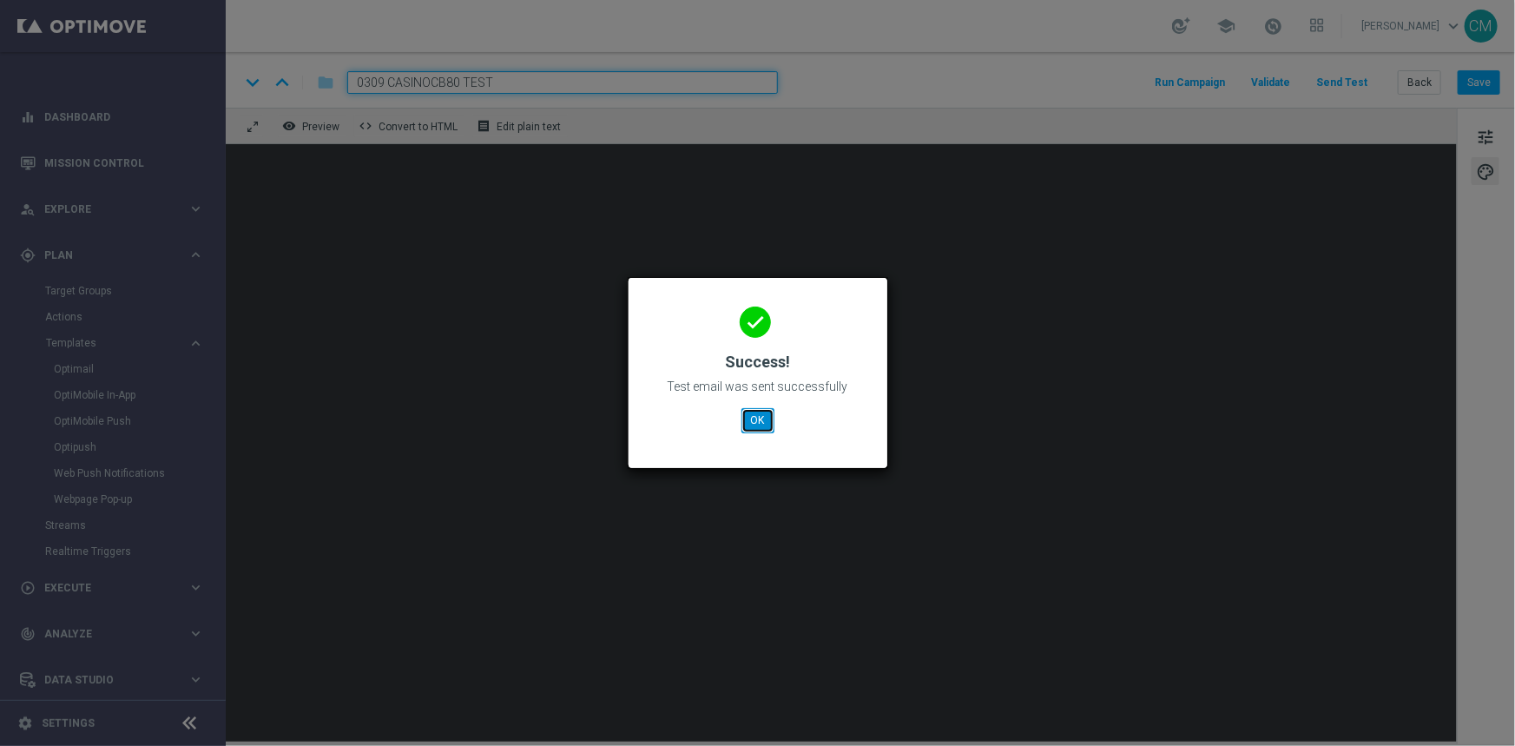
click at [767, 416] on button "OK" at bounding box center [757, 420] width 33 height 24
click at [766, 416] on button "OK" at bounding box center [757, 420] width 33 height 24
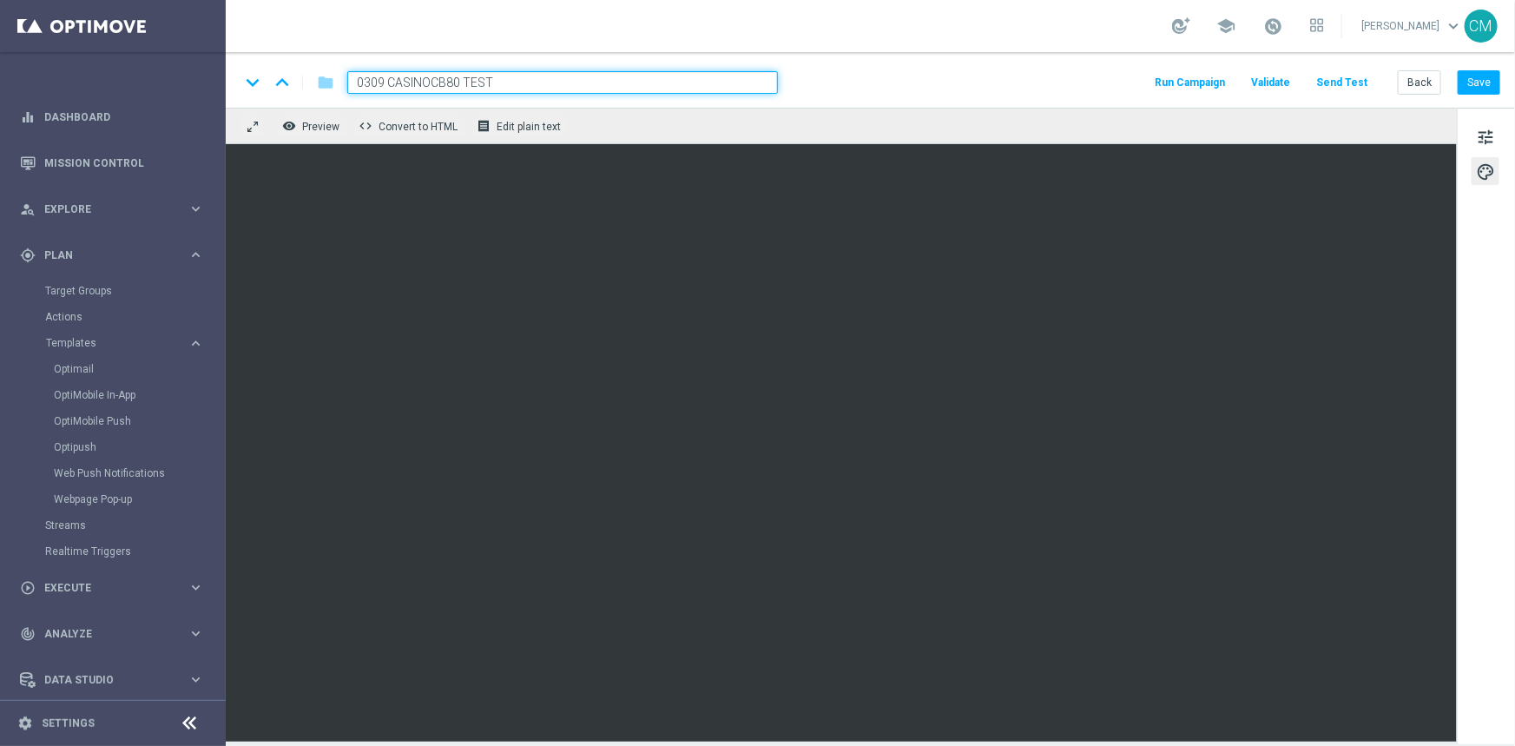
click at [1346, 78] on button "Send Test" at bounding box center [1341, 82] width 56 height 23
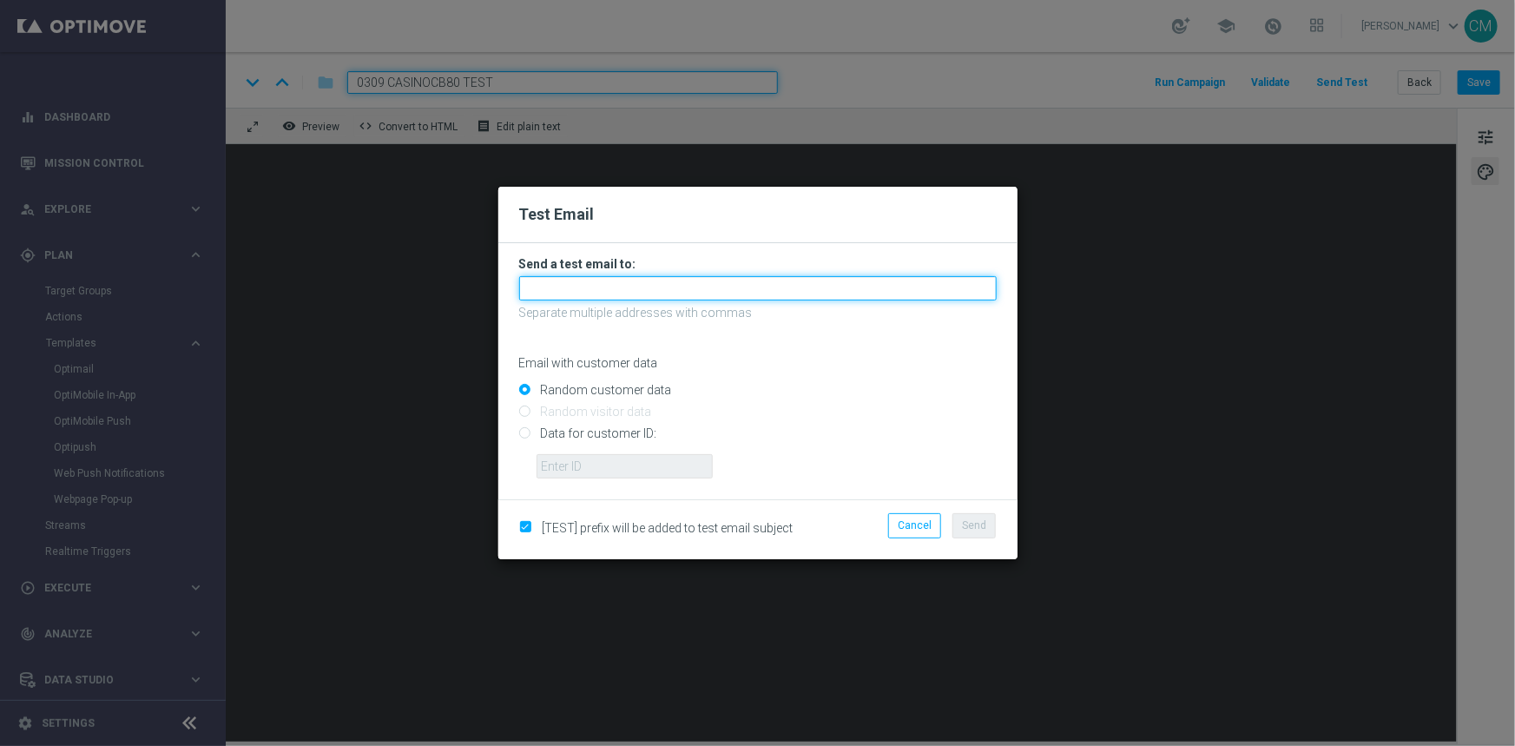
click at [573, 282] on input "text" at bounding box center [757, 288] width 477 height 24
type input "cec-92@hotmail.it"
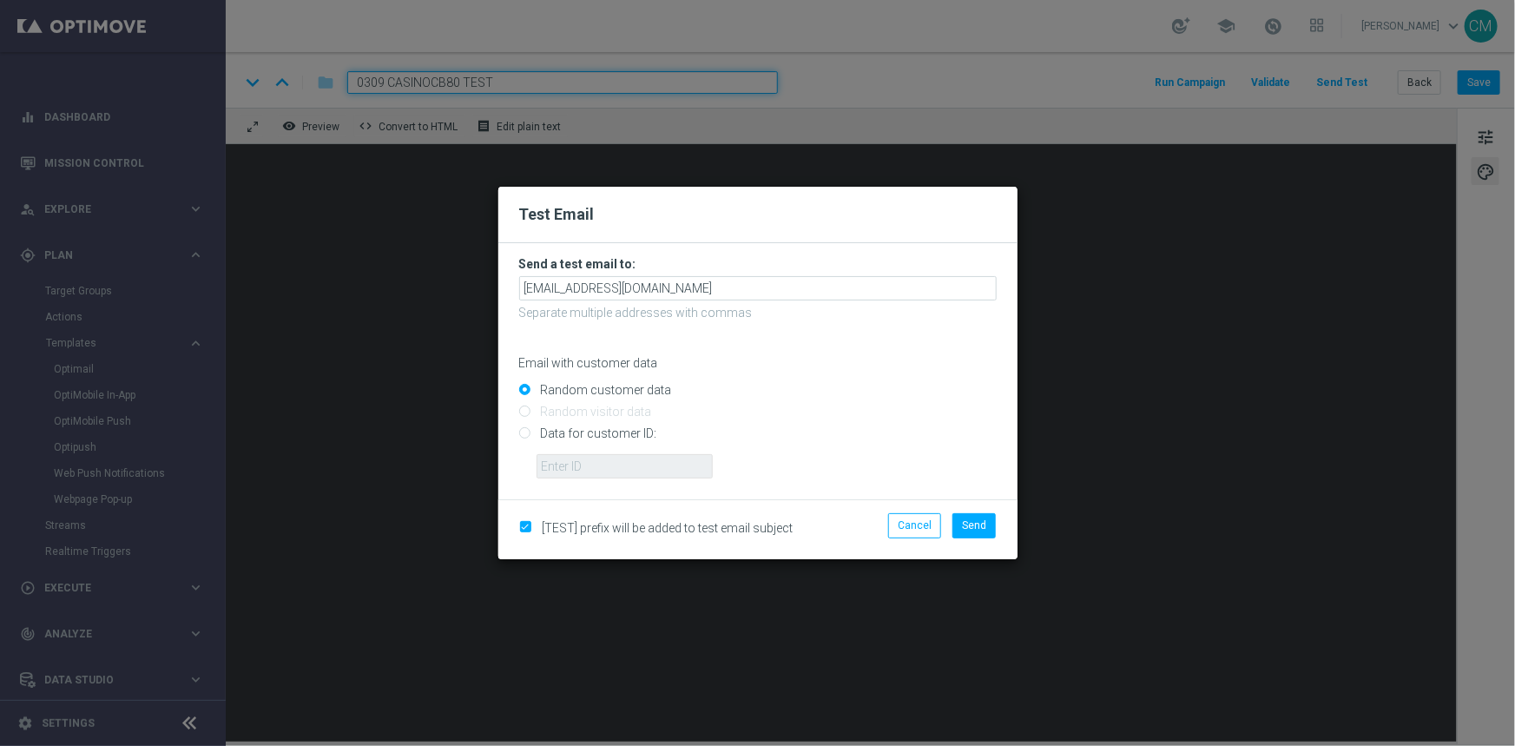
click at [624, 531] on span "[TEST] prefix will be added to test email subject" at bounding box center [668, 528] width 251 height 14
click at [633, 528] on span "[TEST] prefix will be added to test email subject" at bounding box center [668, 528] width 251 height 14
click at [537, 521] on label "[TEST] prefix will be added to test email subject" at bounding box center [665, 528] width 257 height 16
click at [537, 526] on label "[TEST] prefix will be added to test email subject" at bounding box center [665, 528] width 257 height 16
click at [521, 525] on input "checkbox" at bounding box center [524, 528] width 11 height 11
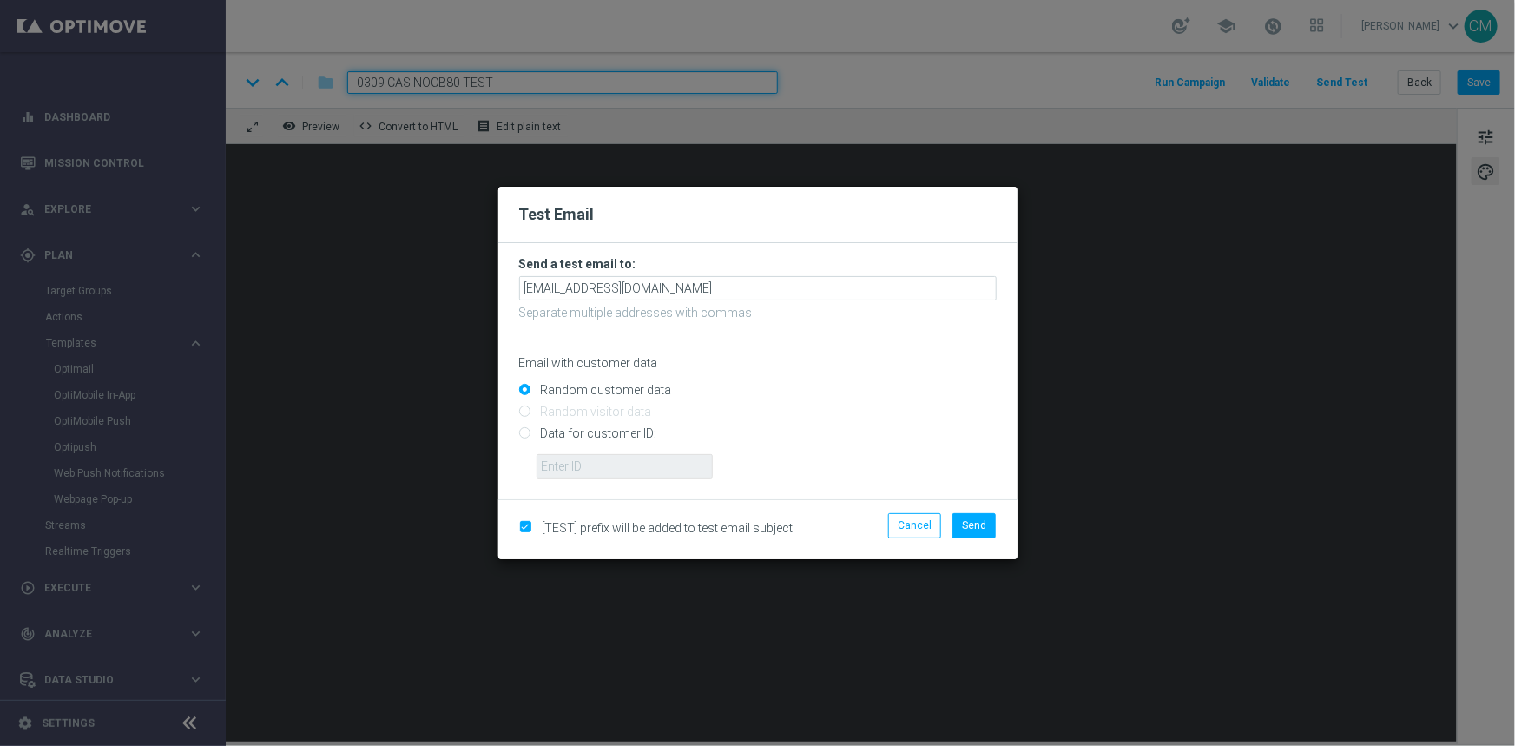
checkbox input "false"
click at [993, 525] on button "Send" at bounding box center [973, 525] width 43 height 24
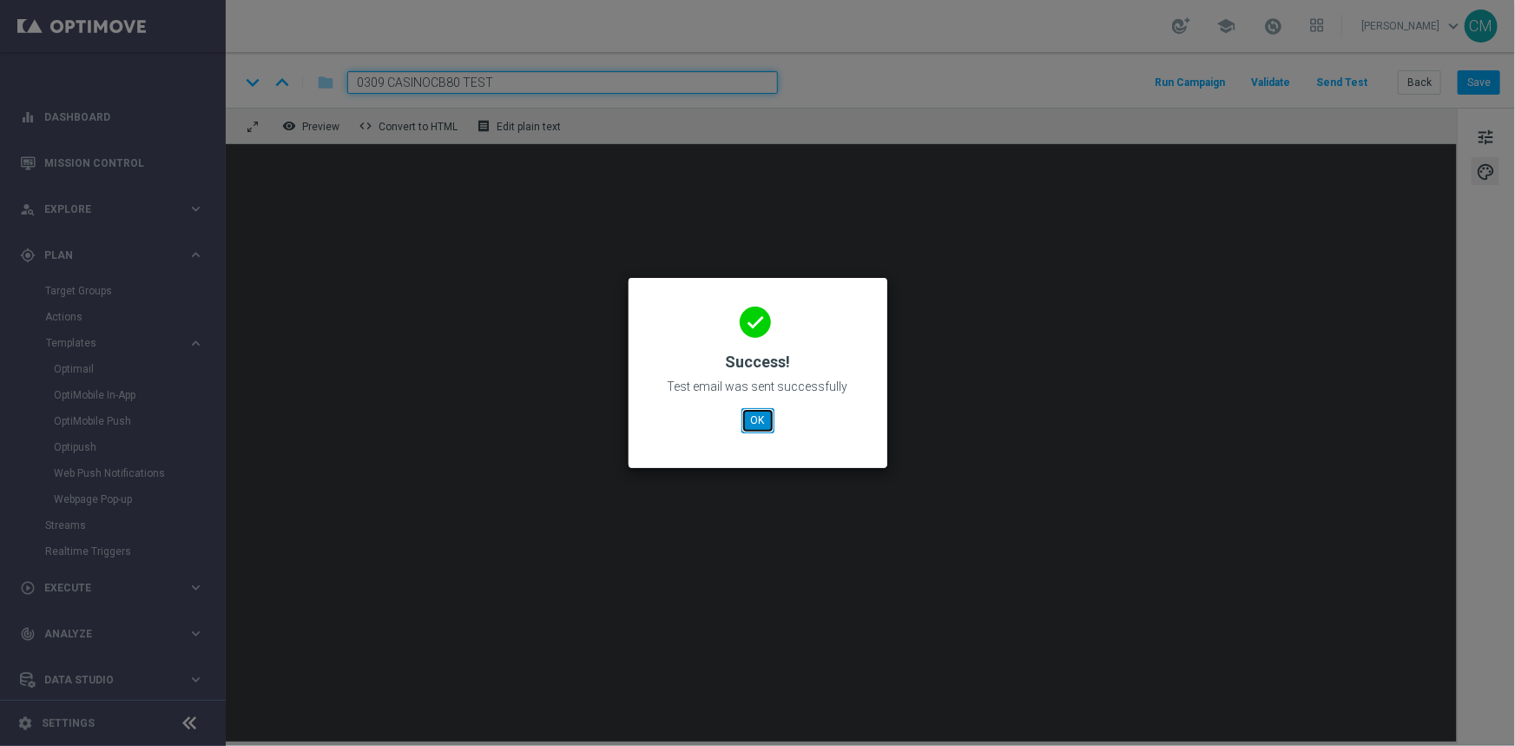
click at [748, 420] on button "OK" at bounding box center [757, 420] width 33 height 24
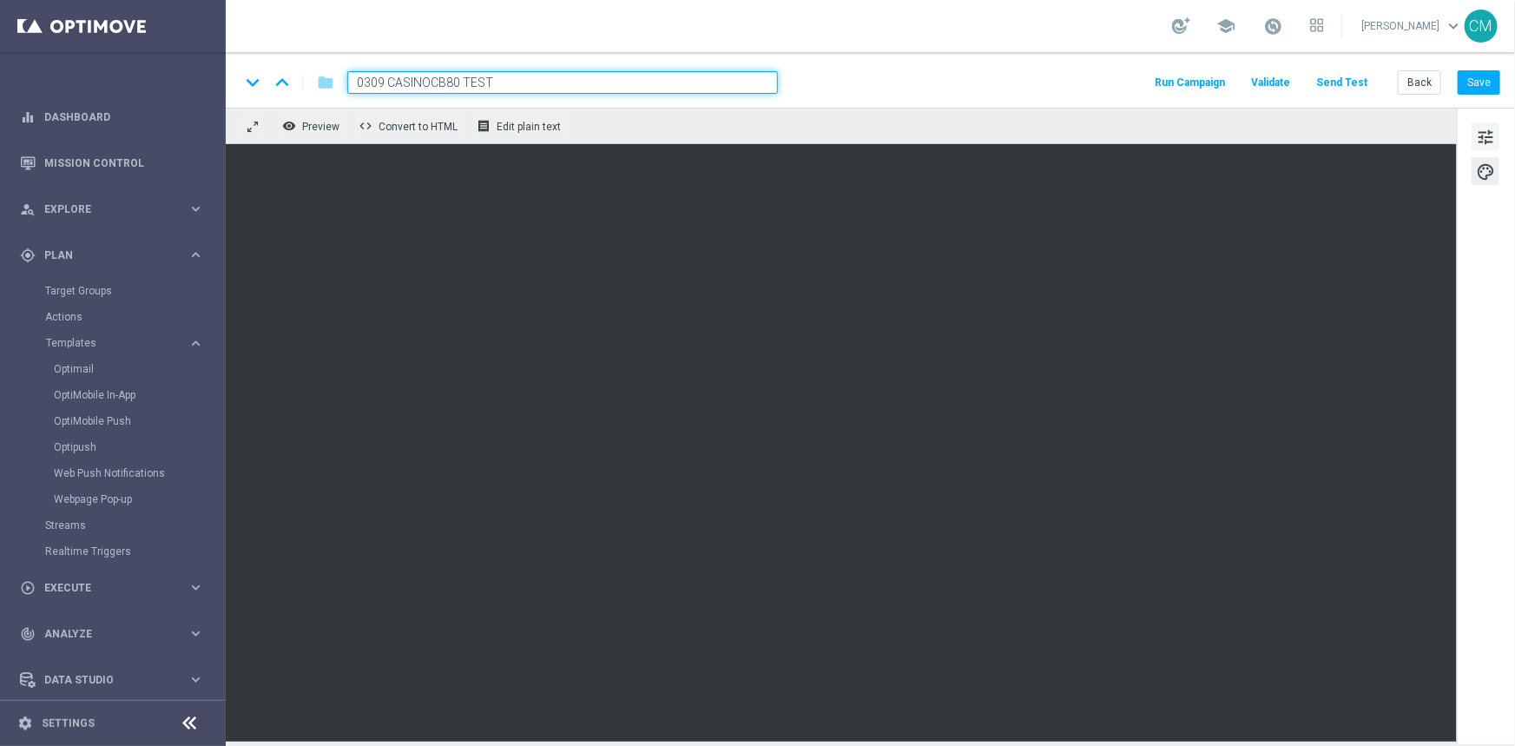
click at [1482, 131] on span "tune" at bounding box center [1485, 137] width 19 height 23
click at [1473, 138] on button "tune" at bounding box center [1485, 136] width 28 height 28
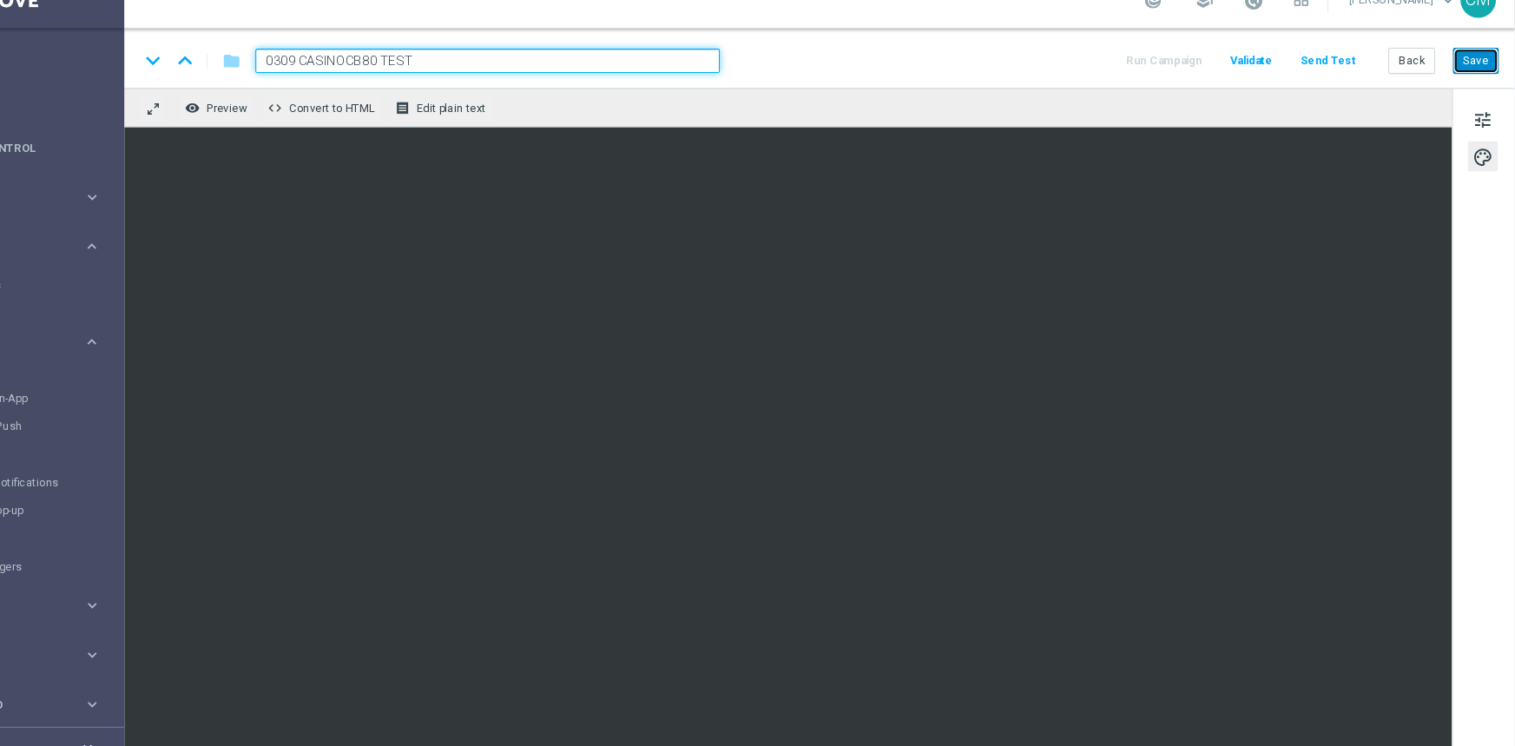
click at [1468, 85] on button "Save" at bounding box center [1479, 82] width 43 height 24
click at [1362, 78] on button "Send Test" at bounding box center [1341, 82] width 56 height 23
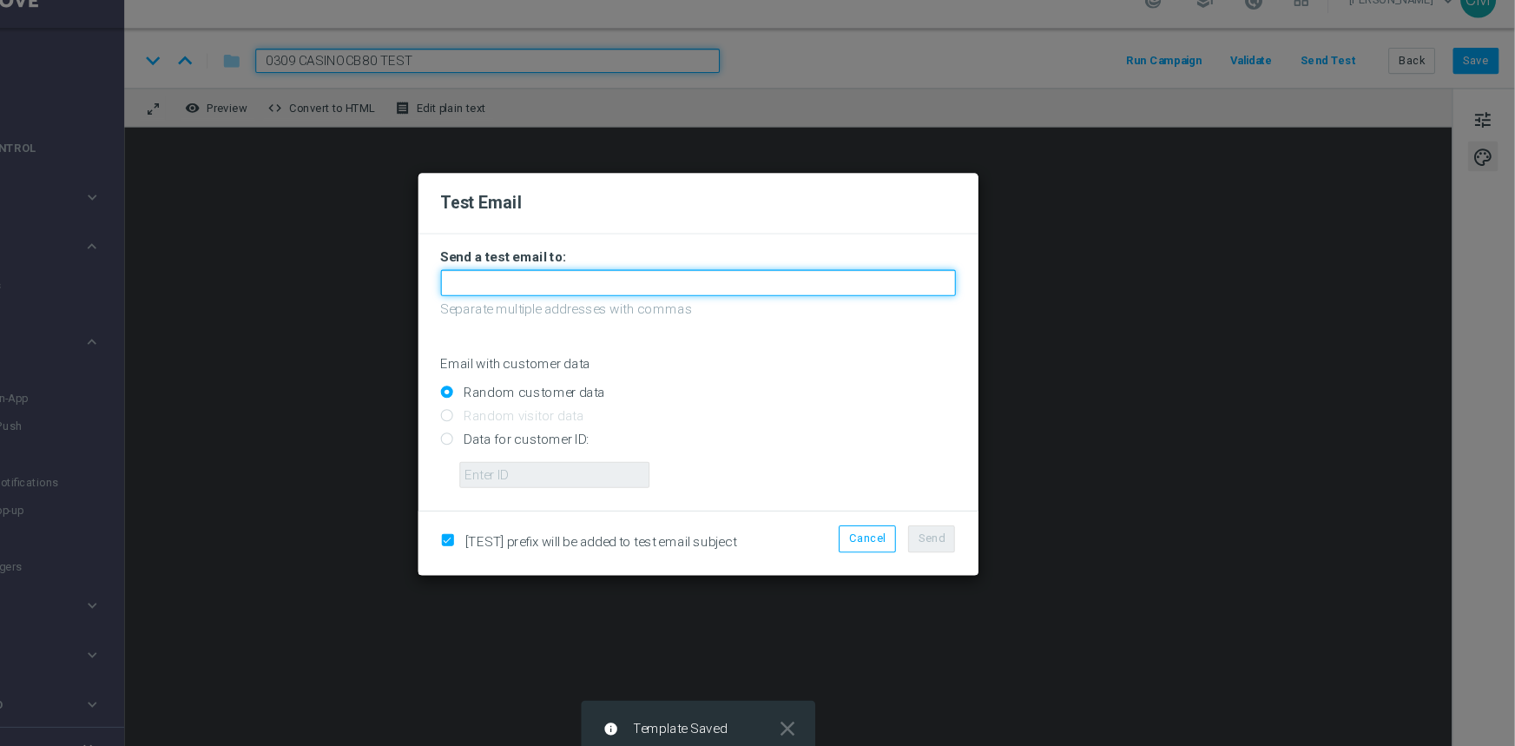
click at [683, 285] on input "text" at bounding box center [757, 288] width 477 height 24
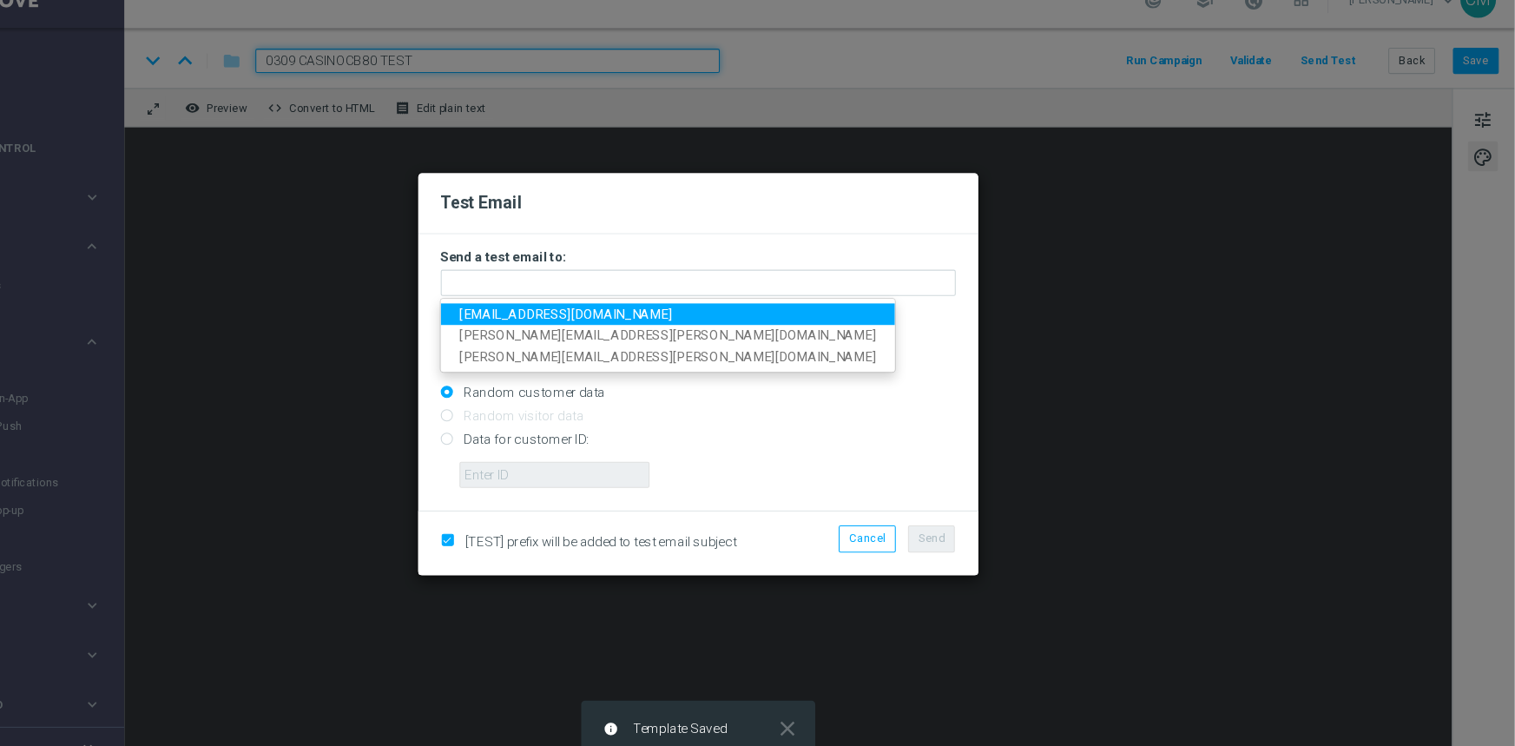
click at [665, 321] on link "cec-92@hotmail.it" at bounding box center [729, 317] width 421 height 20
type input "cec-92@hotmail.it"
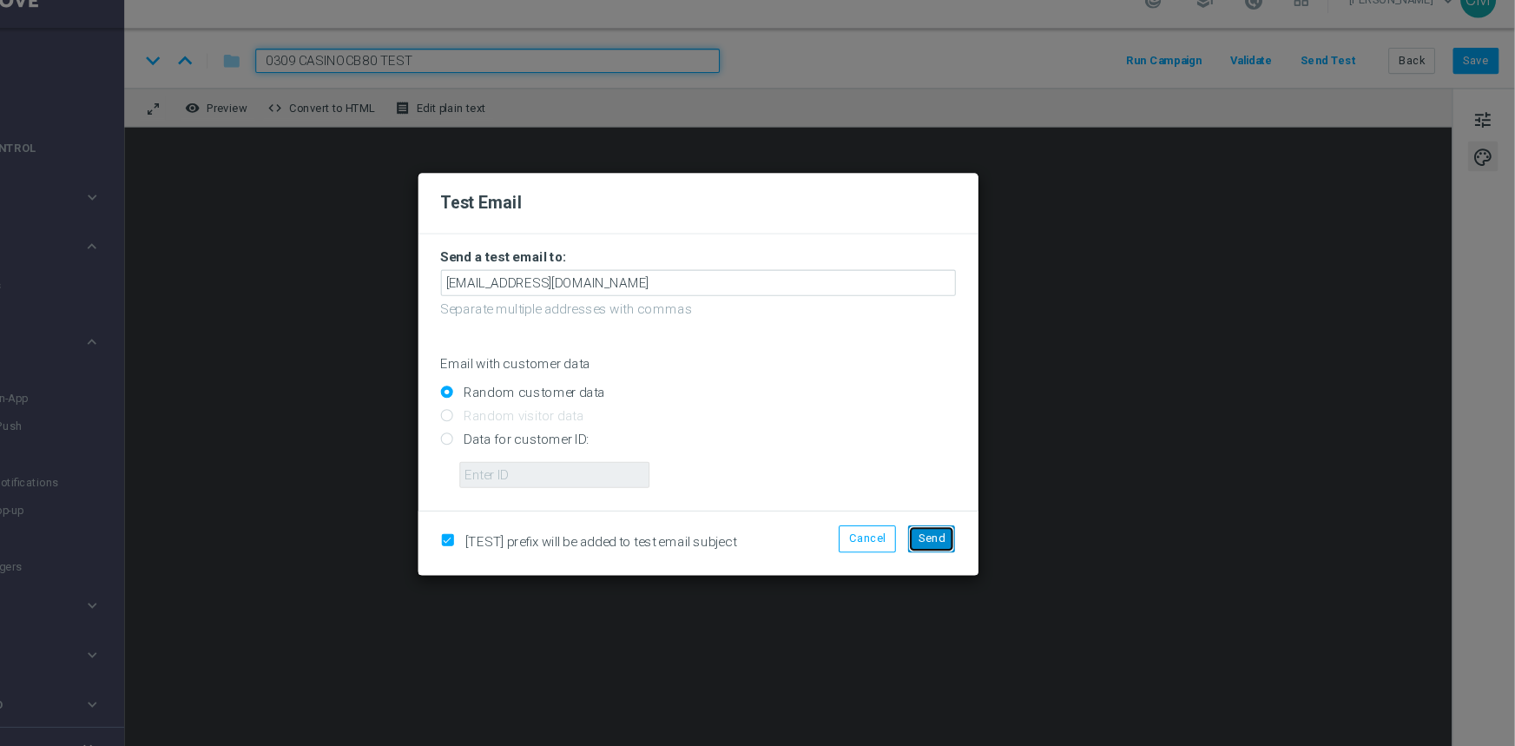
click at [971, 523] on span "Send" at bounding box center [974, 525] width 24 height 12
click at [987, 525] on button "Send" at bounding box center [973, 525] width 43 height 24
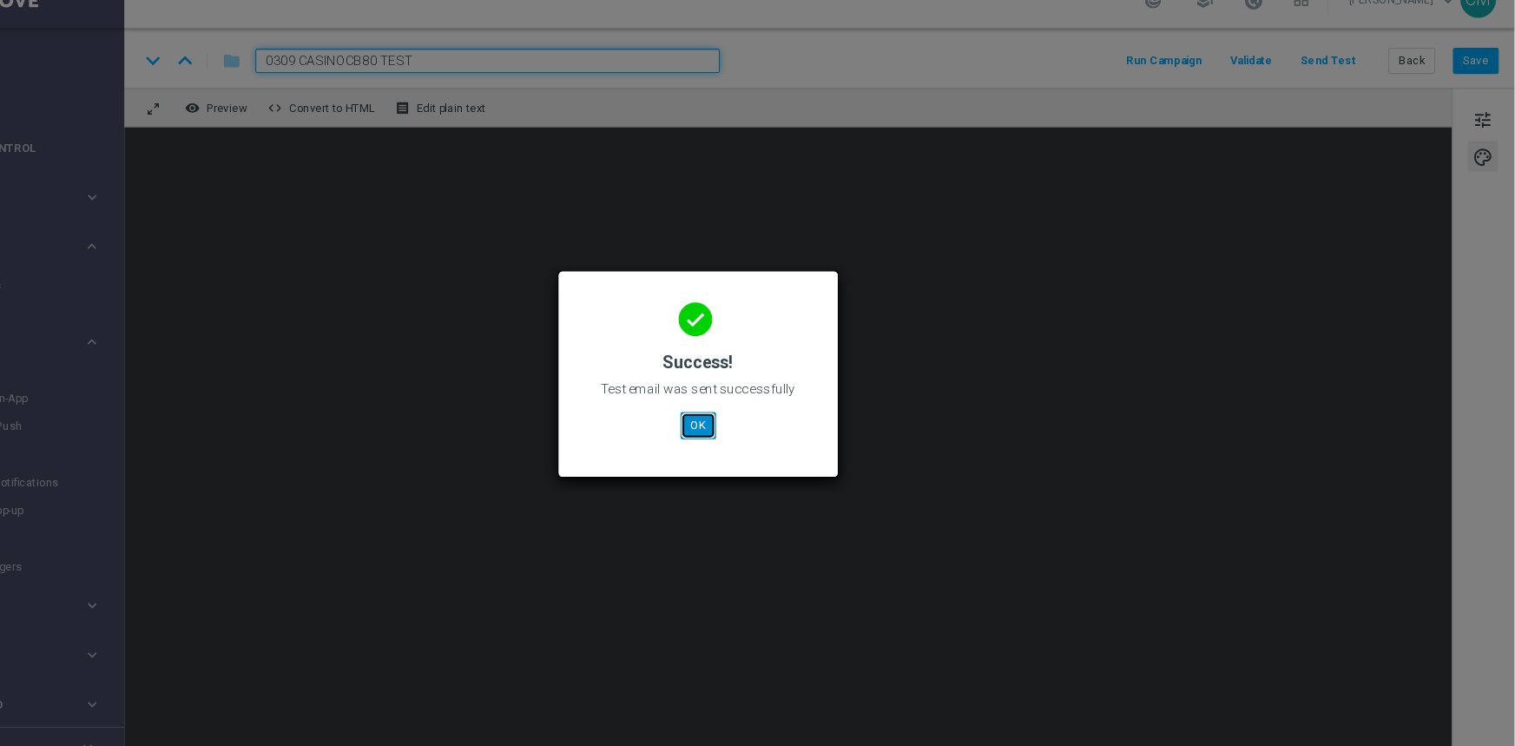
click at [754, 417] on button "OK" at bounding box center [757, 420] width 33 height 24
click at [754, 425] on button "OK" at bounding box center [757, 420] width 33 height 24
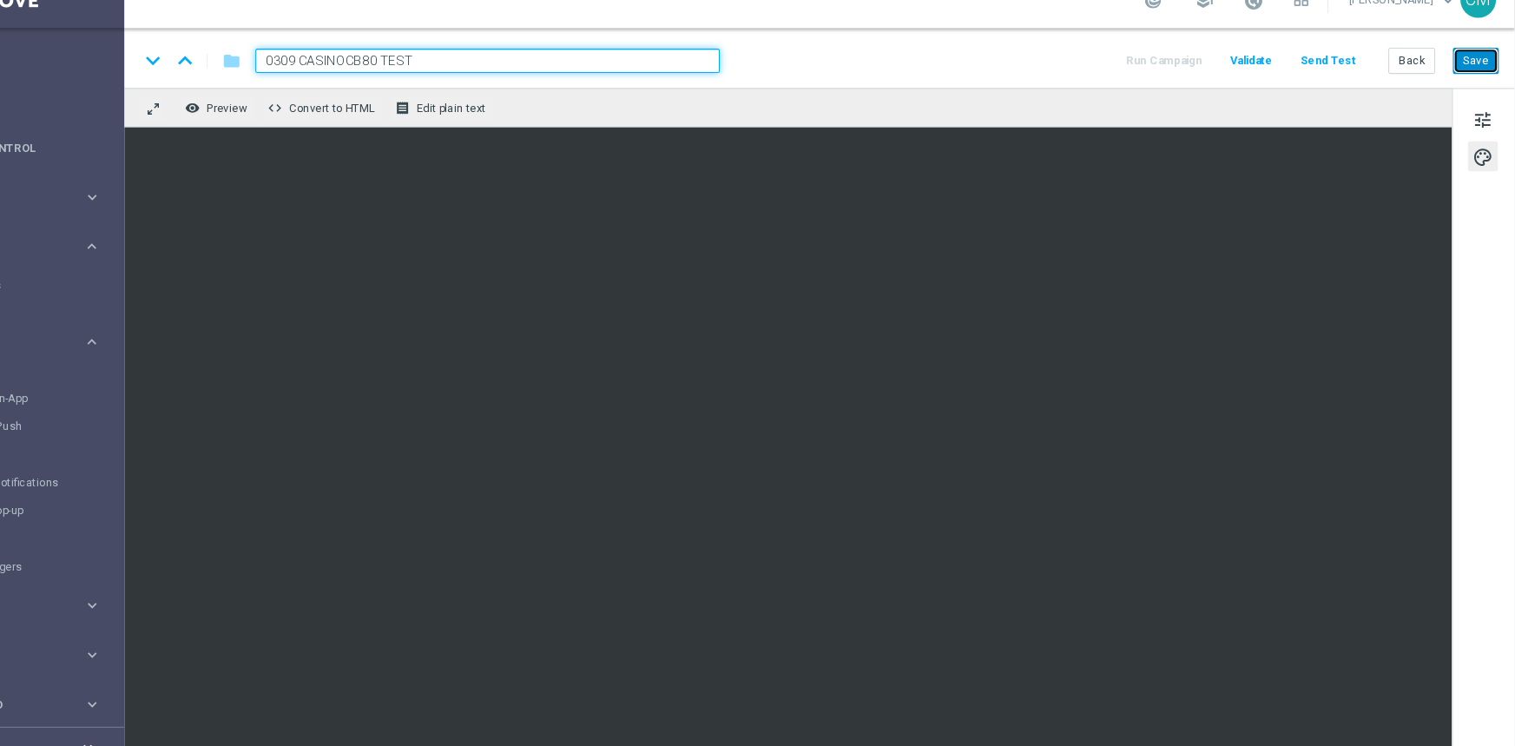
click at [1469, 81] on button "Save" at bounding box center [1479, 82] width 43 height 24
click at [1477, 81] on button "Save" at bounding box center [1479, 82] width 43 height 24
click at [1340, 82] on button "Send Test" at bounding box center [1341, 82] width 56 height 23
click at [1348, 82] on button "Send Test" at bounding box center [1341, 82] width 56 height 23
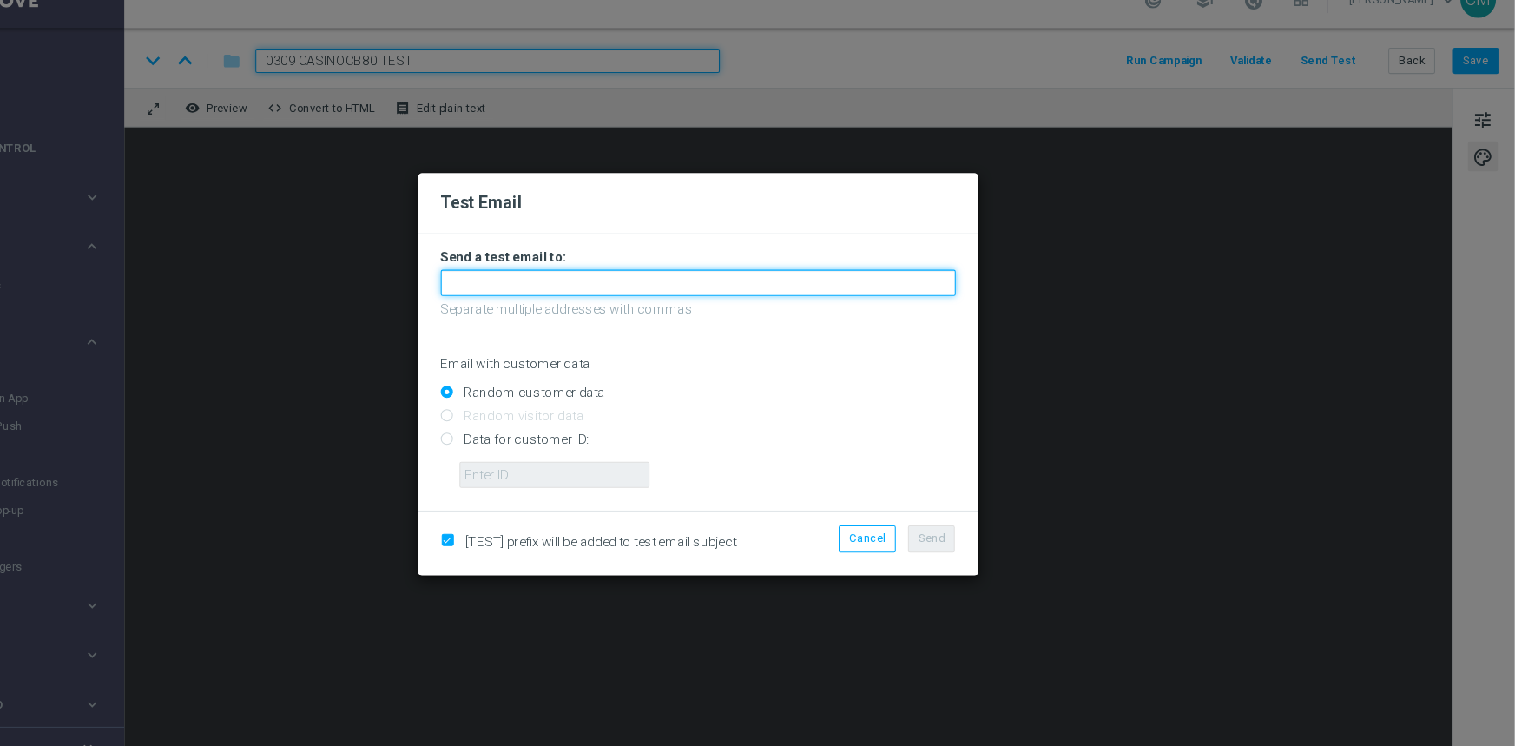
click at [676, 279] on input "text" at bounding box center [757, 288] width 477 height 24
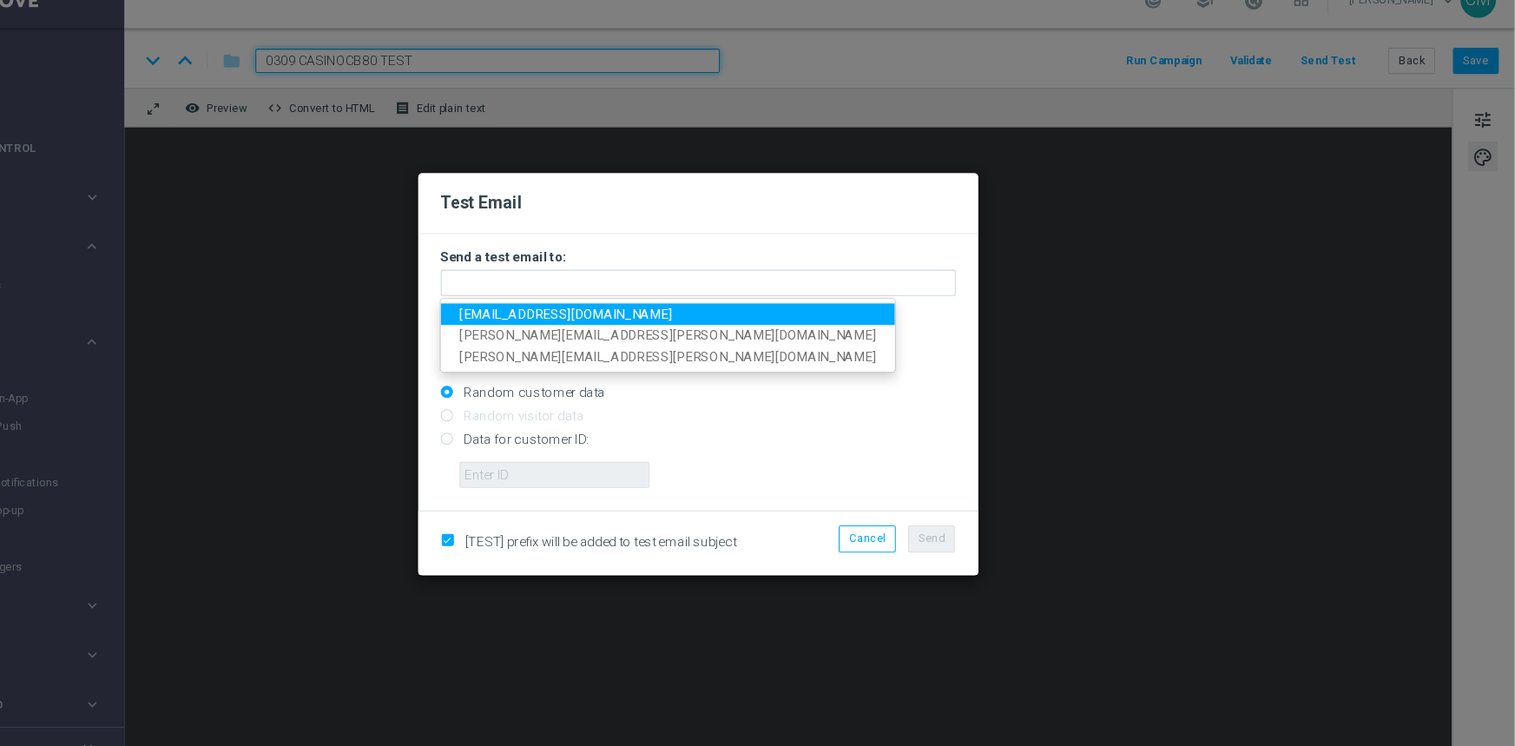
click at [655, 312] on link "cec-92@hotmail.it" at bounding box center [729, 317] width 421 height 20
type input "cec-92@hotmail.it"
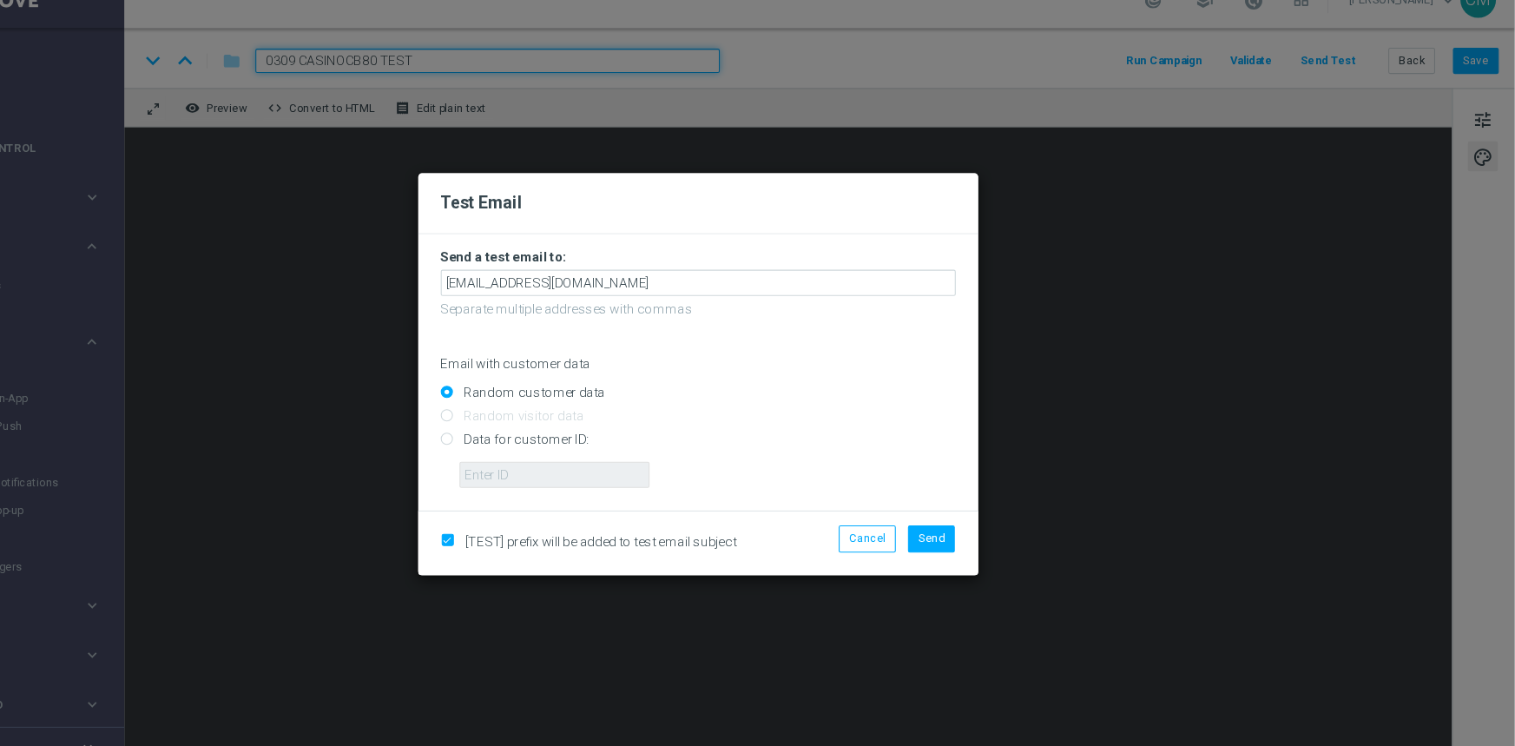
click at [523, 525] on input "checkbox" at bounding box center [524, 528] width 11 height 11
checkbox input "false"
click at [969, 529] on span "Send" at bounding box center [974, 525] width 24 height 12
click at [957, 510] on div "[TEST] prefix will be added to test email subject Send" at bounding box center [757, 528] width 519 height 59
click at [964, 515] on button "Send" at bounding box center [973, 525] width 43 height 24
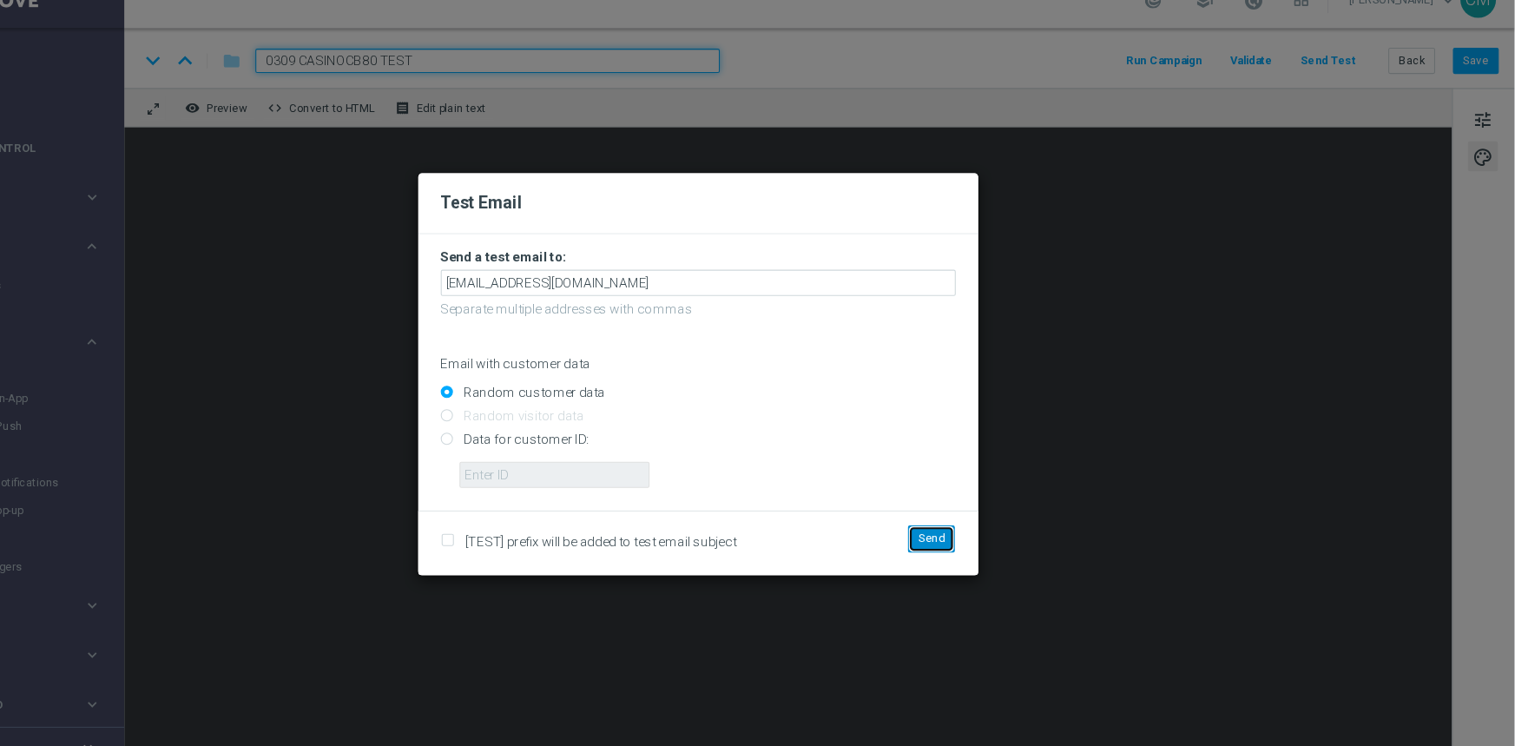
click at [973, 521] on span "Send" at bounding box center [974, 525] width 24 height 12
click at [1037, 368] on modal-container "Test Email Send a test email to: cec-92@hotmail.it Separate multiple addresses …" at bounding box center [757, 373] width 1515 height 746
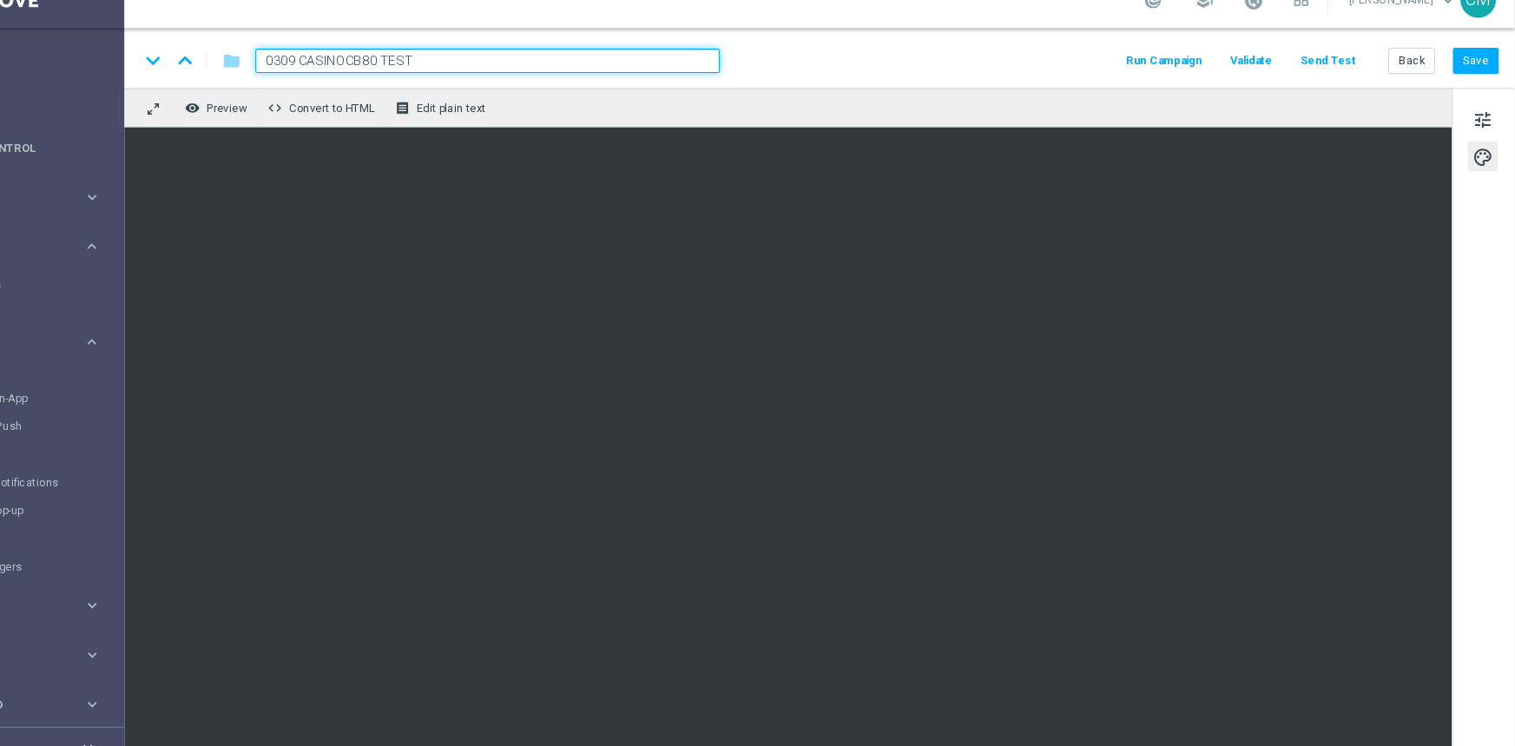
click at [1351, 88] on button "Send Test" at bounding box center [1341, 82] width 56 height 23
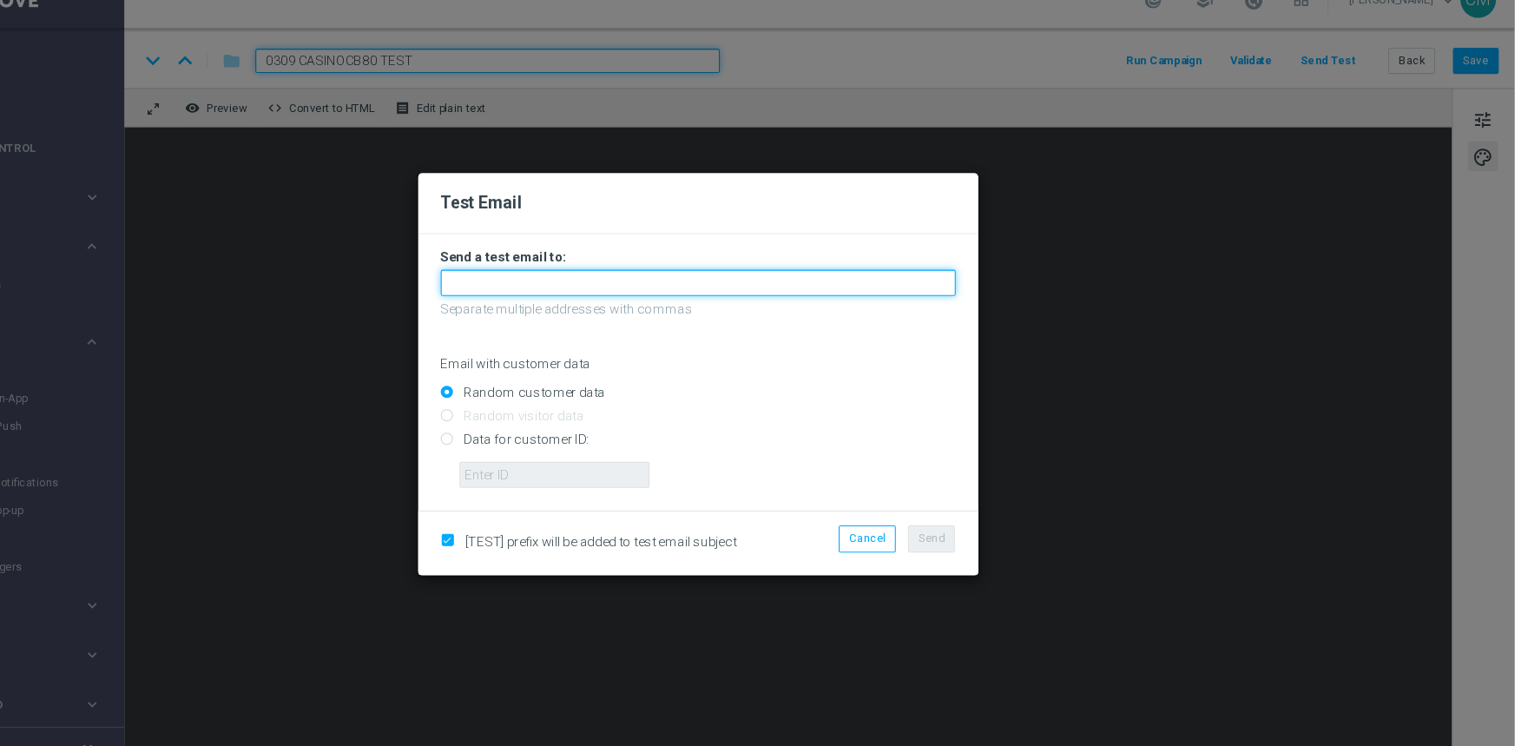
click at [795, 280] on input "text" at bounding box center [757, 288] width 477 height 24
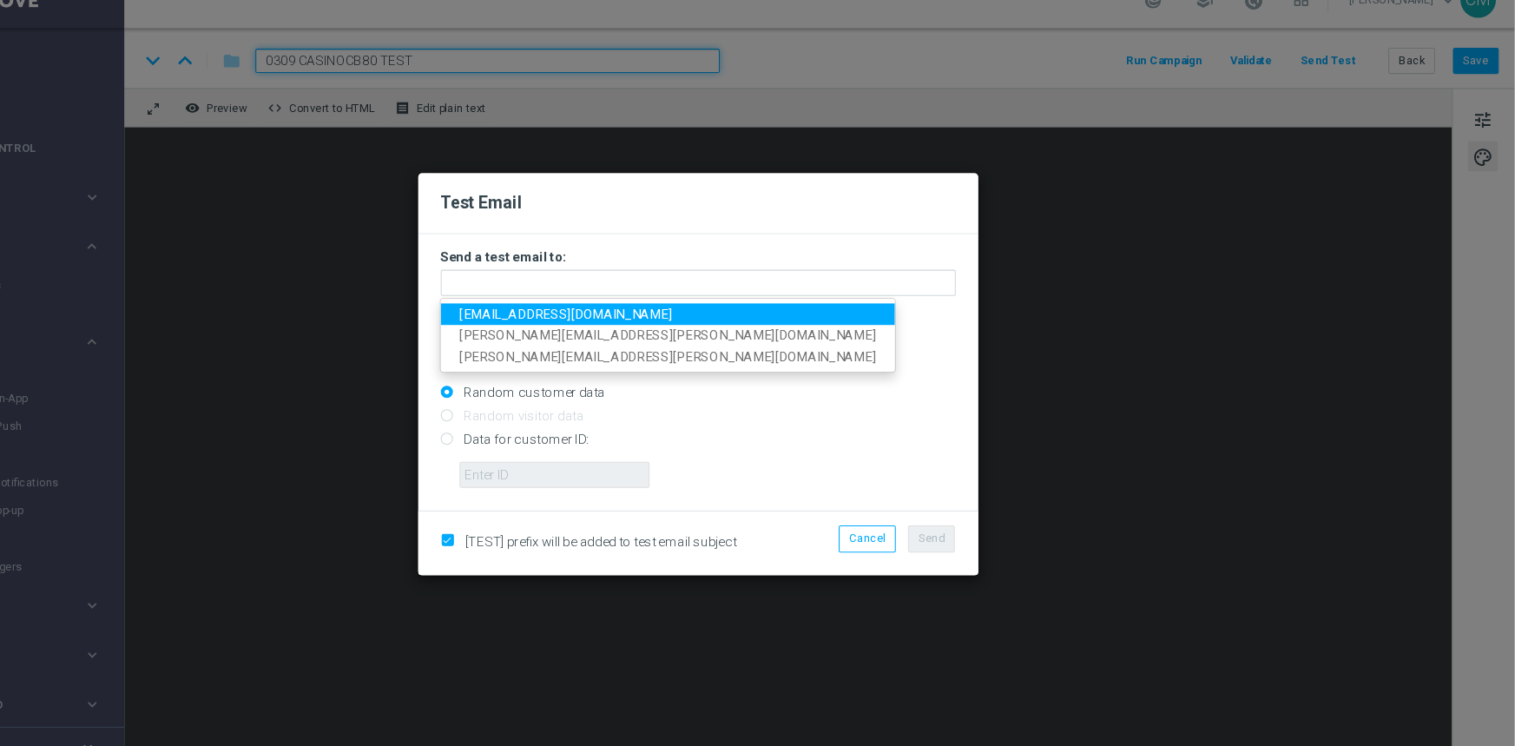
click at [613, 318] on span "cec-92@hotmail.it" at bounding box center [635, 317] width 197 height 14
type input "cec-92@hotmail.it"
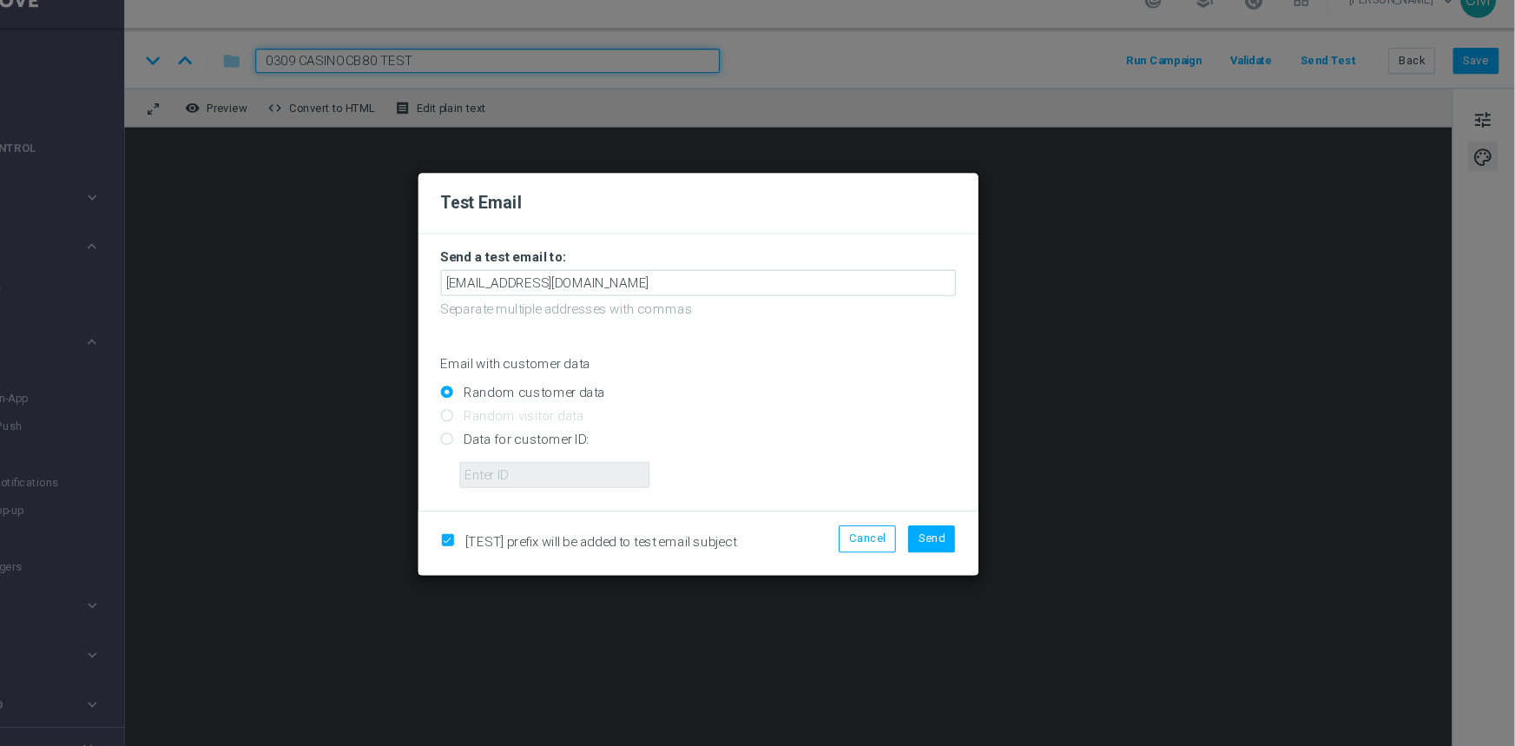
click at [566, 438] on input "Data for customer ID:" at bounding box center [757, 441] width 477 height 24
radio input "true"
click at [665, 523] on span "[TEST] prefix will be added to test email subject" at bounding box center [668, 528] width 251 height 14
click at [517, 526] on div "[TEST] prefix will be added to test email subject" at bounding box center [674, 529] width 336 height 20
click at [524, 523] on input "checkbox" at bounding box center [524, 528] width 11 height 11
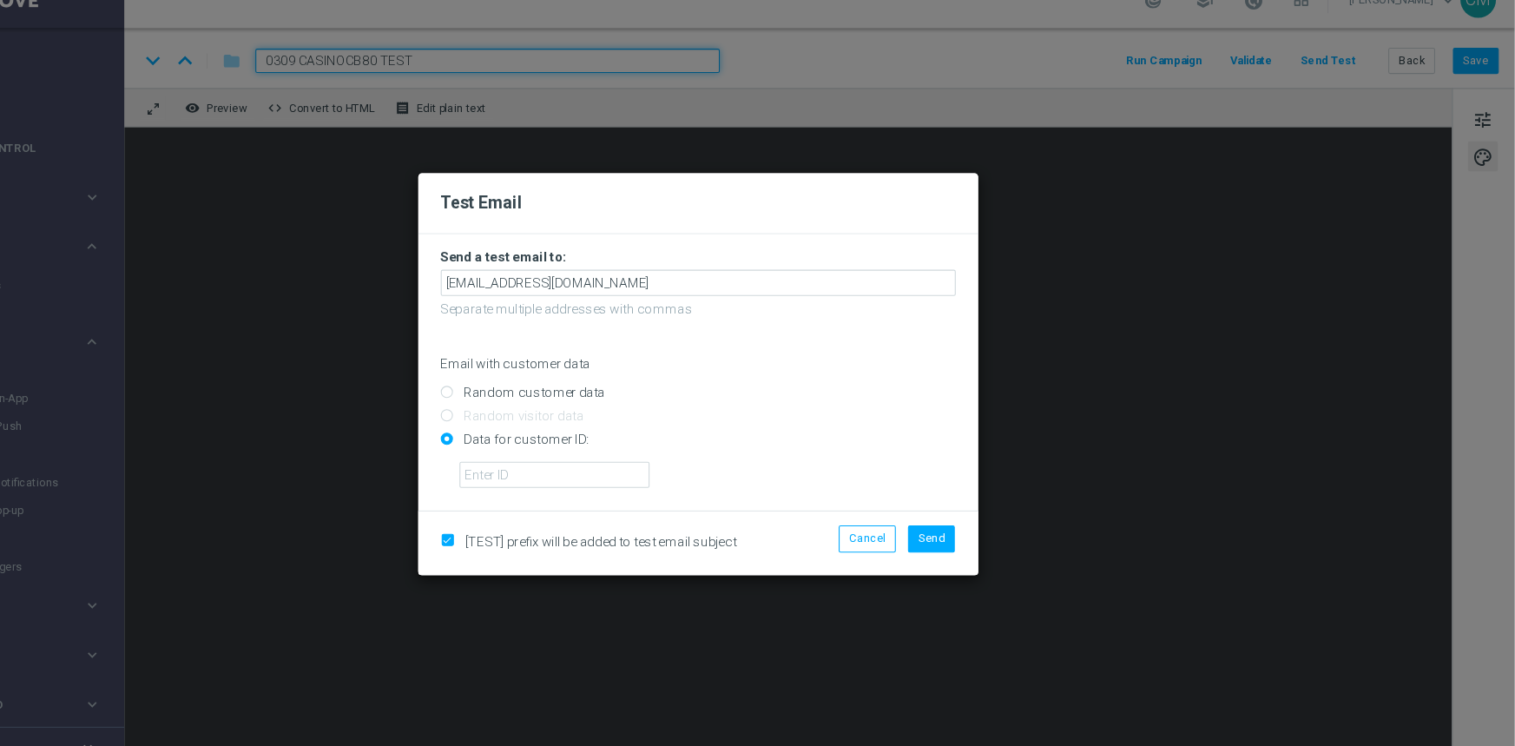
checkbox input "false"
click at [602, 456] on input "text" at bounding box center [625, 466] width 176 height 24
paste input "2950668"
type input "2950668"
click at [977, 514] on button "Send" at bounding box center [973, 525] width 43 height 24
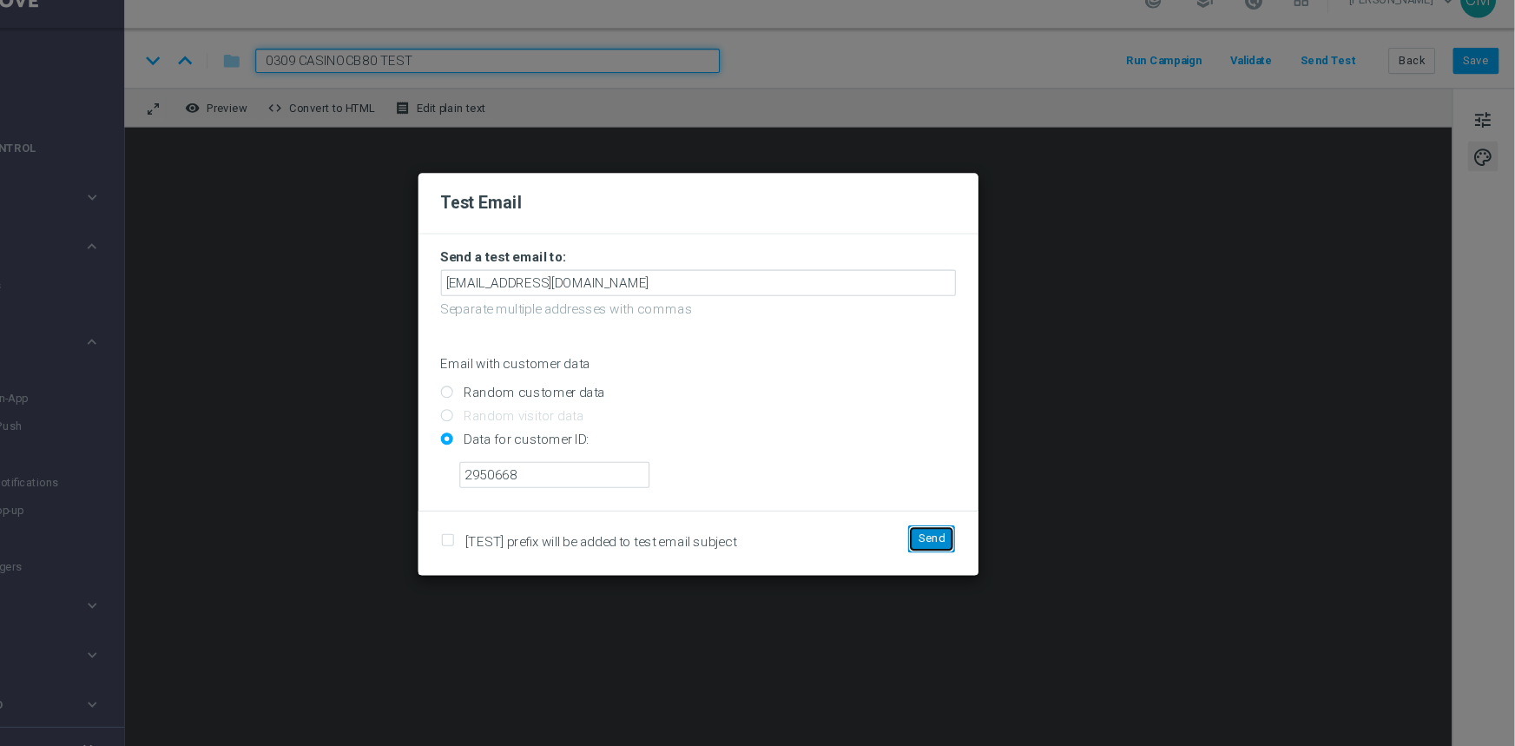
click at [973, 528] on span "Send" at bounding box center [974, 525] width 24 height 12
click at [933, 433] on input "Data for customer ID:" at bounding box center [757, 441] width 477 height 24
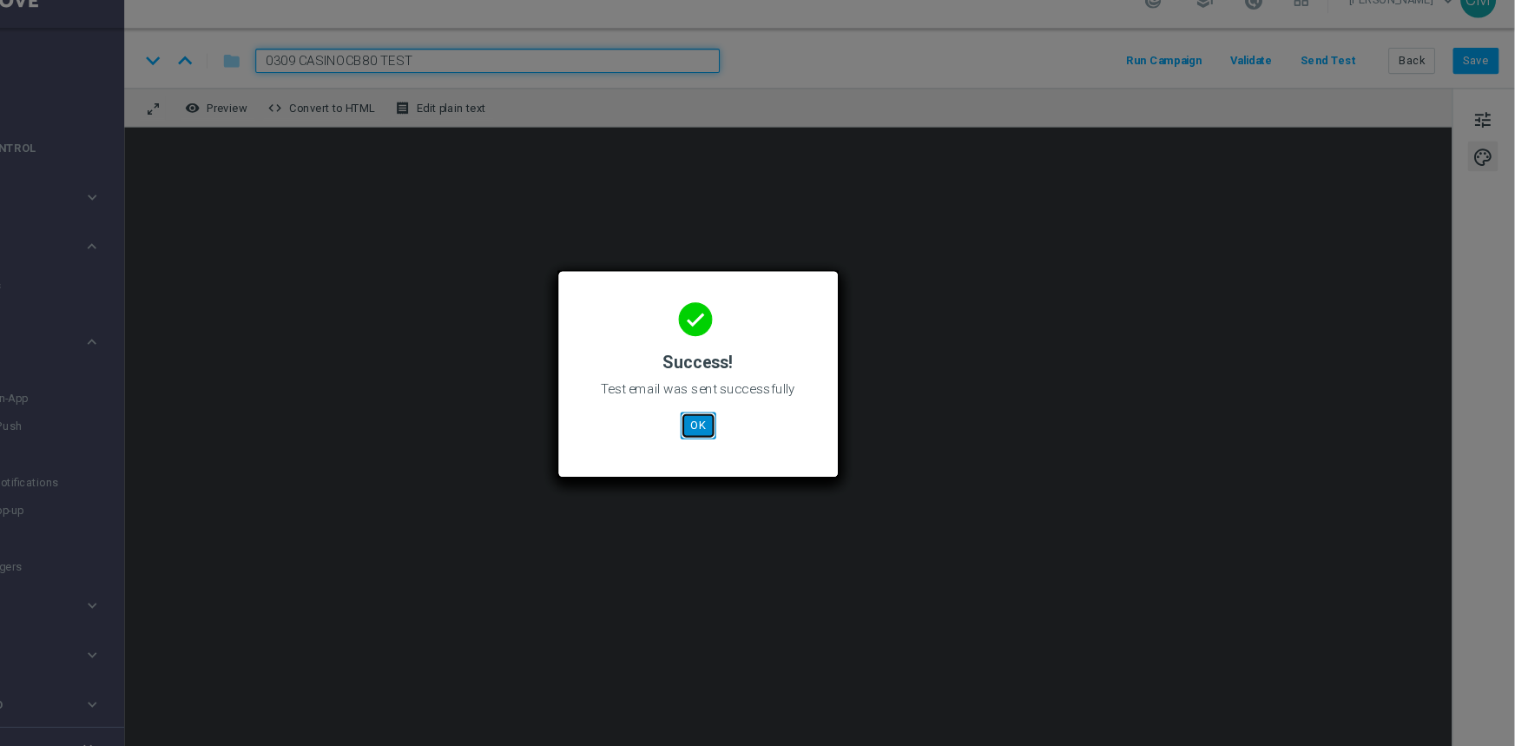
click at [763, 411] on button "OK" at bounding box center [757, 420] width 33 height 24
click at [763, 421] on button "OK" at bounding box center [757, 420] width 33 height 24
click at [754, 422] on button "OK" at bounding box center [757, 420] width 33 height 24
drag, startPoint x: 754, startPoint y: 422, endPoint x: 1041, endPoint y: 470, distance: 291.3
click at [1041, 470] on modal-container "done Success! Test email was sent successfully OK" at bounding box center [757, 373] width 1515 height 746
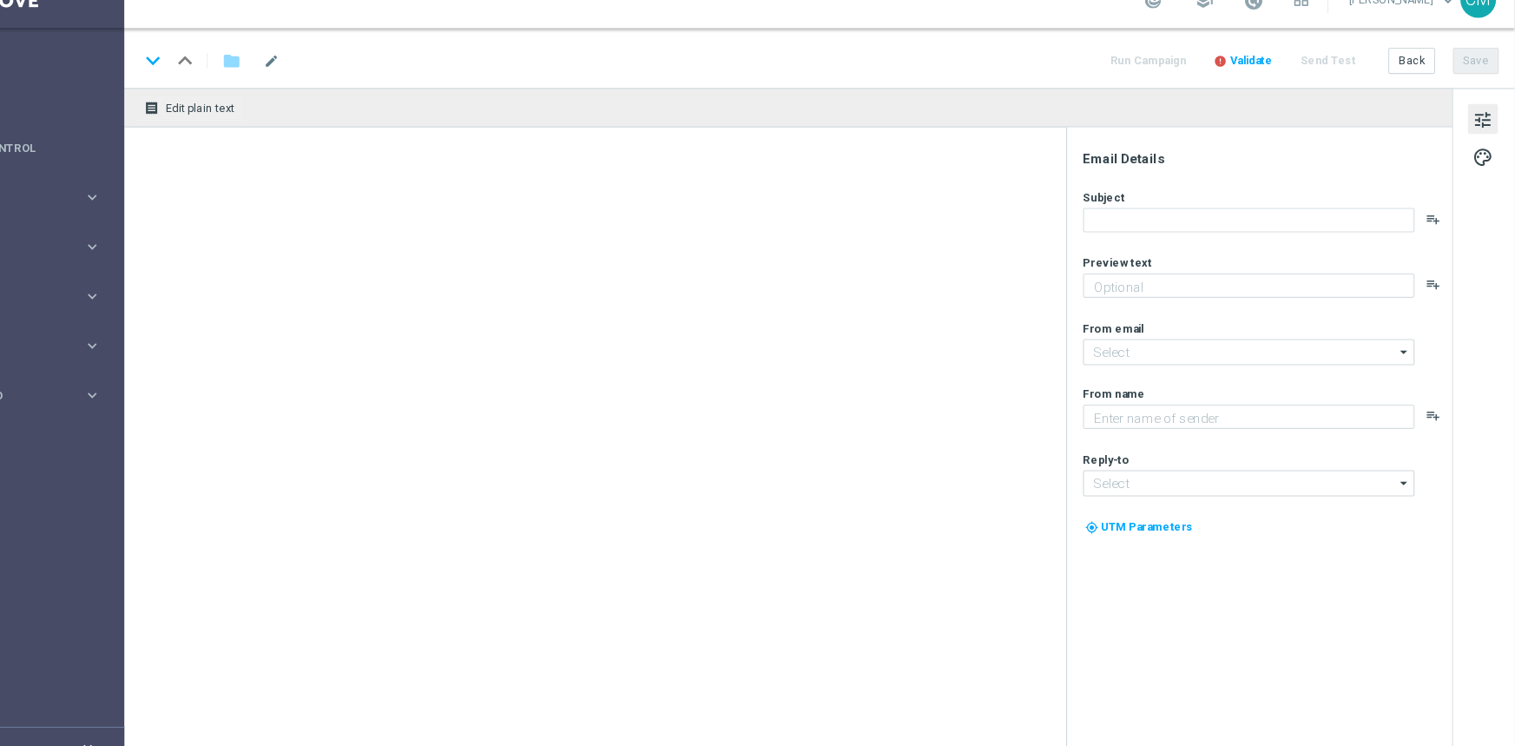
type textarea "Scopri la promozione che ti abbiamo riservato"
type textarea "Sisal"
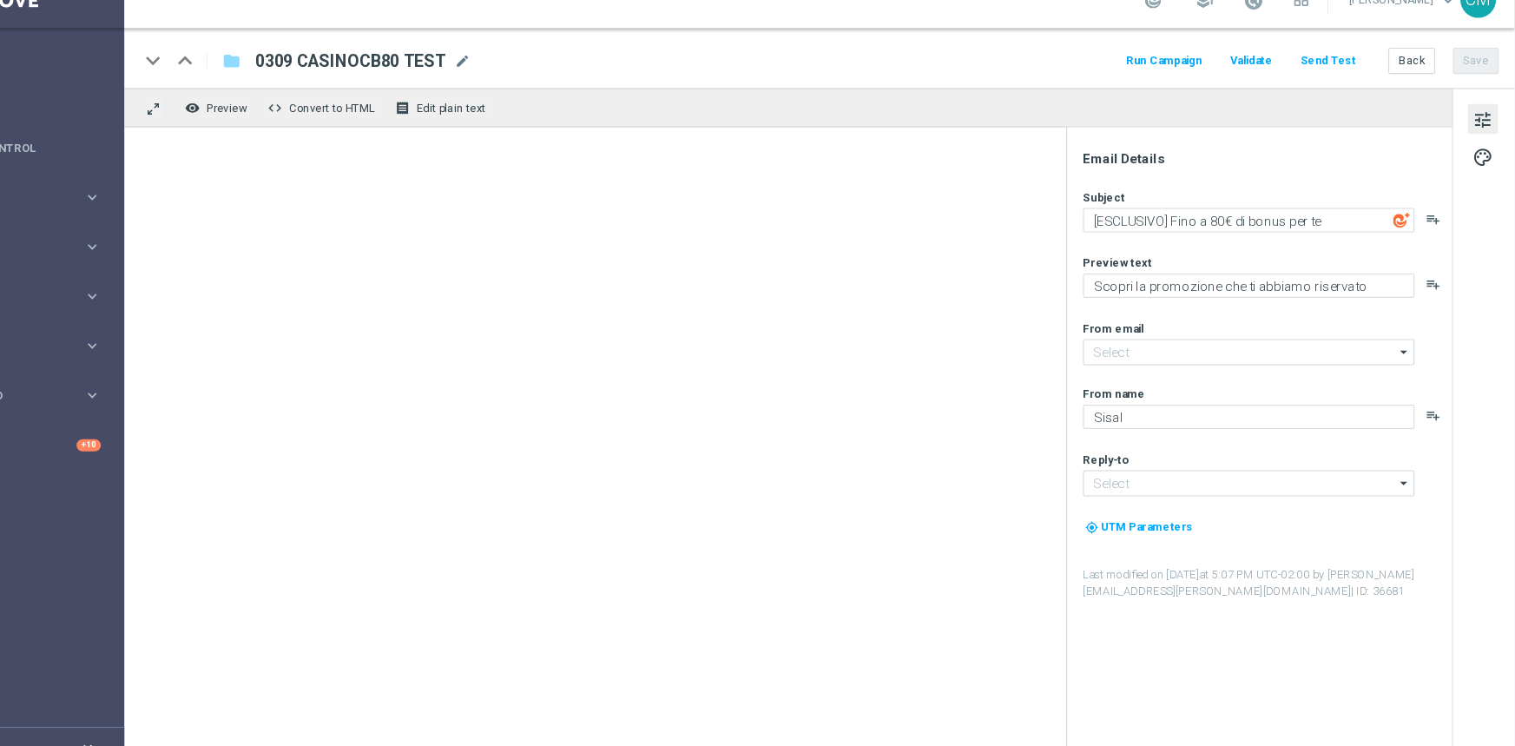
type input "[EMAIL_ADDRESS][DOMAIN_NAME]"
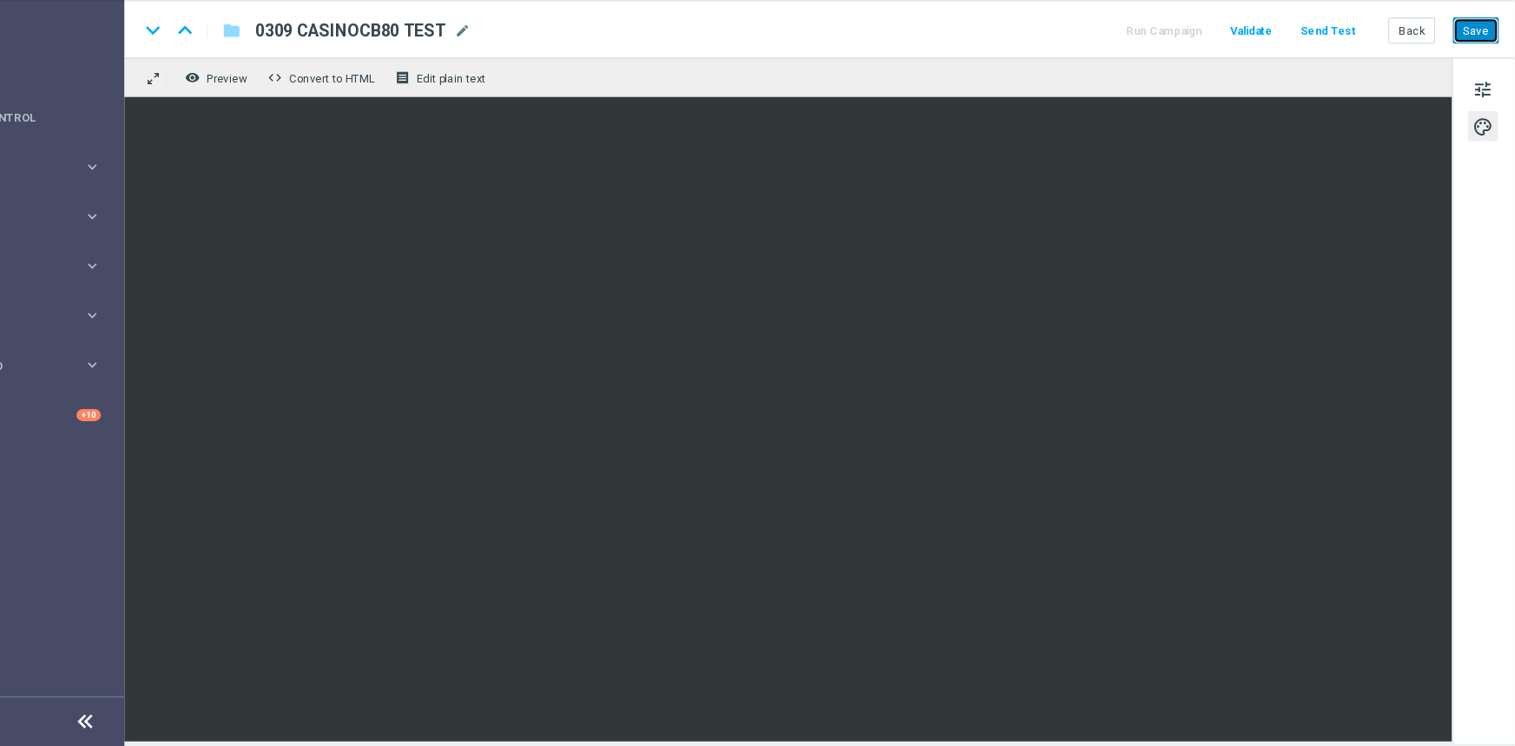
click at [1473, 89] on button "Save" at bounding box center [1479, 82] width 43 height 24
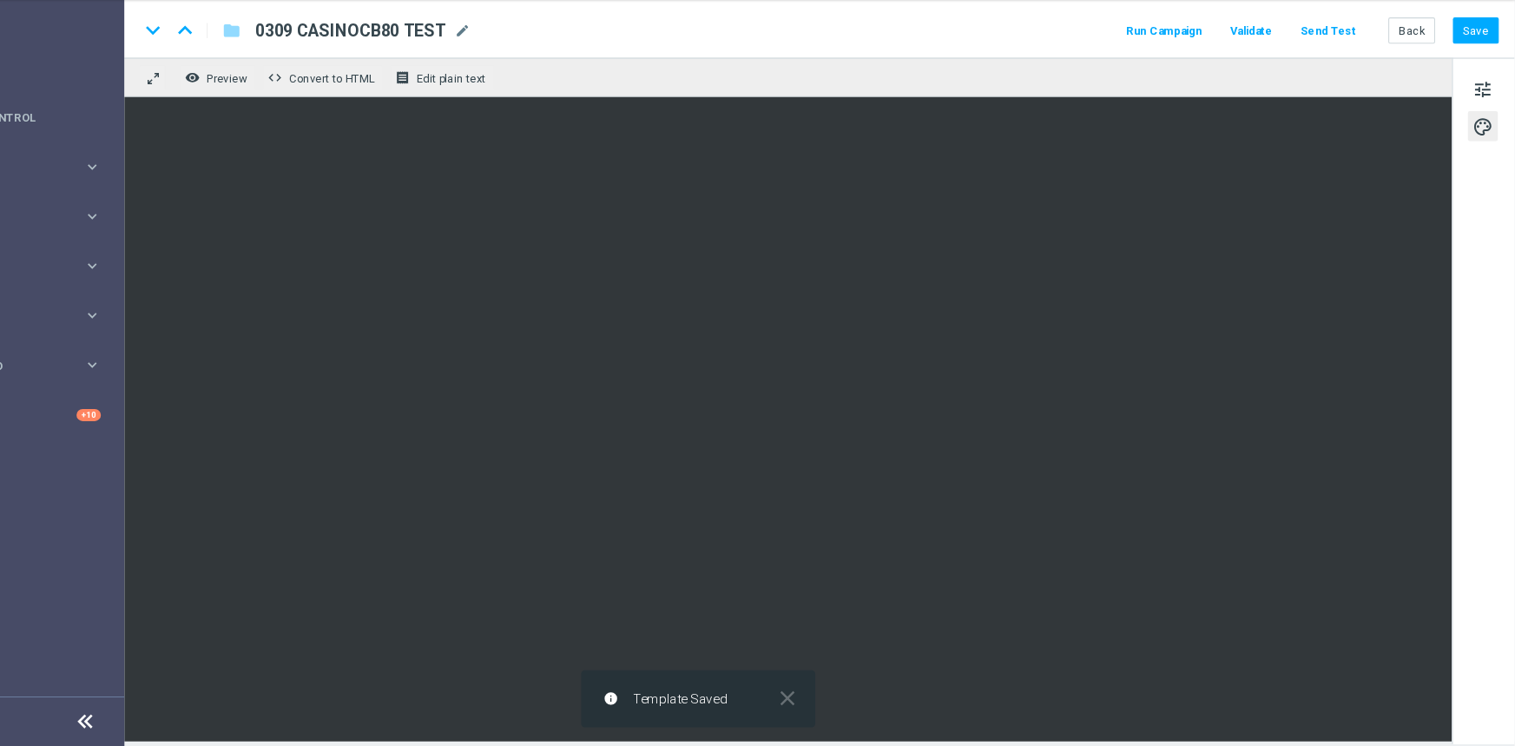
click at [1352, 80] on button "Send Test" at bounding box center [1341, 82] width 56 height 23
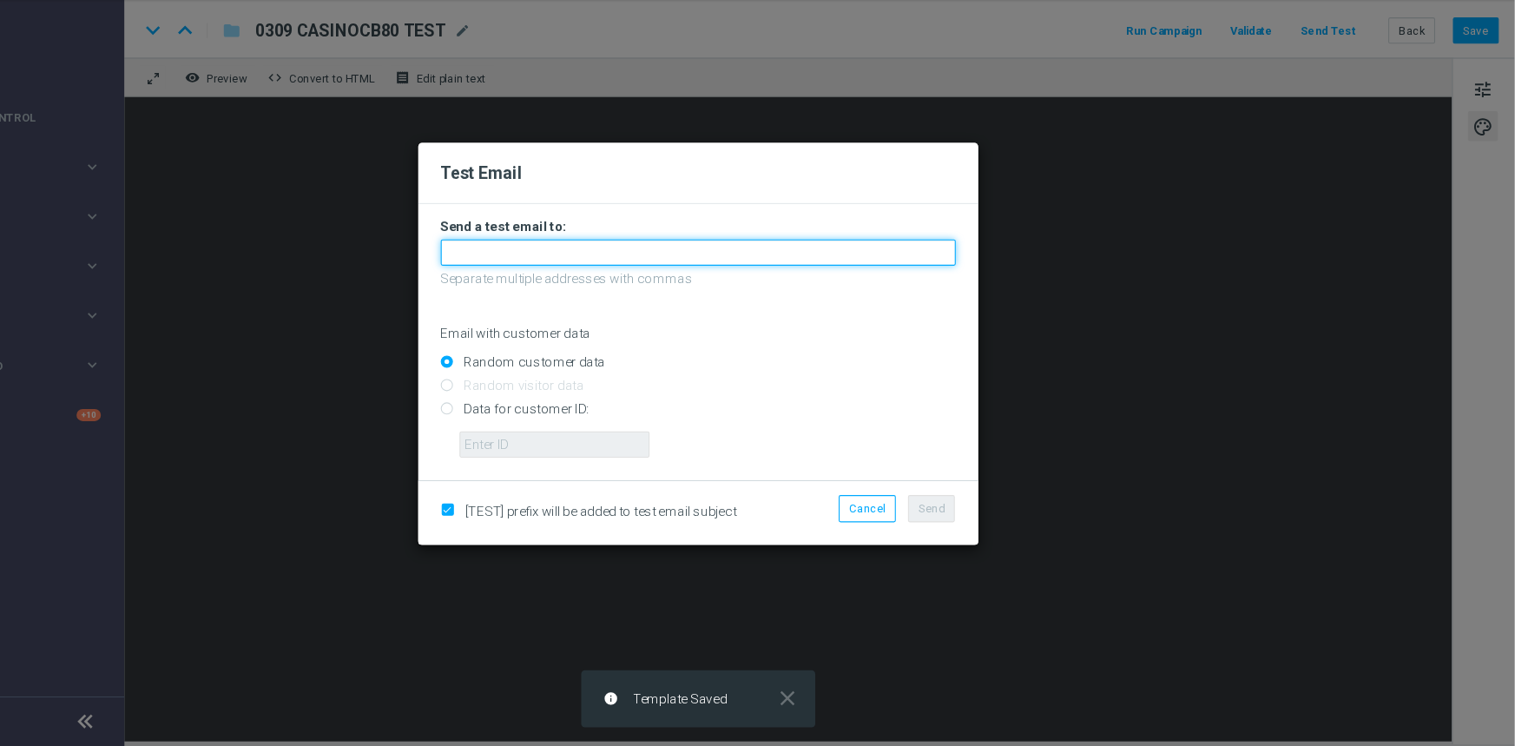
click at [664, 286] on input "text" at bounding box center [757, 288] width 477 height 24
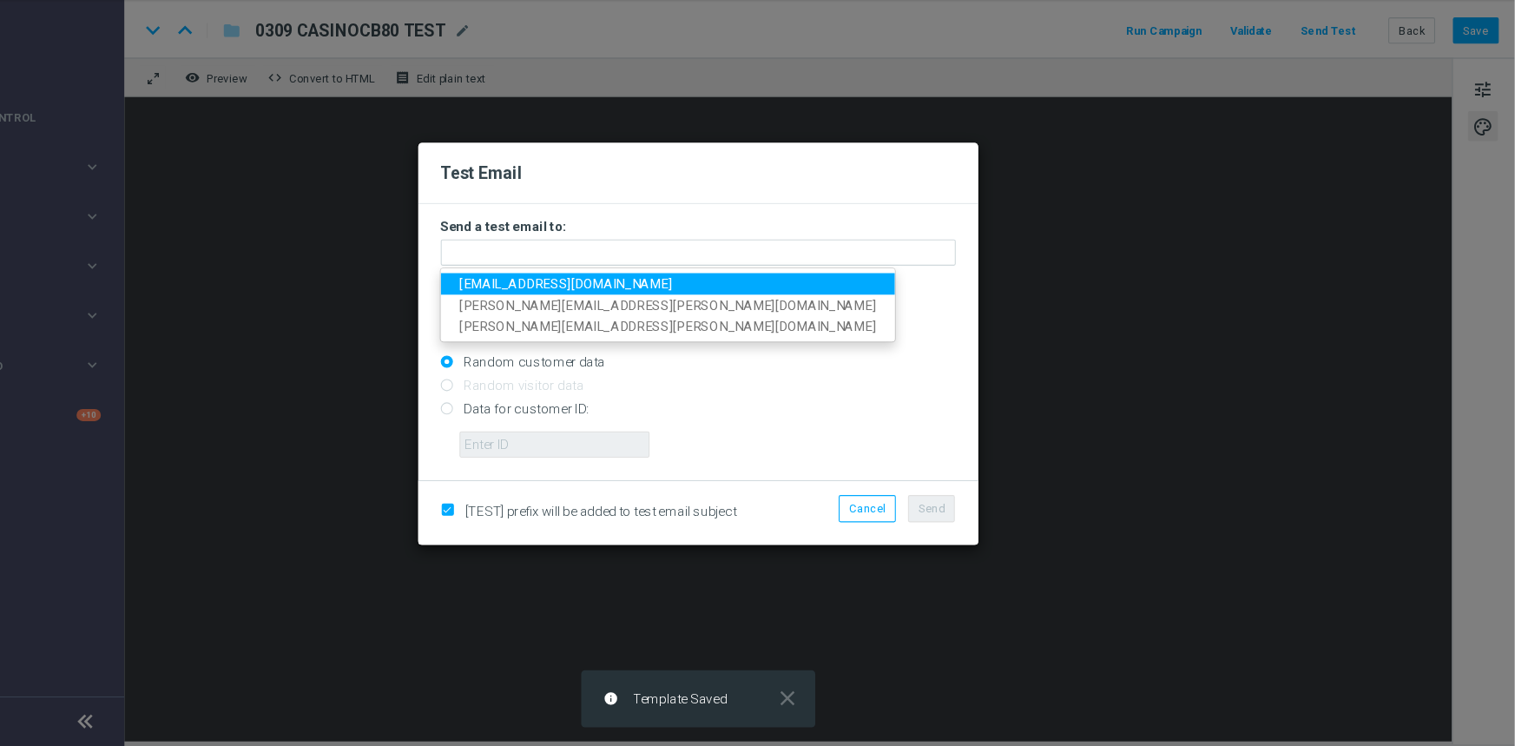
click at [655, 318] on link "cec-92@hotmail.it" at bounding box center [729, 317] width 421 height 20
type input "cec-92@hotmail.it"
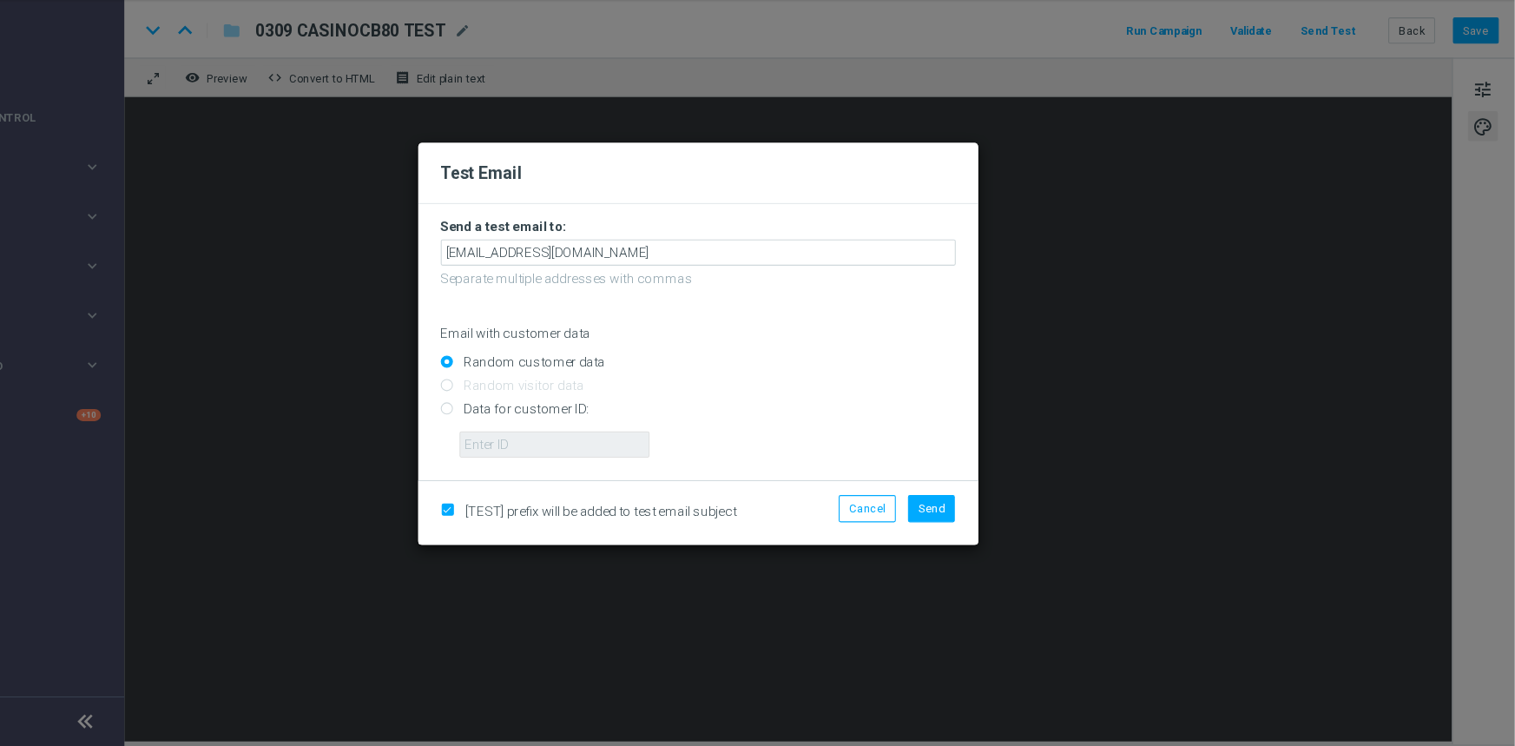
click at [529, 434] on input "Data for customer ID:" at bounding box center [757, 441] width 477 height 24
radio input "true"
click at [655, 526] on span "[TEST] prefix will be added to test email subject" at bounding box center [668, 528] width 251 height 14
click at [614, 480] on form "Send a test email to: cec-92@hotmail.it Separate multiple addresses with commas…" at bounding box center [757, 371] width 519 height 256
click at [607, 466] on input "text" at bounding box center [625, 466] width 176 height 24
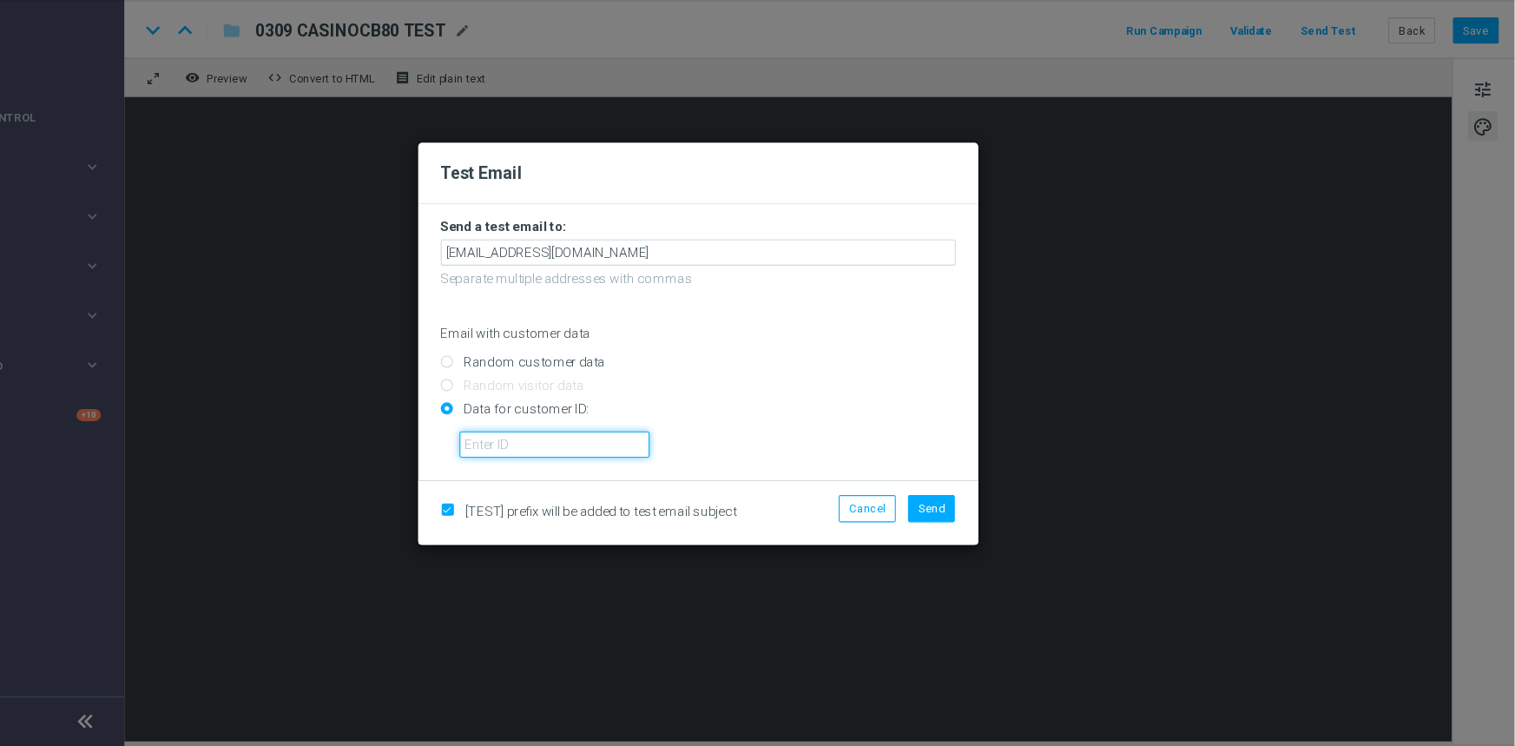
type input "2950668"
click at [525, 525] on input "checkbox" at bounding box center [524, 528] width 11 height 11
checkbox input "false"
click at [962, 530] on button "Send" at bounding box center [973, 525] width 43 height 24
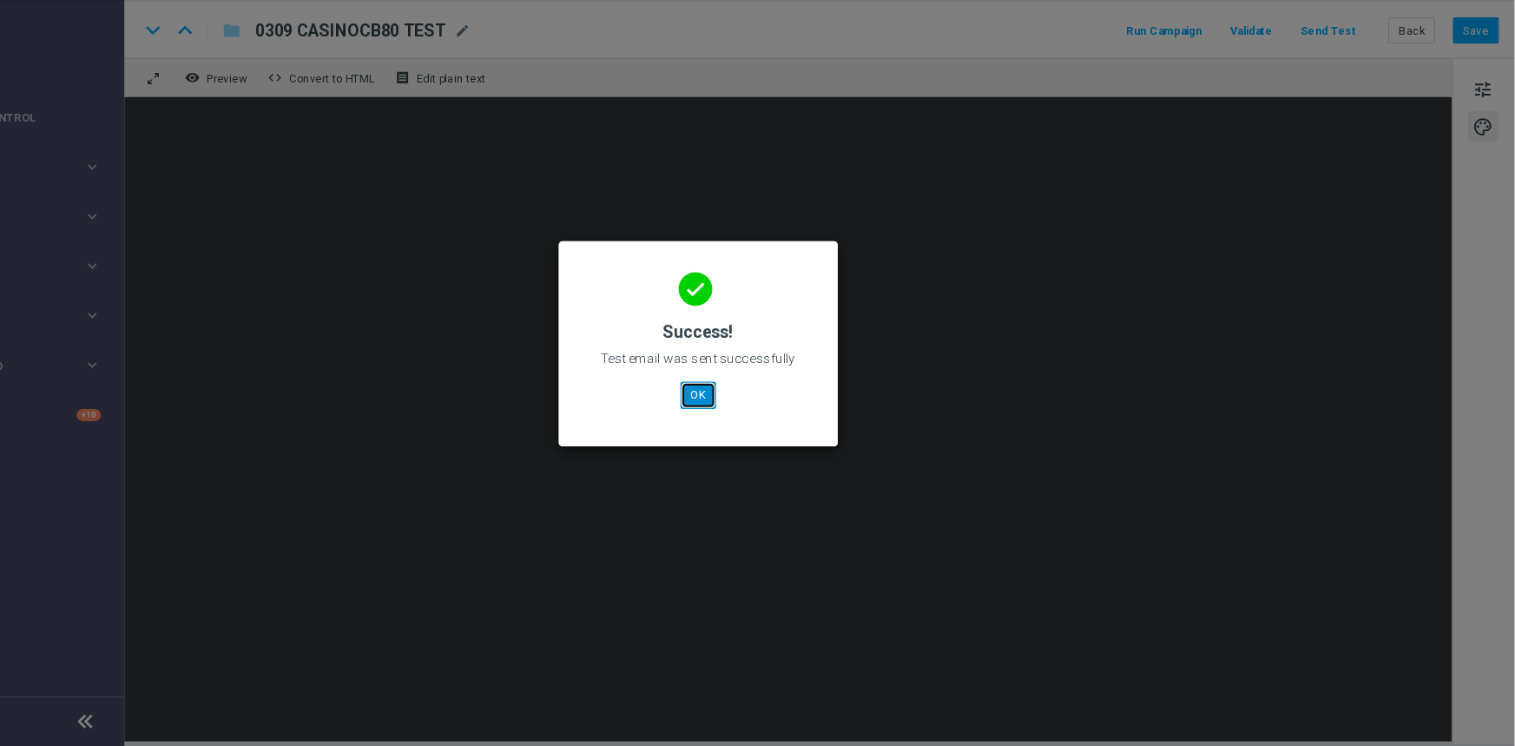
click at [744, 414] on button "OK" at bounding box center [757, 420] width 33 height 24
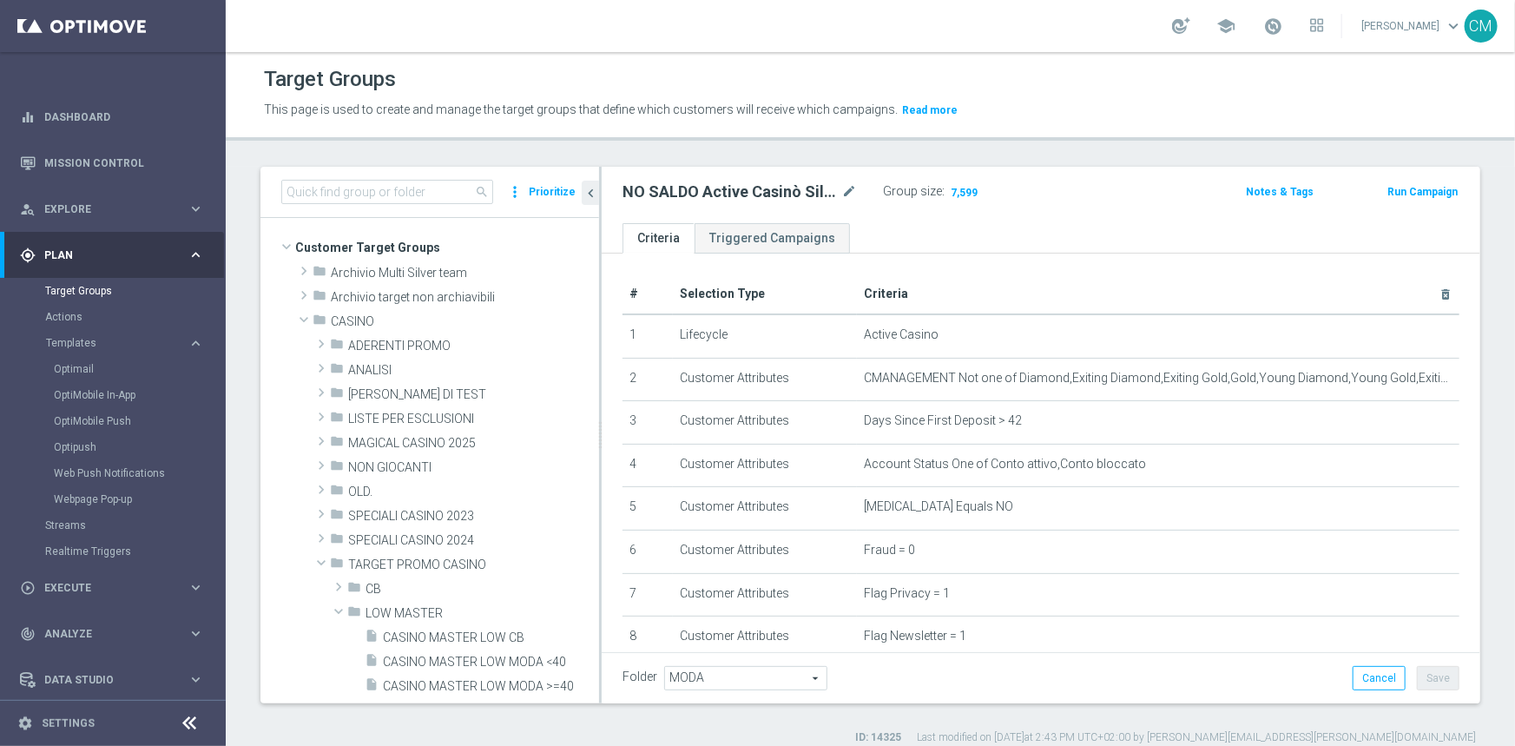
scroll to position [504, 0]
